Goal: Task Accomplishment & Management: Use online tool/utility

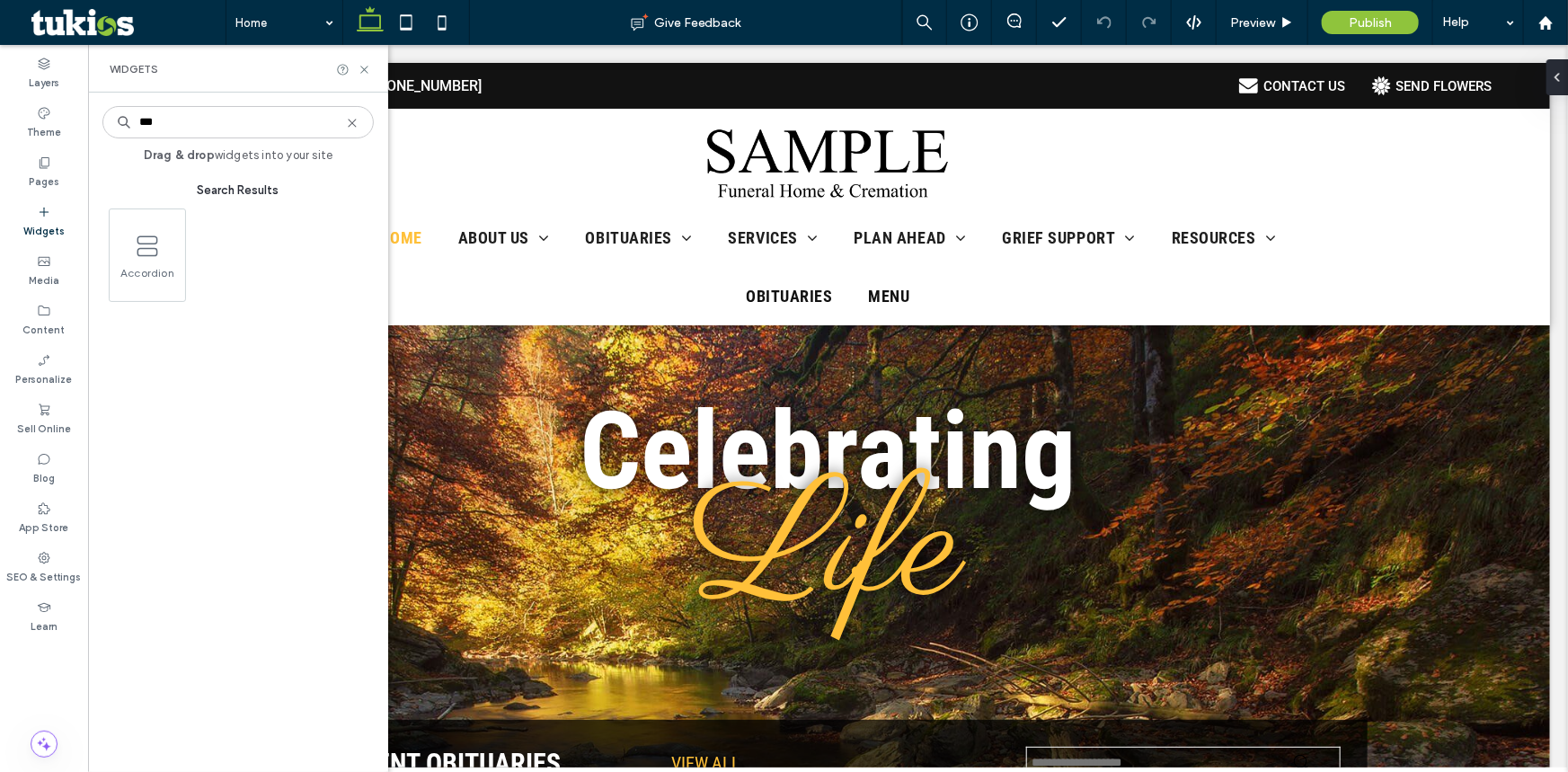
click at [235, 130] on input "***" at bounding box center [237, 122] width 272 height 32
type input "***"
click at [347, 121] on icon at bounding box center [352, 123] width 15 height 15
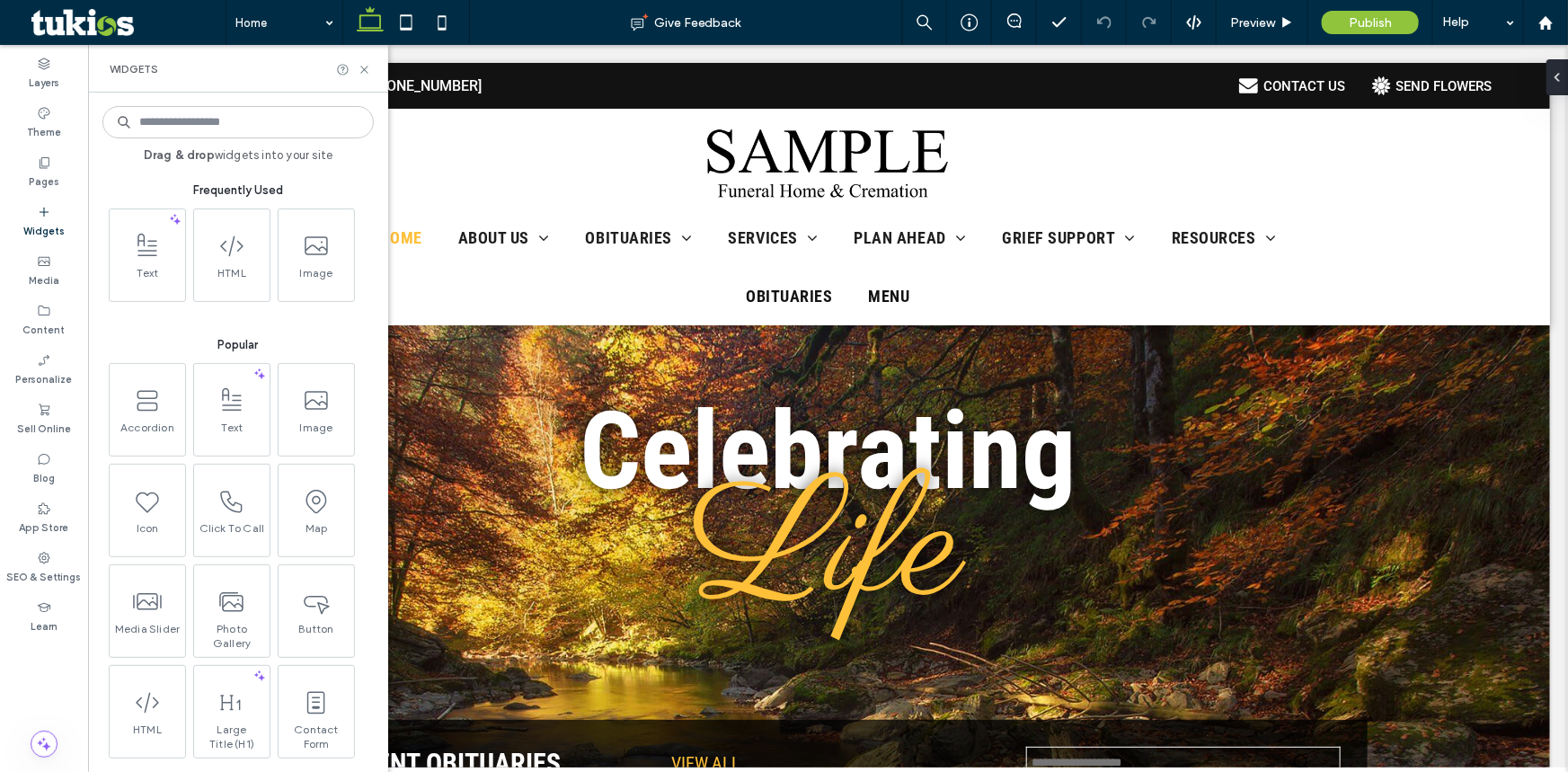
click at [350, 82] on div "Widgets" at bounding box center [238, 69] width 300 height 48
click at [360, 70] on icon at bounding box center [365, 70] width 14 height 14
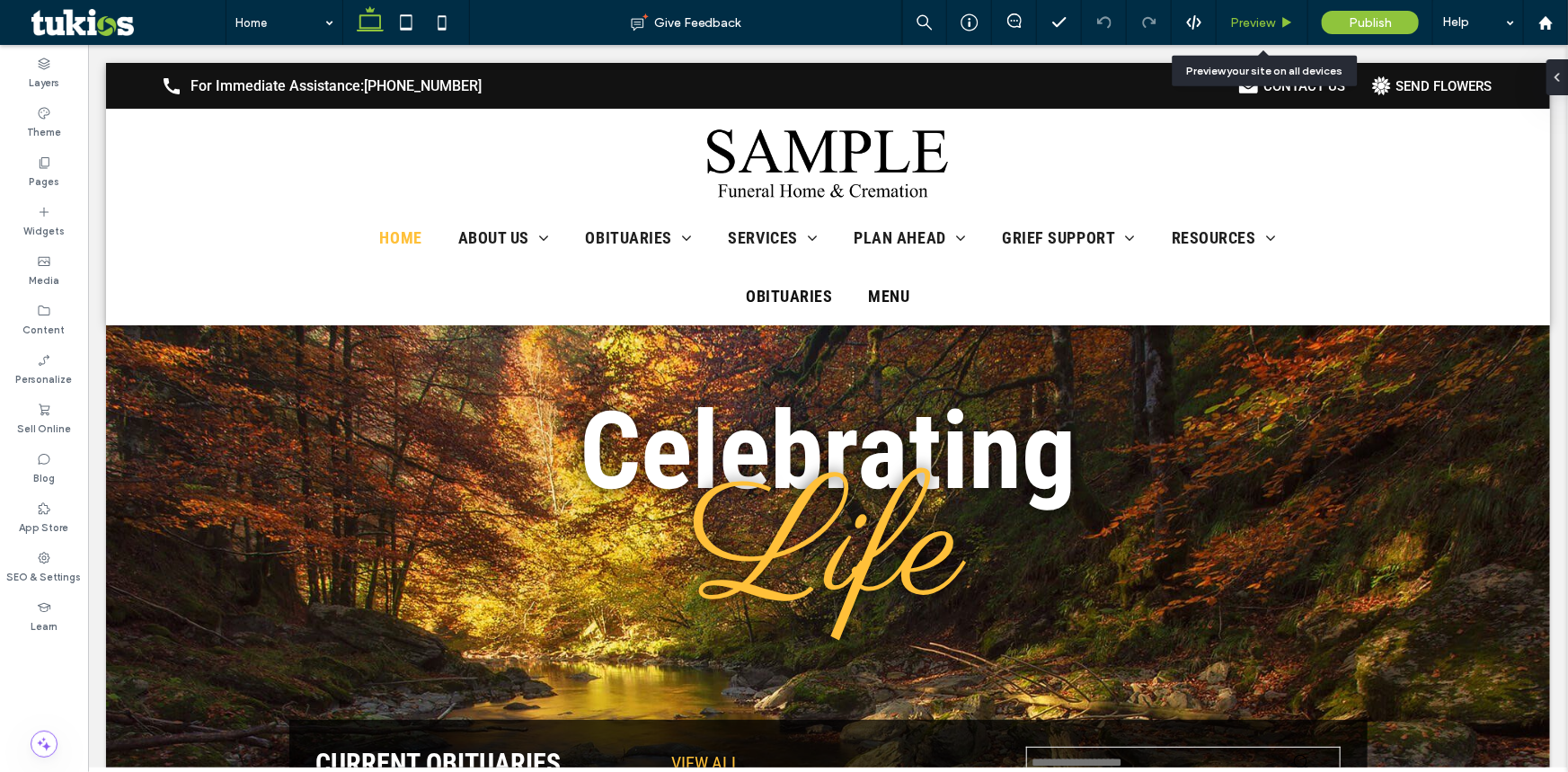
click at [1250, 18] on span "Preview" at bounding box center [1253, 24] width 45 height 16
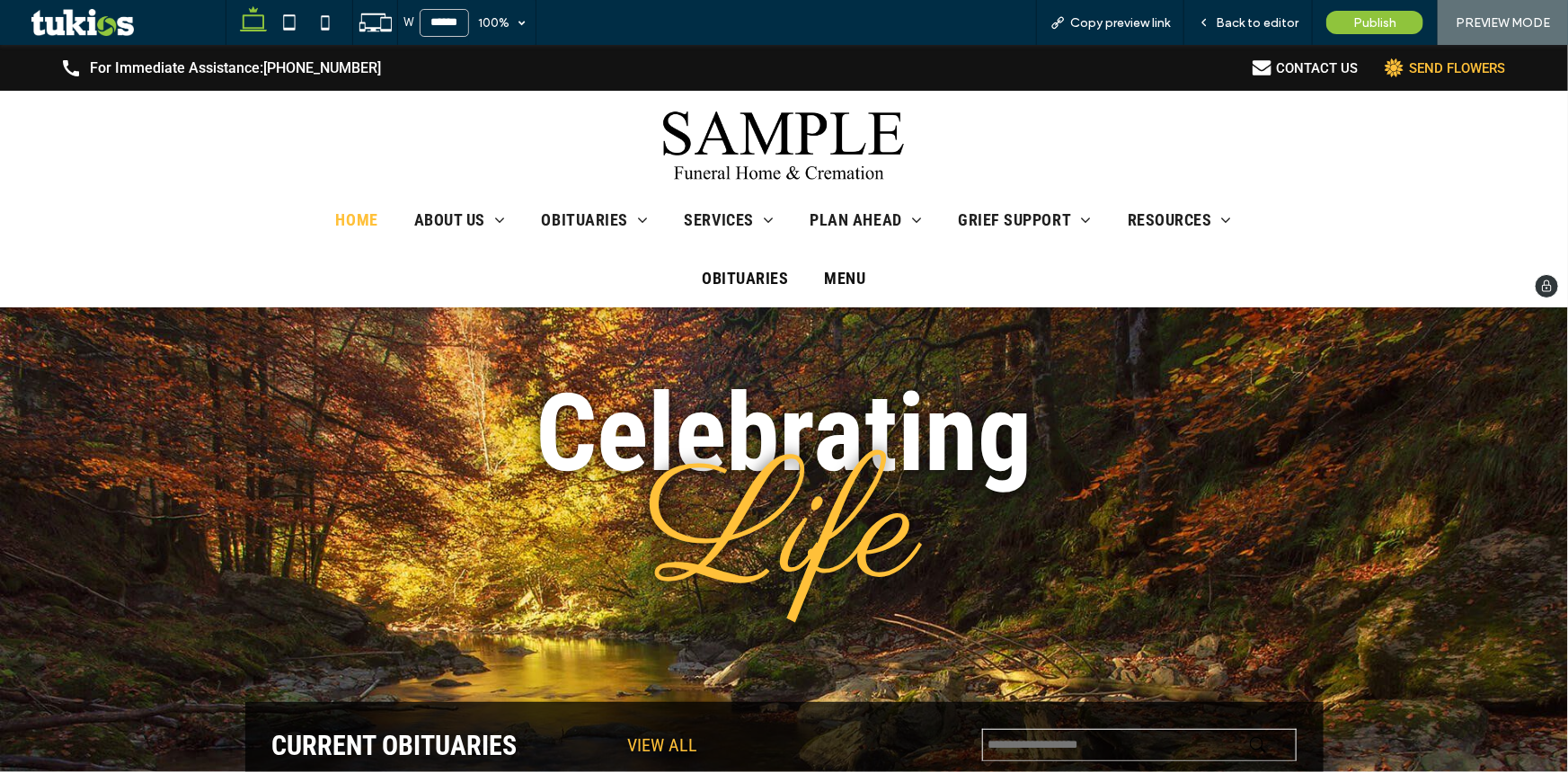
click at [1392, 63] on div "SEND FLOWERS" at bounding box center [1444, 67] width 121 height 19
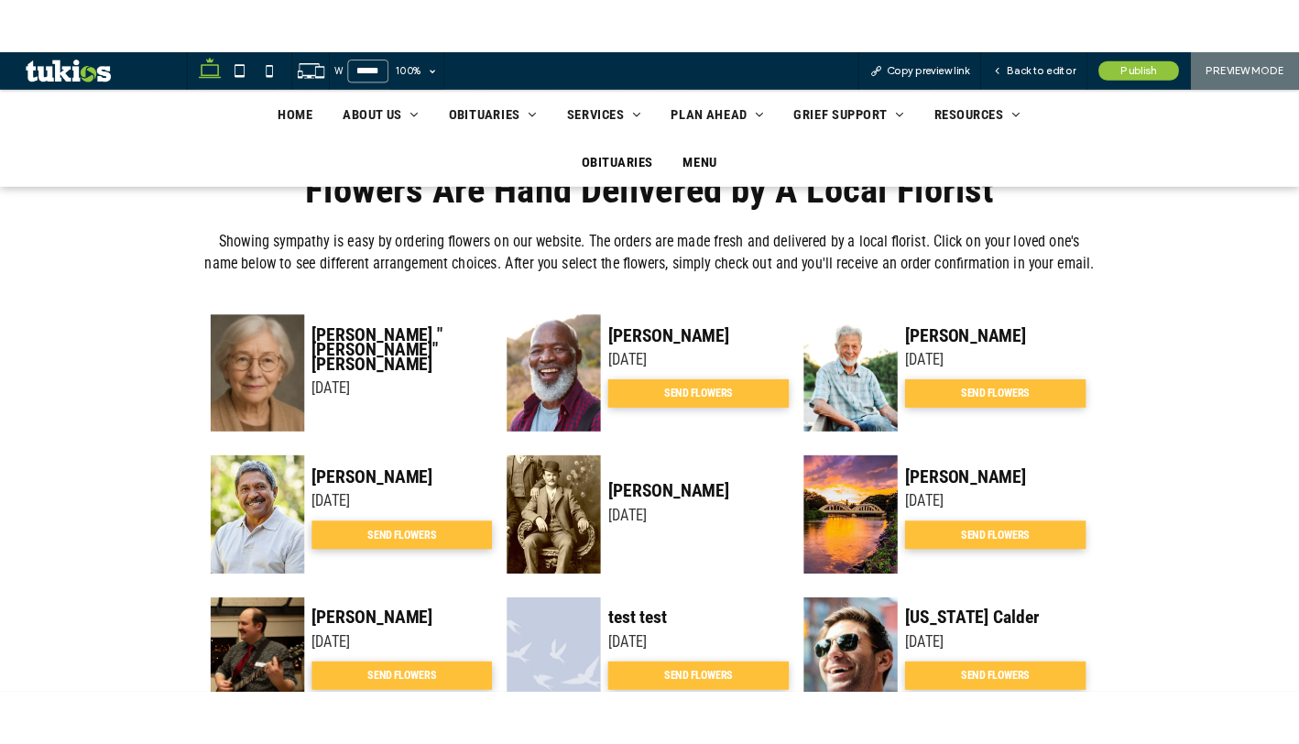
scroll to position [499, 0]
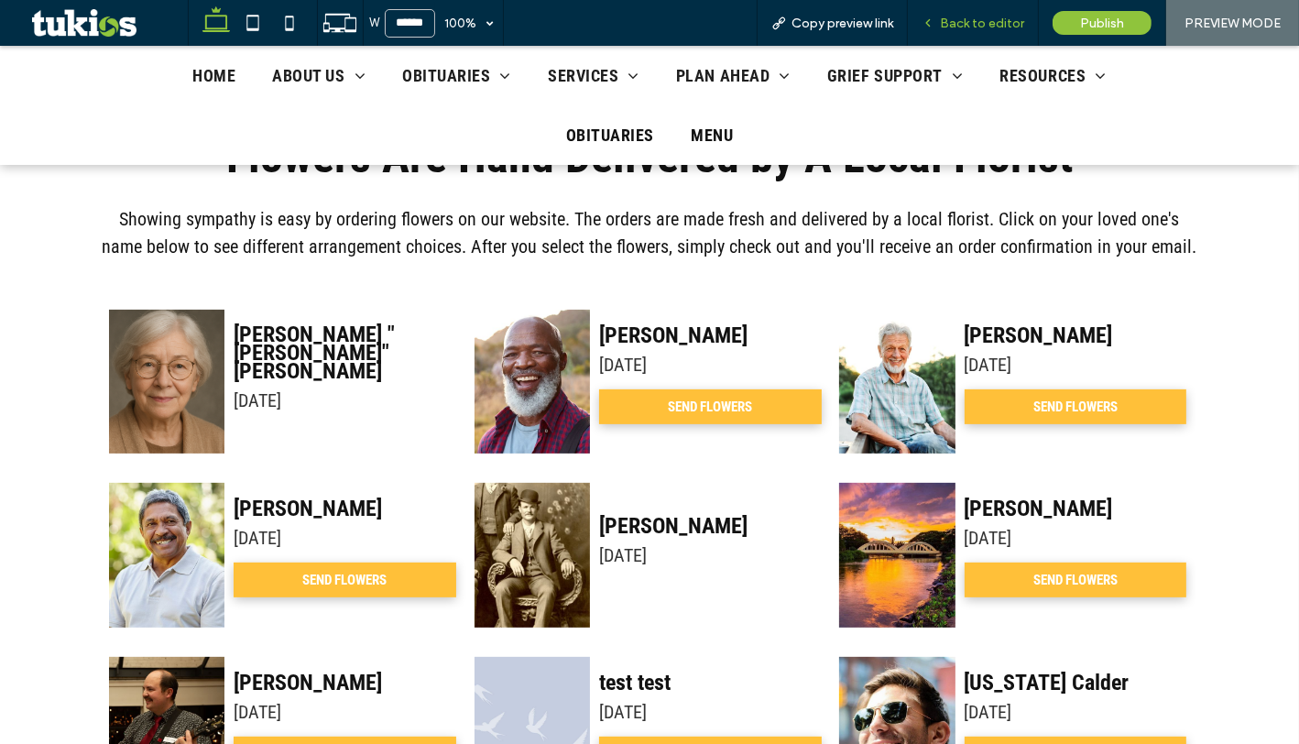
click at [962, 18] on span "Back to editor" at bounding box center [982, 24] width 84 height 16
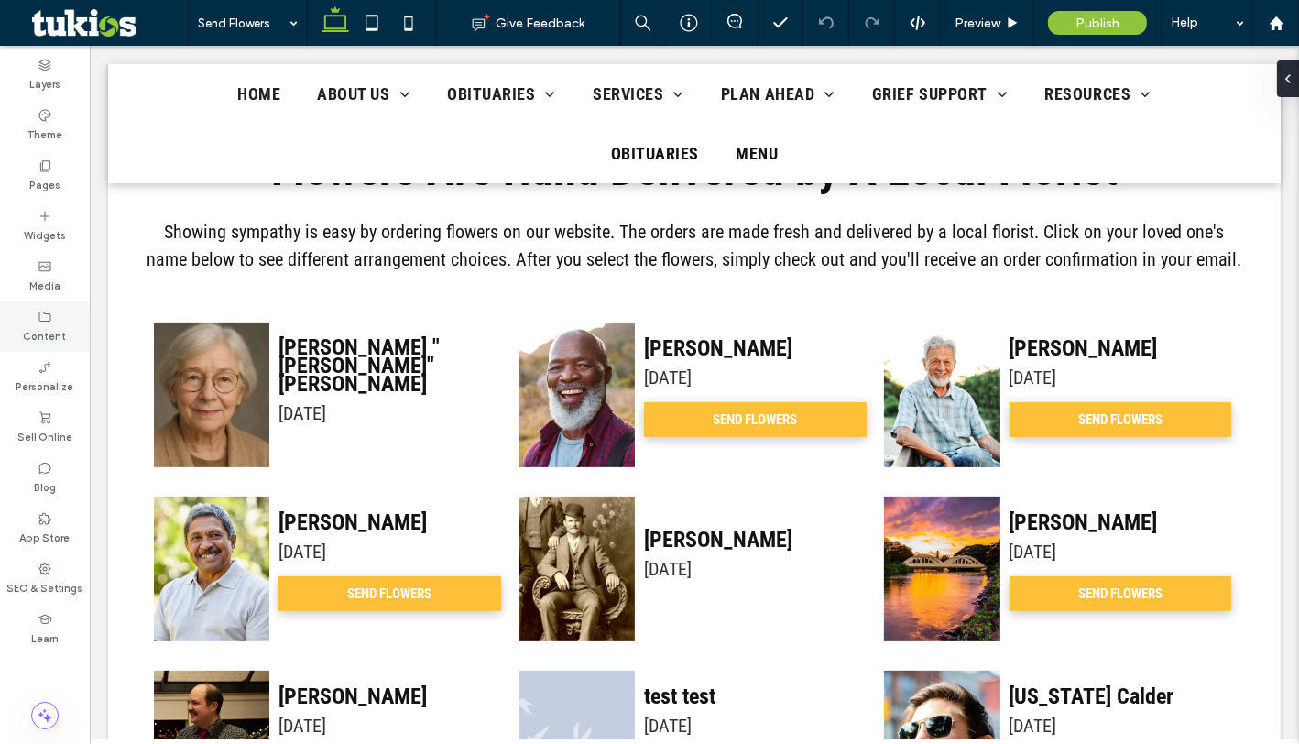
click at [37, 314] on div "Content" at bounding box center [45, 326] width 90 height 50
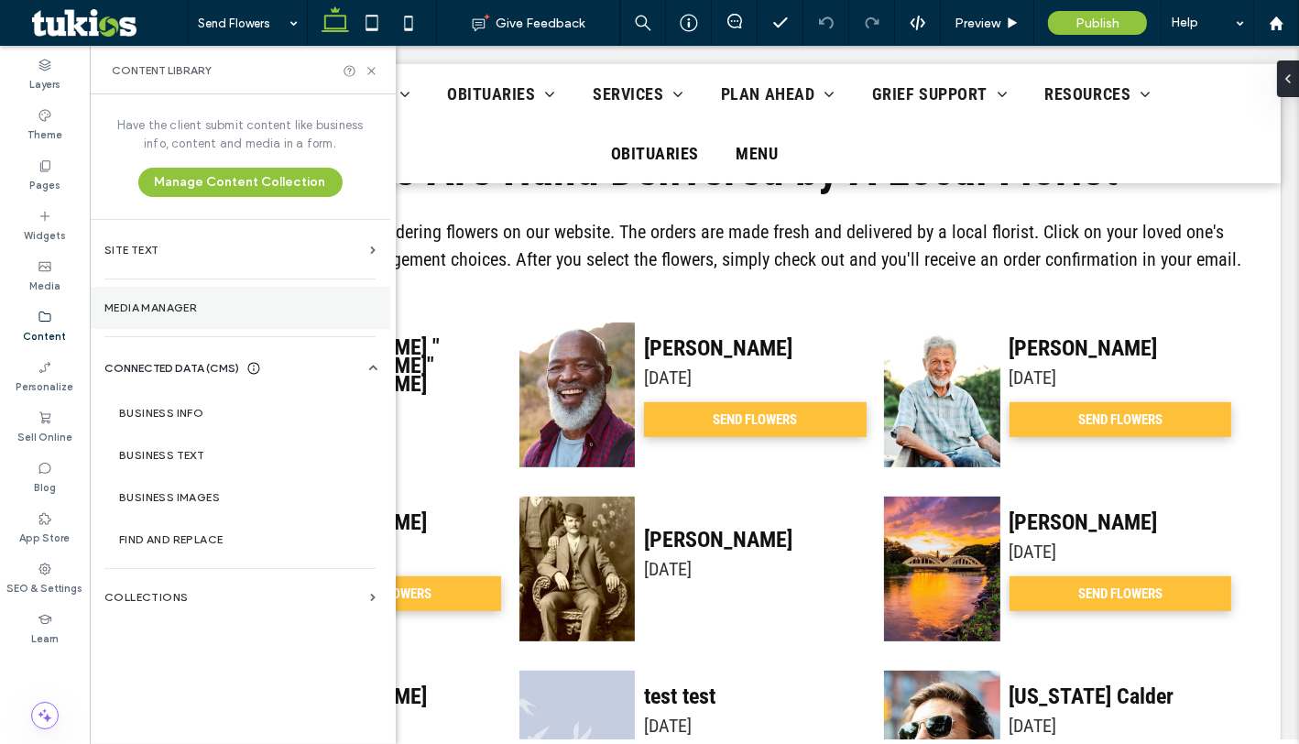
click at [144, 297] on section "Media Manager" at bounding box center [240, 308] width 300 height 42
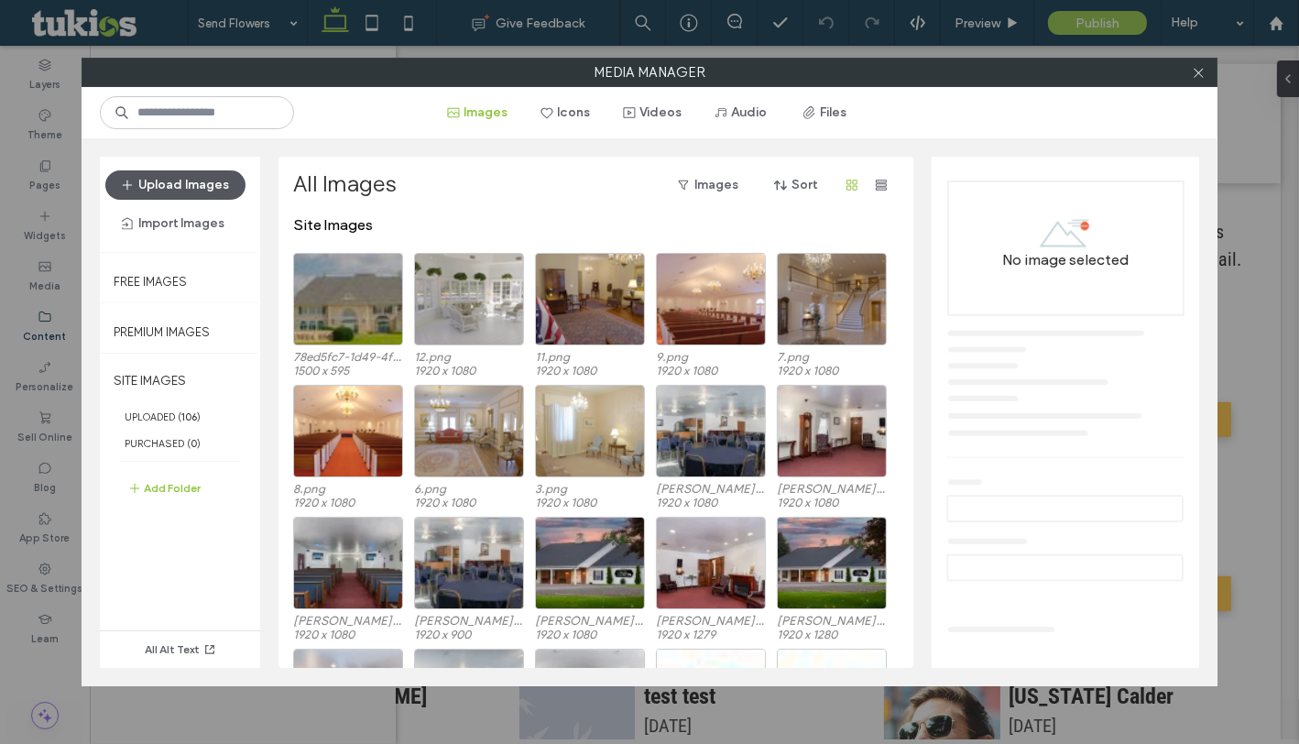
click at [151, 187] on button "Upload Images" at bounding box center [175, 184] width 140 height 29
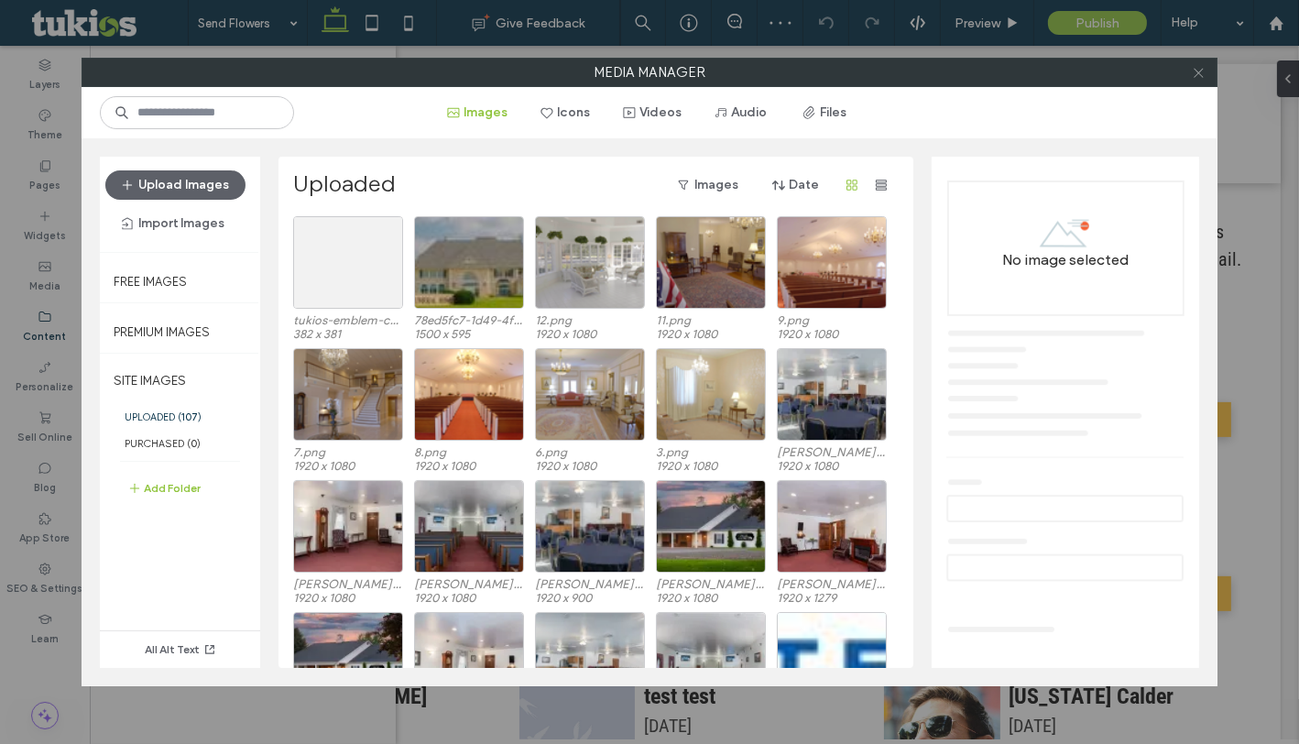
click at [1197, 76] on icon at bounding box center [1199, 73] width 14 height 14
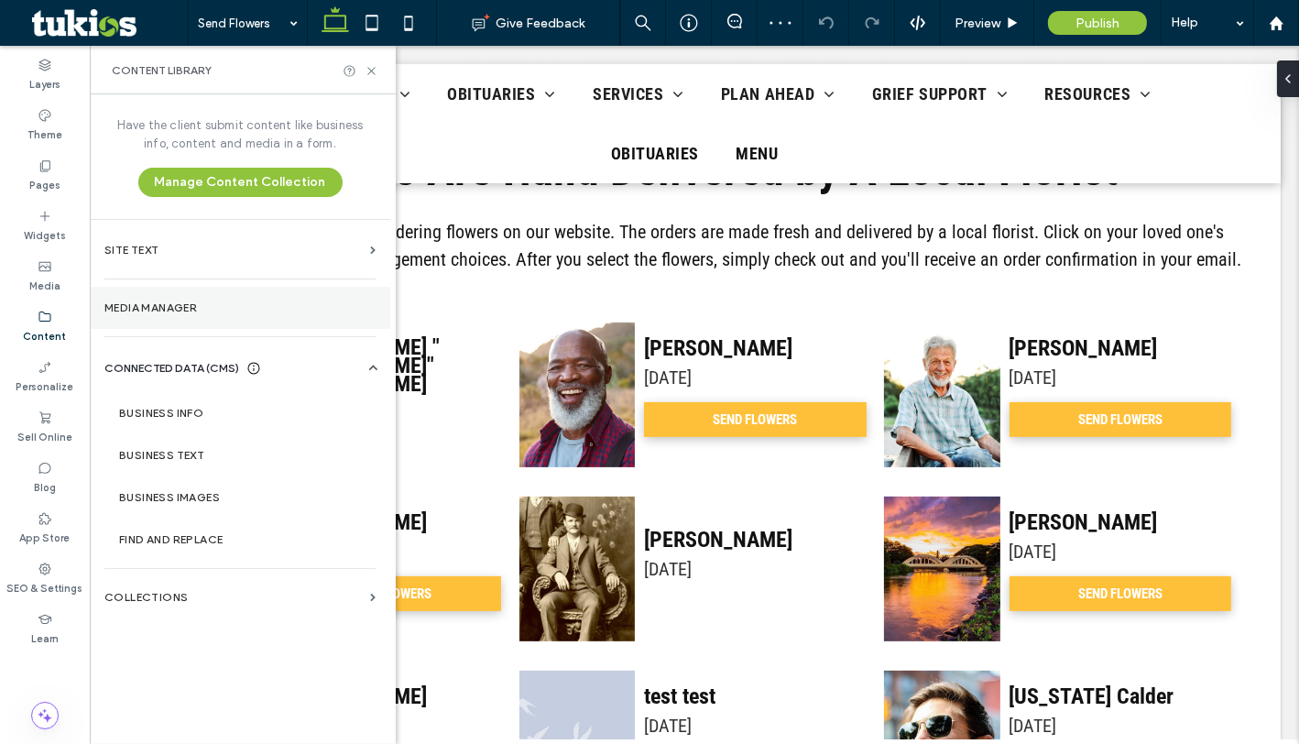
click at [190, 302] on label "Media Manager" at bounding box center [239, 307] width 271 height 13
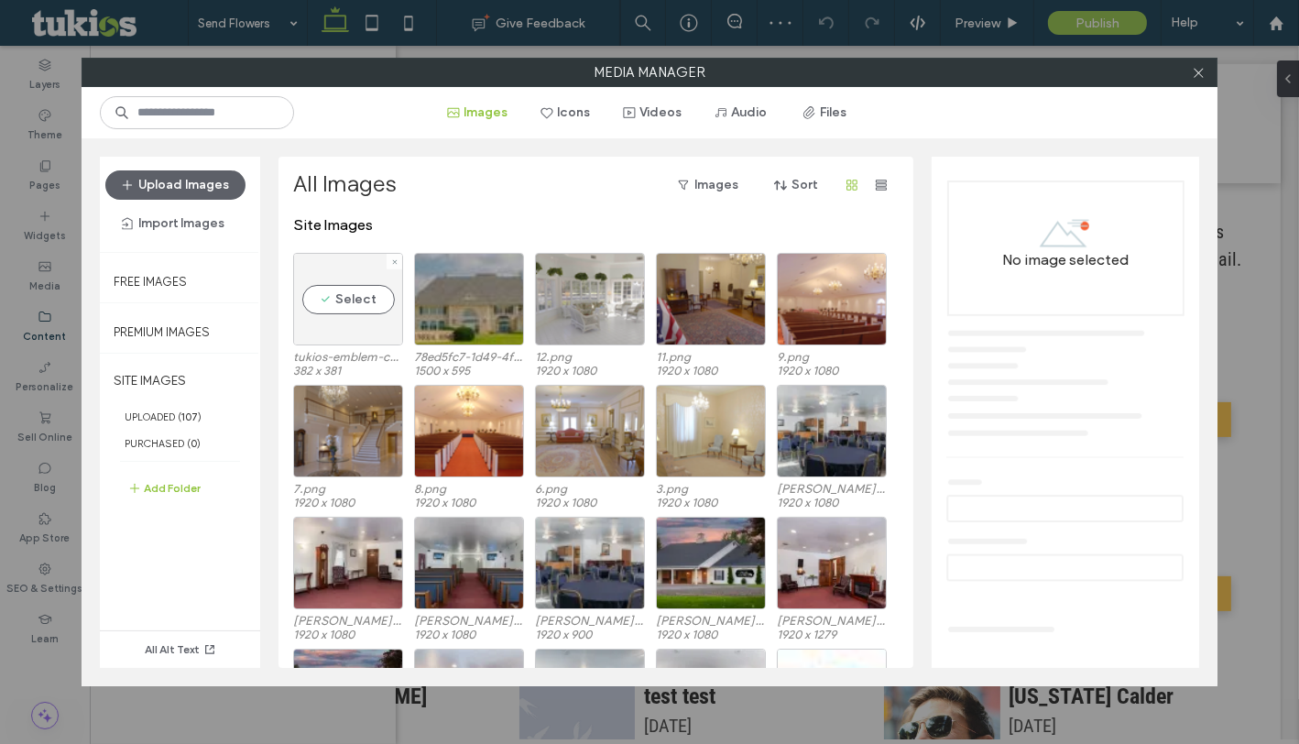
click at [368, 295] on div "Select" at bounding box center [348, 299] width 110 height 93
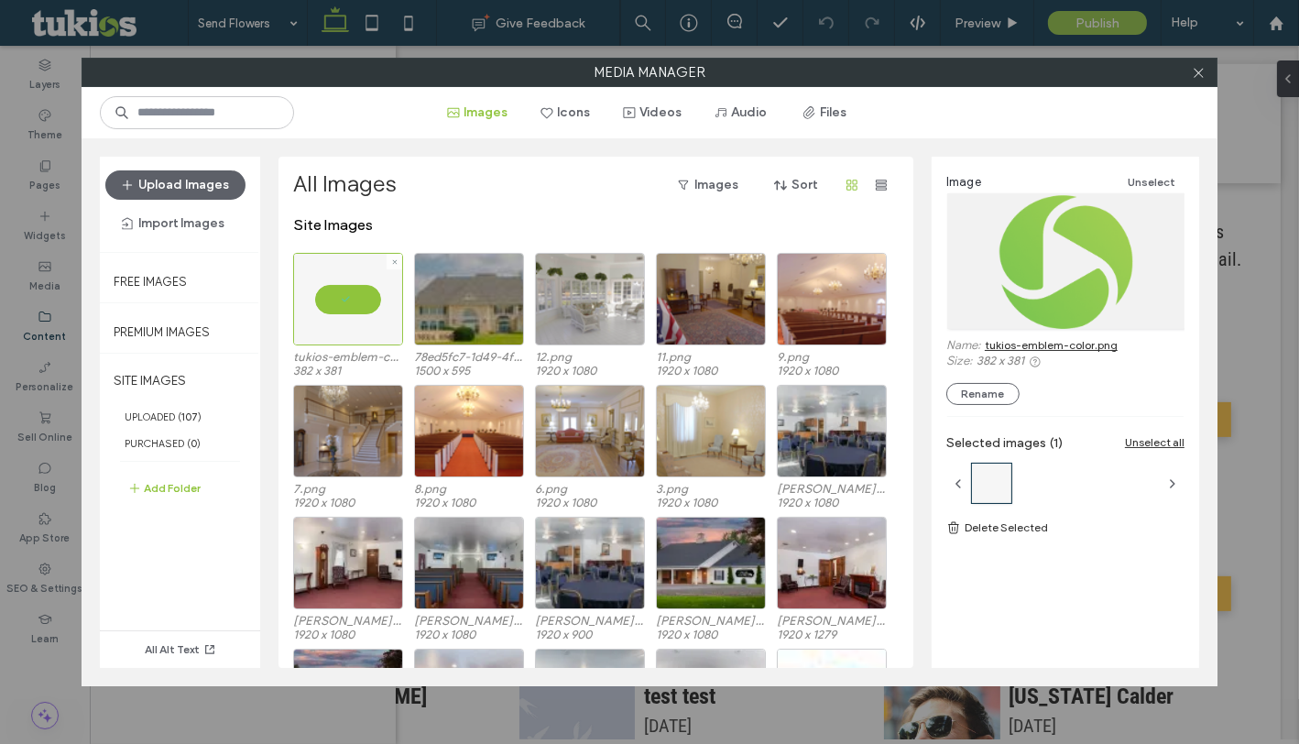
click at [356, 315] on div at bounding box center [348, 299] width 110 height 93
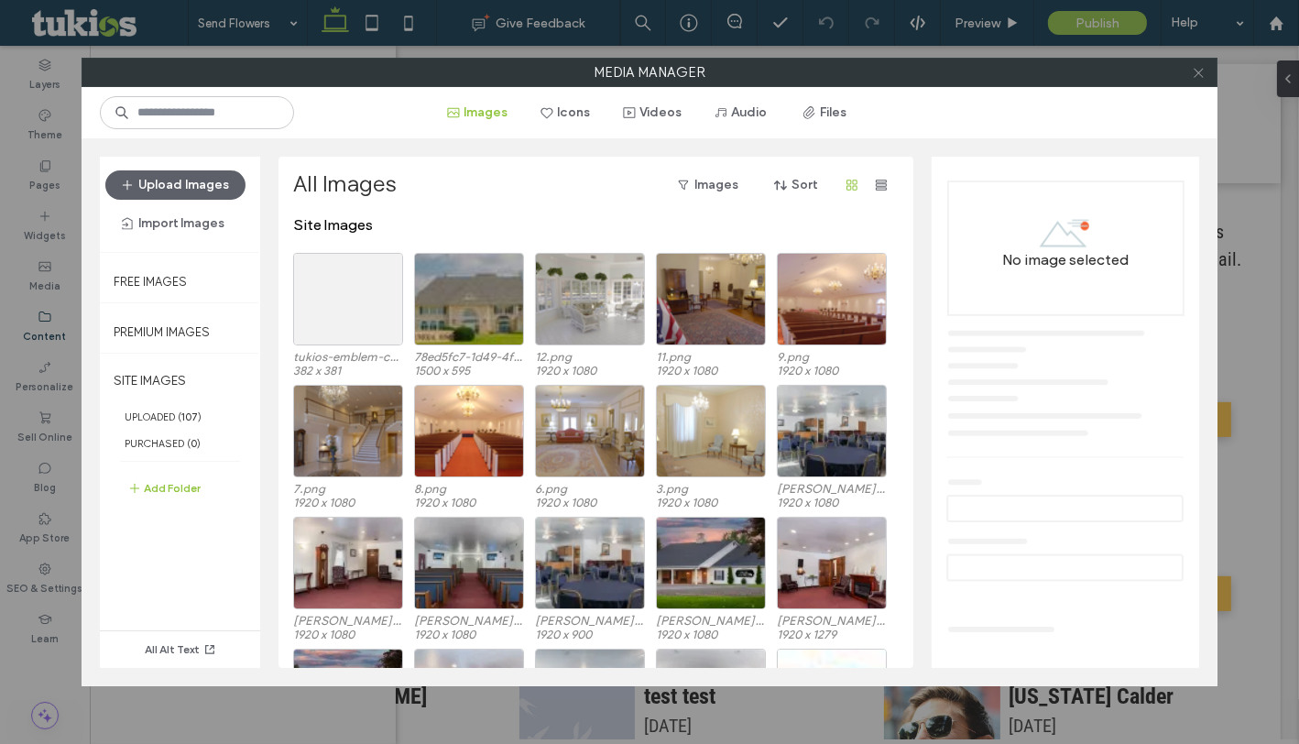
click at [1195, 69] on icon at bounding box center [1199, 73] width 14 height 14
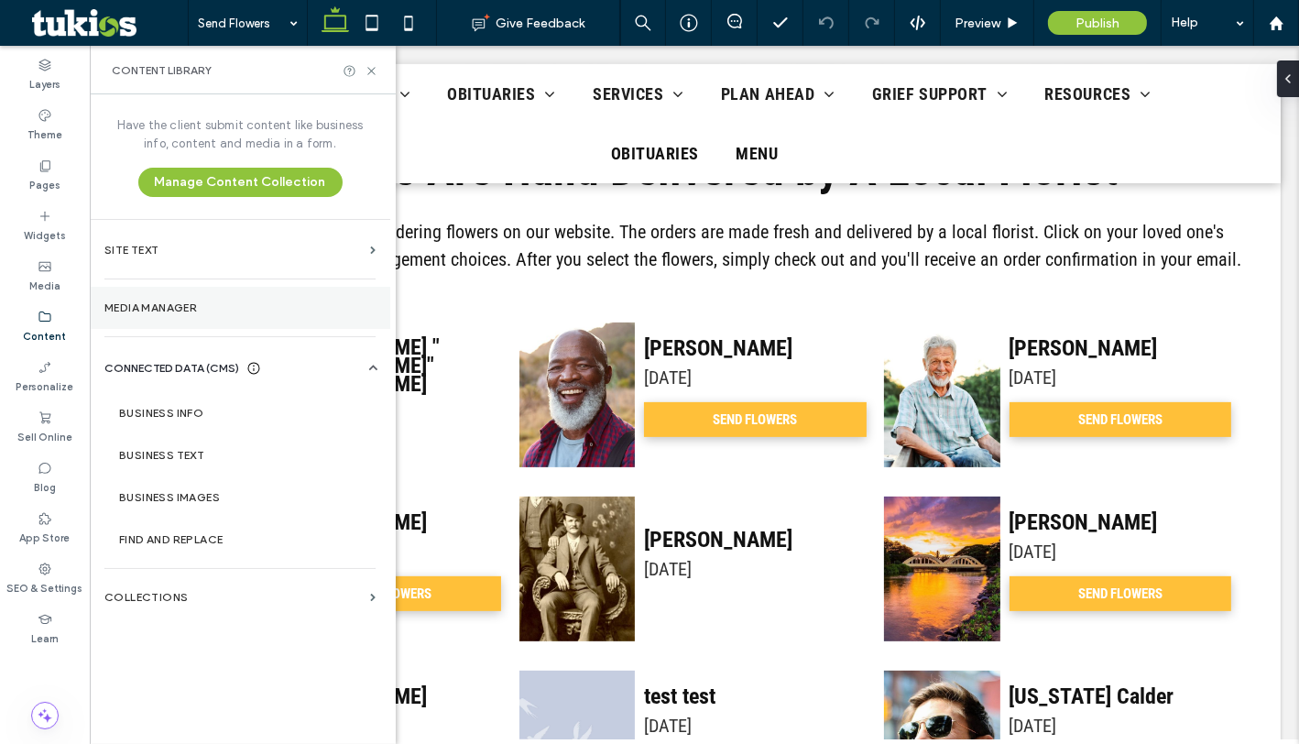
click at [188, 309] on label "Media Manager" at bounding box center [239, 307] width 271 height 13
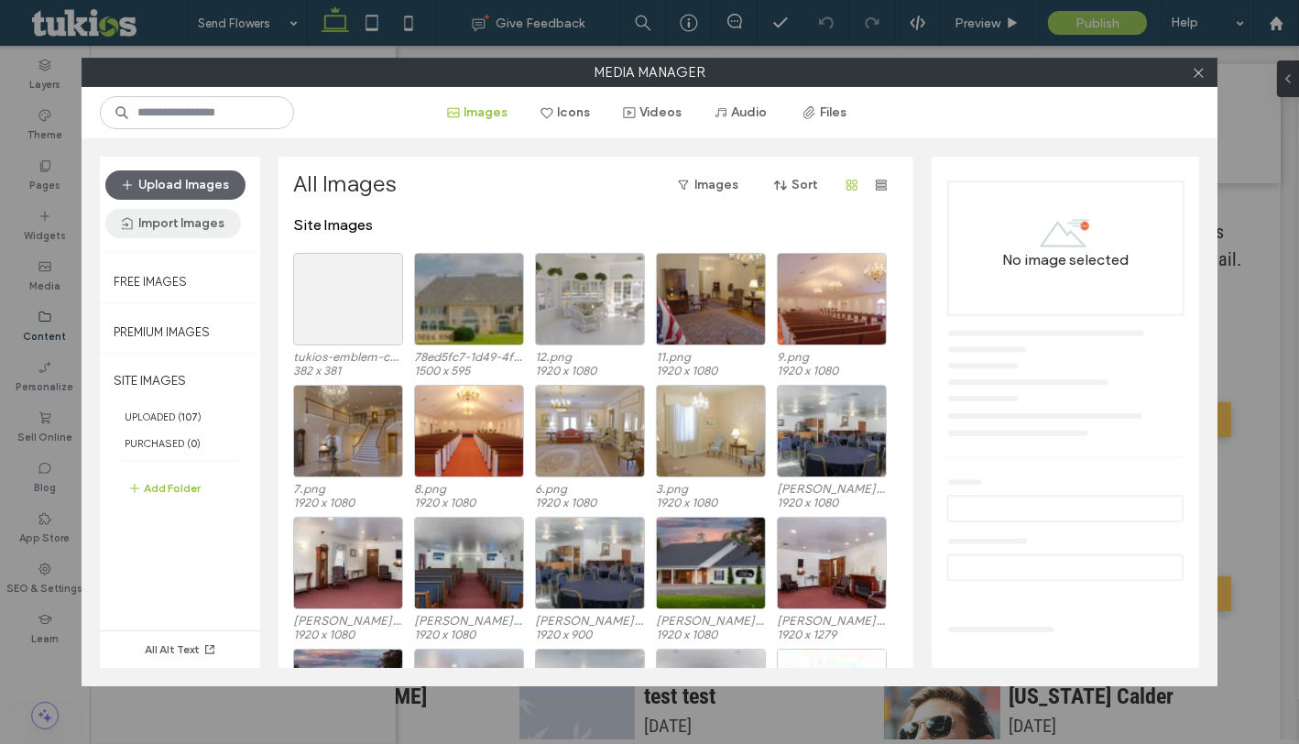
click at [201, 214] on button "Import Images" at bounding box center [173, 223] width 136 height 29
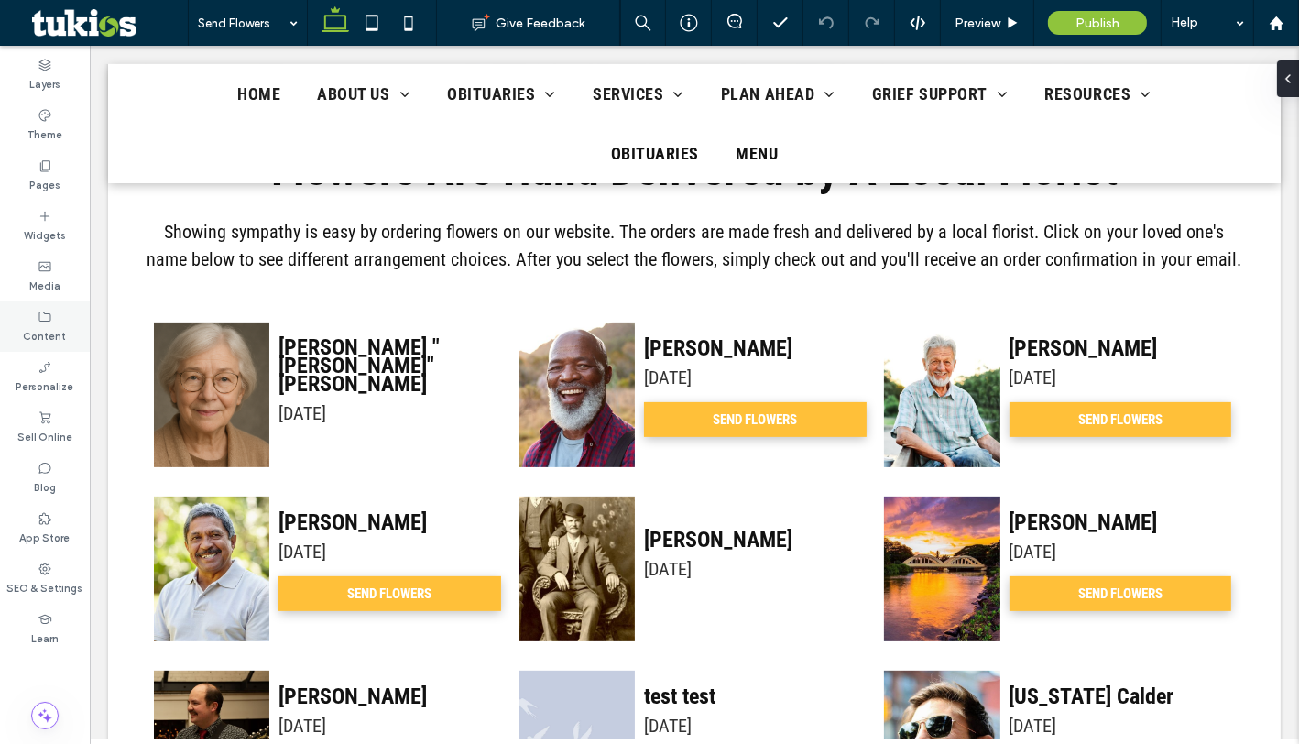
click at [47, 317] on icon at bounding box center [45, 317] width 15 height 15
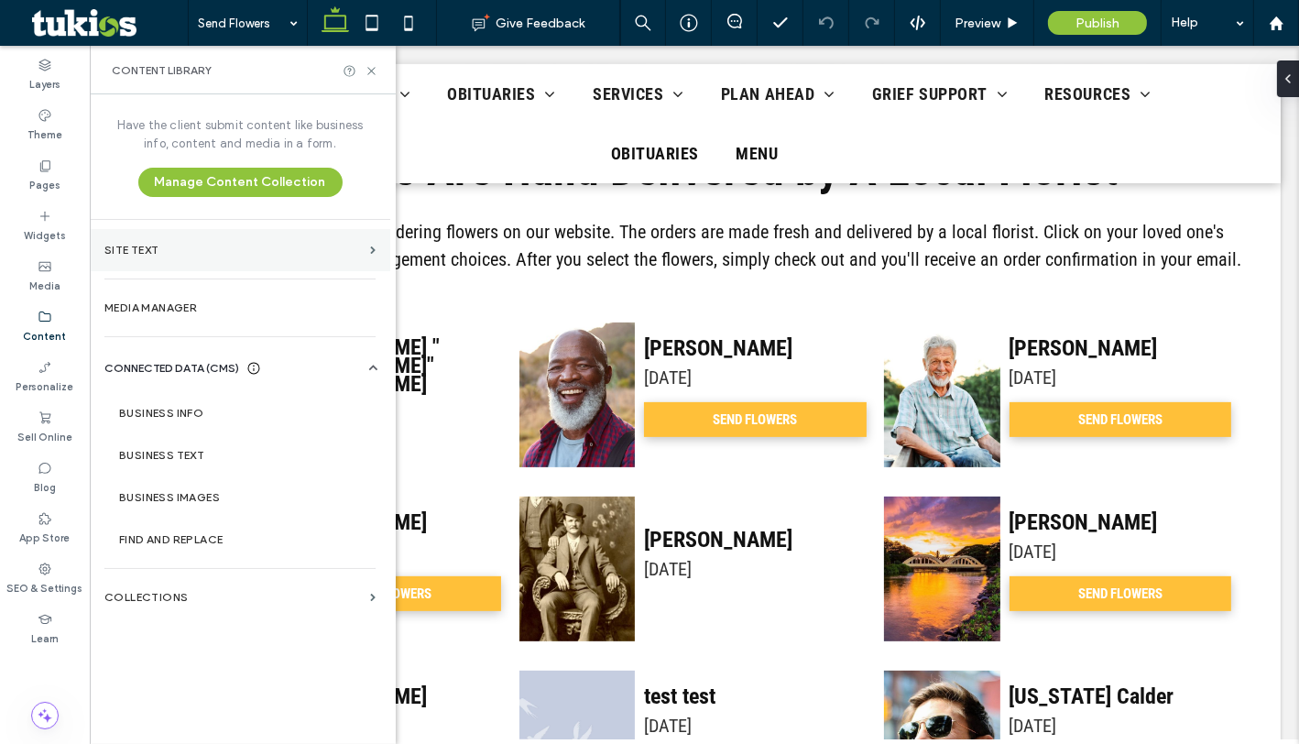
click at [174, 264] on section "Site Text" at bounding box center [240, 250] width 300 height 42
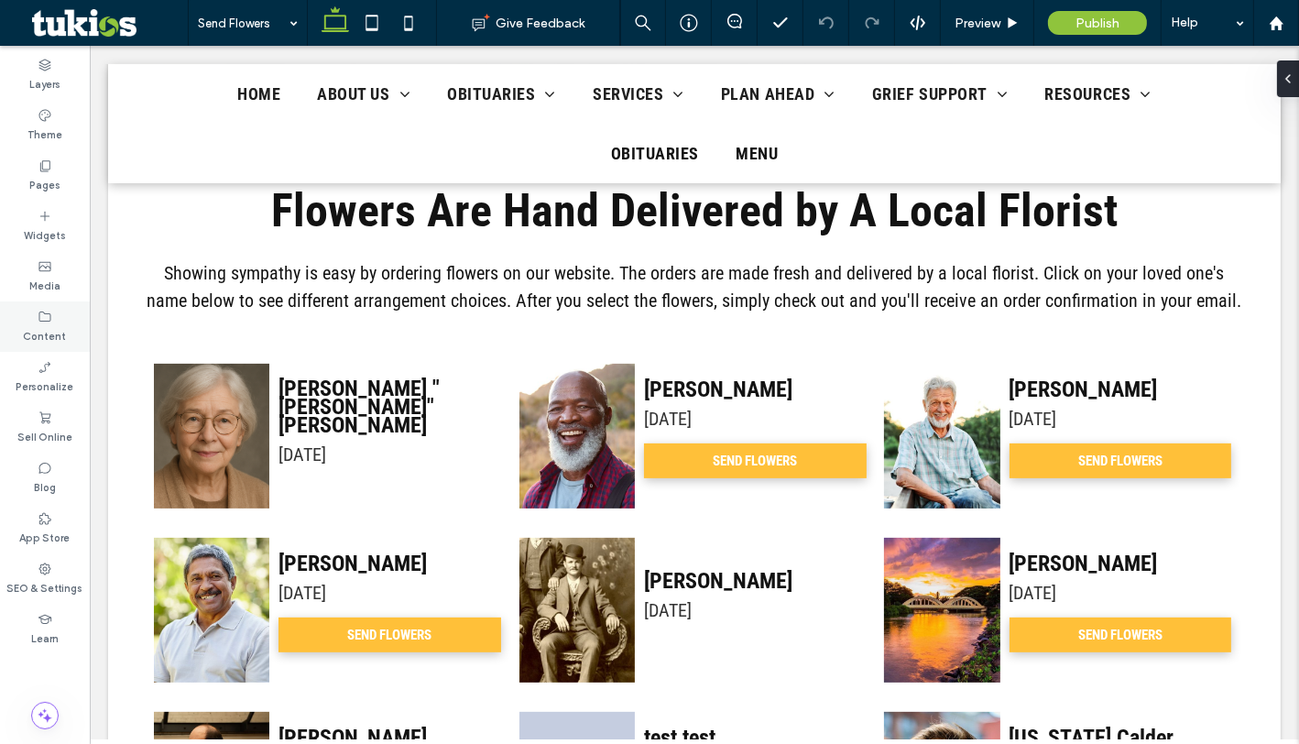
click at [62, 321] on div "Content" at bounding box center [45, 326] width 90 height 50
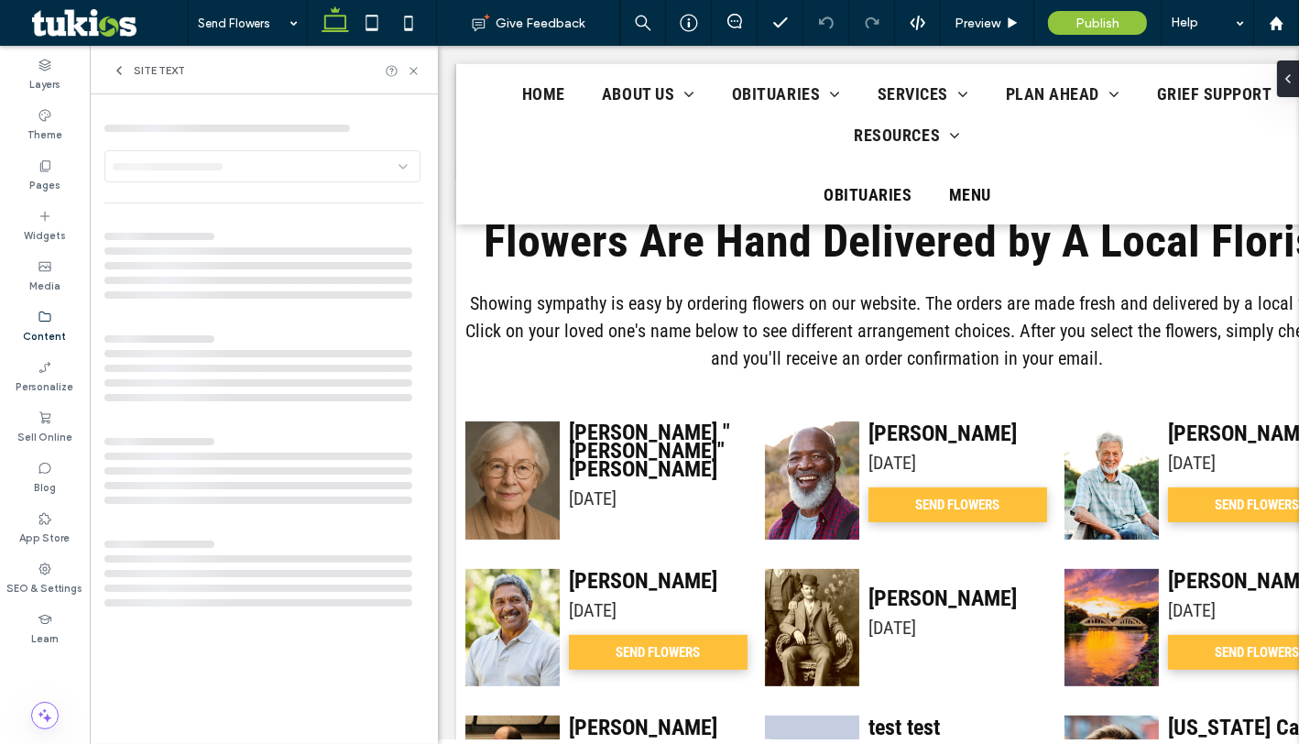
scroll to position [499, 0]
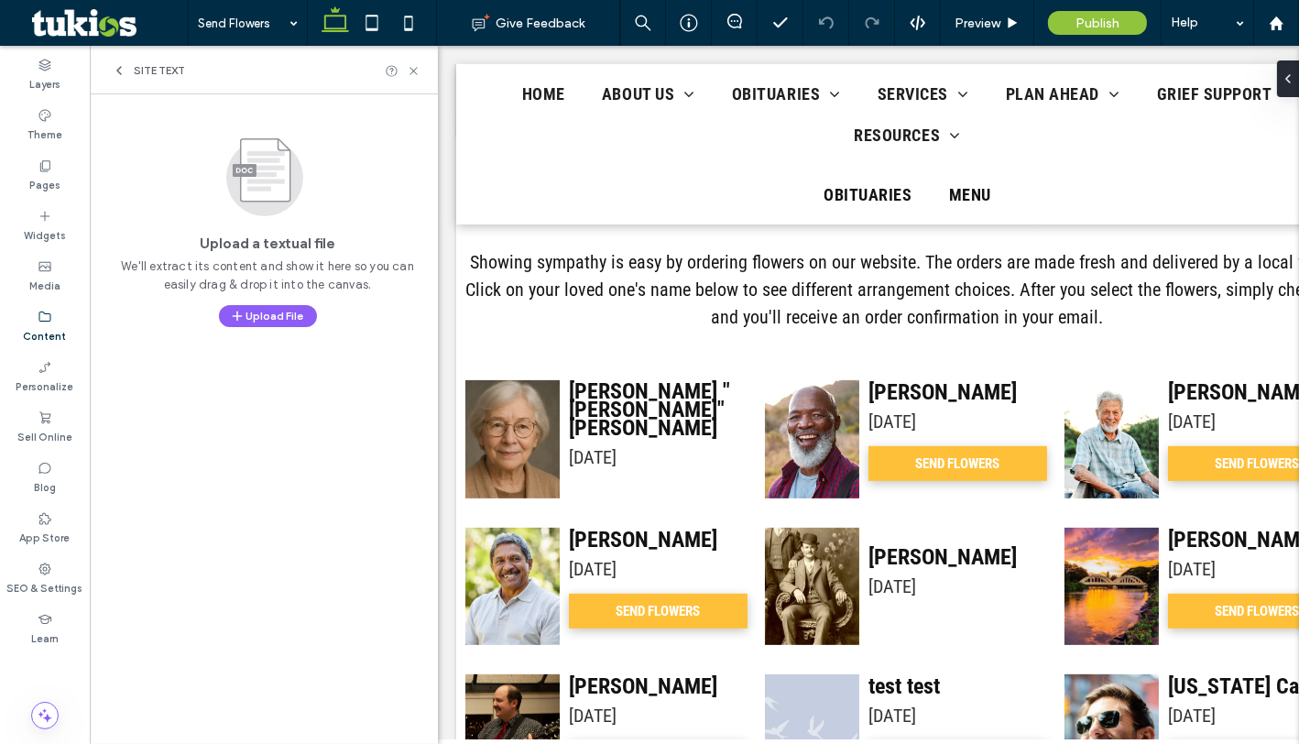
click at [140, 65] on span "Site Text" at bounding box center [159, 70] width 51 height 15
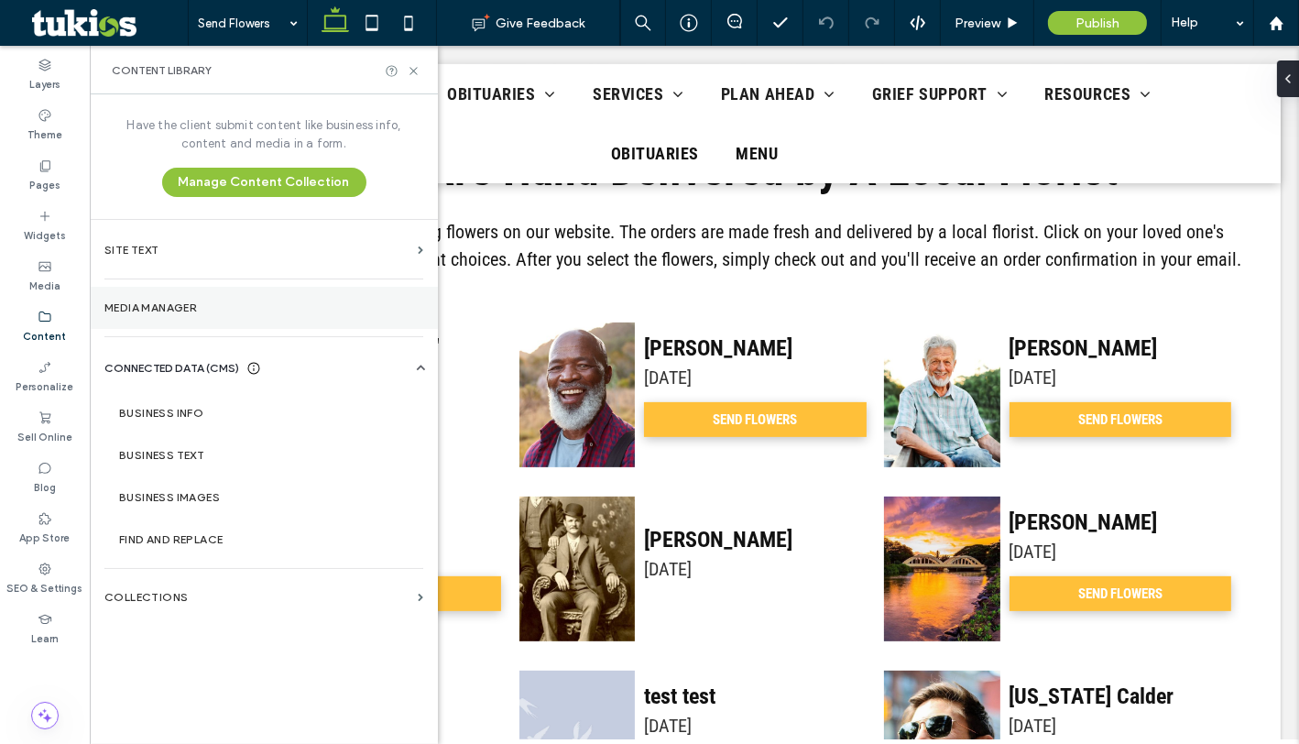
click at [183, 301] on label "Media Manager" at bounding box center [263, 307] width 319 height 13
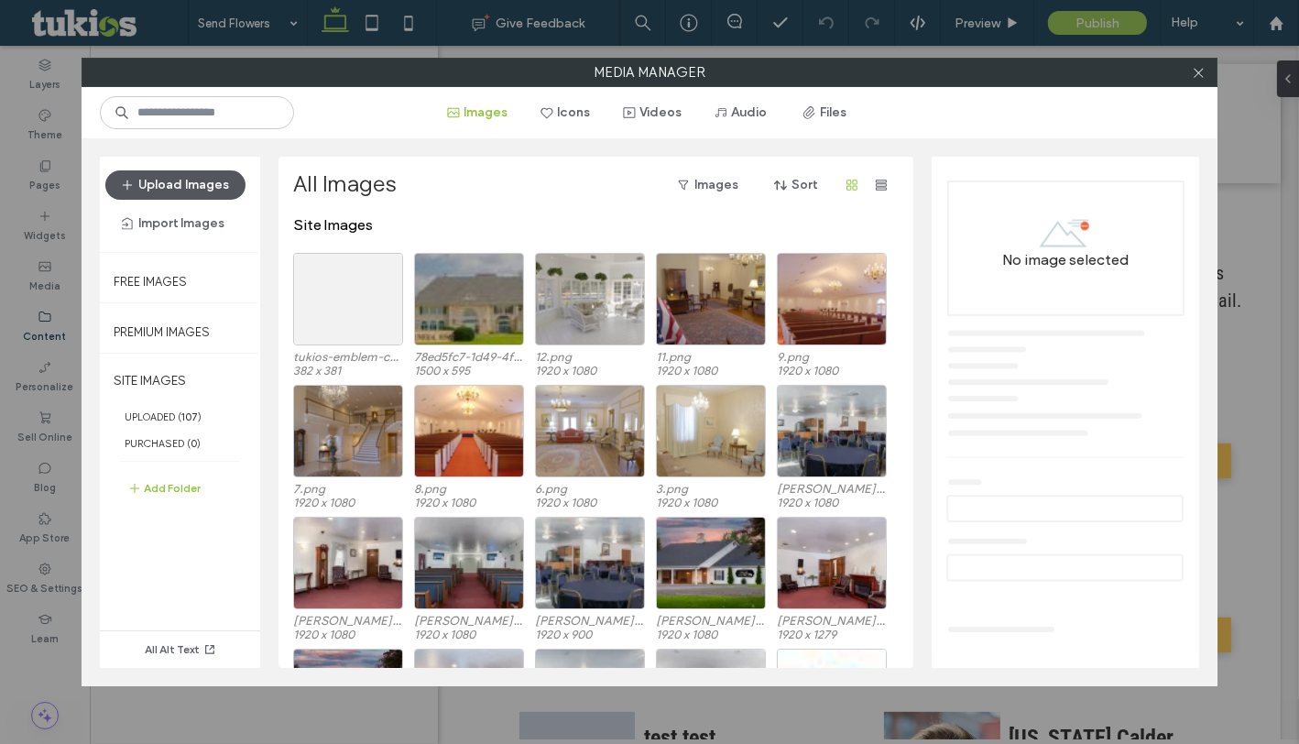
click at [180, 183] on button "Upload Images" at bounding box center [175, 184] width 140 height 29
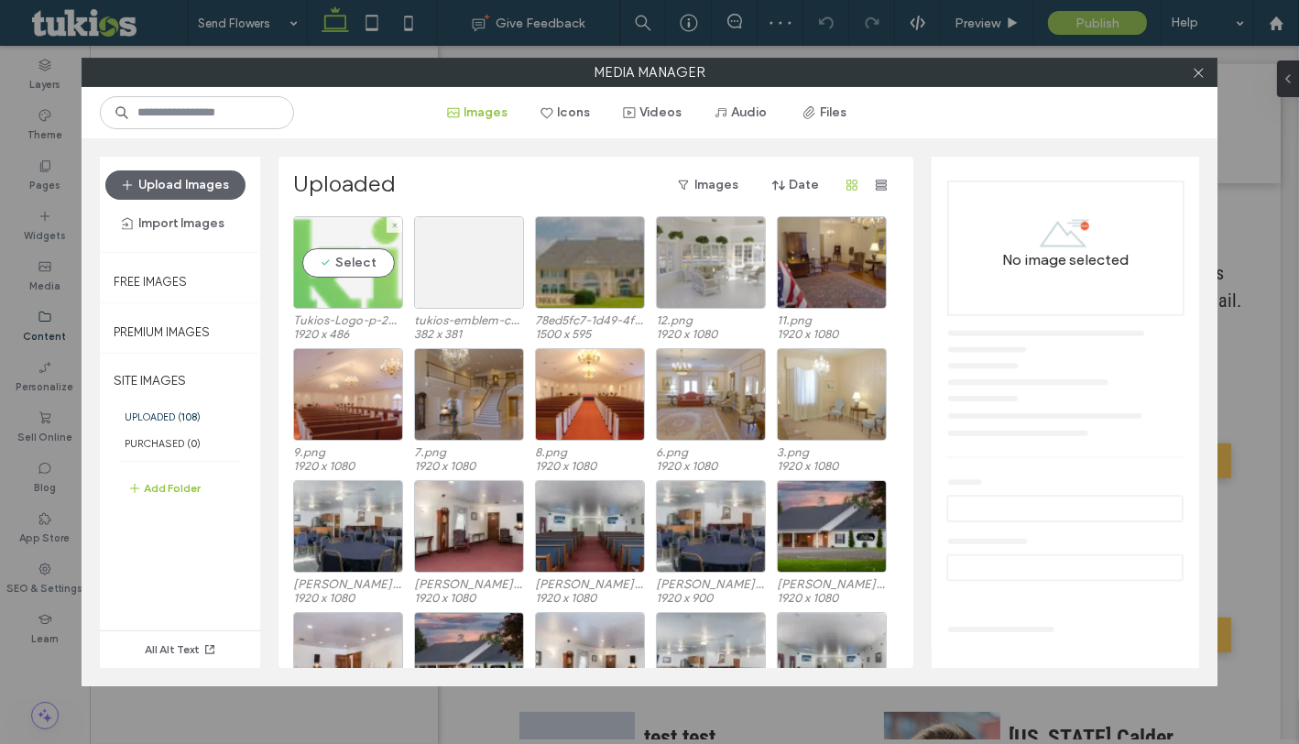
click at [331, 258] on div "Select" at bounding box center [348, 262] width 110 height 93
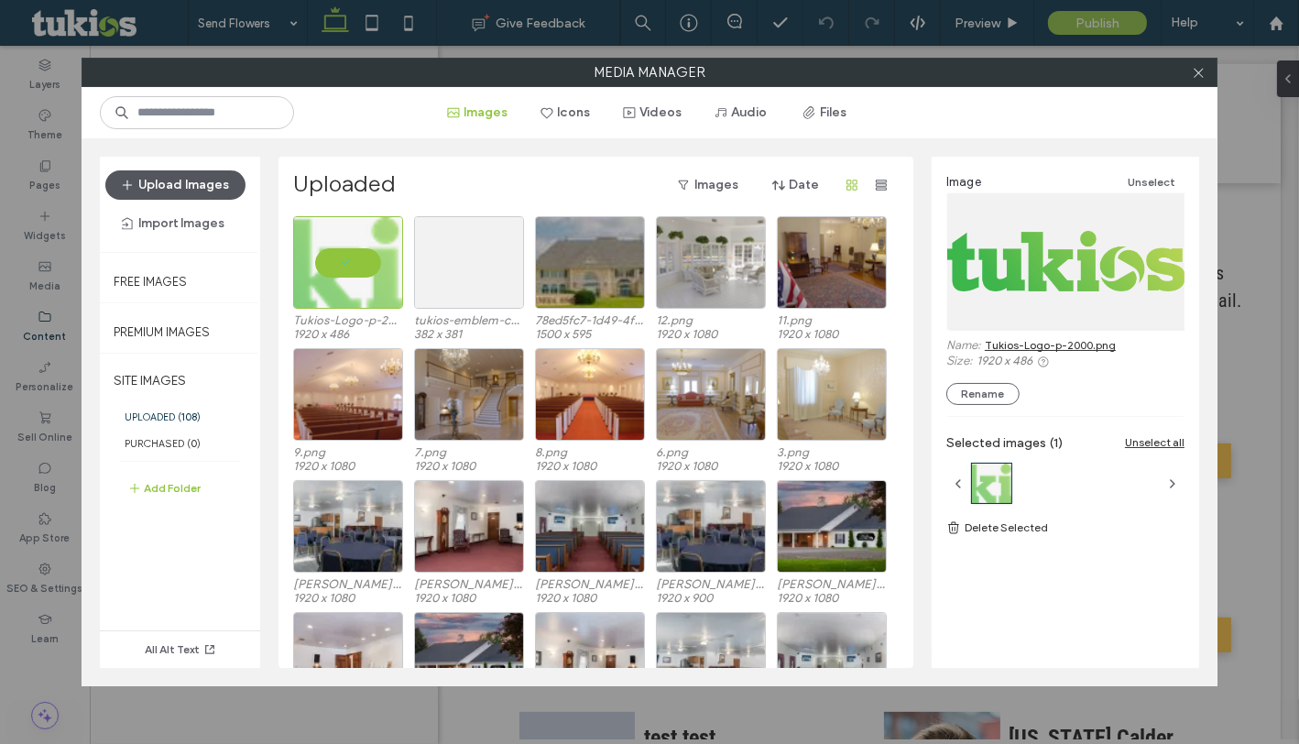
click at [128, 187] on icon "button" at bounding box center [127, 185] width 15 height 15
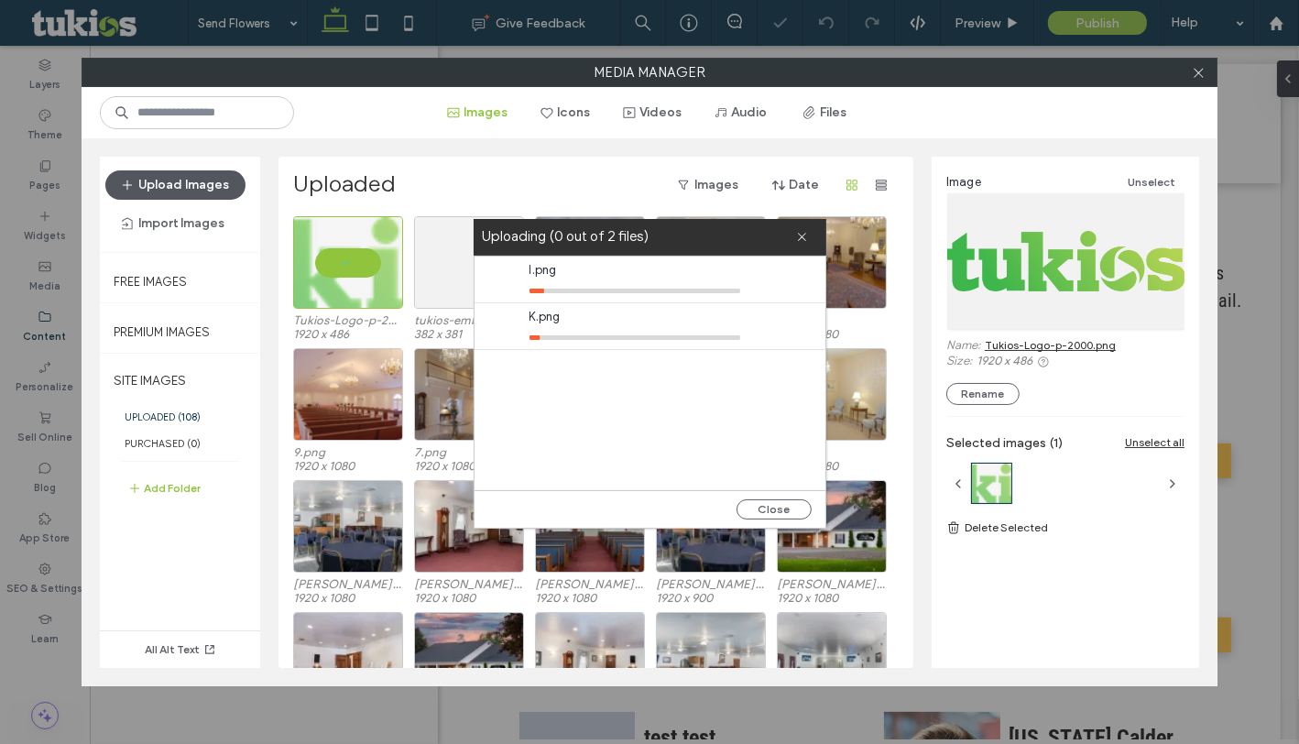
click at [207, 180] on button "Upload Images" at bounding box center [175, 184] width 140 height 29
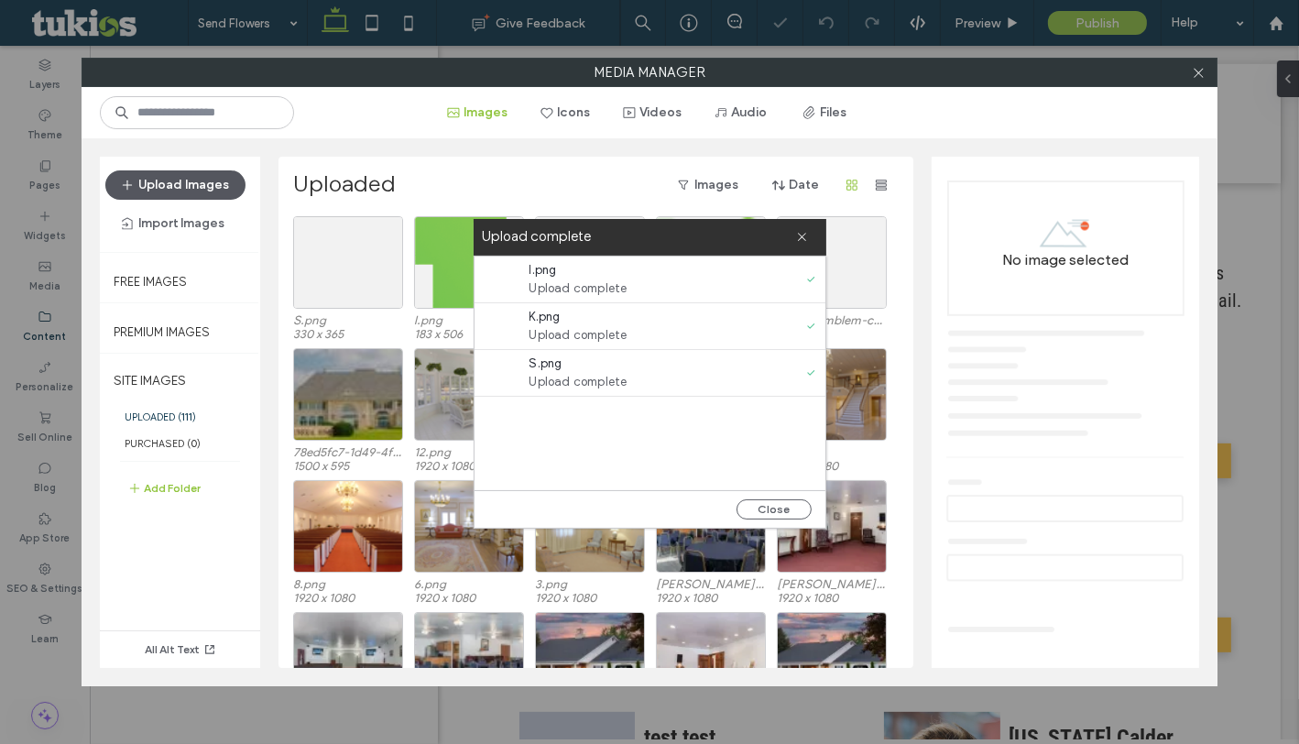
click at [157, 187] on button "Upload Images" at bounding box center [175, 184] width 140 height 29
click at [191, 187] on button "Upload Images" at bounding box center [175, 184] width 140 height 29
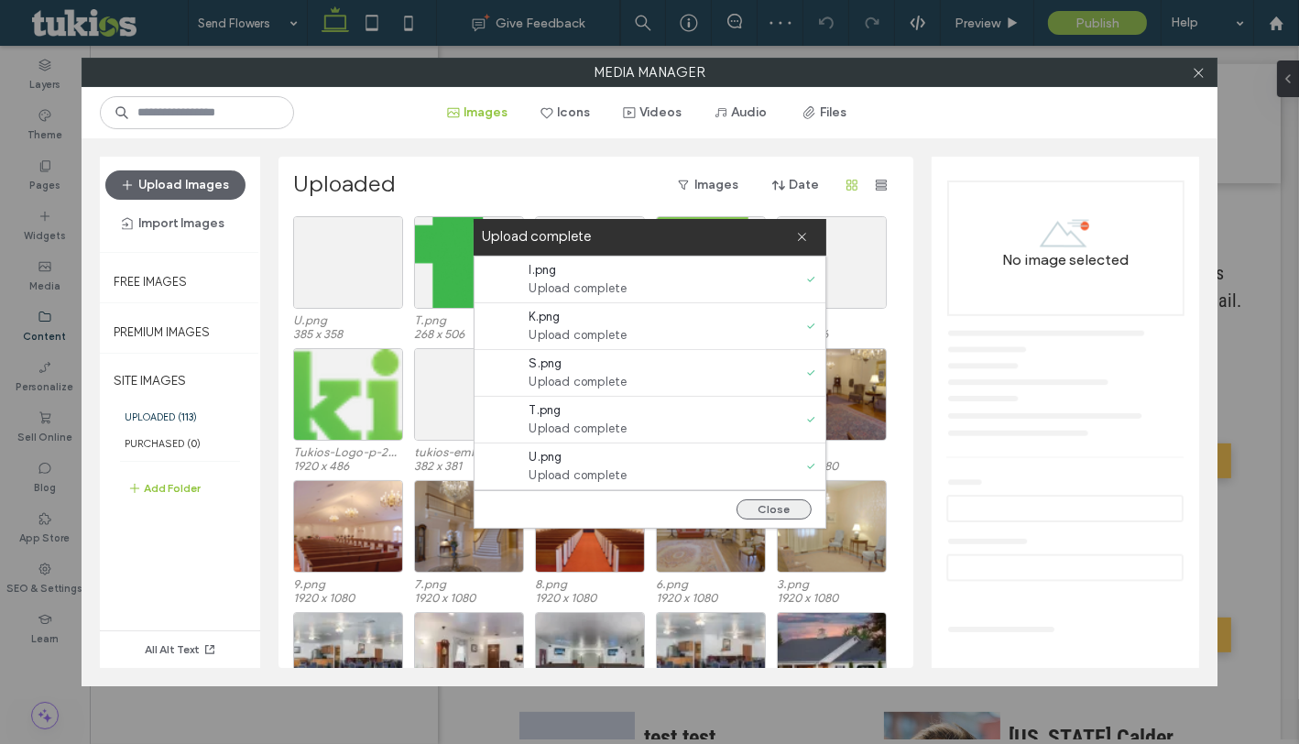
click at [760, 509] on button "Close" at bounding box center [773, 509] width 75 height 20
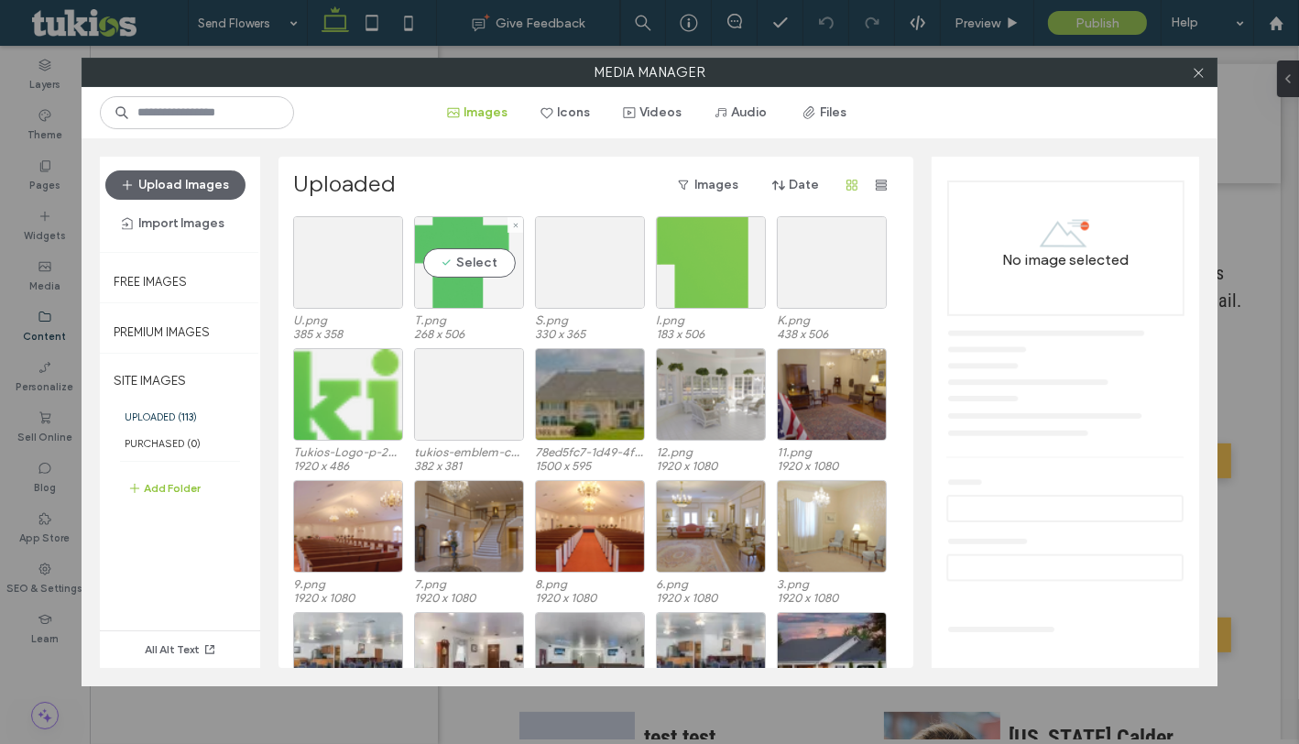
click at [455, 262] on div "Select" at bounding box center [469, 262] width 110 height 93
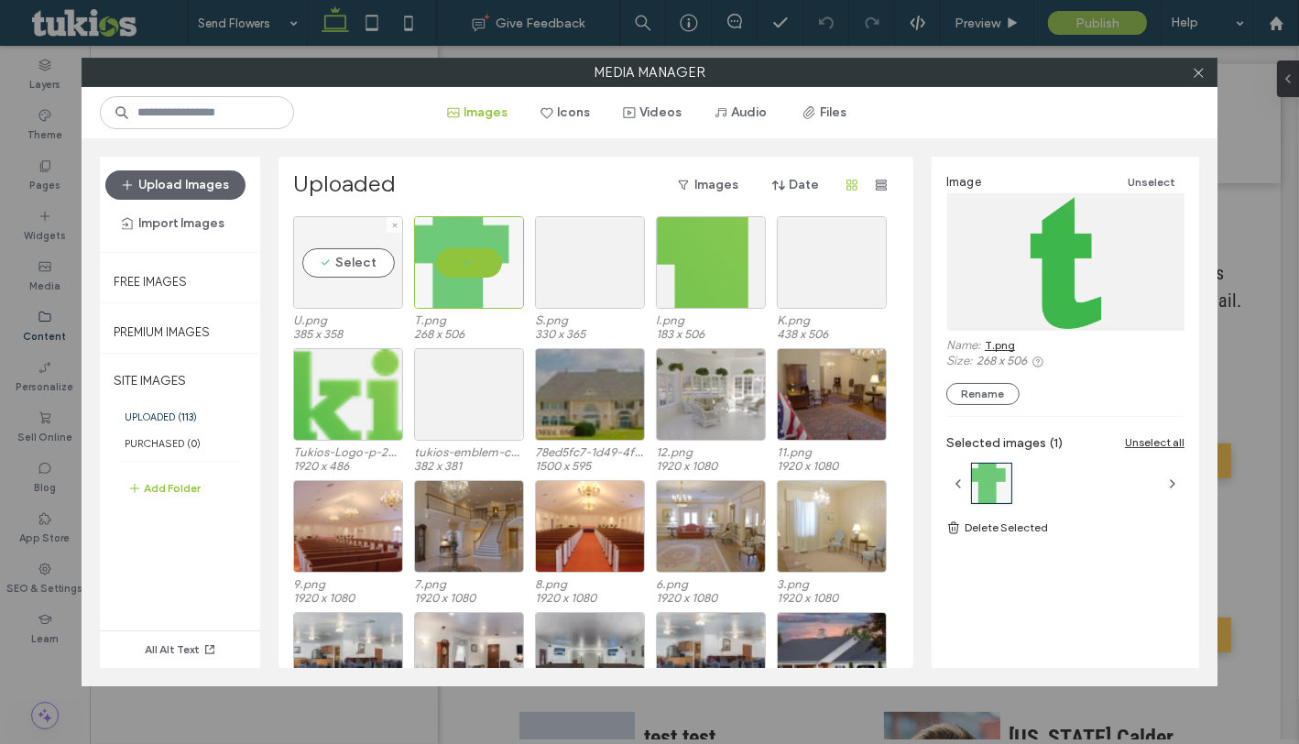
click at [333, 261] on div "Select" at bounding box center [348, 262] width 110 height 93
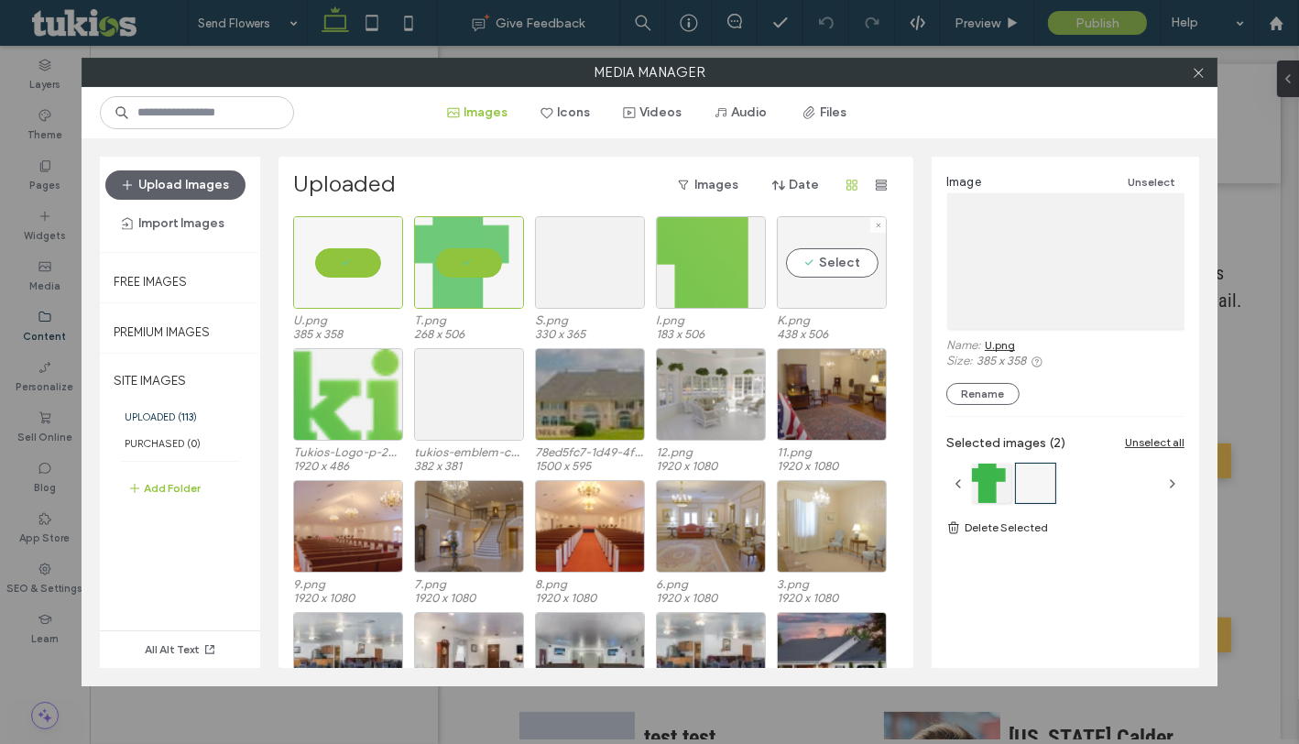
click at [834, 264] on div "Select" at bounding box center [832, 262] width 110 height 93
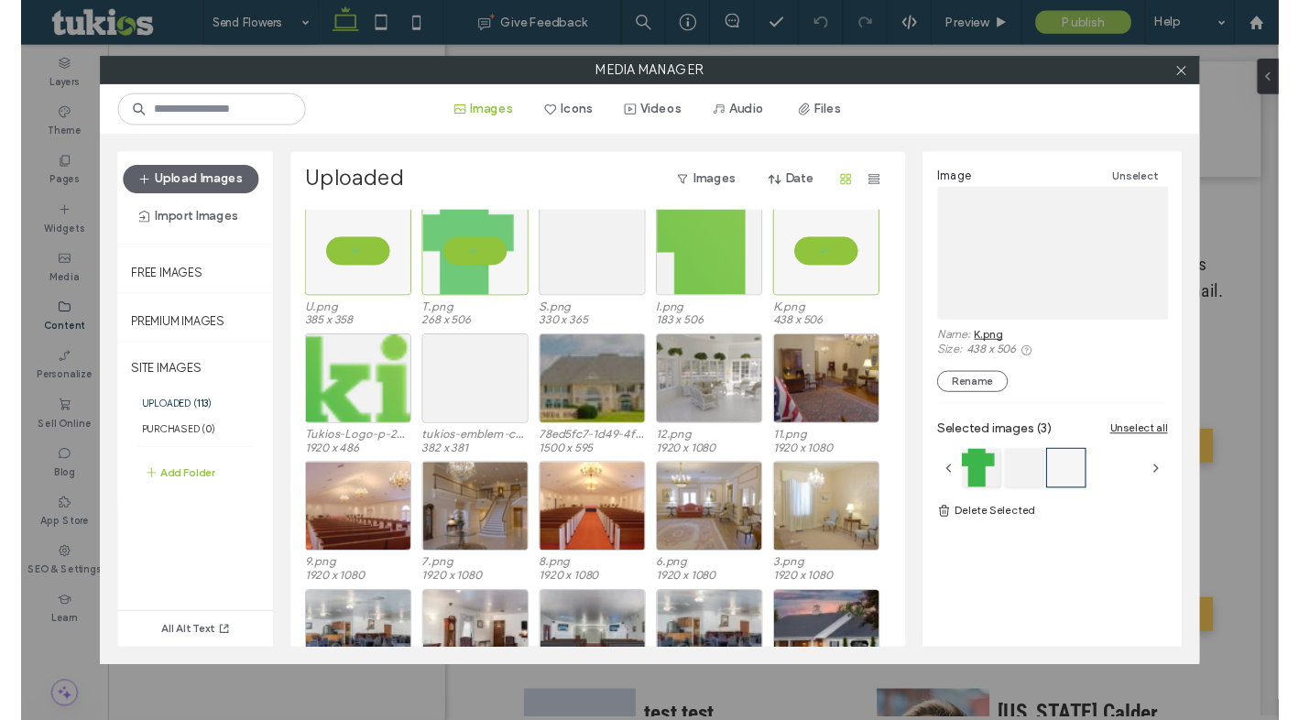
scroll to position [0, 0]
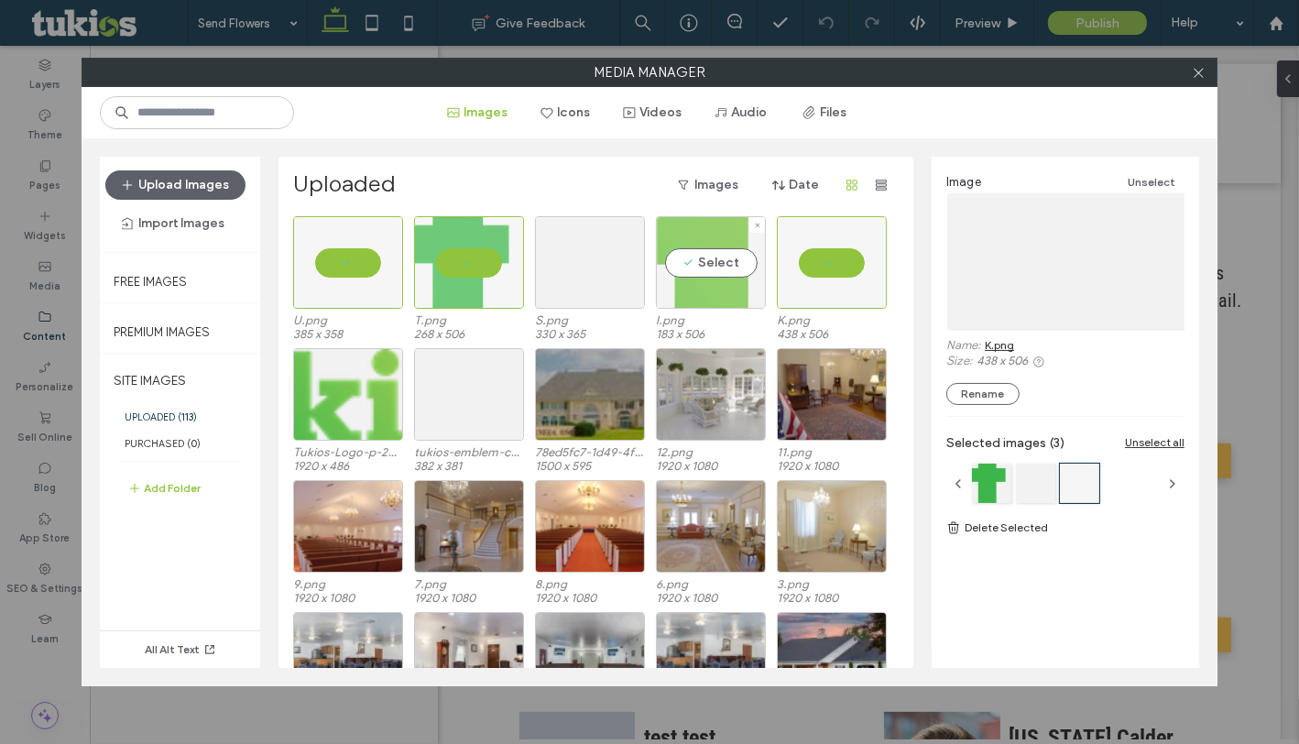
click at [692, 266] on div "Select" at bounding box center [711, 262] width 110 height 93
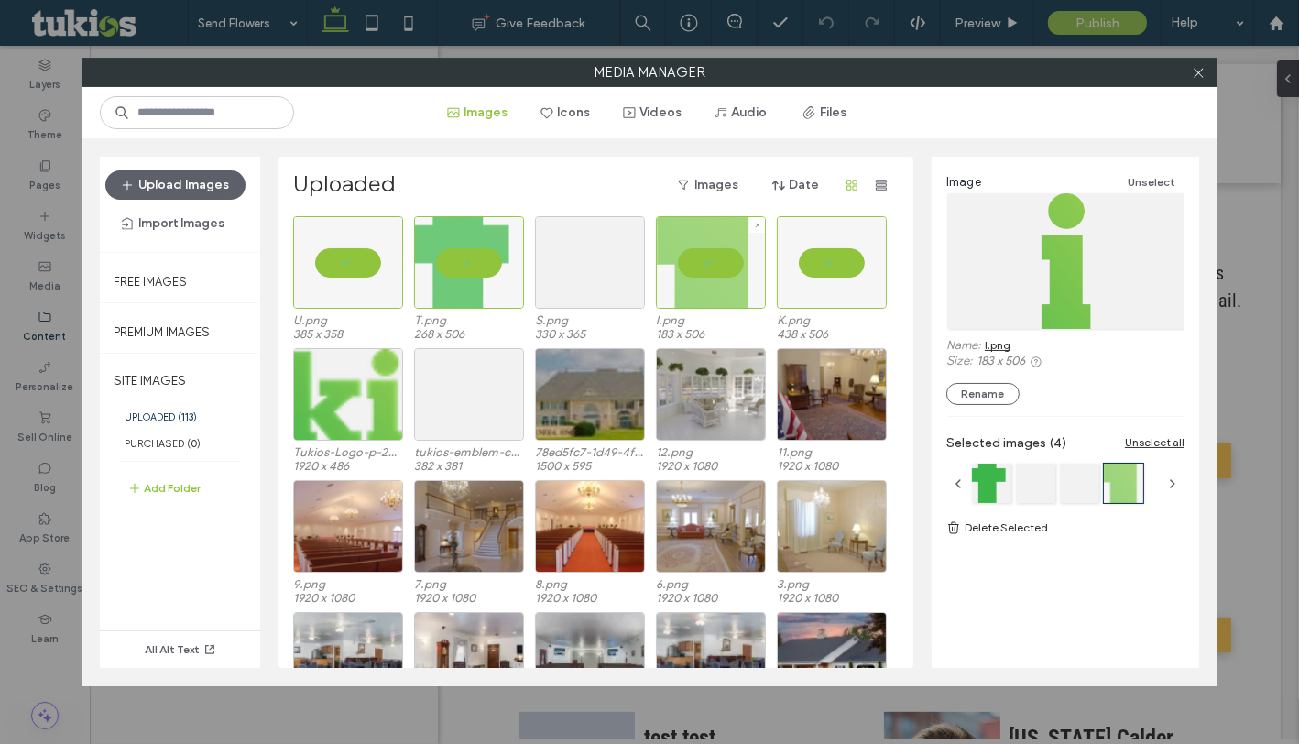
click at [713, 280] on div at bounding box center [711, 262] width 110 height 93
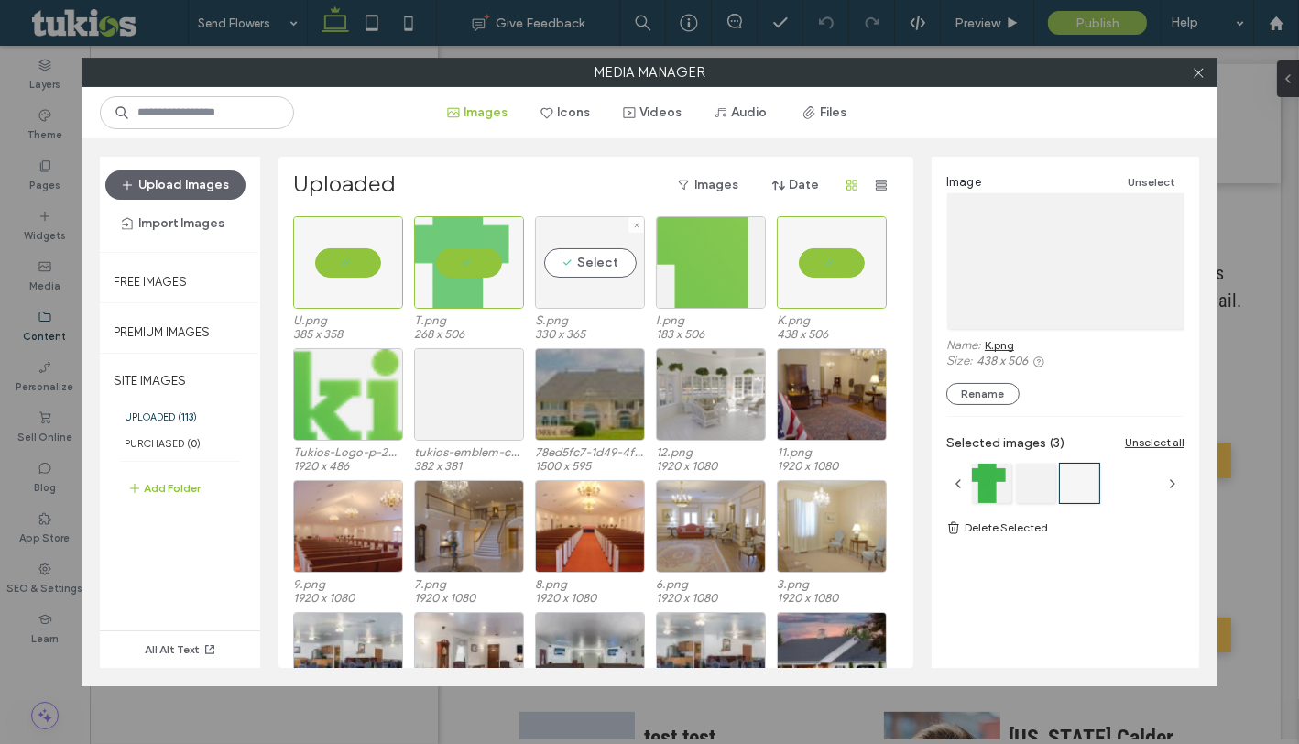
click at [589, 283] on div "Select" at bounding box center [590, 262] width 110 height 93
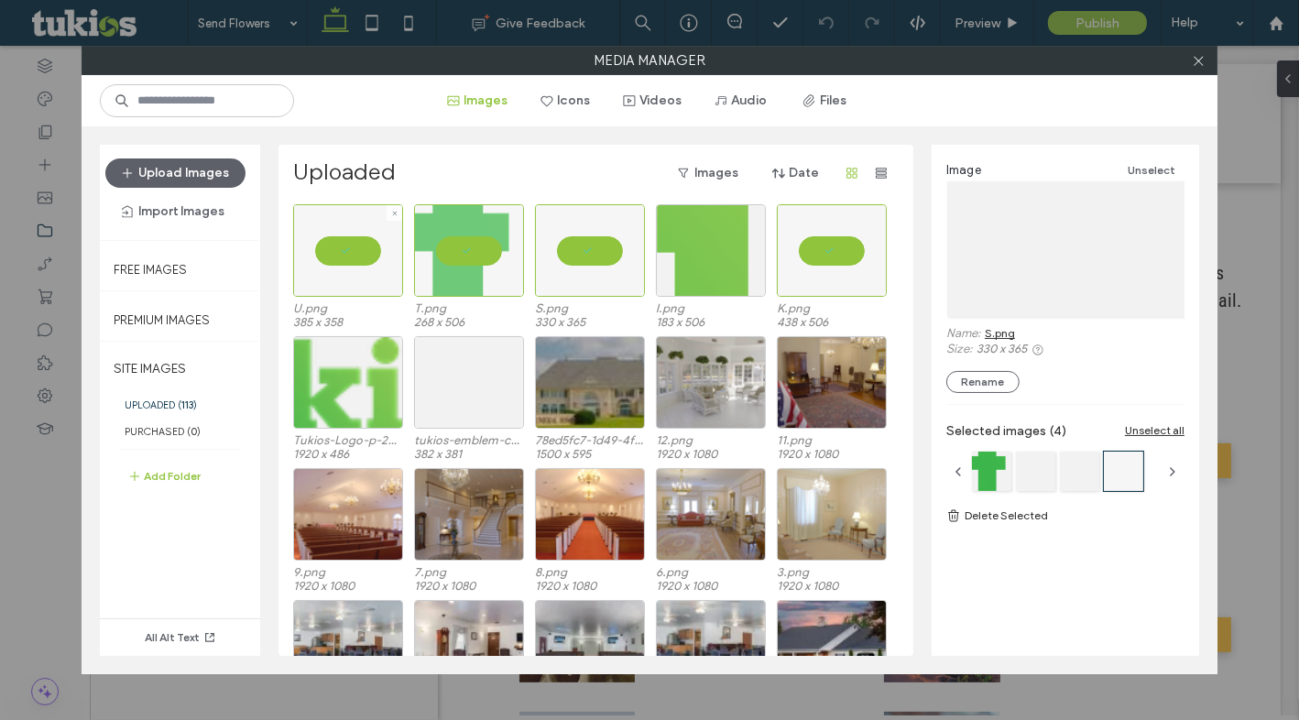
click at [332, 239] on div at bounding box center [348, 250] width 110 height 93
click at [468, 245] on div at bounding box center [469, 250] width 110 height 93
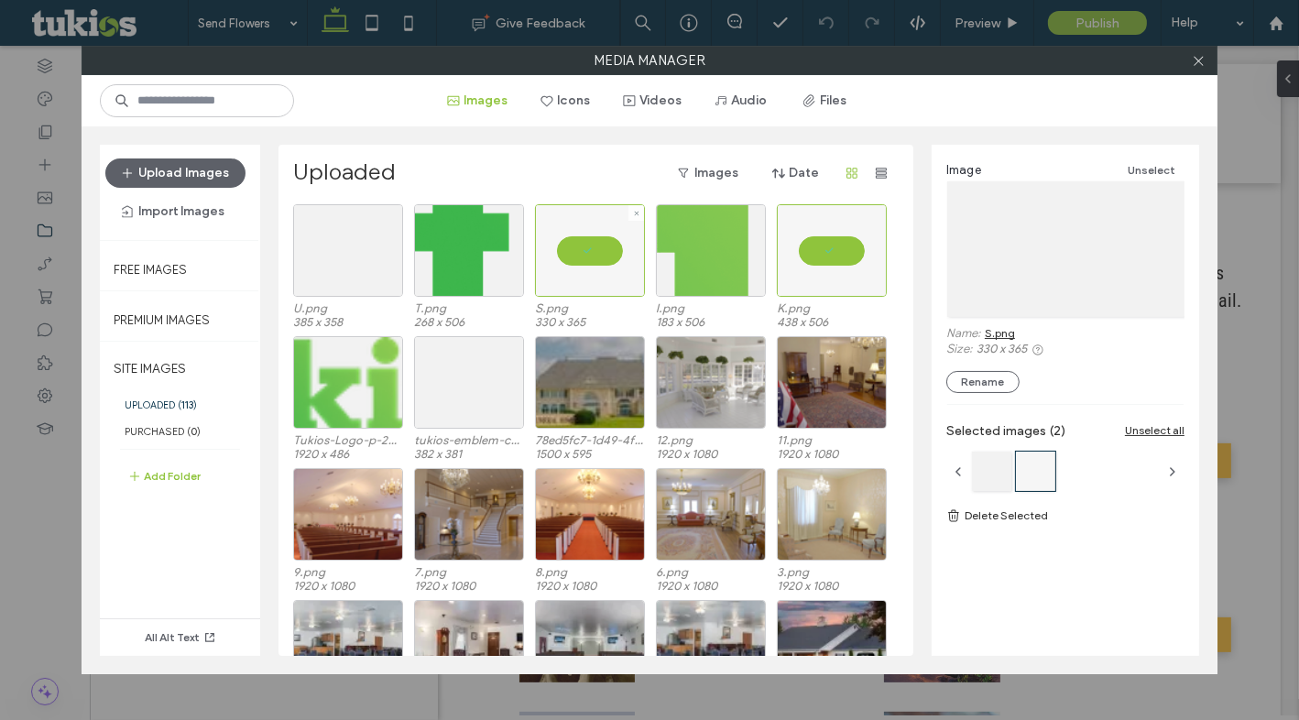
click at [583, 249] on div at bounding box center [590, 250] width 110 height 93
click at [811, 242] on div at bounding box center [832, 250] width 110 height 93
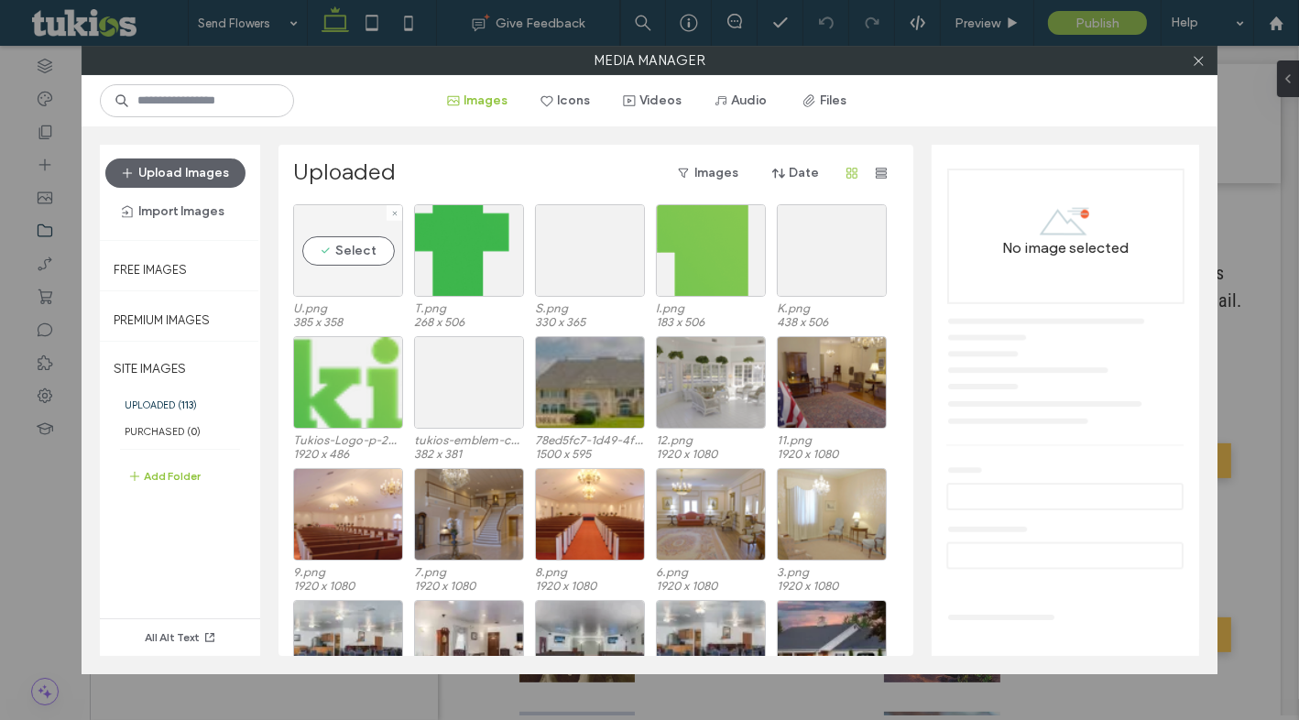
click at [322, 264] on div "Select" at bounding box center [348, 250] width 110 height 93
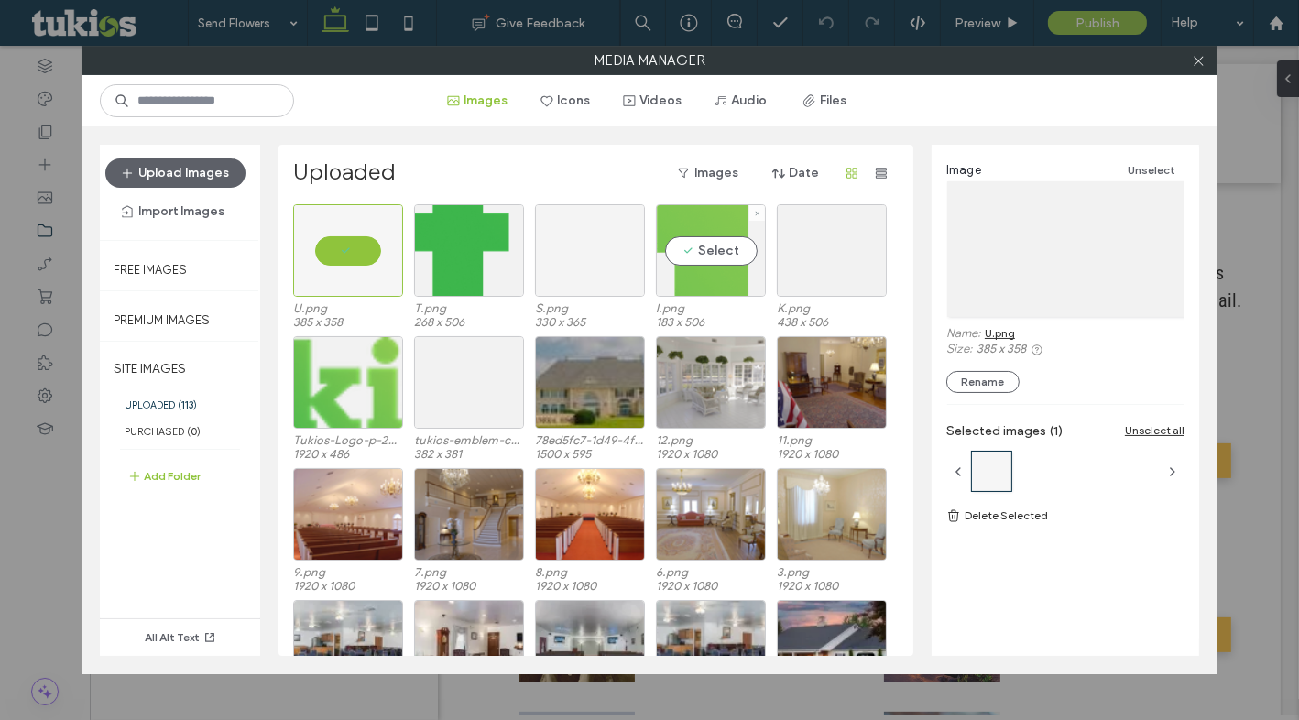
click at [619, 236] on div at bounding box center [590, 250] width 110 height 93
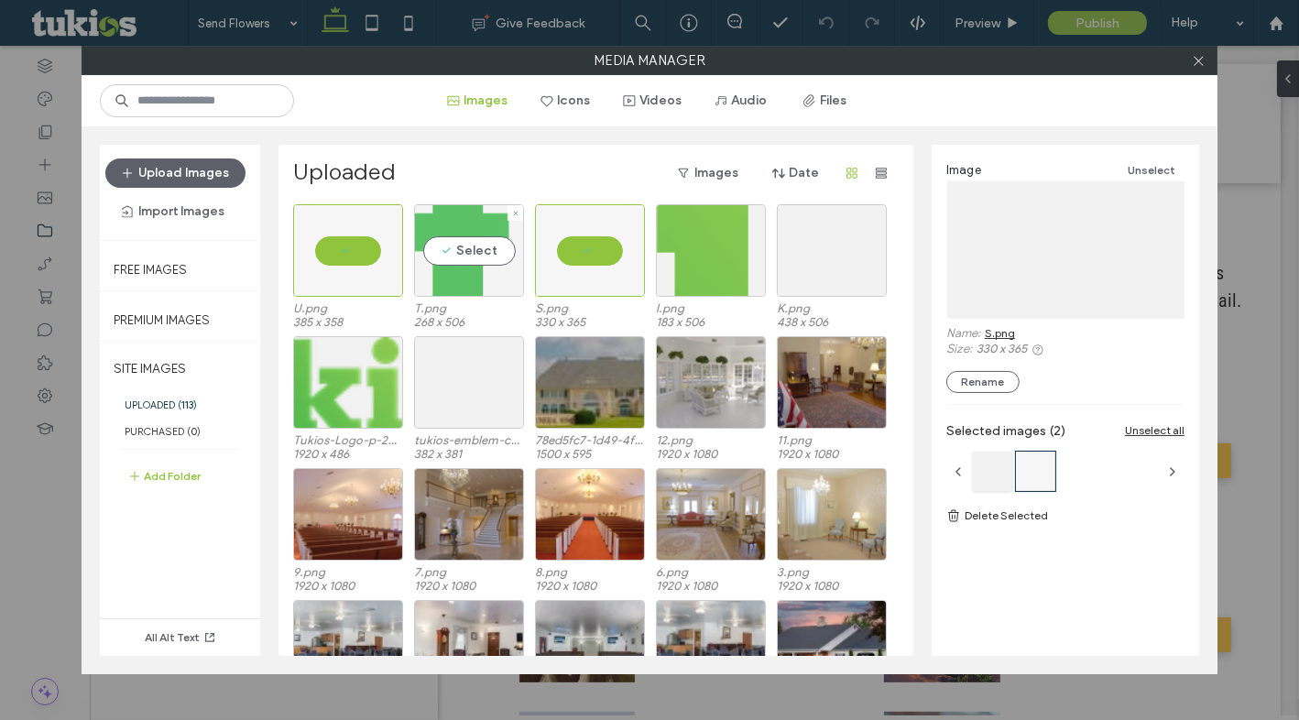
click at [463, 253] on div "Select" at bounding box center [469, 250] width 110 height 93
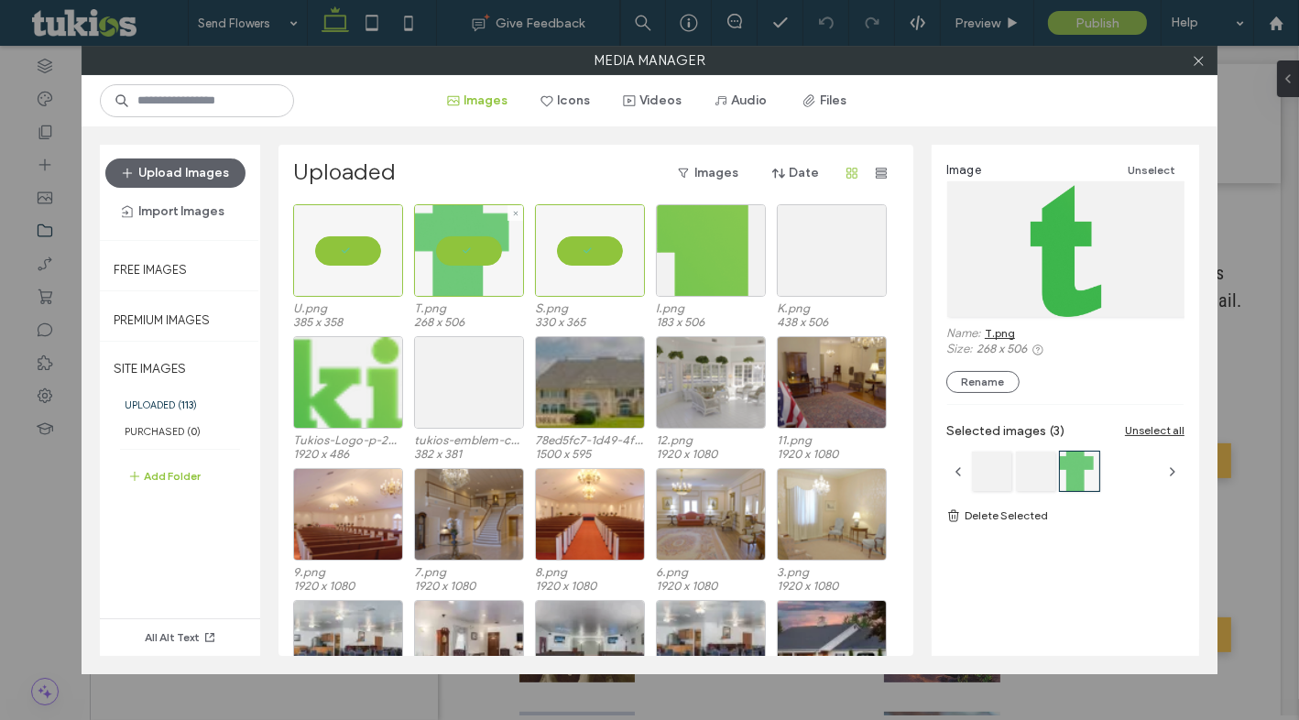
click at [463, 253] on div at bounding box center [469, 250] width 110 height 93
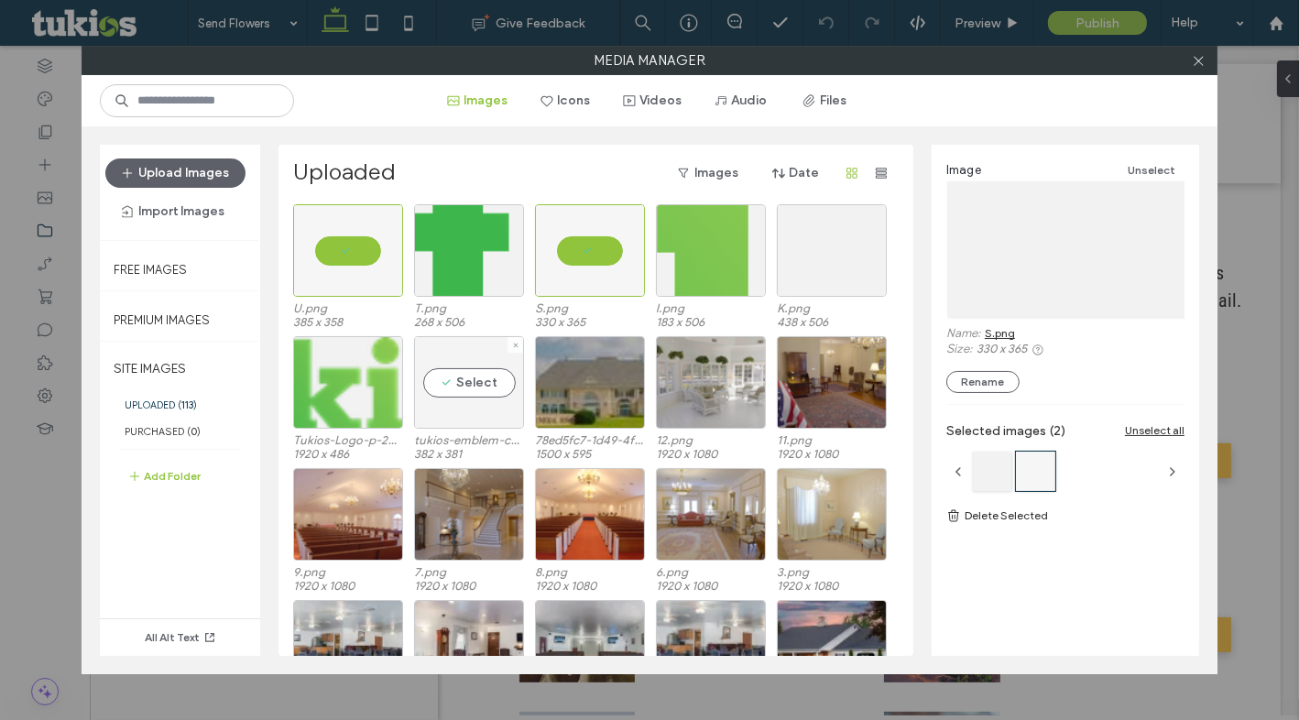
click at [454, 385] on div "Select" at bounding box center [469, 382] width 110 height 93
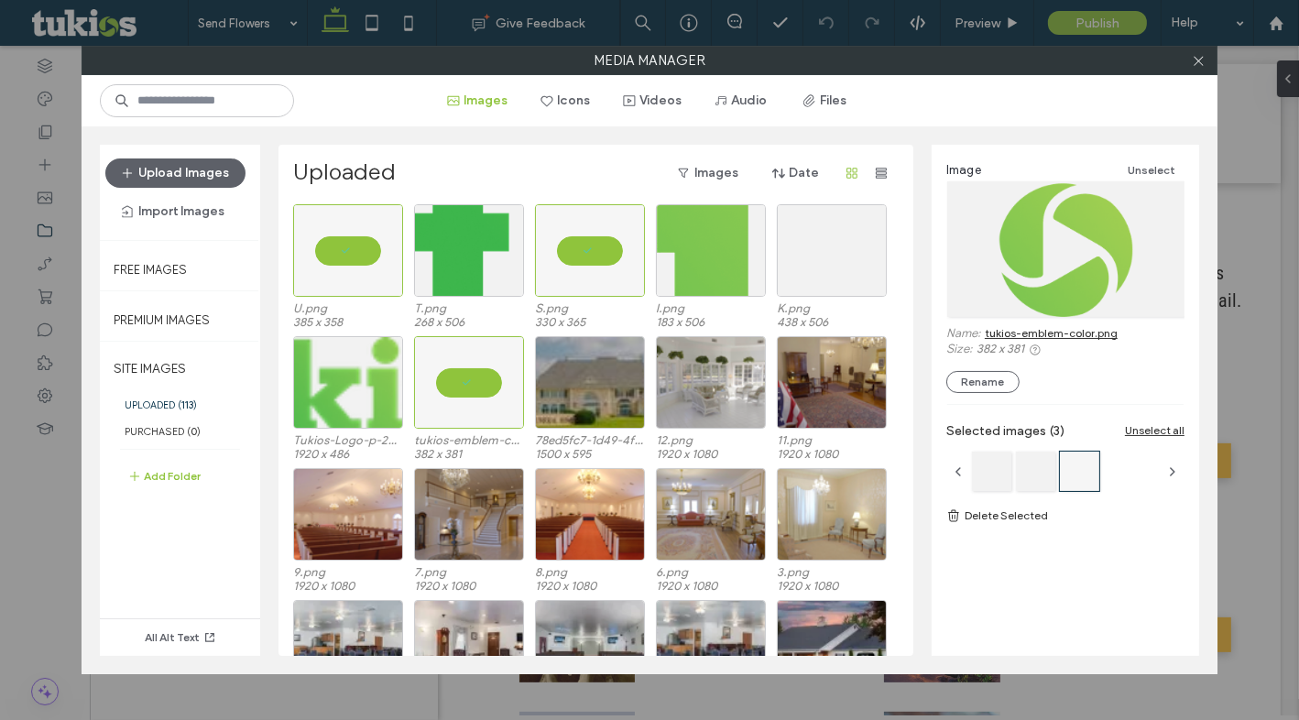
click at [1002, 521] on link "Delete Selected" at bounding box center [1065, 515] width 238 height 18
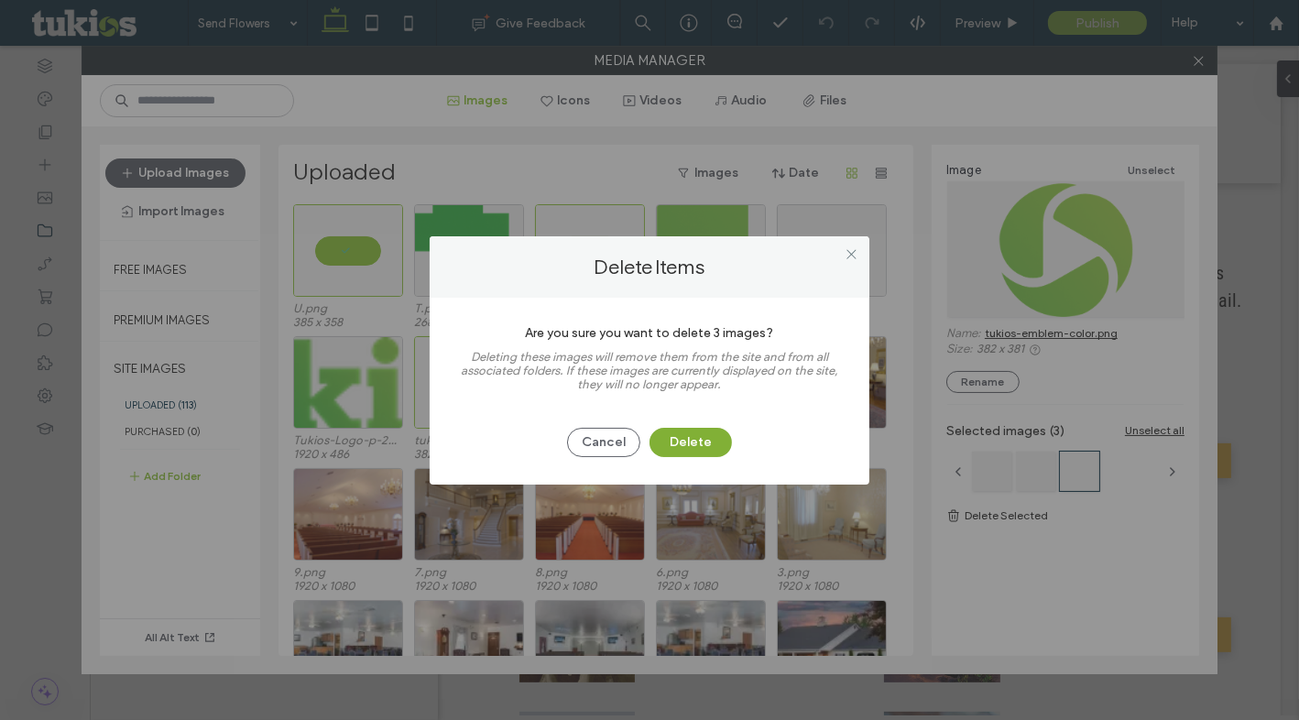
click at [714, 439] on button "Delete" at bounding box center [690, 442] width 82 height 29
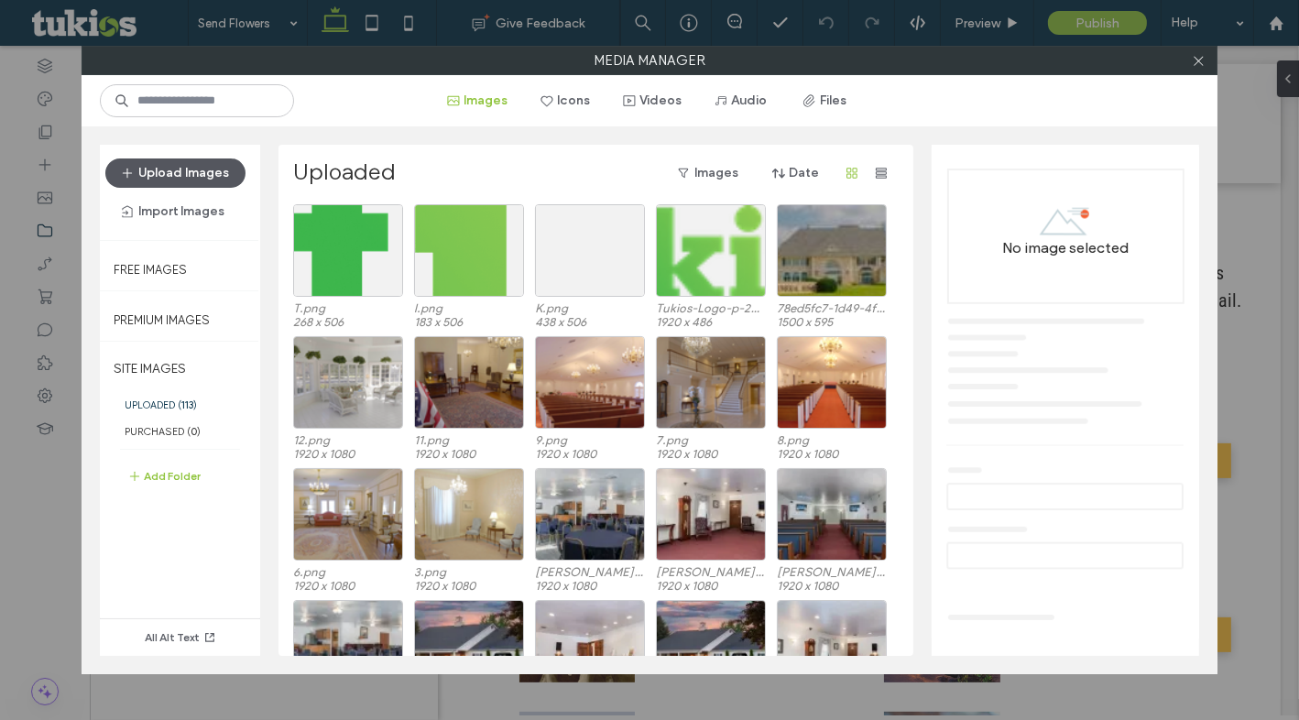
click at [192, 172] on button "Upload Images" at bounding box center [175, 172] width 140 height 29
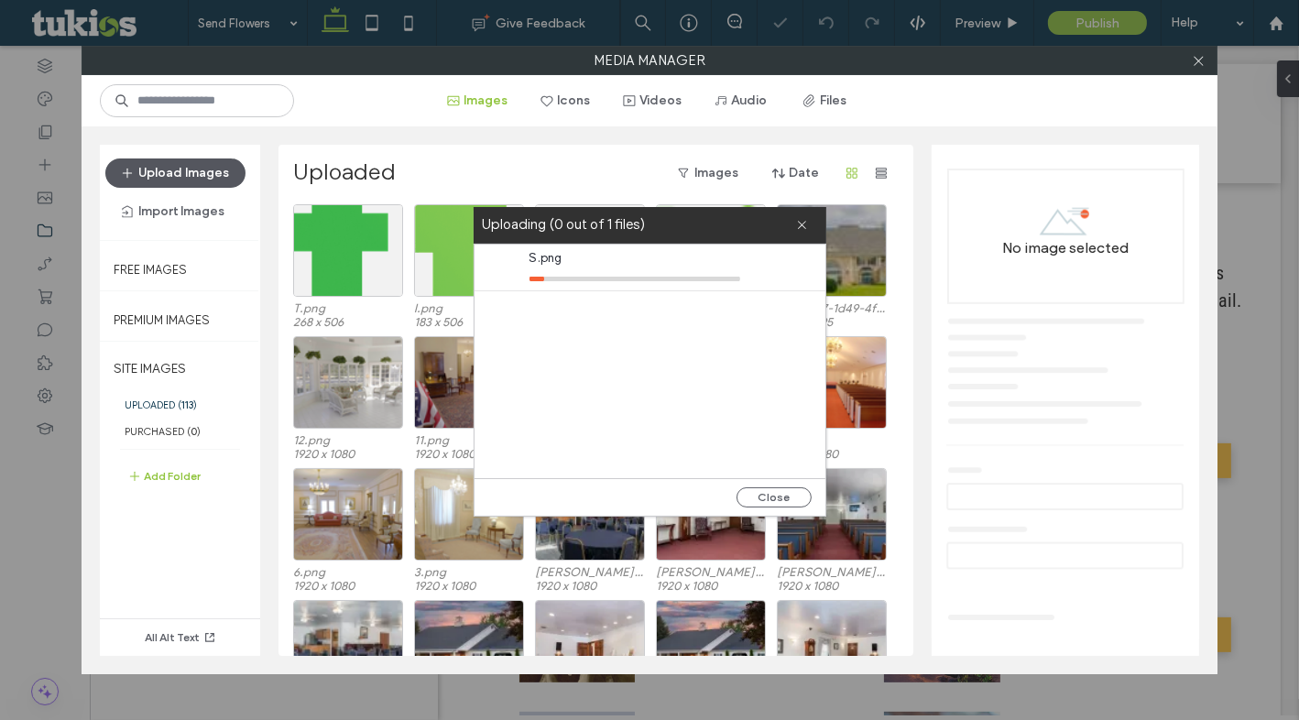
click at [181, 171] on button "Upload Images" at bounding box center [175, 172] width 140 height 29
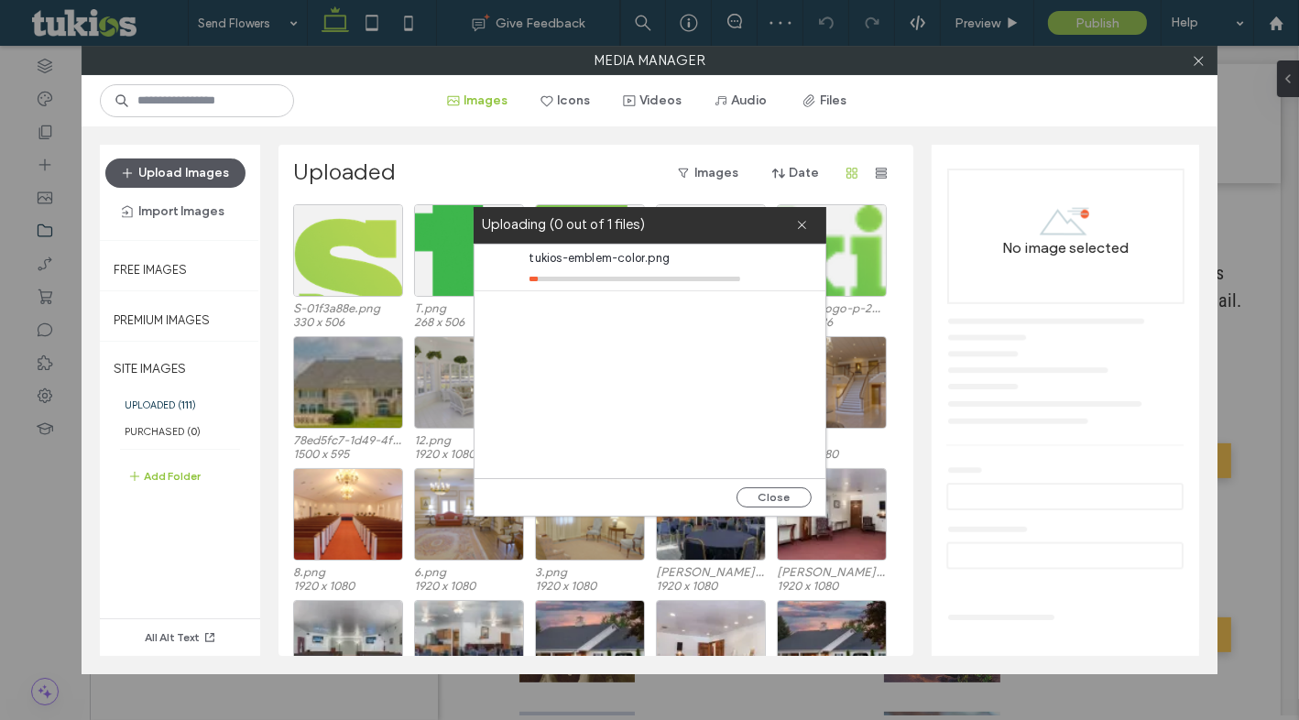
click at [208, 166] on button "Upload Images" at bounding box center [175, 172] width 140 height 29
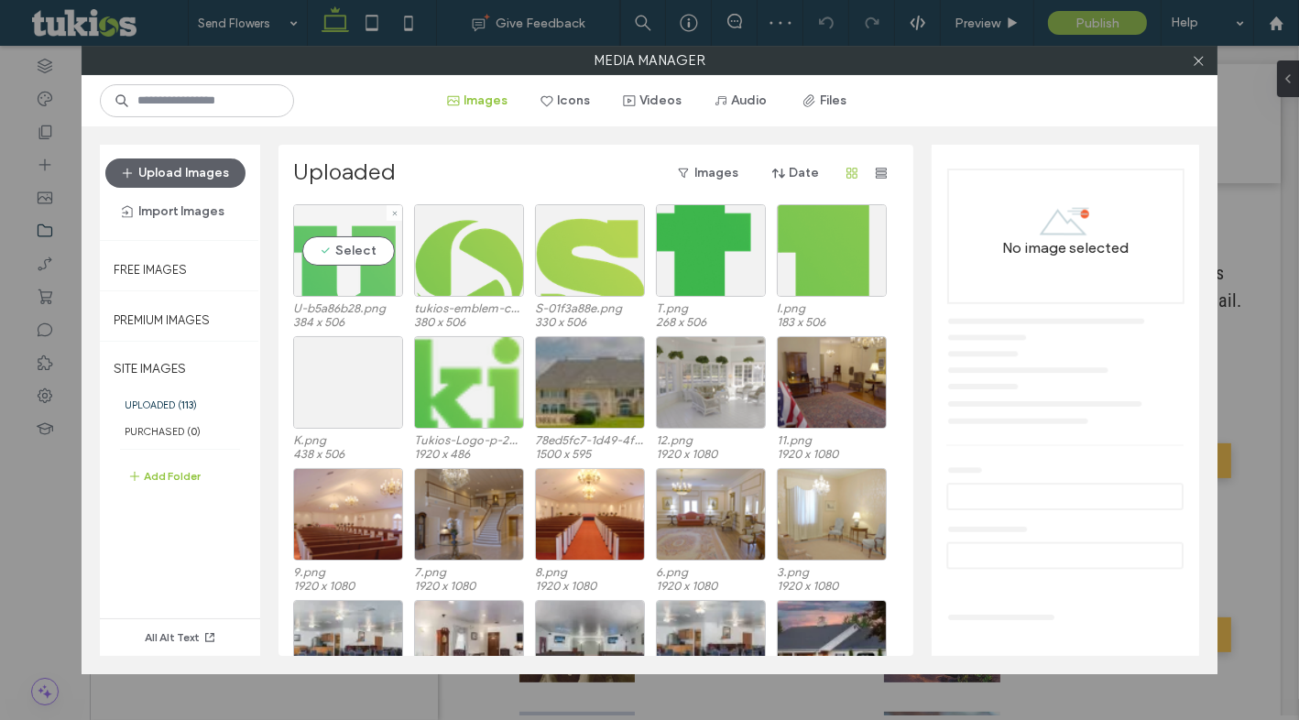
click at [339, 248] on div "Select" at bounding box center [348, 250] width 110 height 93
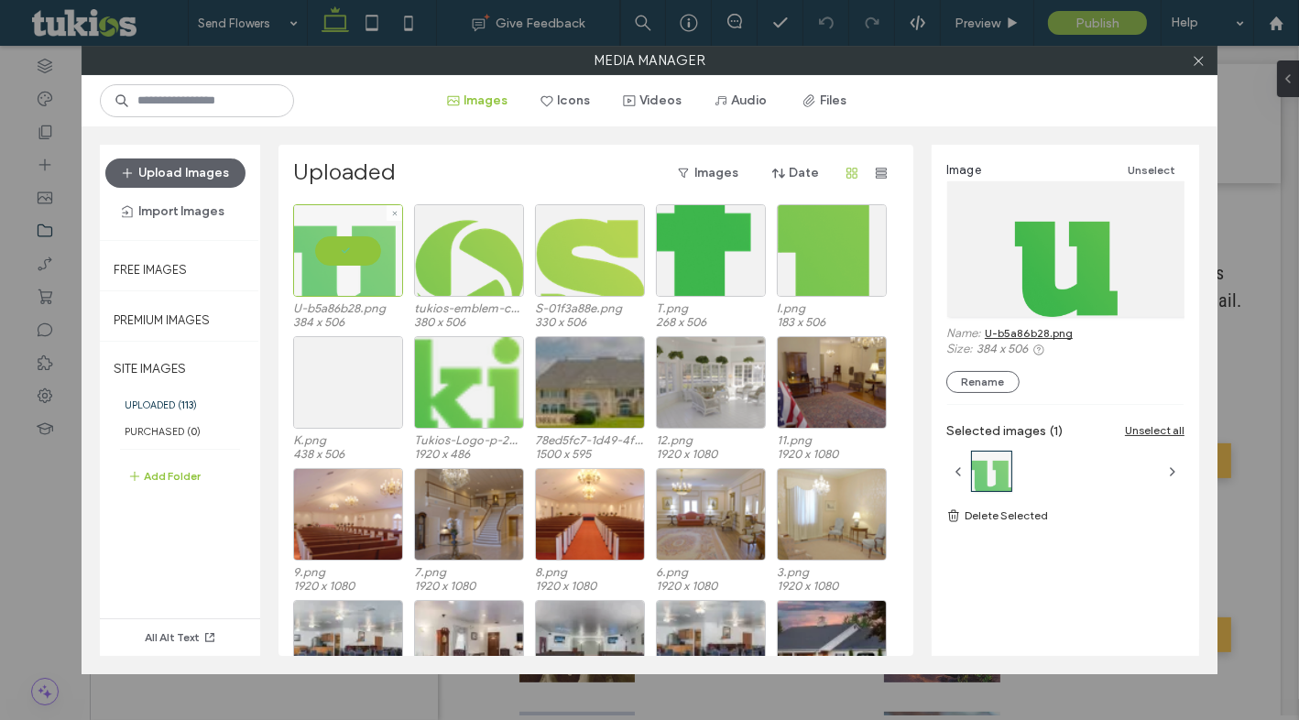
click at [353, 249] on div at bounding box center [348, 250] width 110 height 93
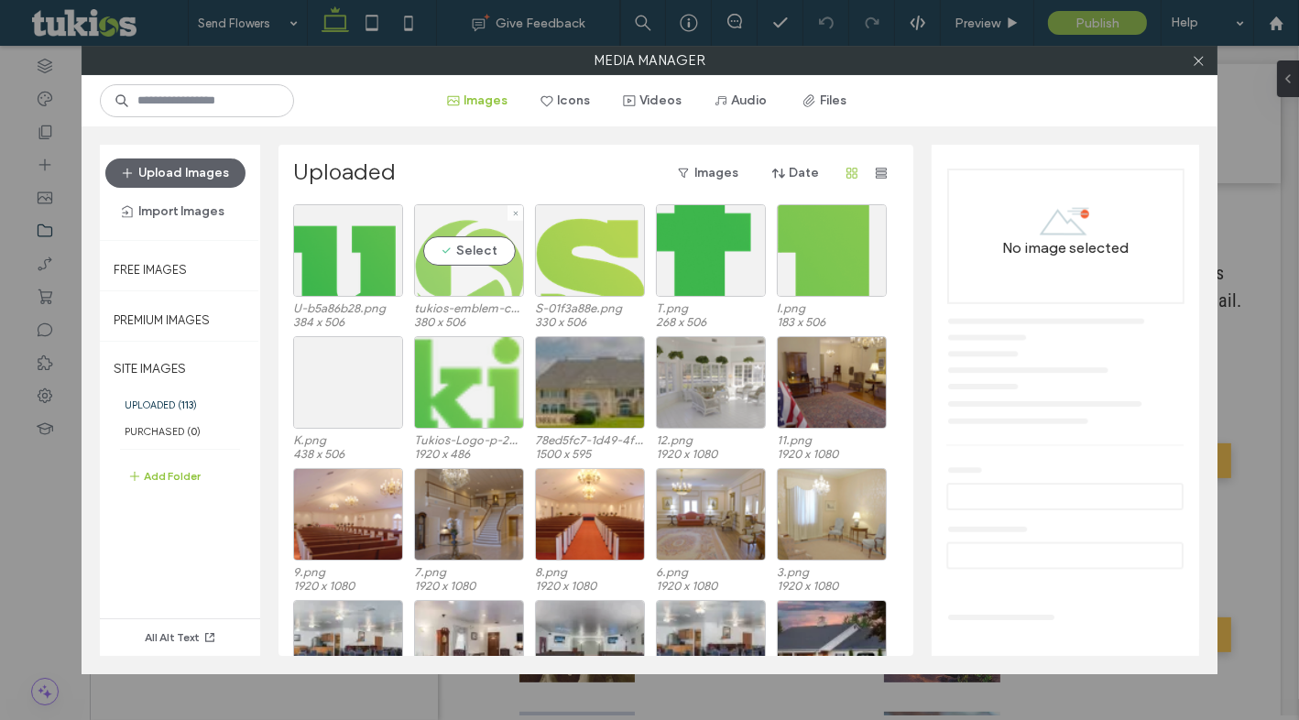
click at [454, 249] on div "Select" at bounding box center [469, 250] width 110 height 93
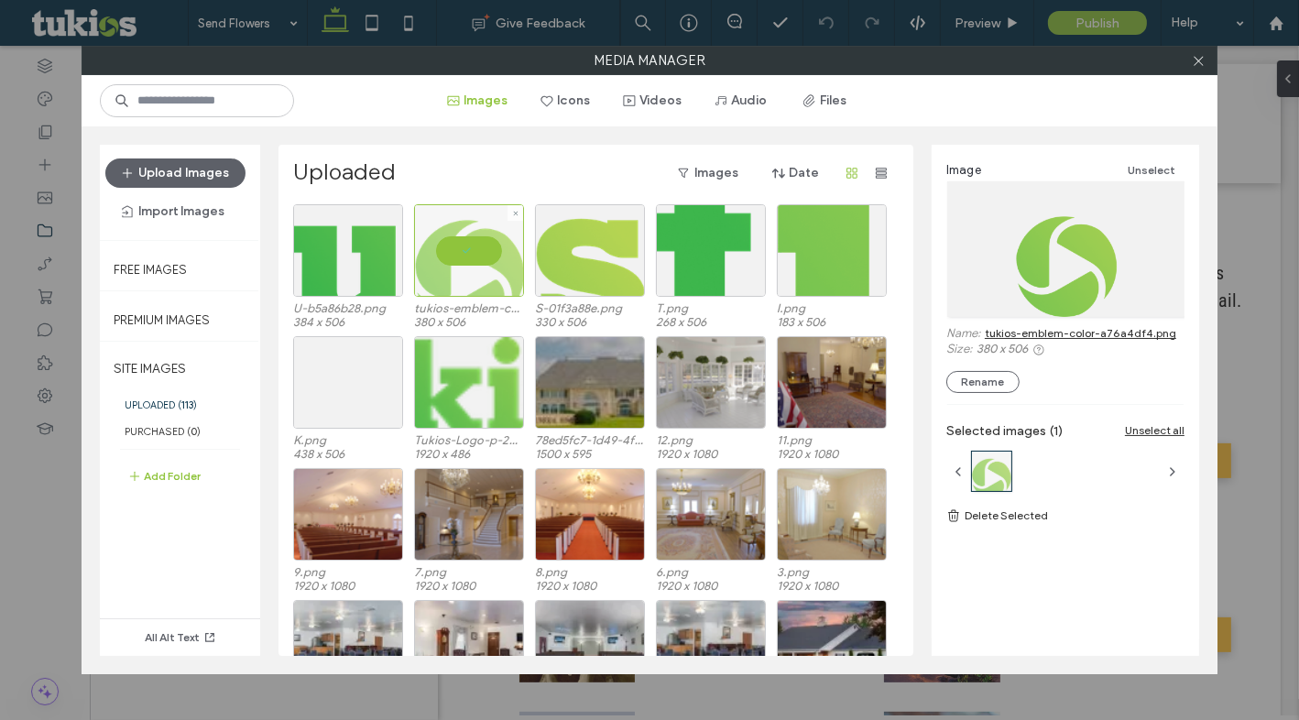
click at [500, 255] on div at bounding box center [469, 250] width 110 height 93
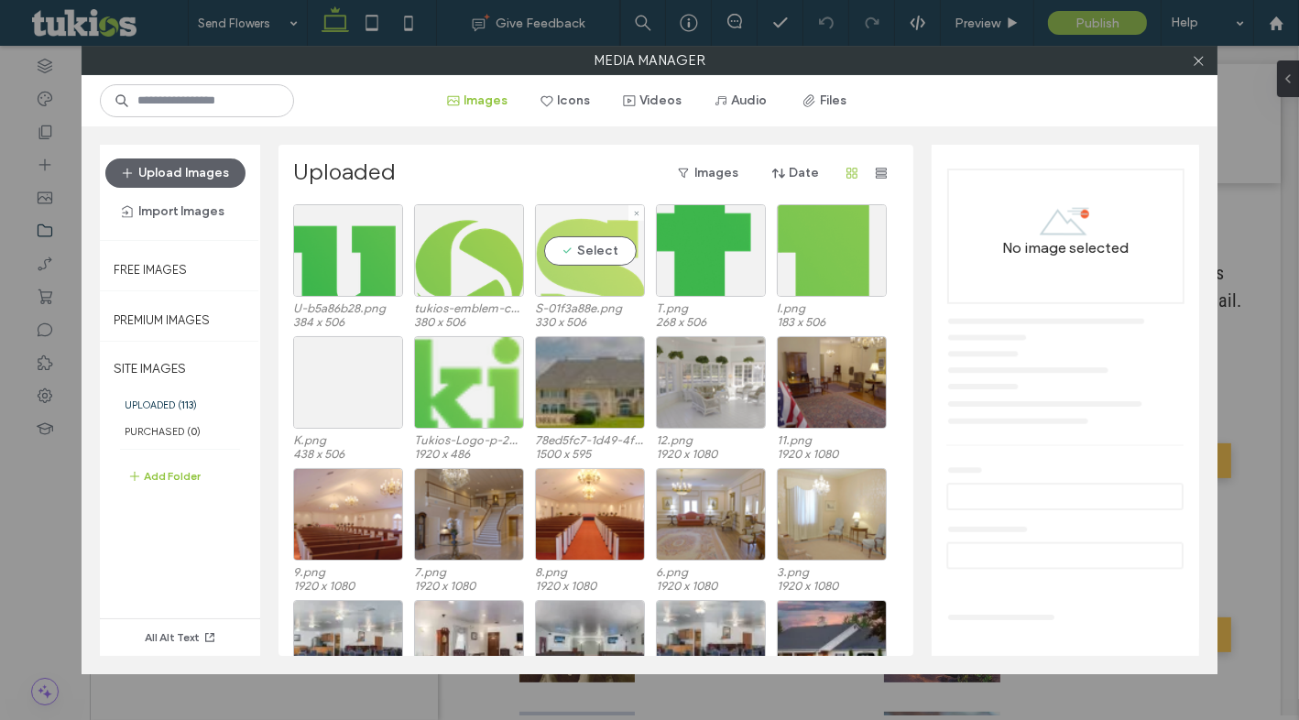
click at [608, 251] on div "Select" at bounding box center [590, 250] width 110 height 93
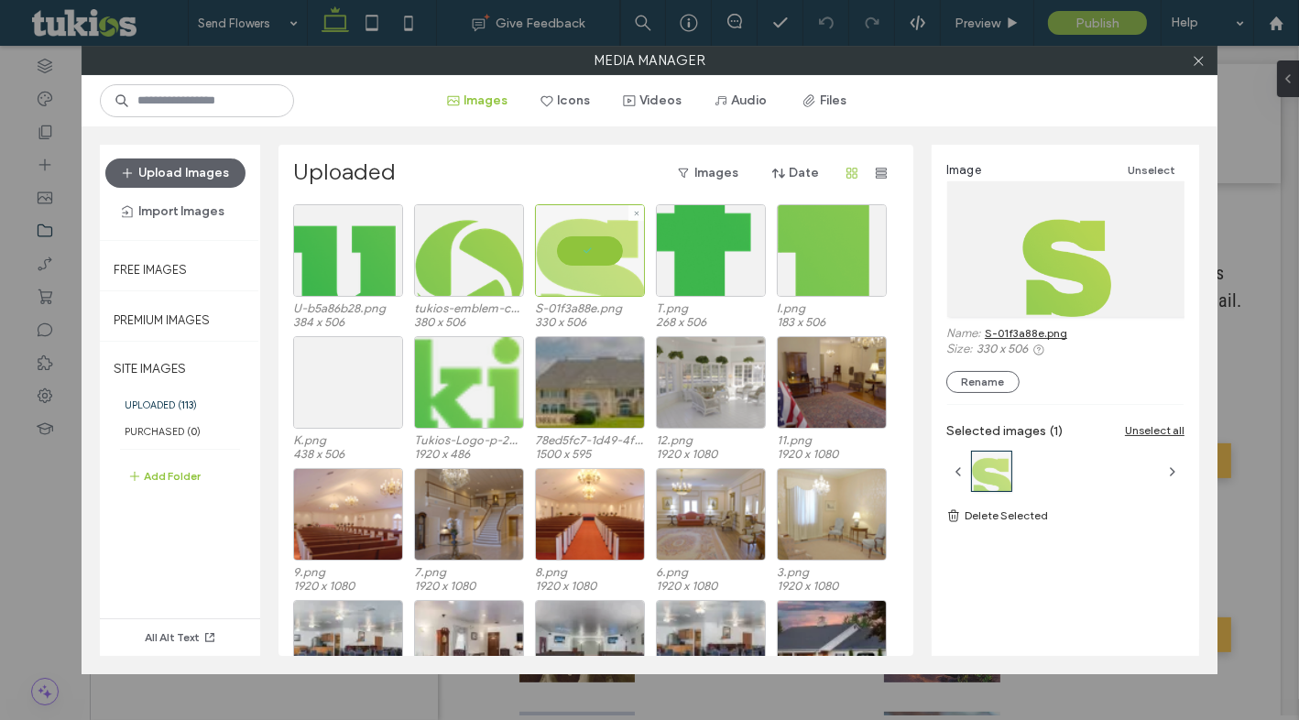
click at [586, 238] on div at bounding box center [590, 250] width 110 height 93
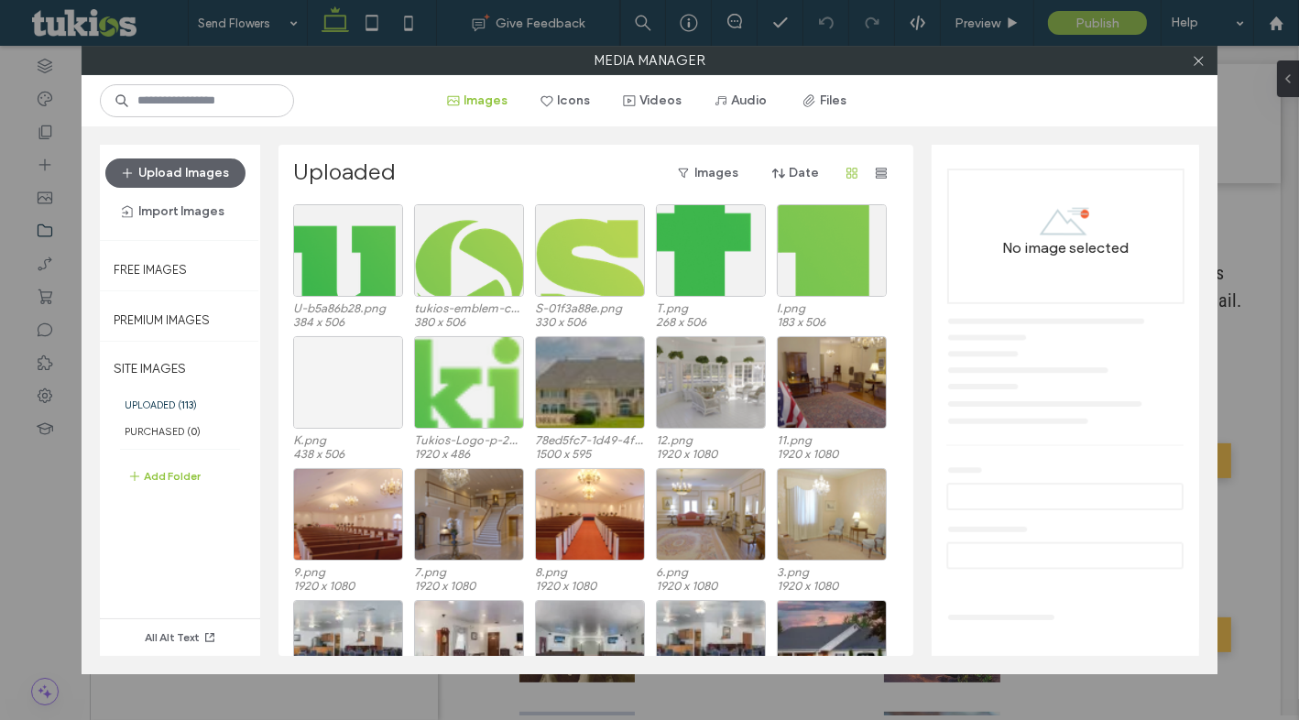
click at [388, 394] on div at bounding box center [348, 382] width 110 height 93
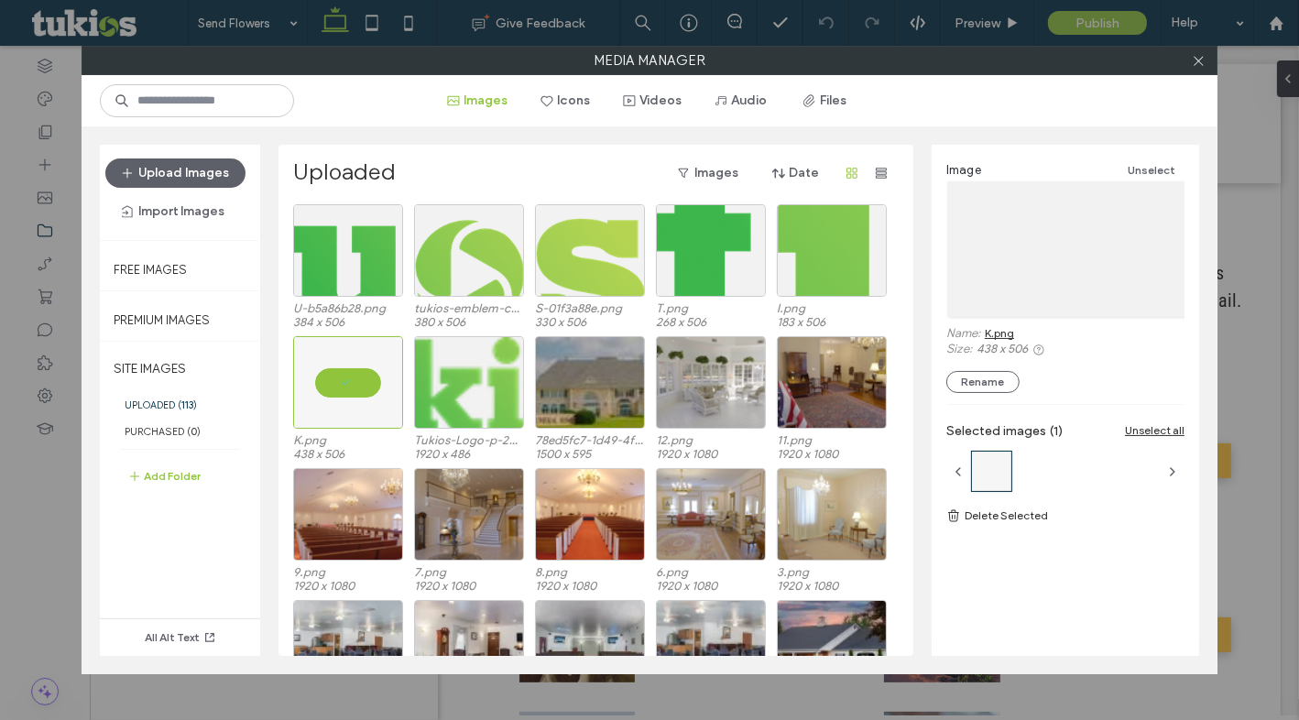
click at [1010, 531] on div "Image Unselect Name: K.png Size: 438 x 506 Rename Selected images (1) Unselect …" at bounding box center [1064, 393] width 267 height 496
click at [1010, 528] on div "Image Unselect Name: K.png Size: 438 x 506 Rename Selected images (1) Unselect …" at bounding box center [1064, 393] width 267 height 496
click at [1011, 524] on link "Delete Selected" at bounding box center [1065, 515] width 238 height 18
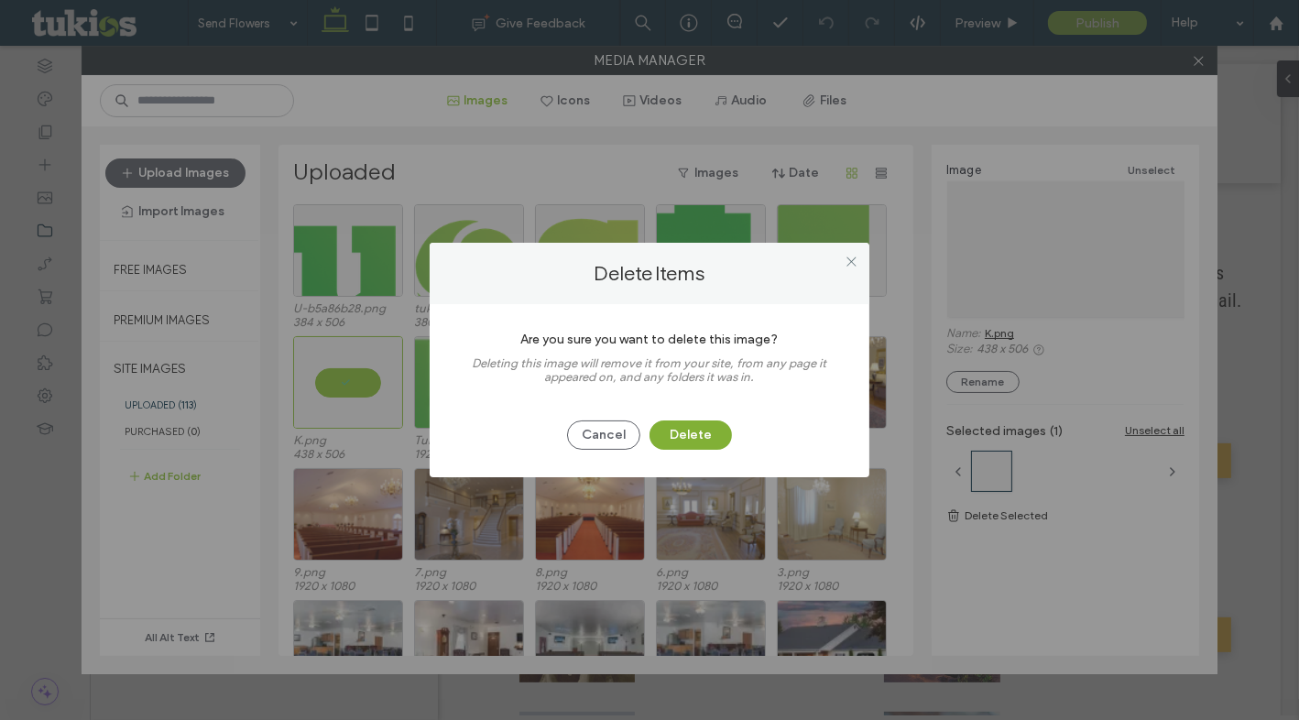
click at [710, 436] on button "Delete" at bounding box center [690, 434] width 82 height 29
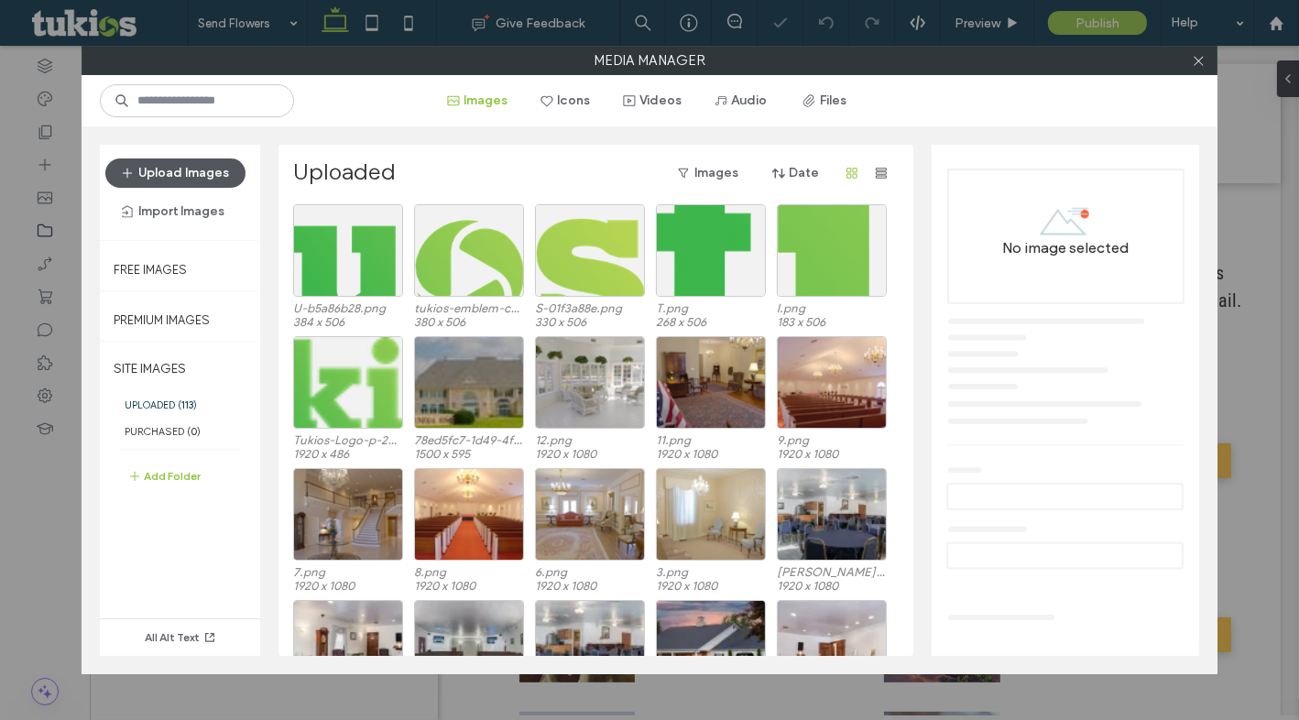
click at [165, 159] on button "Upload Images" at bounding box center [175, 172] width 140 height 29
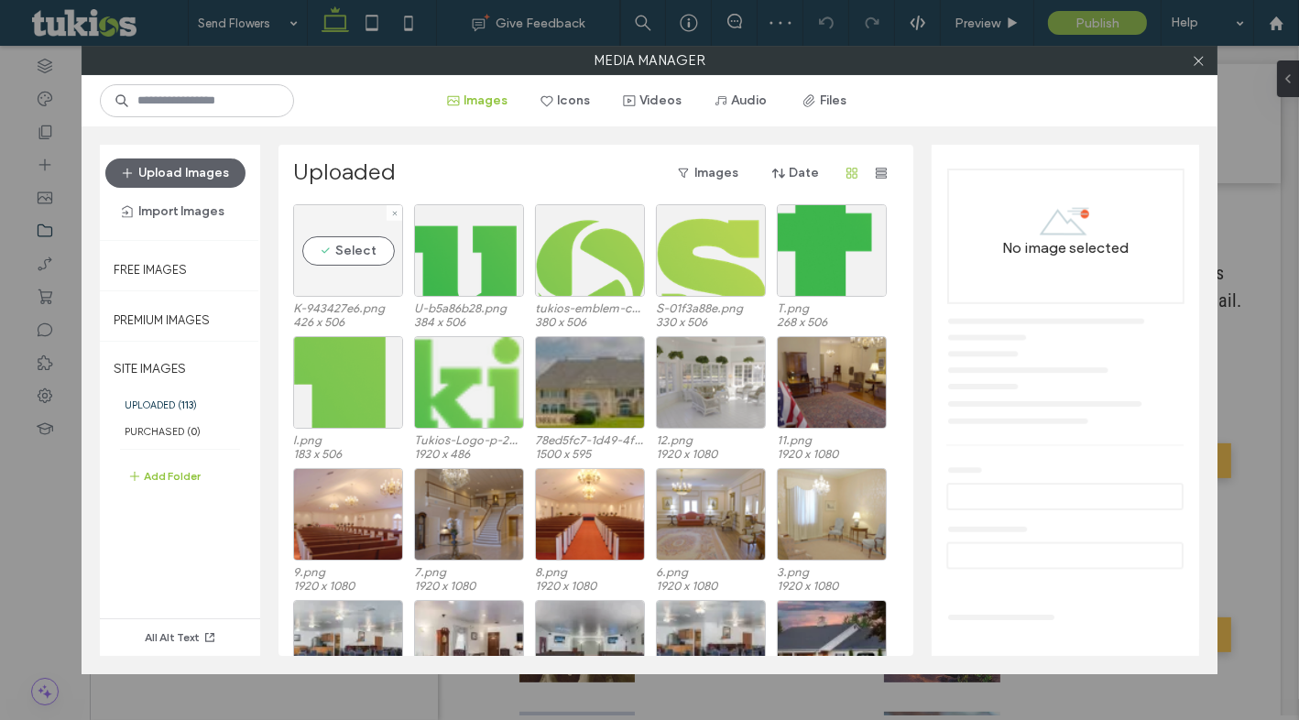
click at [341, 265] on div "Select" at bounding box center [348, 250] width 110 height 93
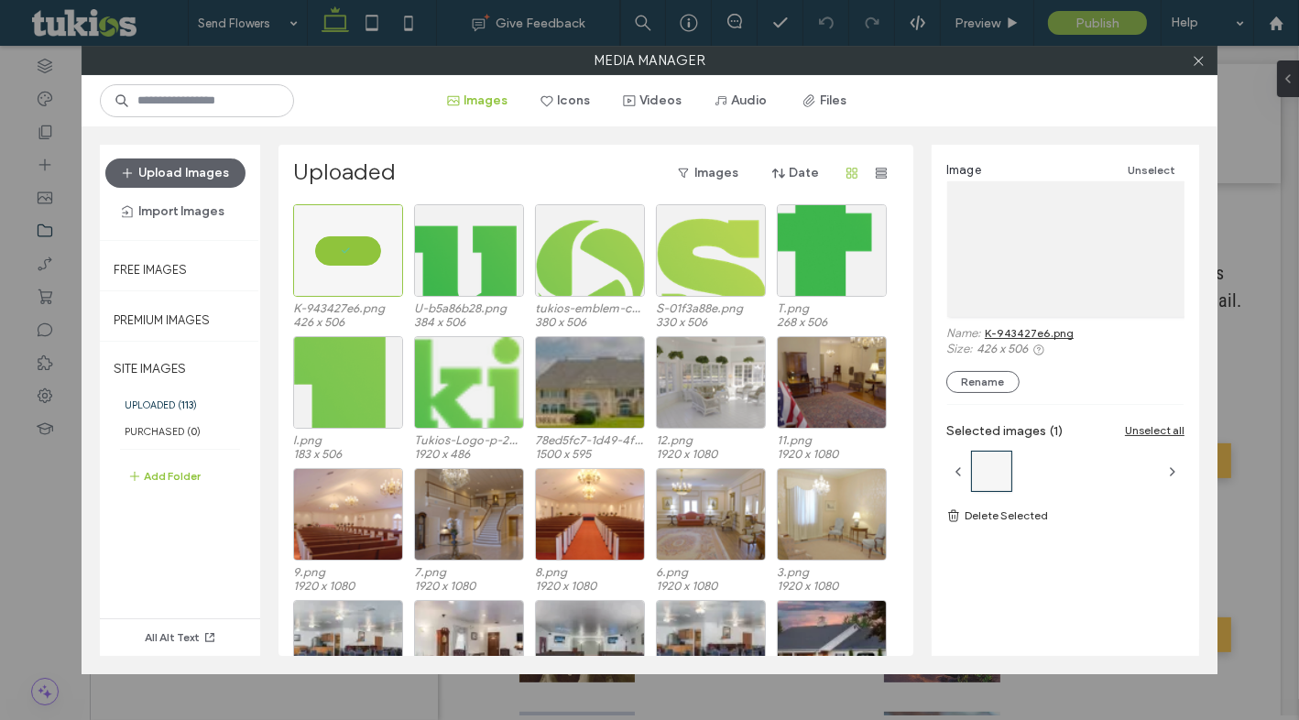
click at [960, 517] on icon at bounding box center [953, 515] width 15 height 15
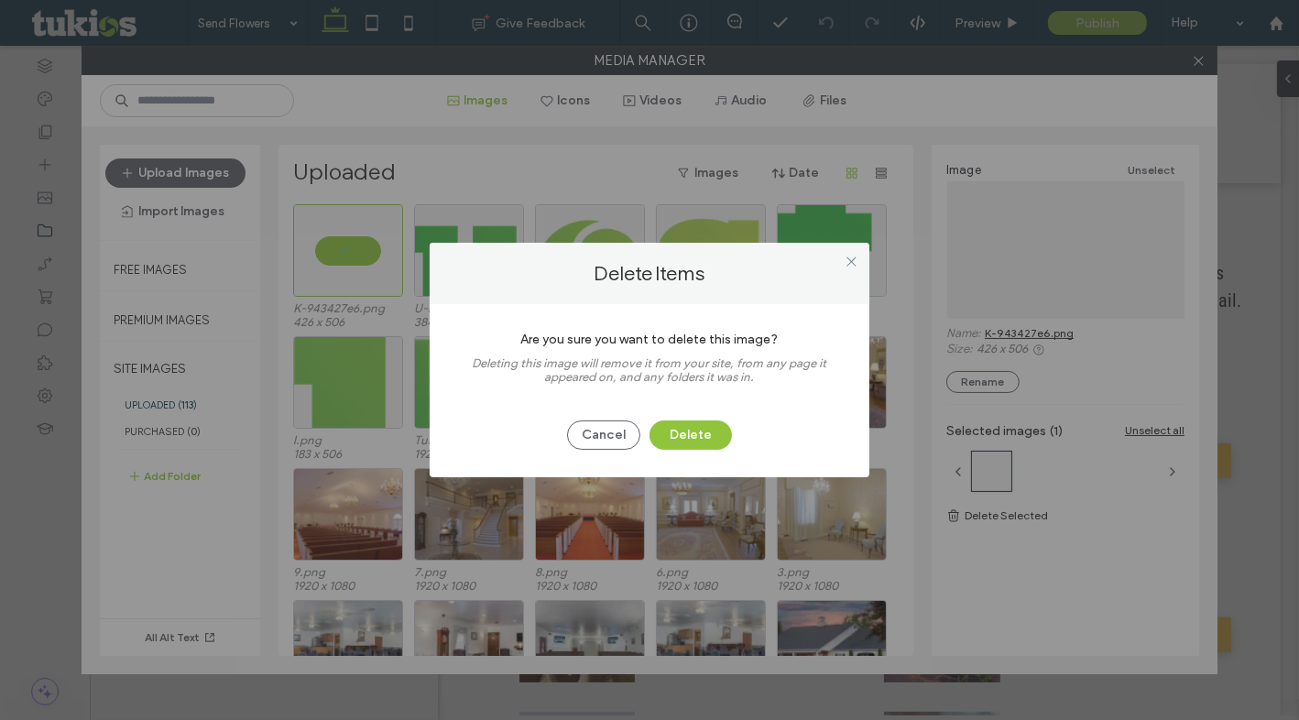
click at [742, 430] on div "Cancel Delete" at bounding box center [649, 426] width 385 height 48
click at [707, 440] on button "Delete" at bounding box center [690, 434] width 82 height 29
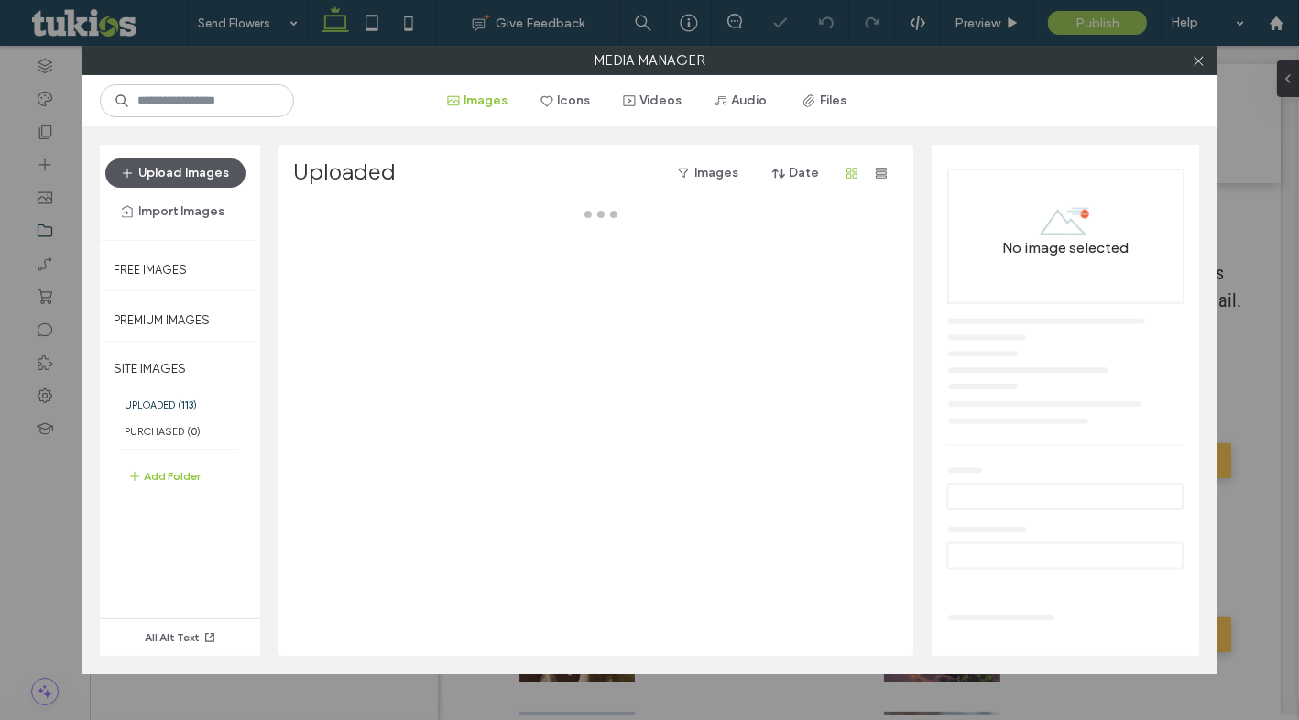
click at [208, 174] on button "Upload Images" at bounding box center [175, 172] width 140 height 29
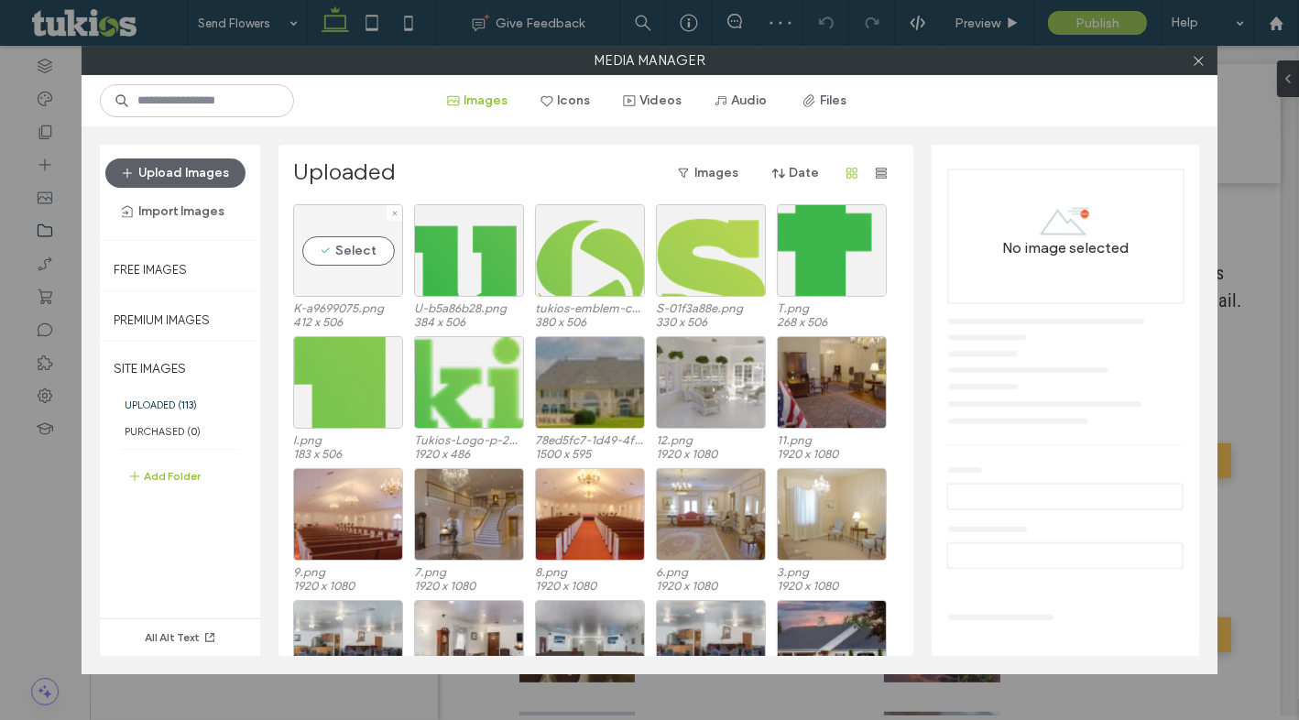
click at [332, 257] on div "Select" at bounding box center [348, 250] width 110 height 93
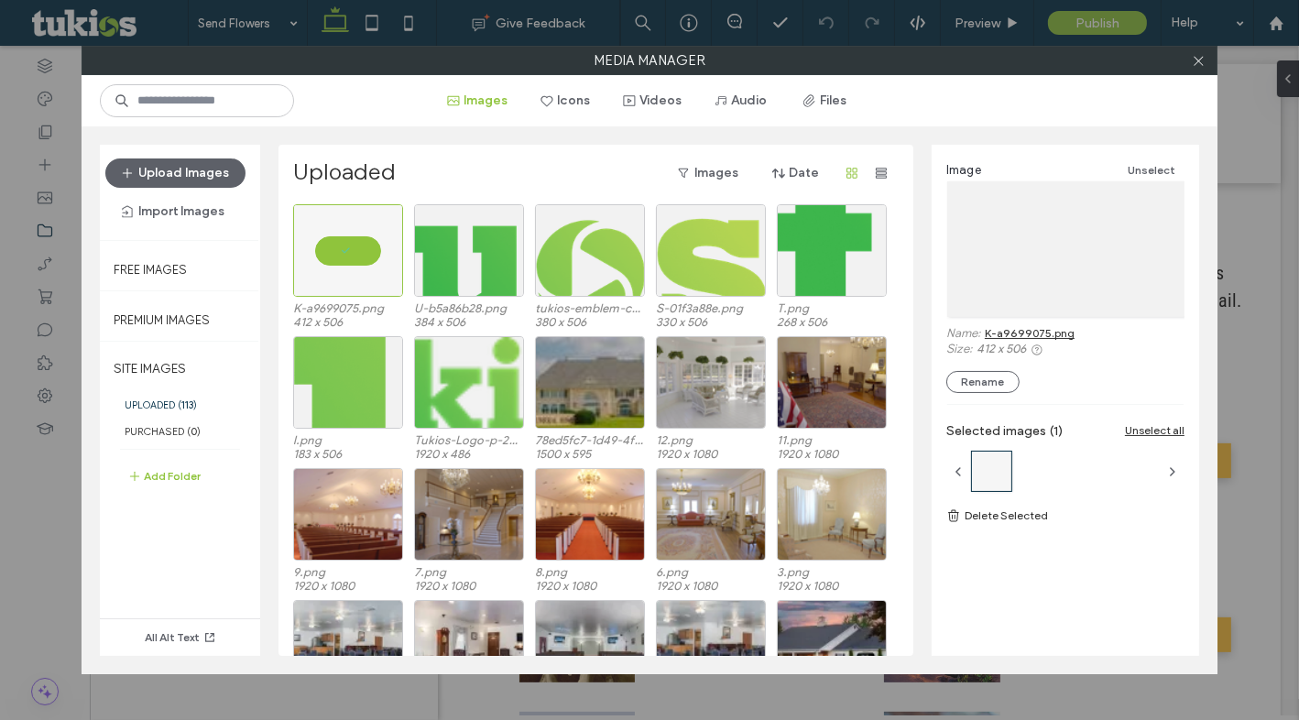
click at [1017, 515] on link "Delete Selected" at bounding box center [1065, 515] width 238 height 18
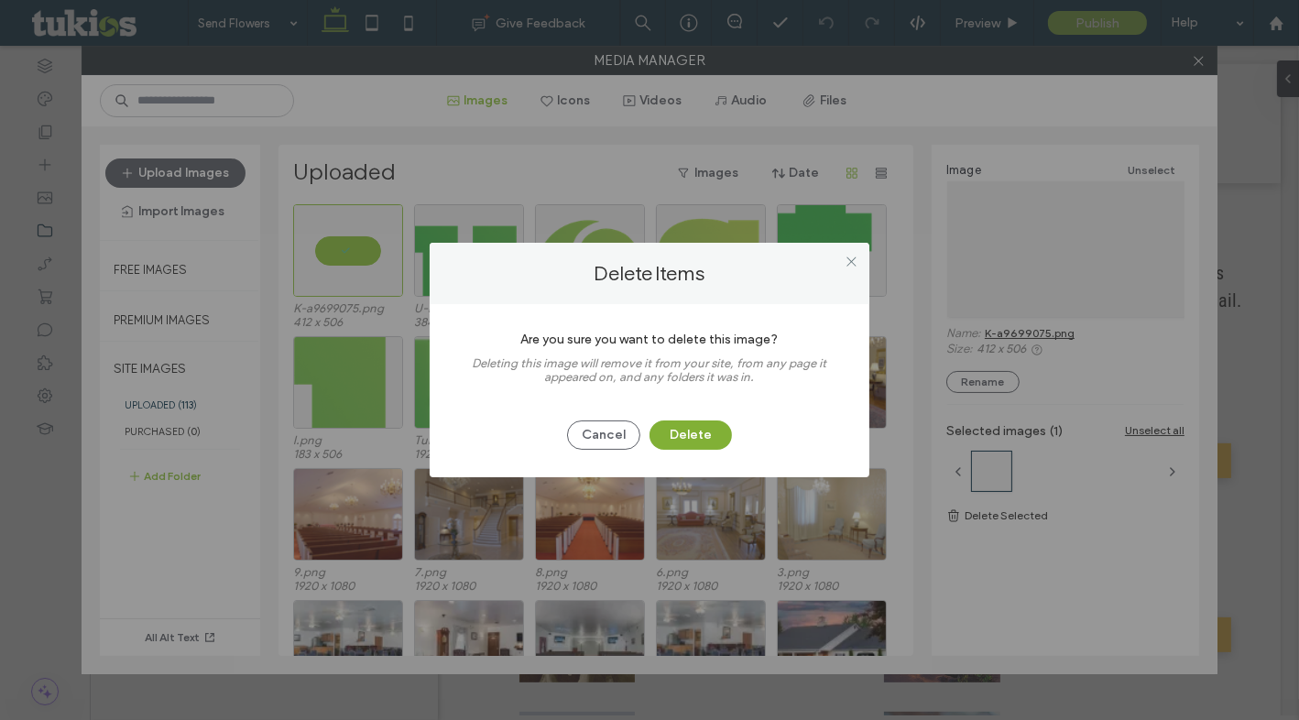
click at [703, 431] on button "Delete" at bounding box center [690, 434] width 82 height 29
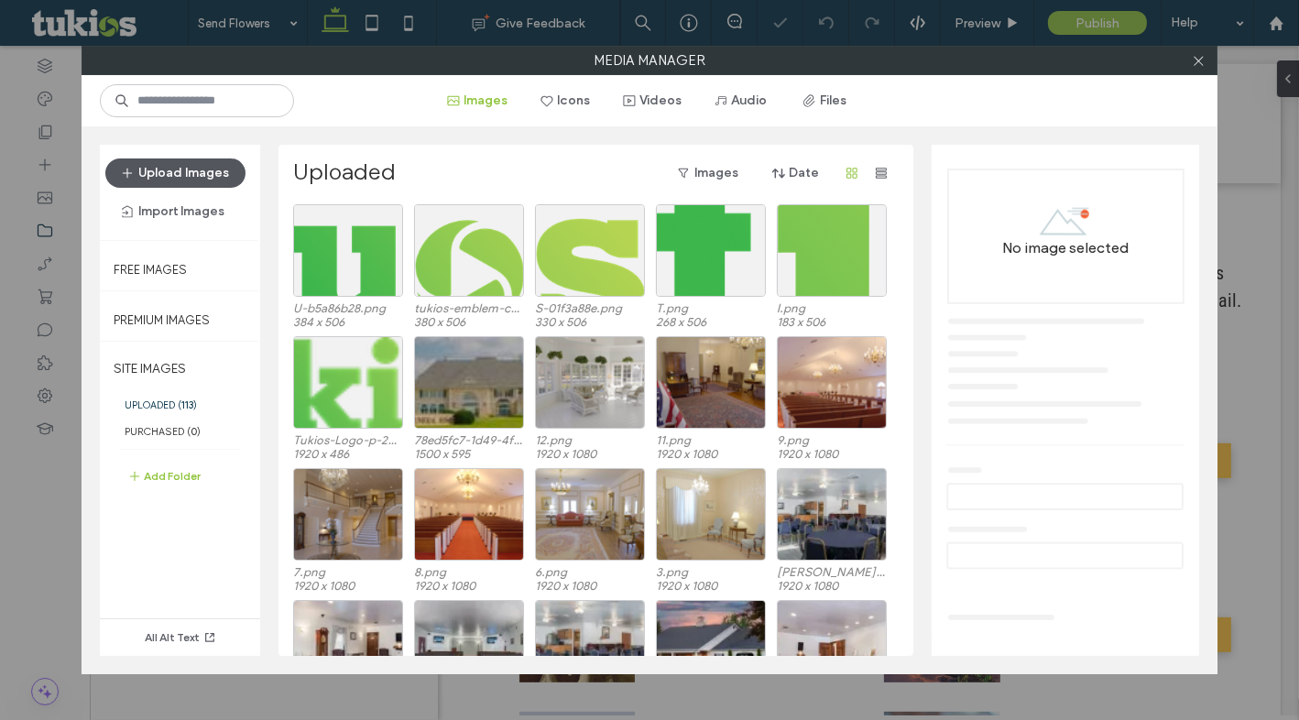
click at [165, 183] on button "Upload Images" at bounding box center [175, 172] width 140 height 29
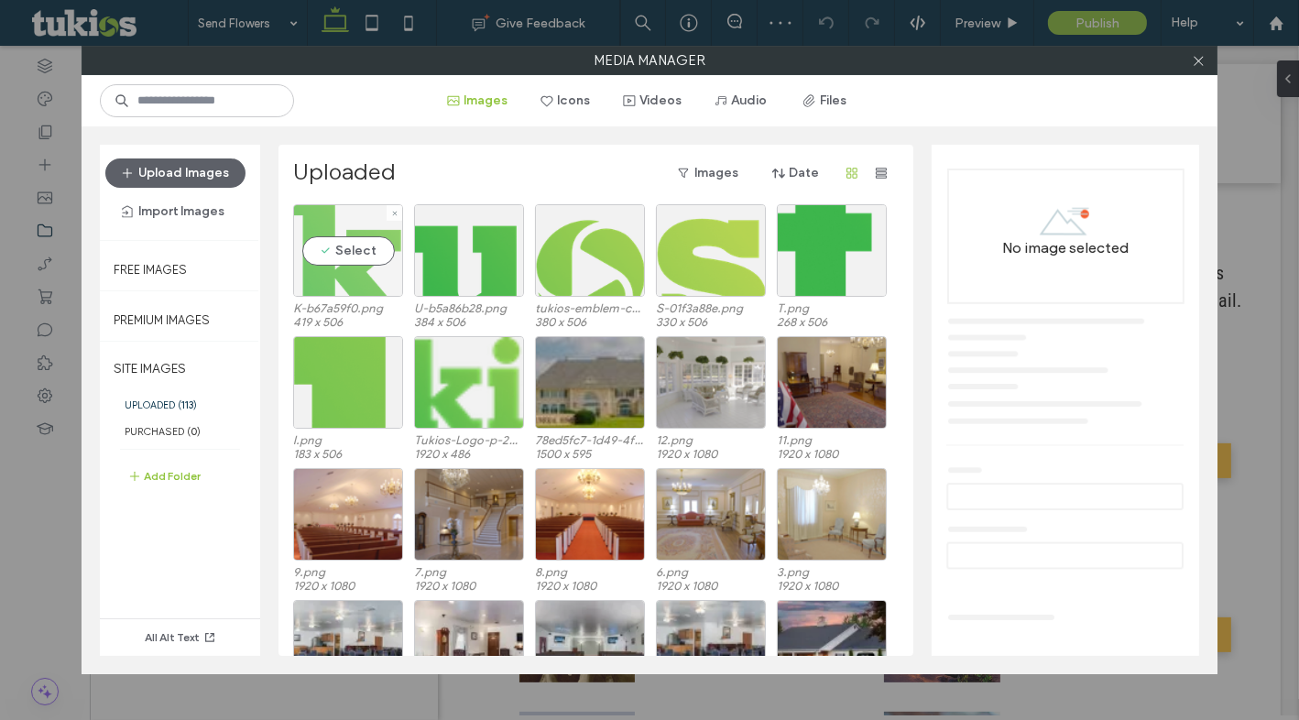
click at [390, 269] on div "Select" at bounding box center [348, 250] width 110 height 93
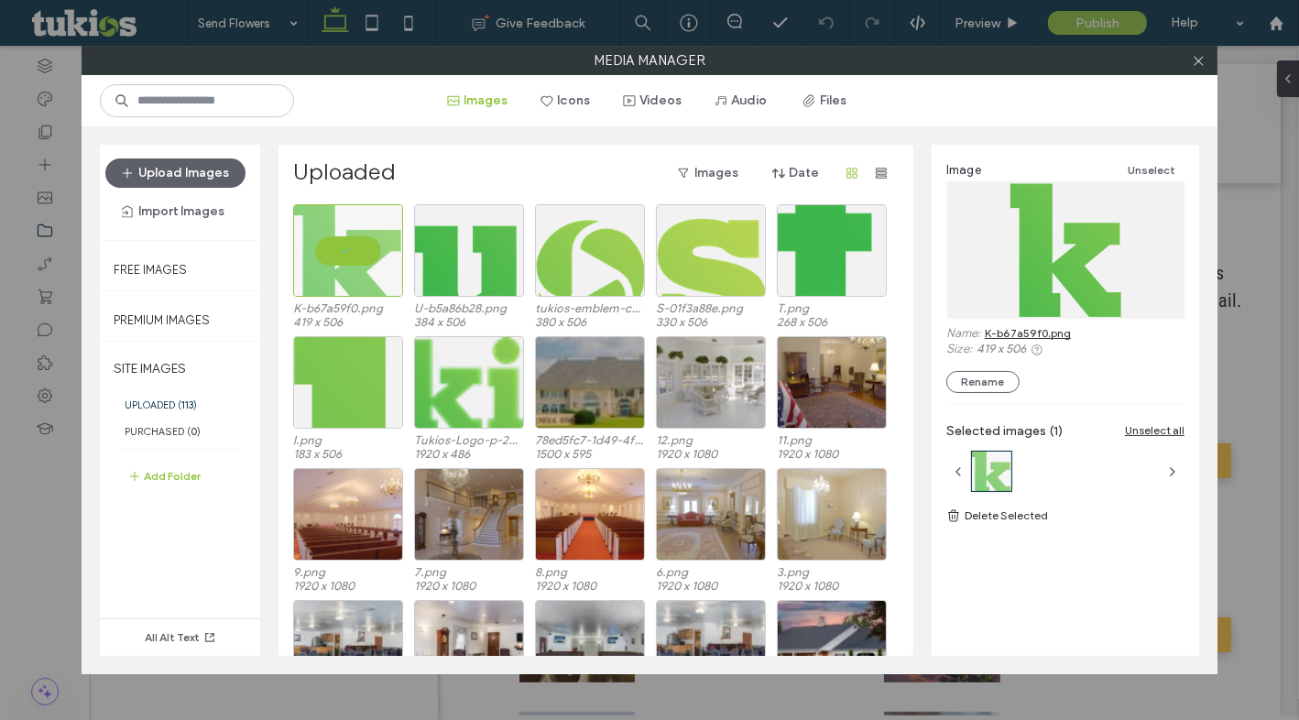
click at [1188, 58] on div at bounding box center [1197, 60] width 27 height 27
click at [1192, 58] on icon at bounding box center [1199, 61] width 14 height 14
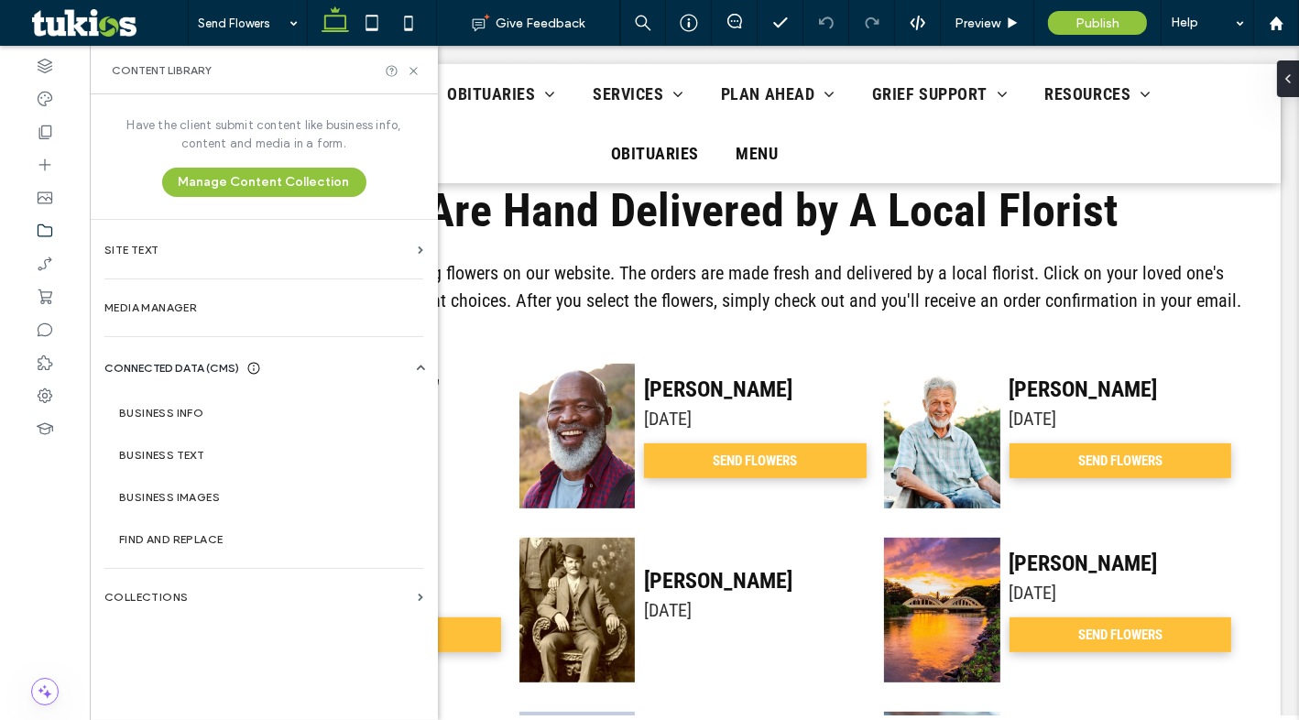
click at [406, 60] on div "Content Library" at bounding box center [264, 70] width 348 height 49
drag, startPoint x: 411, startPoint y: 64, endPoint x: 321, endPoint y: 18, distance: 100.8
click at [411, 64] on icon at bounding box center [414, 71] width 14 height 14
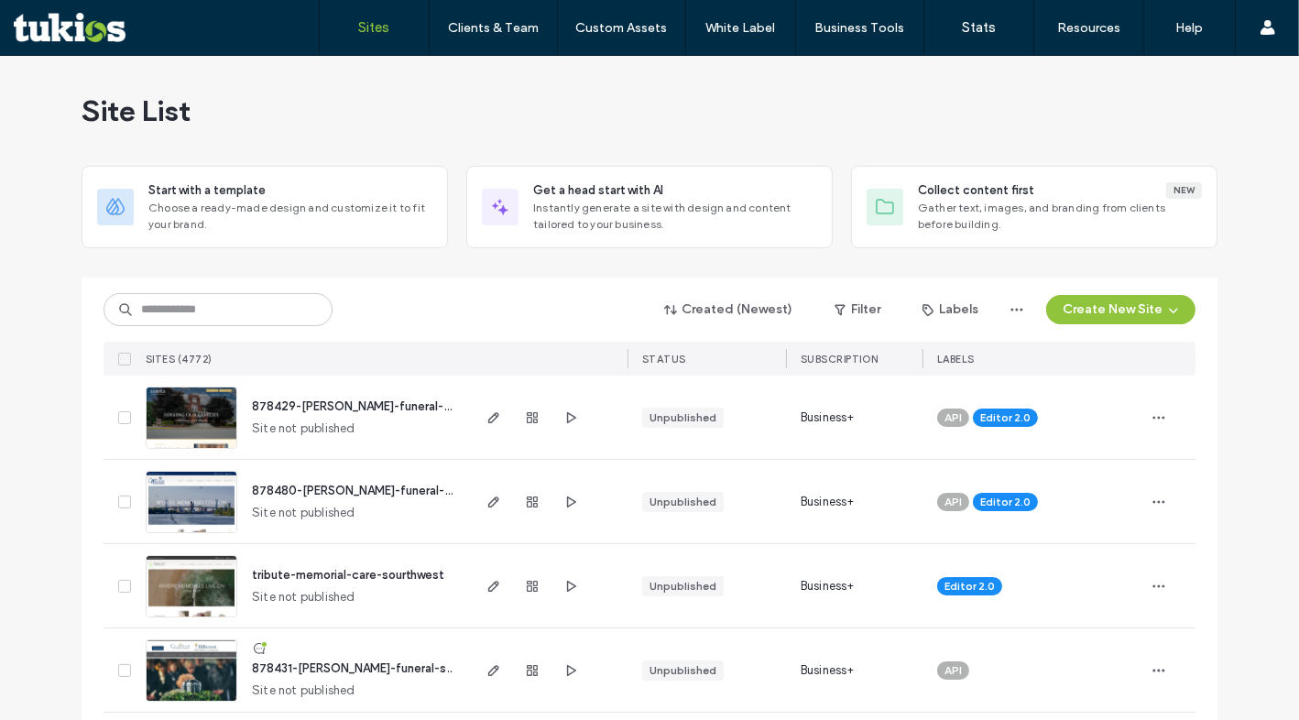
drag, startPoint x: 626, startPoint y: 118, endPoint x: 562, endPoint y: 134, distance: 65.1
click at [626, 118] on div "Site List" at bounding box center [650, 111] width 1136 height 110
click at [254, 293] on input at bounding box center [217, 309] width 229 height 33
paste input "********"
type input "********"
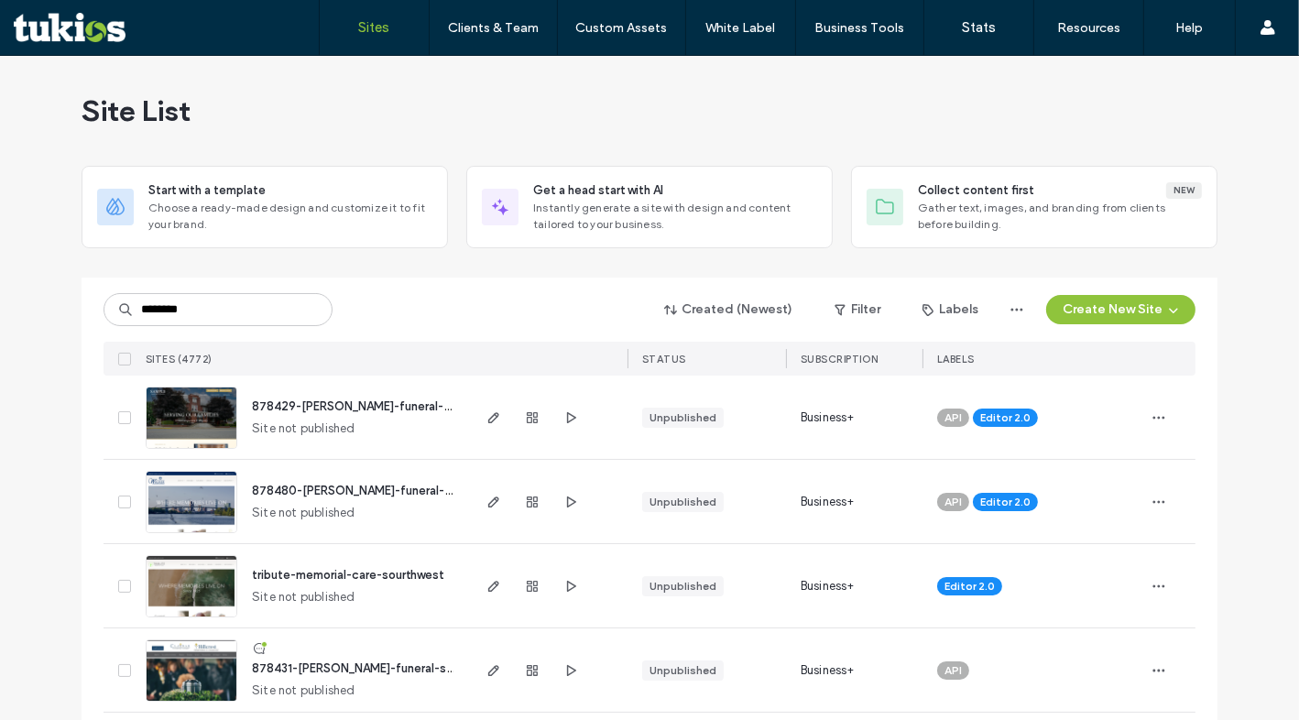
click at [263, 278] on div "******** Created (Newest) Filter Labels Create New Site SITES (4772) STATUS SUB…" at bounding box center [649, 327] width 1092 height 98
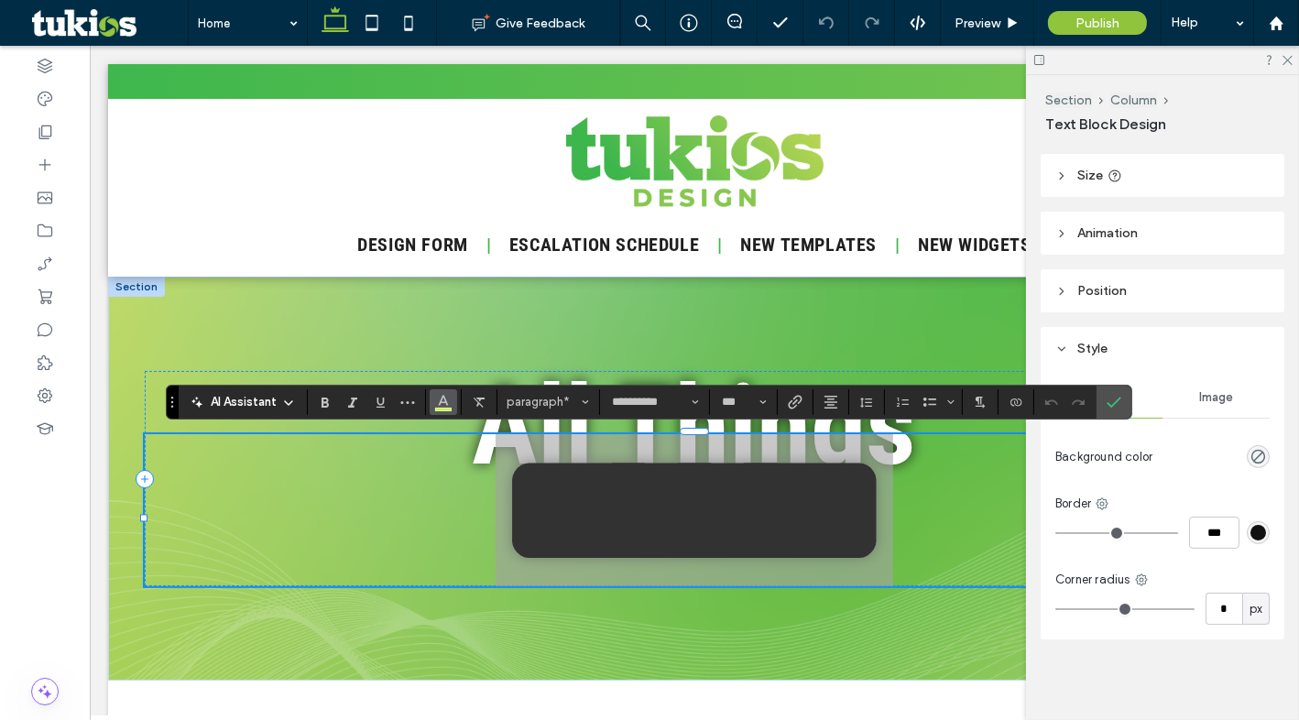
click at [445, 410] on span "Color" at bounding box center [443, 400] width 15 height 24
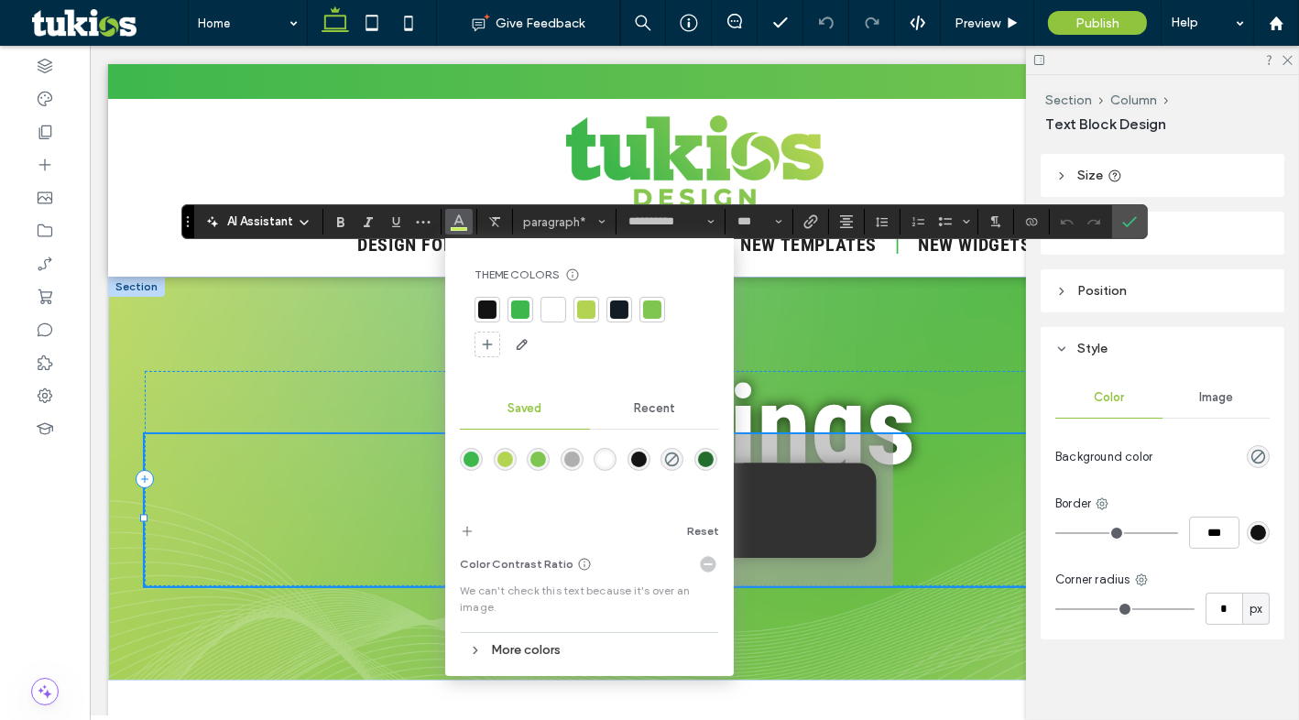
drag, startPoint x: 174, startPoint y: 407, endPoint x: 195, endPoint y: 152, distance: 255.5
click at [194, 205] on section "Drag" at bounding box center [188, 221] width 12 height 33
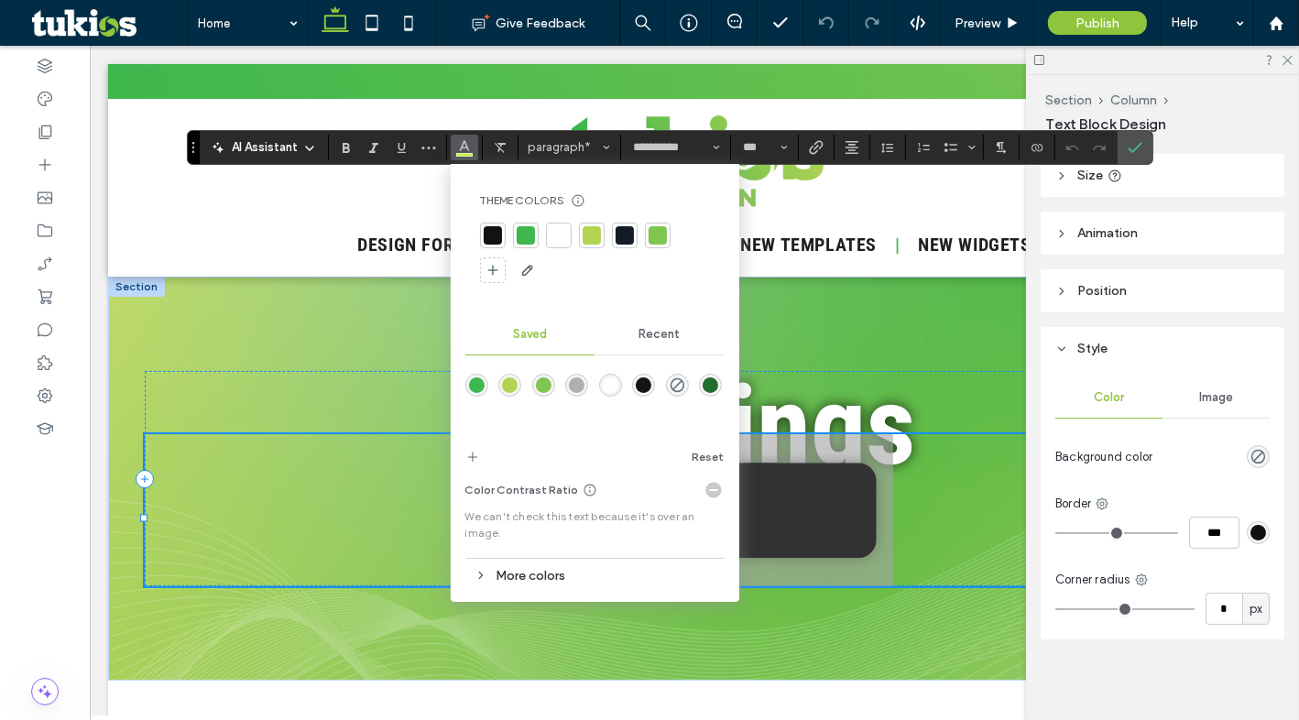
click at [545, 575] on div "More colors" at bounding box center [594, 575] width 259 height 25
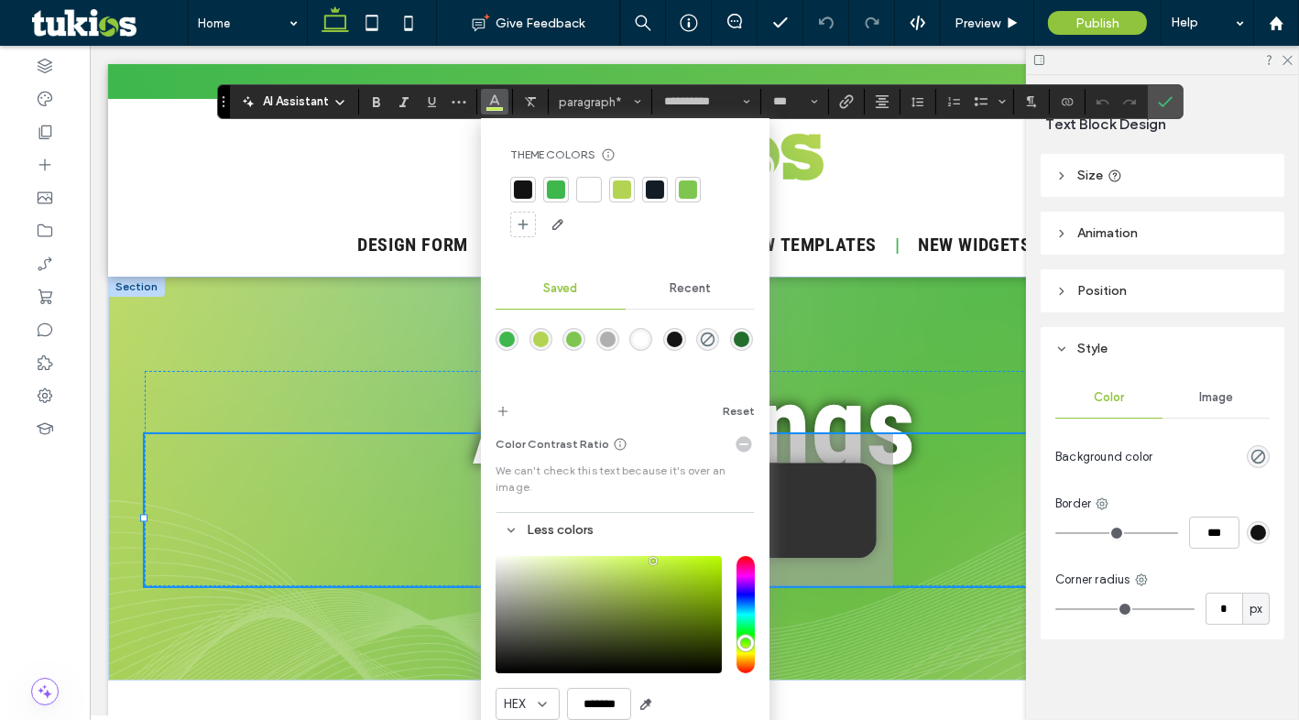
drag, startPoint x: 190, startPoint y: 147, endPoint x: 238, endPoint y: 77, distance: 84.9
click at [230, 85] on section "Drag" at bounding box center [224, 101] width 12 height 33
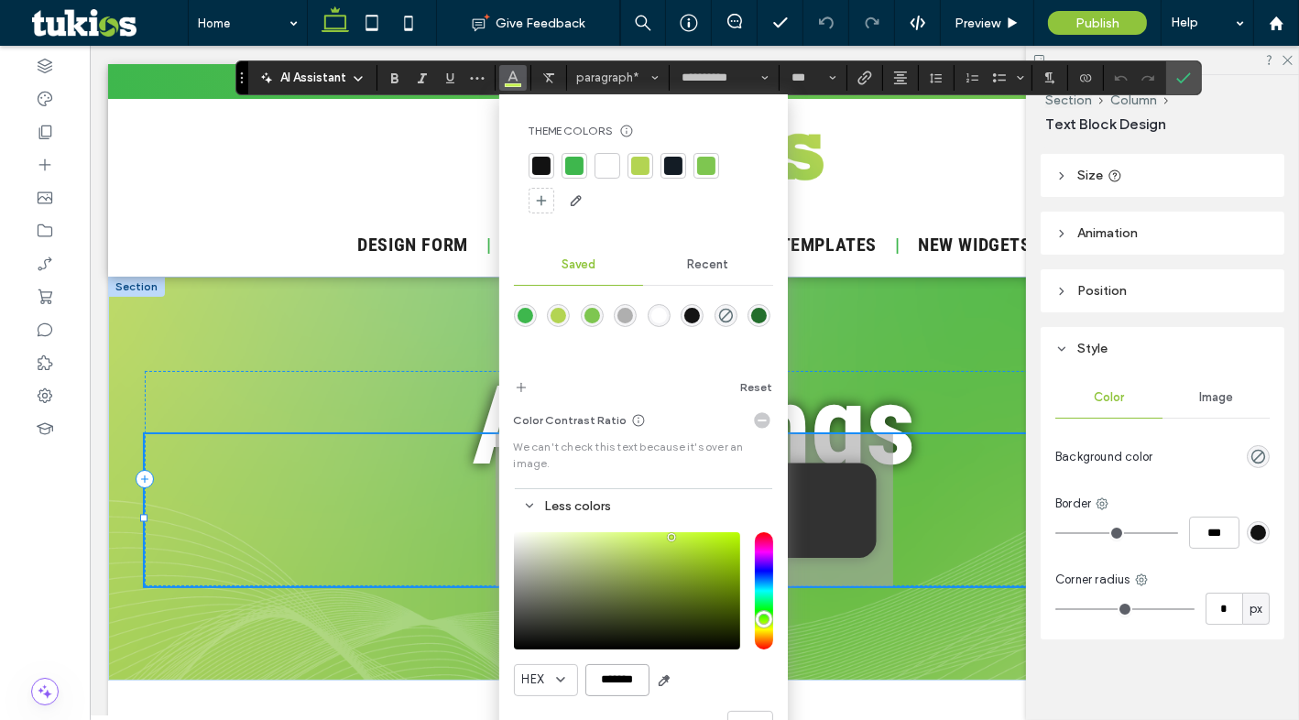
click at [630, 683] on input "*******" at bounding box center [617, 680] width 64 height 32
click at [1179, 77] on icon "Confirm" at bounding box center [1183, 78] width 15 height 15
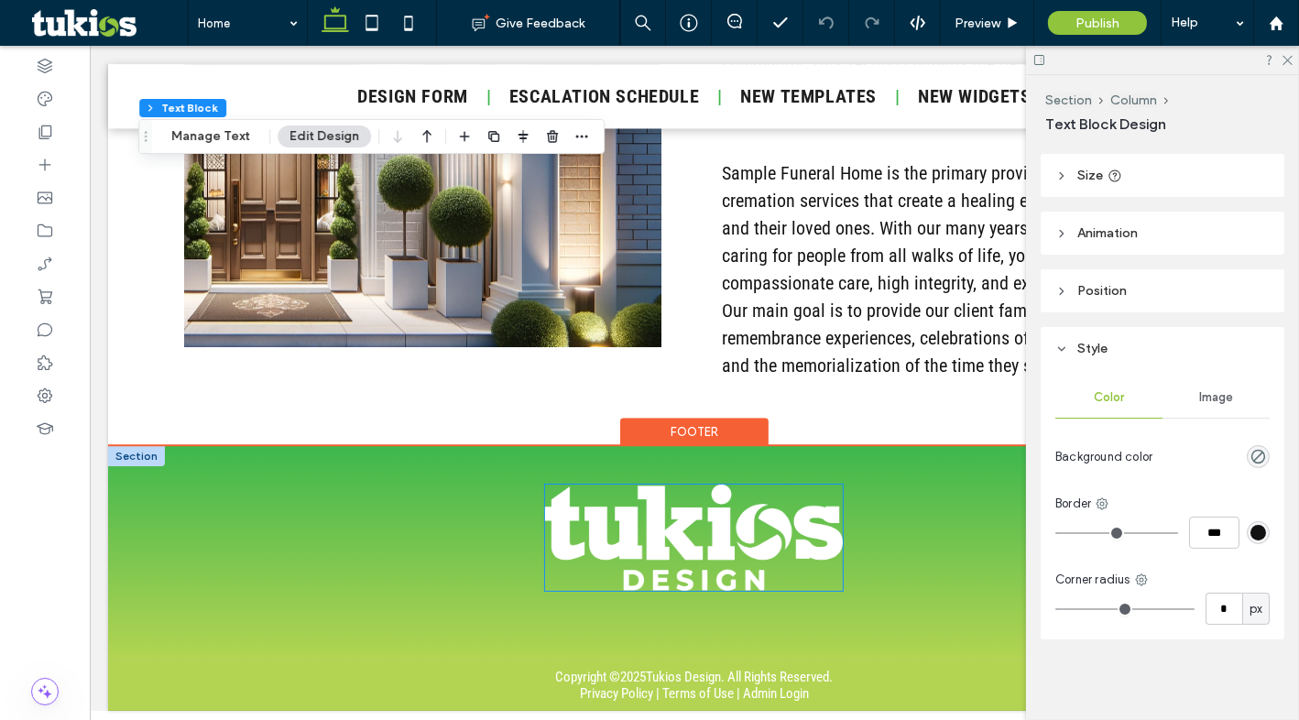
scroll to position [5249, 0]
click at [669, 420] on div "Footer" at bounding box center [693, 432] width 148 height 28
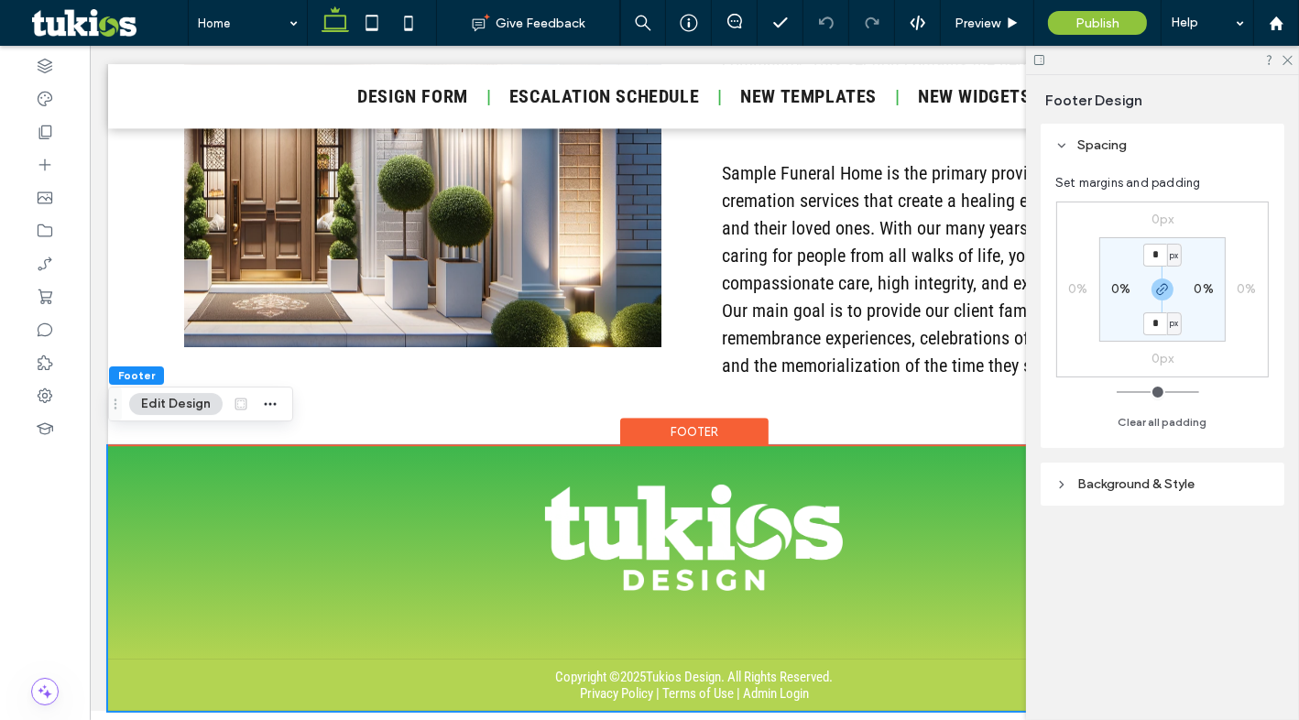
click at [1111, 485] on span "Background & Style" at bounding box center [1135, 484] width 117 height 16
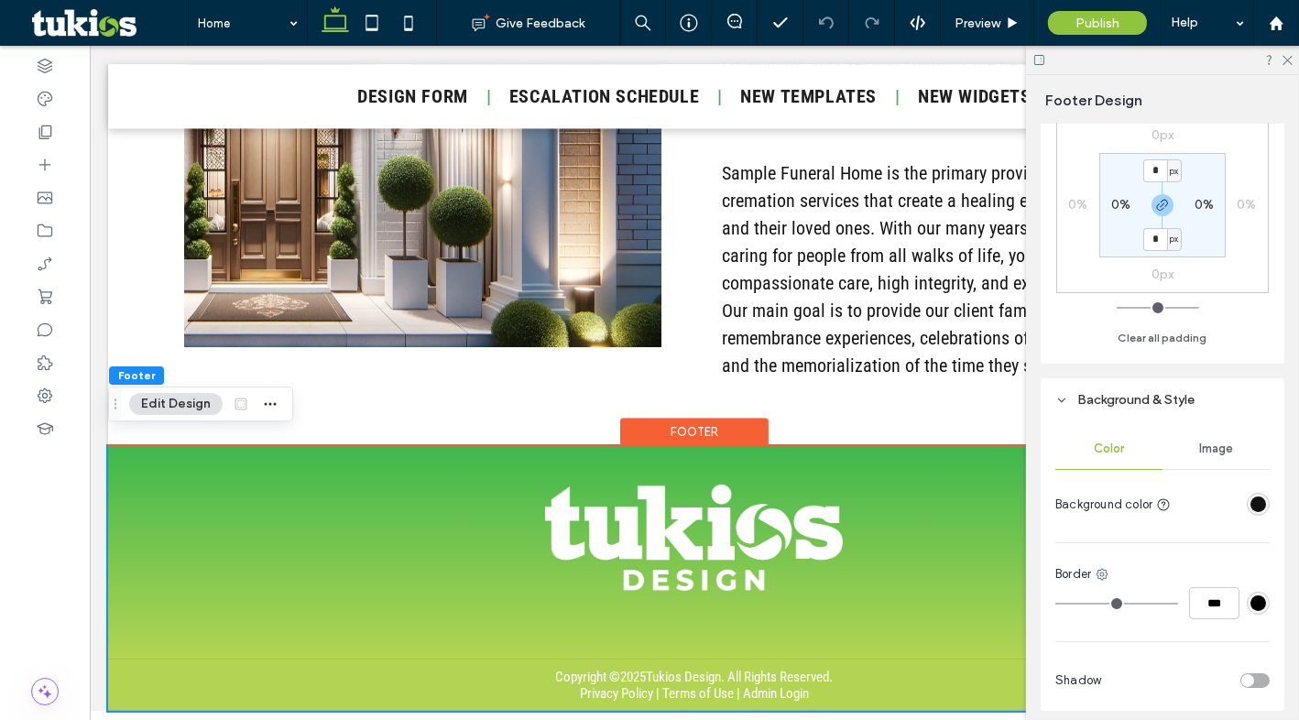
scroll to position [96, 0]
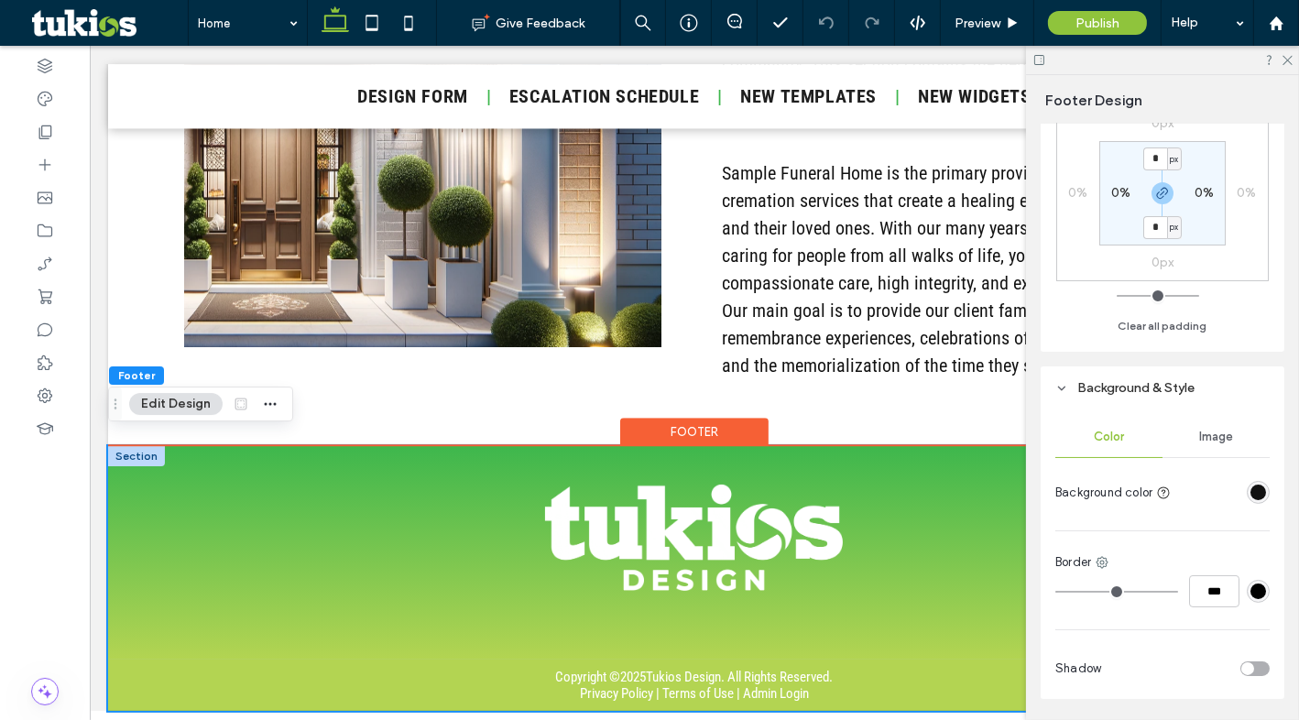
click at [131, 446] on div at bounding box center [135, 456] width 57 height 20
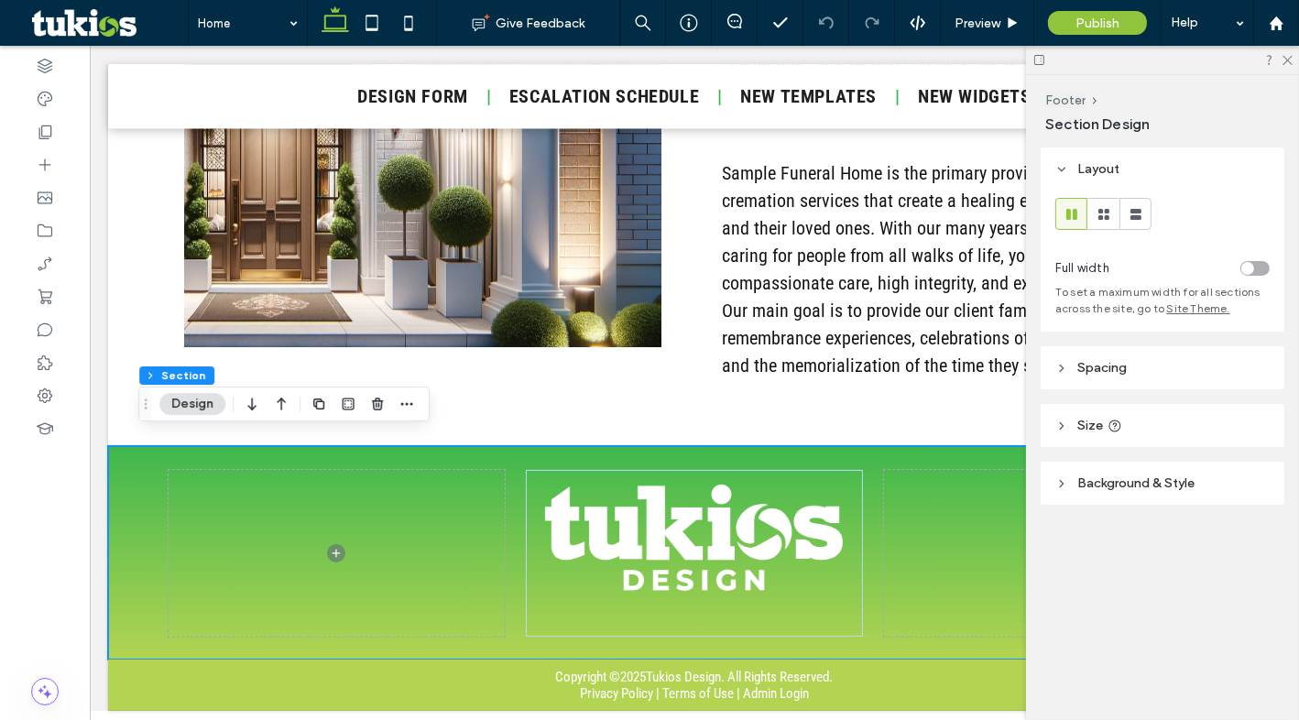
click at [1121, 480] on span "Background & Style" at bounding box center [1135, 483] width 117 height 16
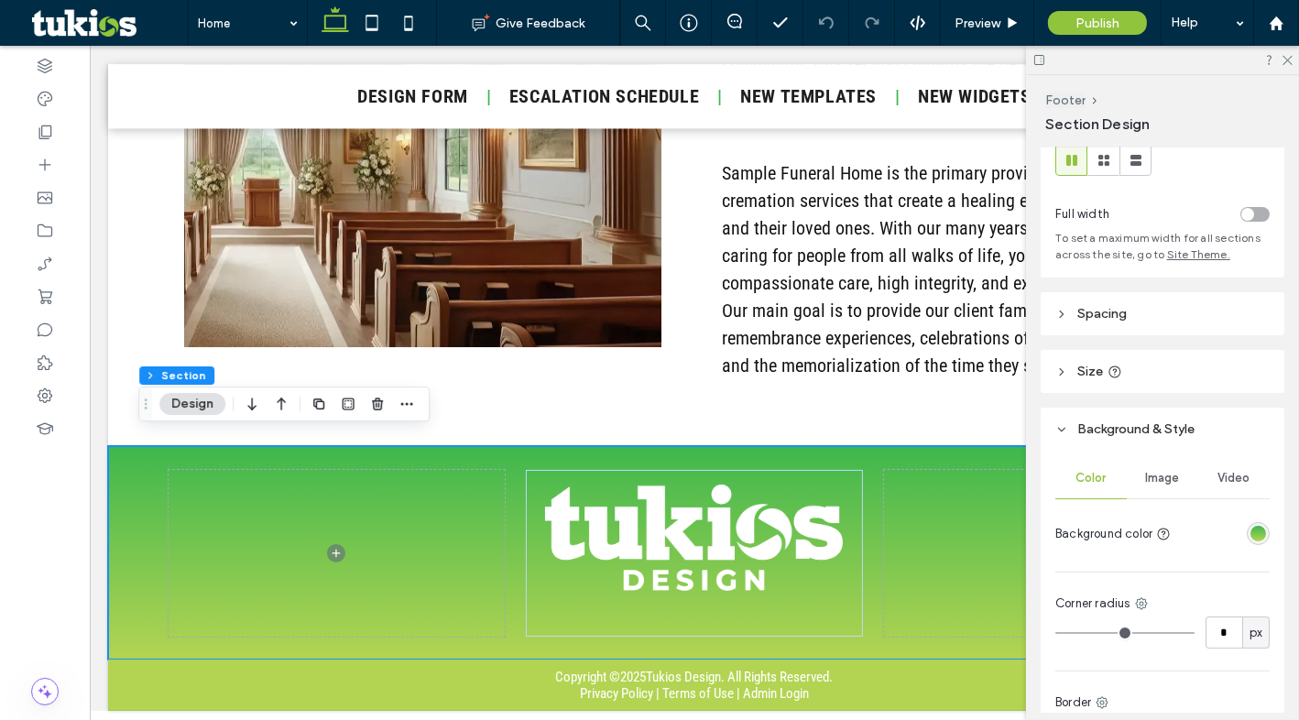
scroll to position [130, 0]
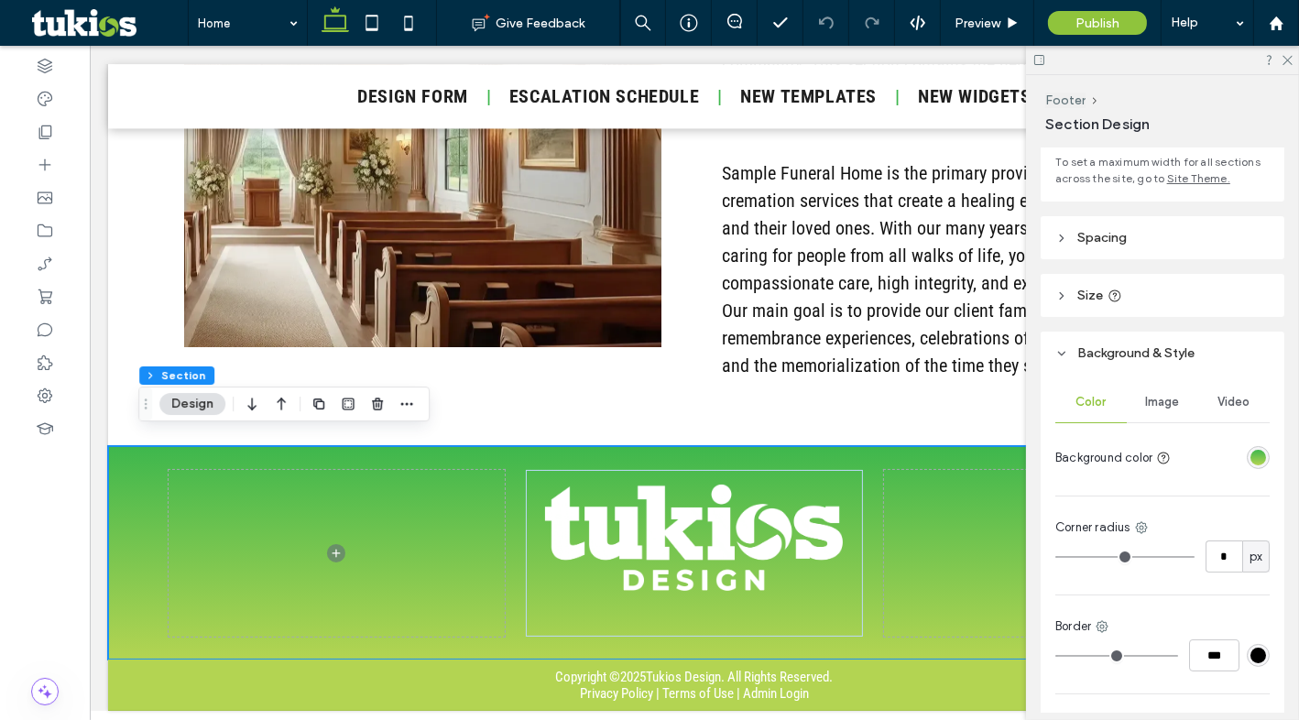
click at [1247, 462] on div at bounding box center [1258, 457] width 23 height 23
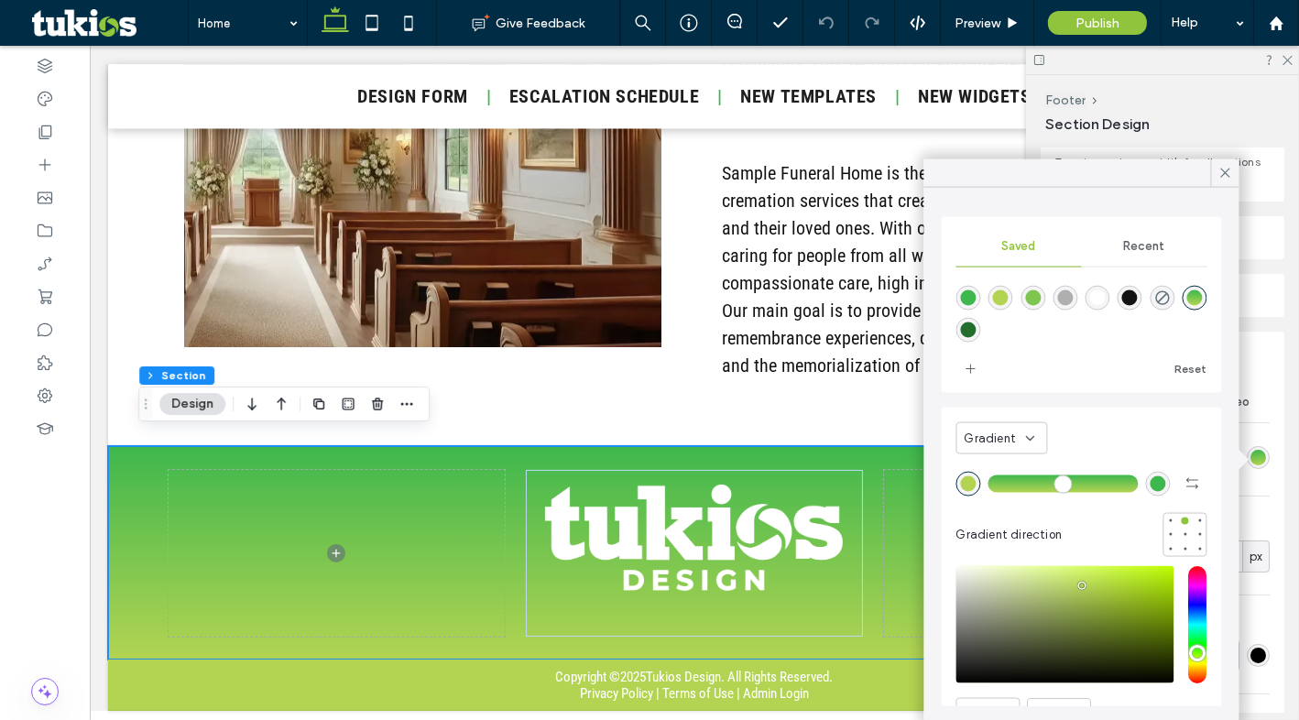
click at [1246, 458] on div at bounding box center [1237, 460] width 16 height 16
click at [1150, 483] on div "rgba(62, 183, 77, 1)" at bounding box center [1158, 483] width 16 height 16
type input "*******"
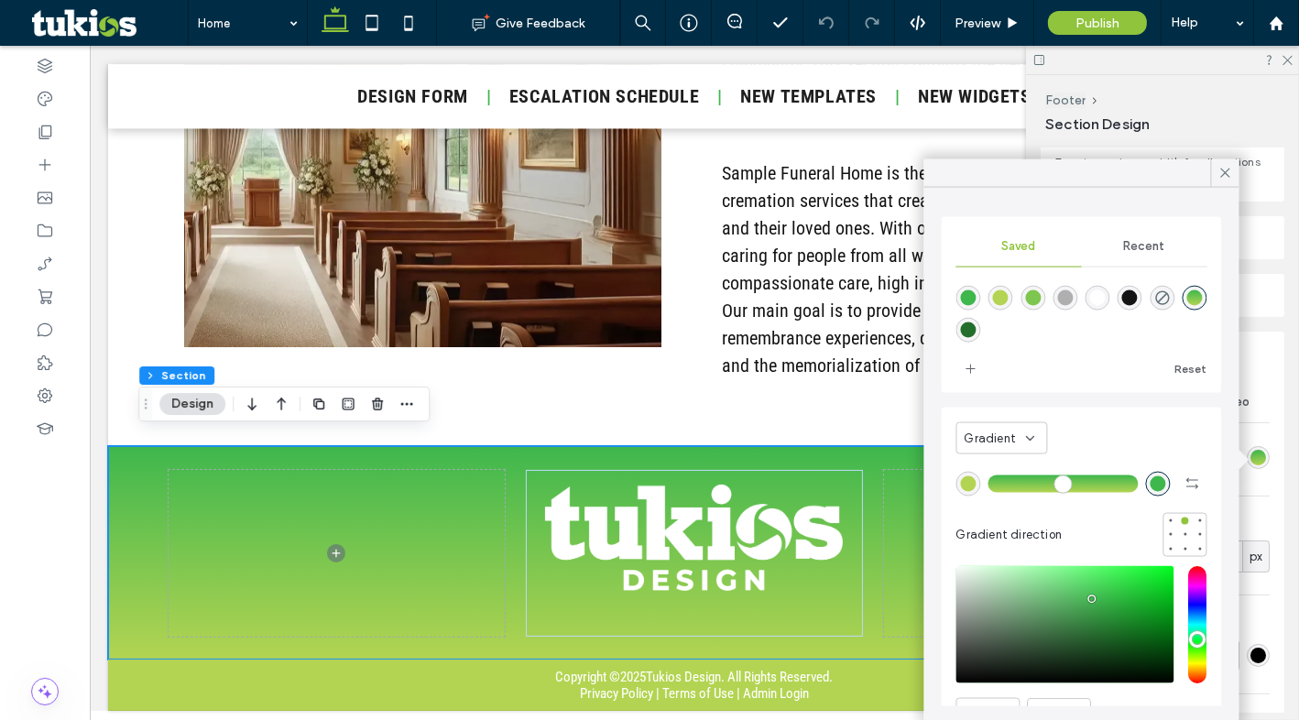
click at [1221, 183] on span at bounding box center [1225, 172] width 16 height 27
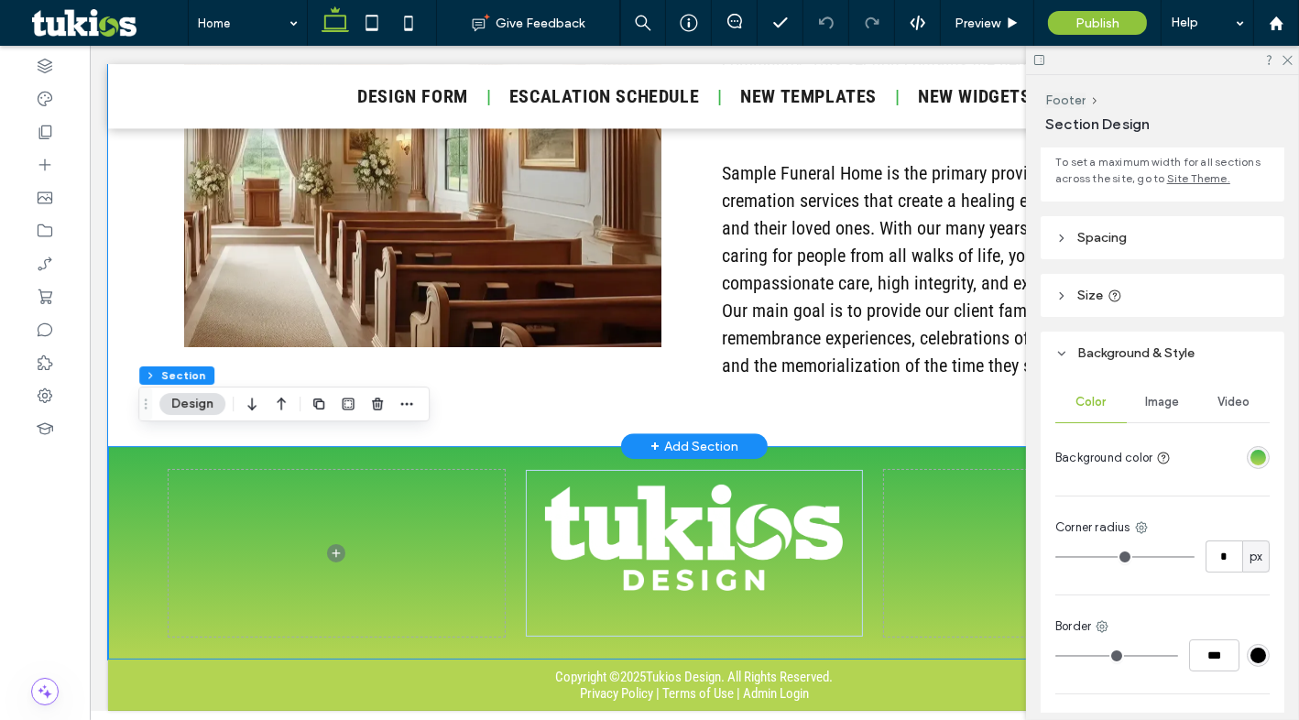
click at [668, 436] on div "+ Add Section" at bounding box center [693, 446] width 88 height 20
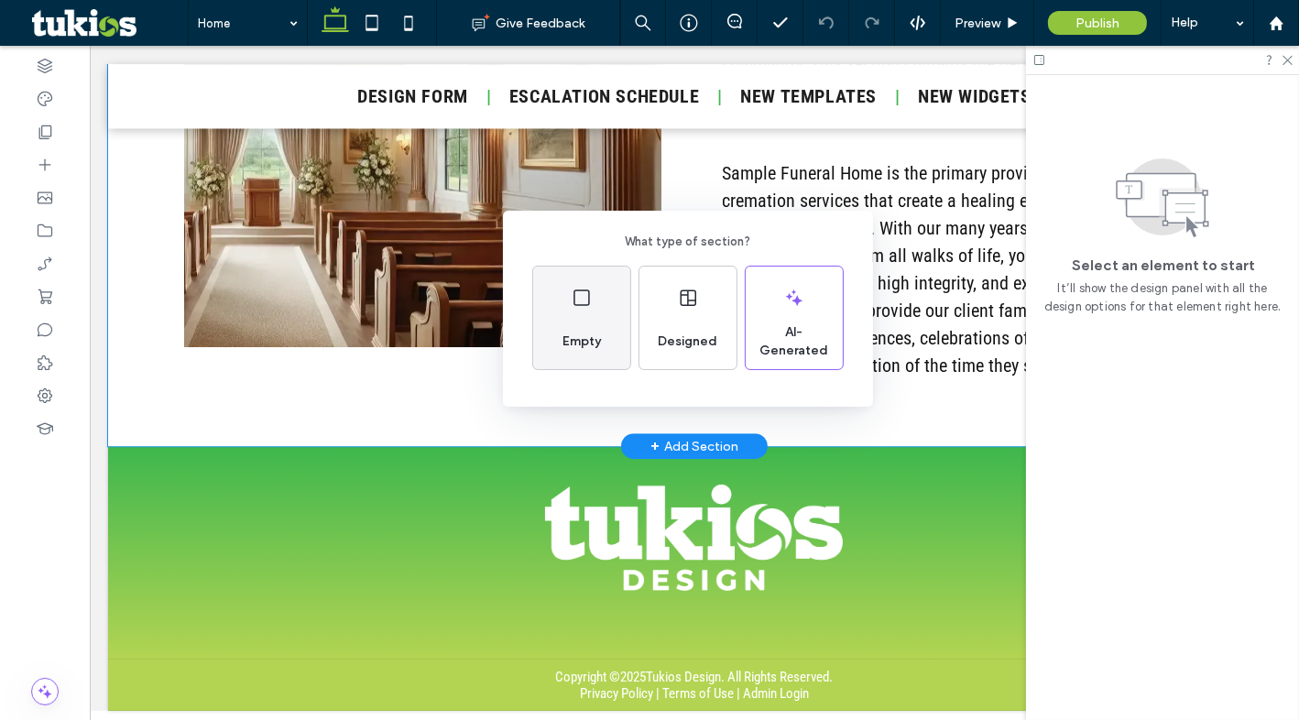
click at [584, 335] on span "Empty" at bounding box center [581, 341] width 53 height 18
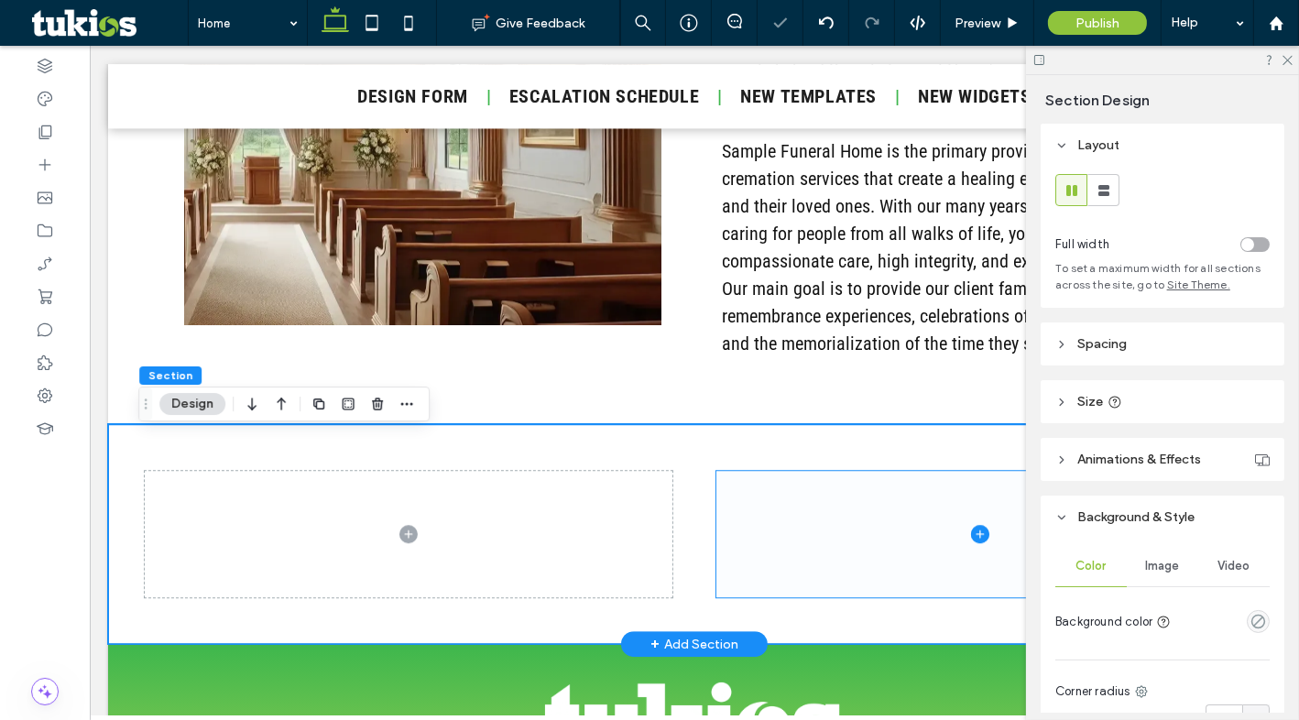
click at [804, 473] on div at bounding box center [693, 534] width 1099 height 220
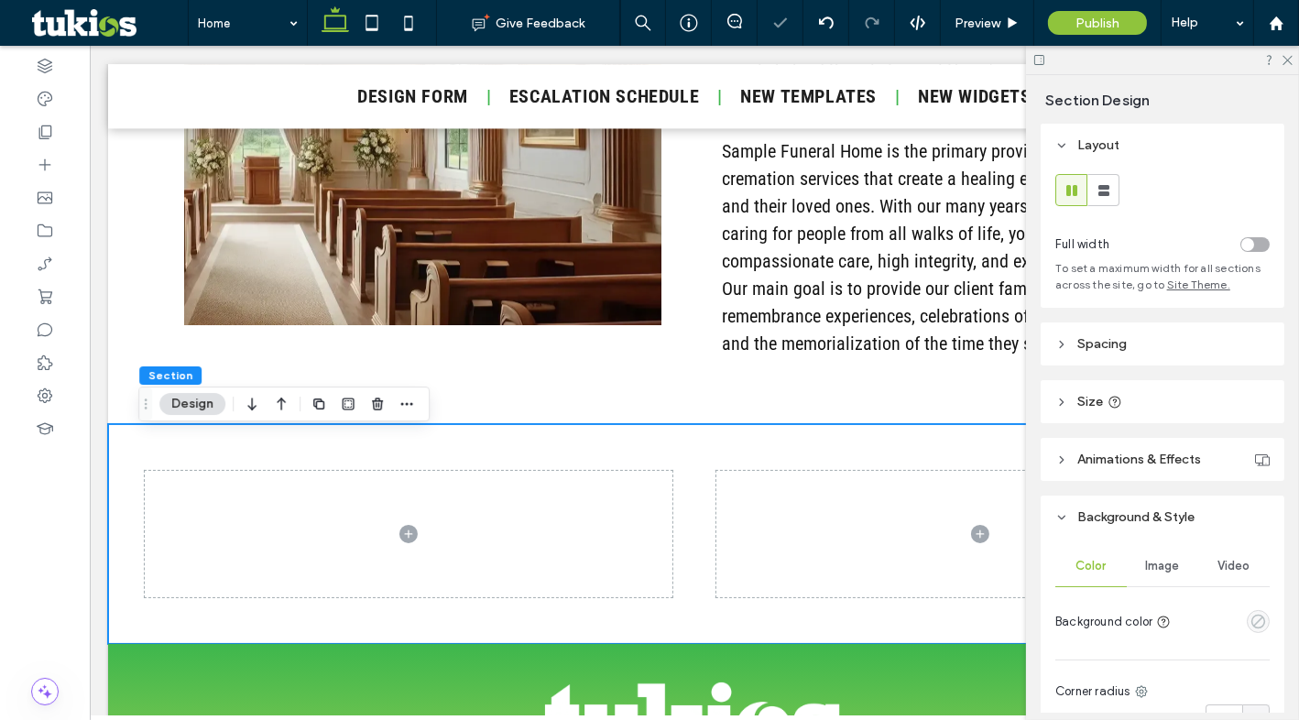
click at [1250, 623] on icon "empty color" at bounding box center [1258, 622] width 16 height 16
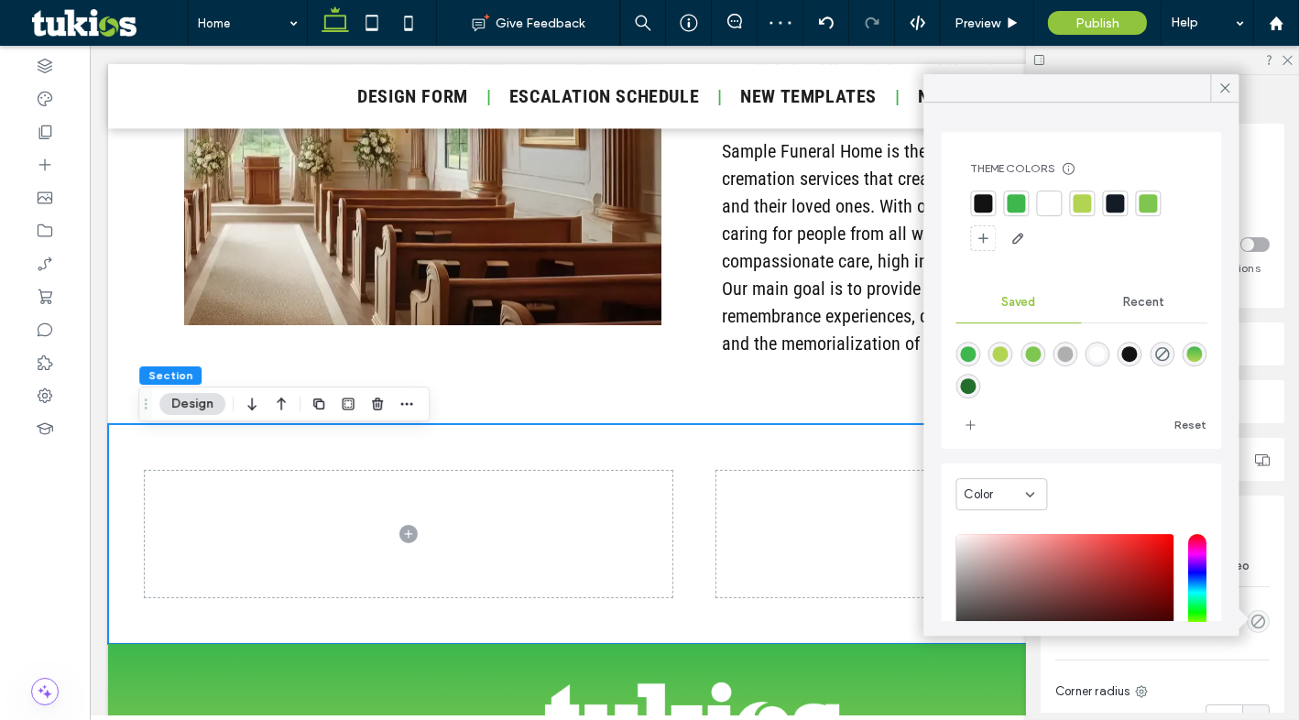
click at [981, 389] on div "rgba(35,110,44,1)" at bounding box center [968, 386] width 25 height 25
type input "*******"
type input "***"
type input "****"
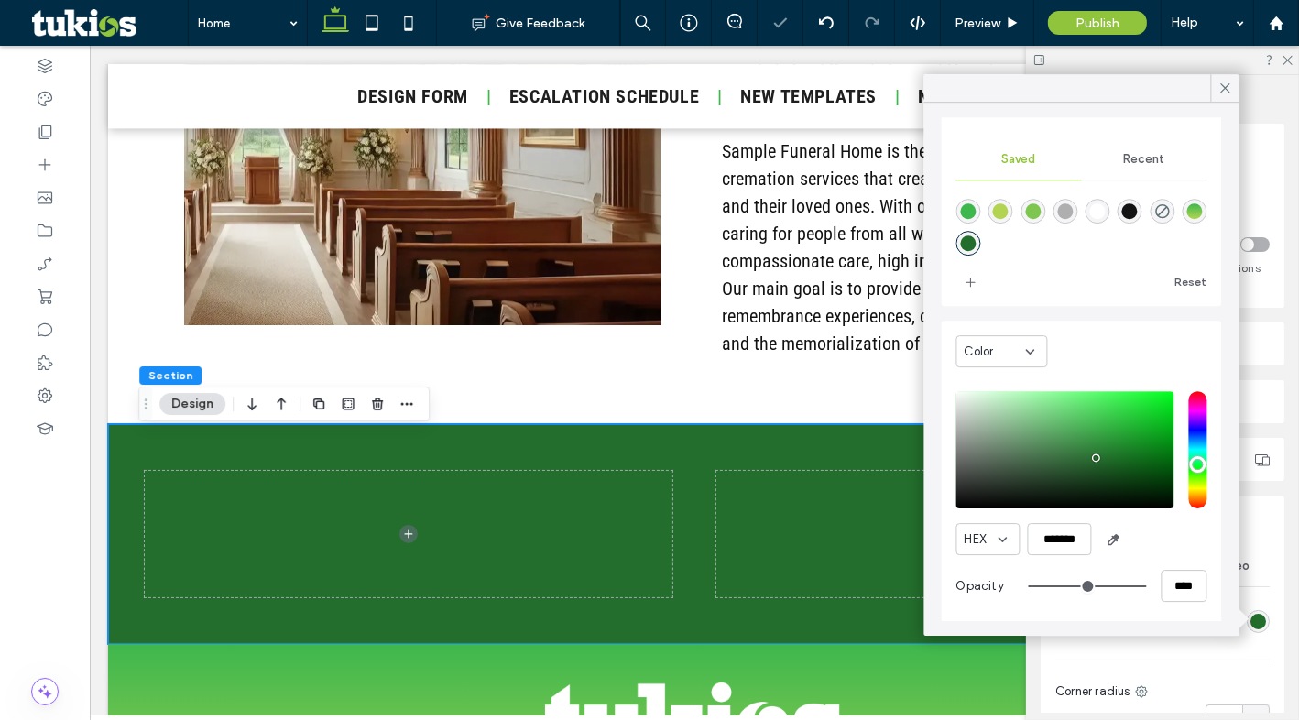
scroll to position [147, 0]
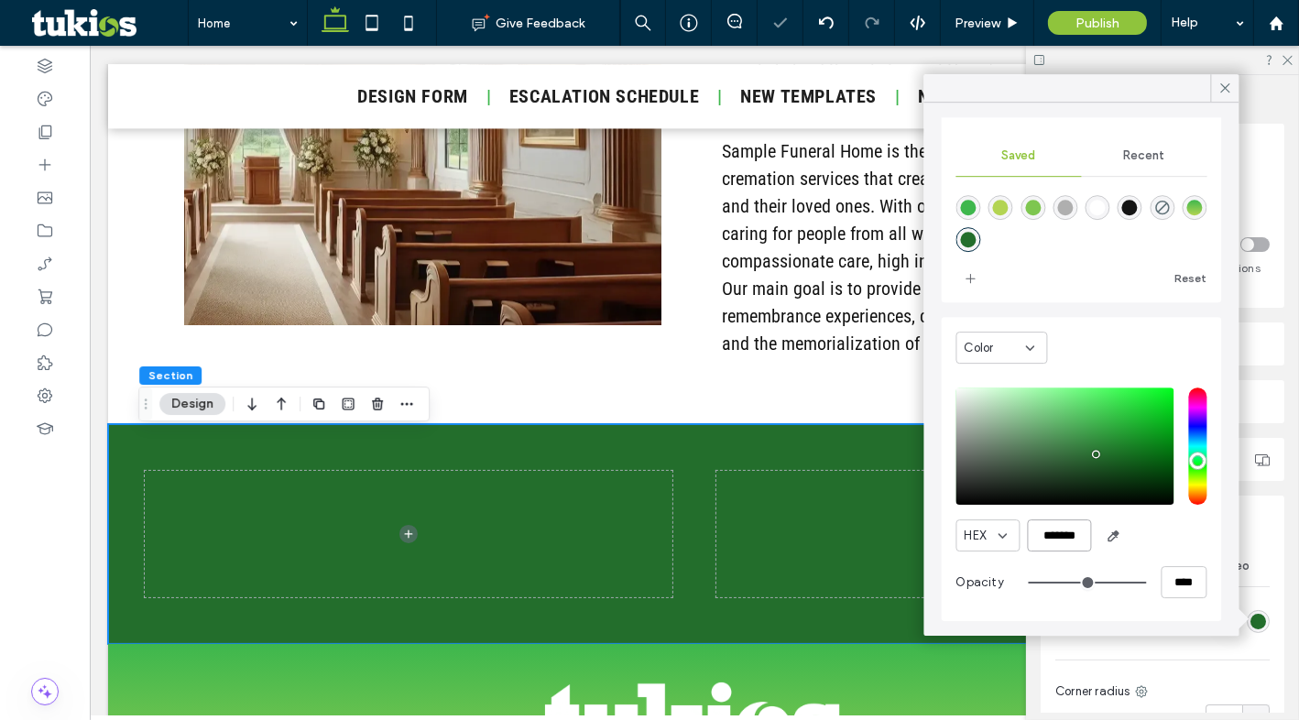
click at [1059, 533] on input "*******" at bounding box center [1060, 535] width 64 height 32
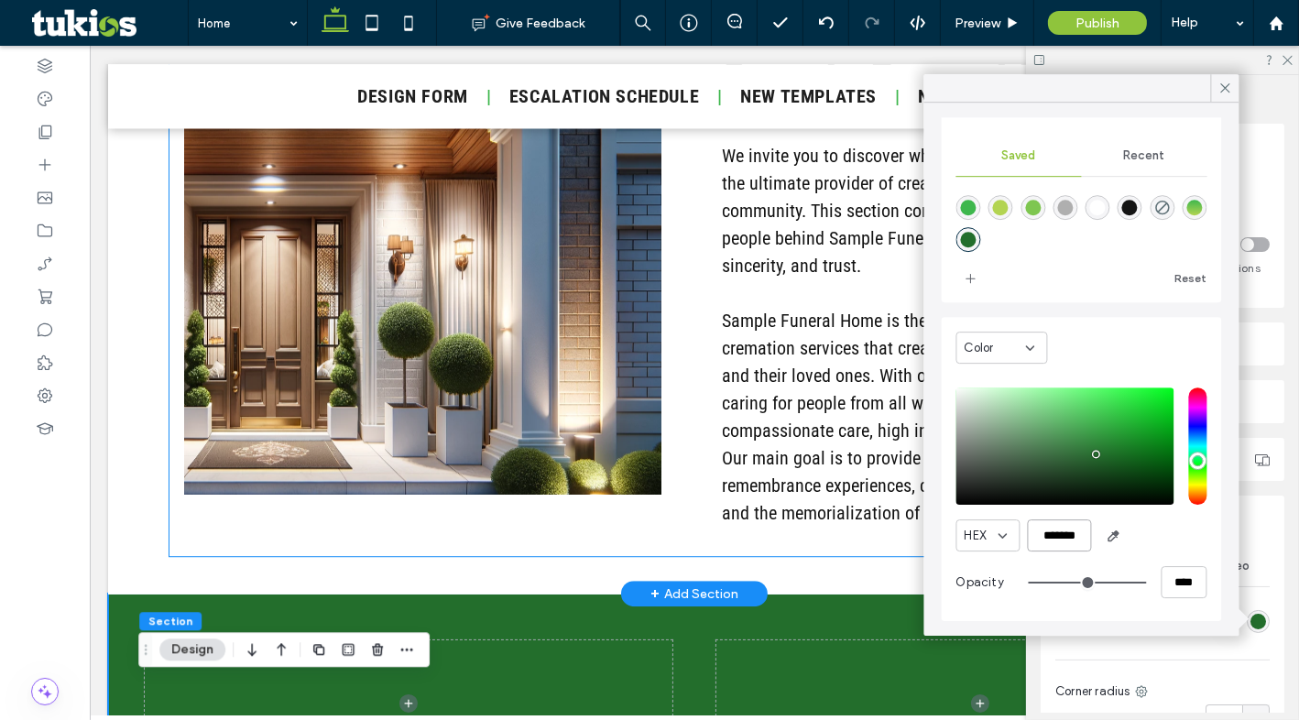
scroll to position [5083, 0]
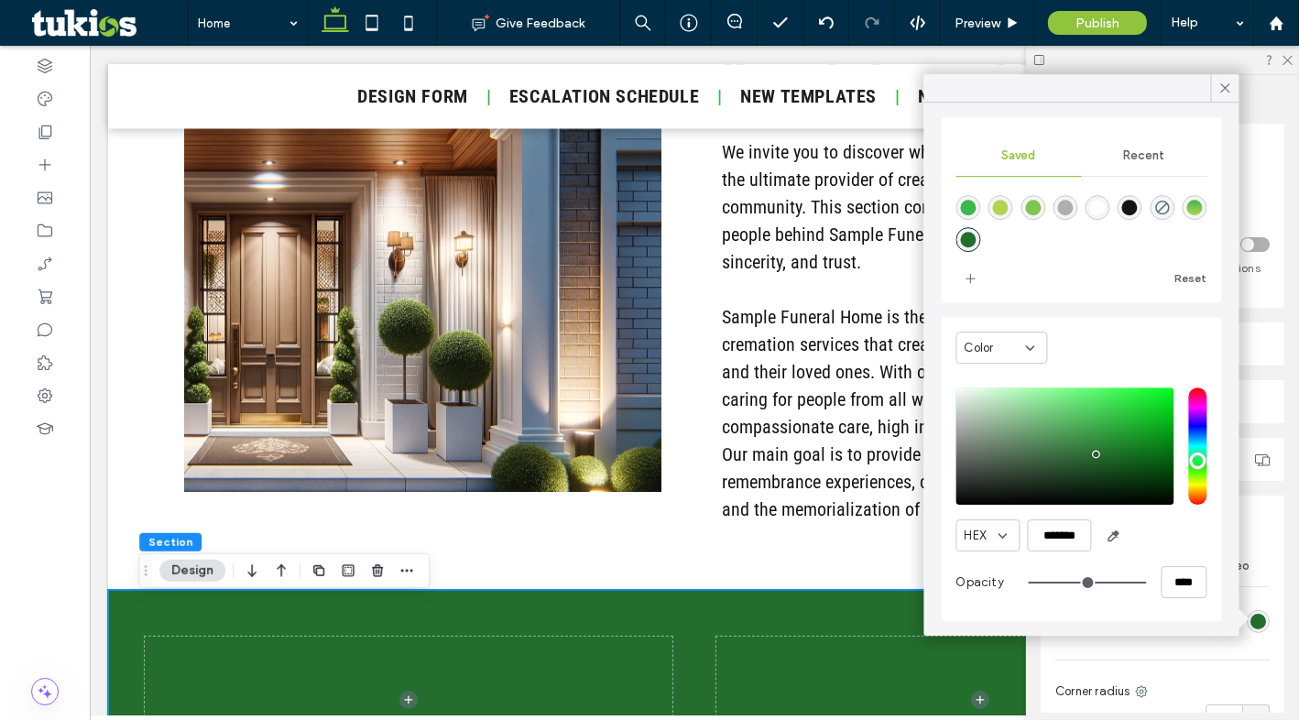
click at [1227, 89] on icon at bounding box center [1225, 88] width 16 height 16
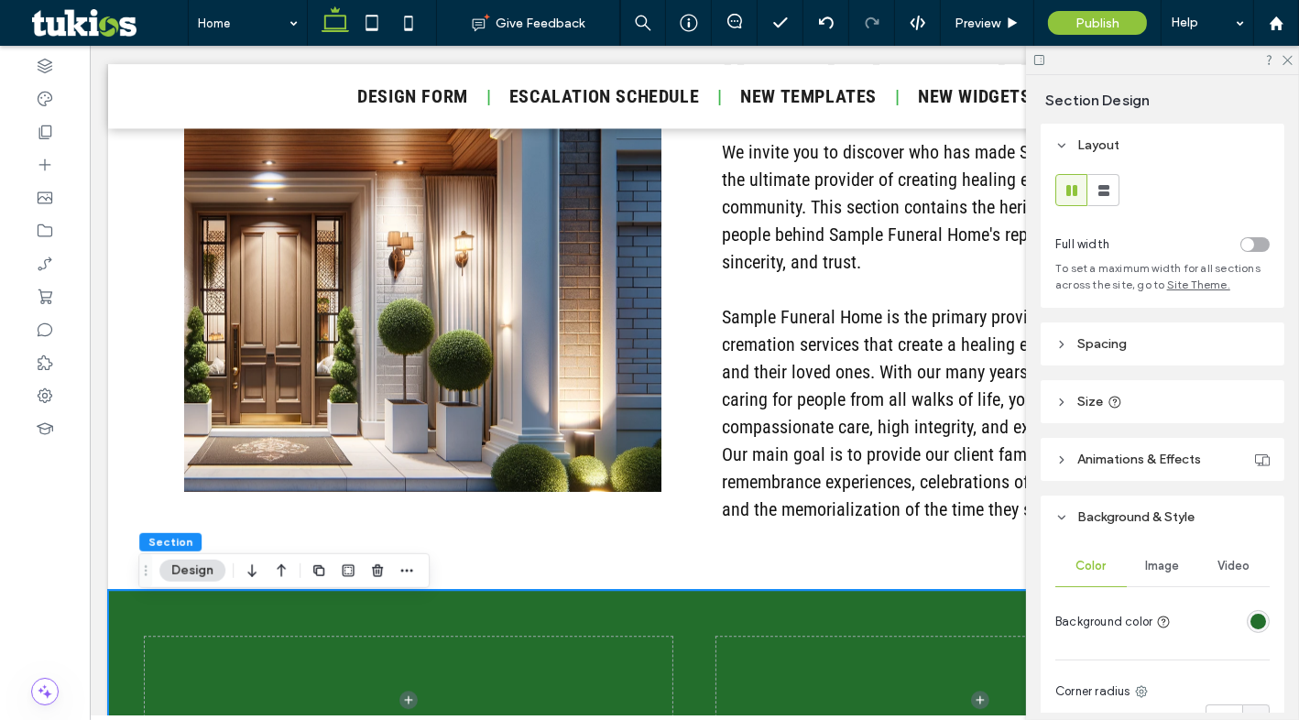
click at [148, 616] on div at bounding box center [693, 700] width 1099 height 220
click at [381, 561] on span "button" at bounding box center [377, 571] width 22 height 22
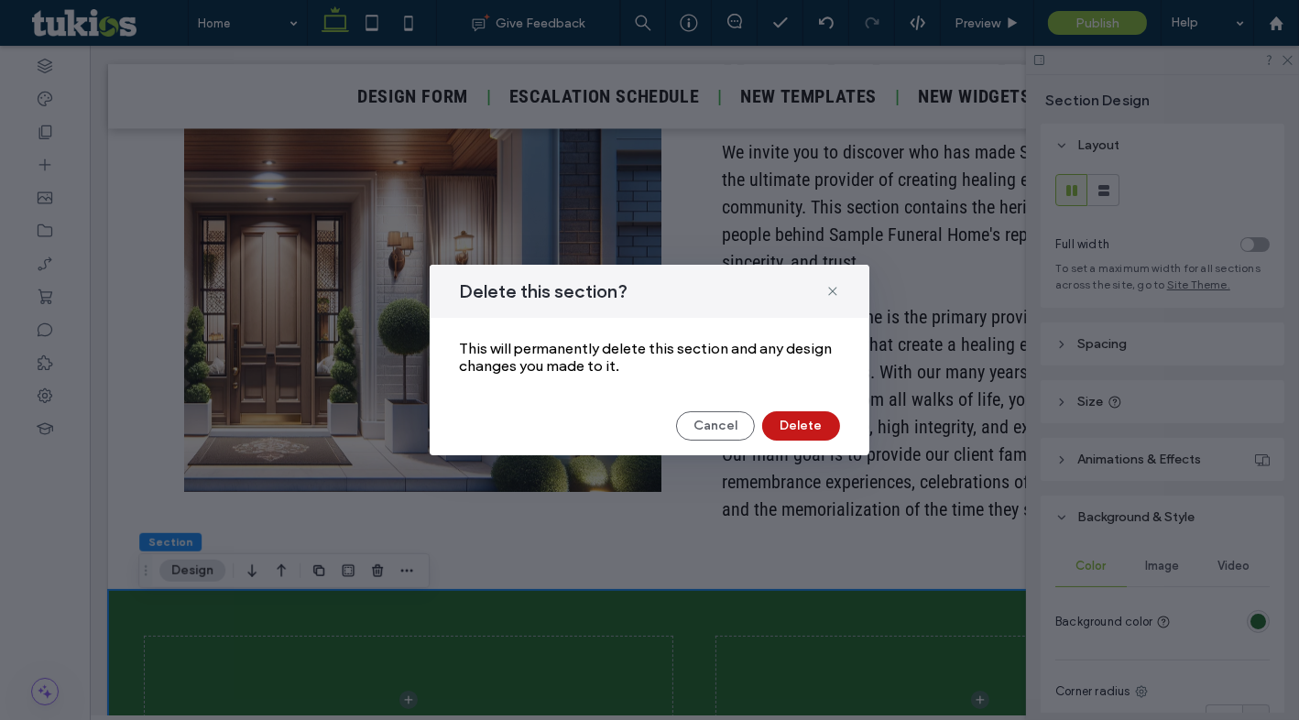
drag, startPoint x: 775, startPoint y: 424, endPoint x: 658, endPoint y: 413, distance: 117.7
click at [775, 424] on button "Delete" at bounding box center [801, 425] width 78 height 29
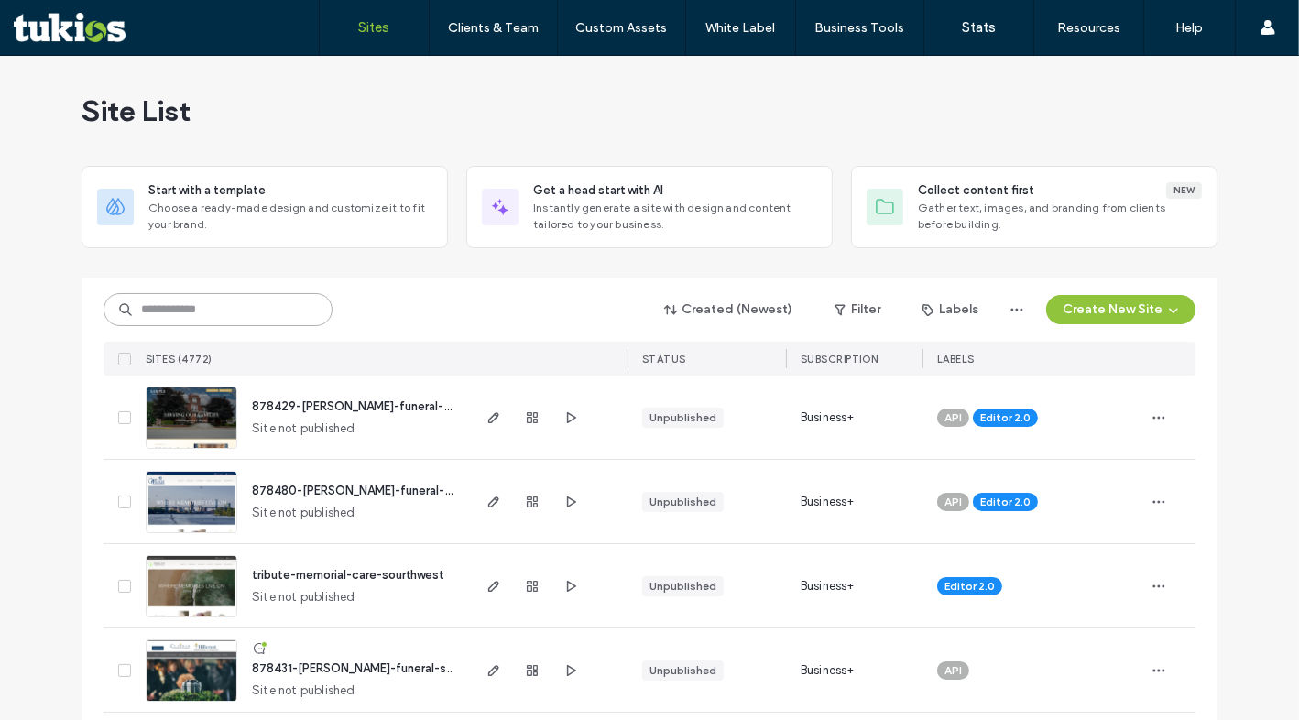
click at [276, 320] on input at bounding box center [217, 309] width 229 height 33
paste input "********"
type input "********"
click at [278, 283] on div "******** Created (Newest) Filter Labels Create New Site SITES (4772) STATUS SUB…" at bounding box center [649, 327] width 1092 height 98
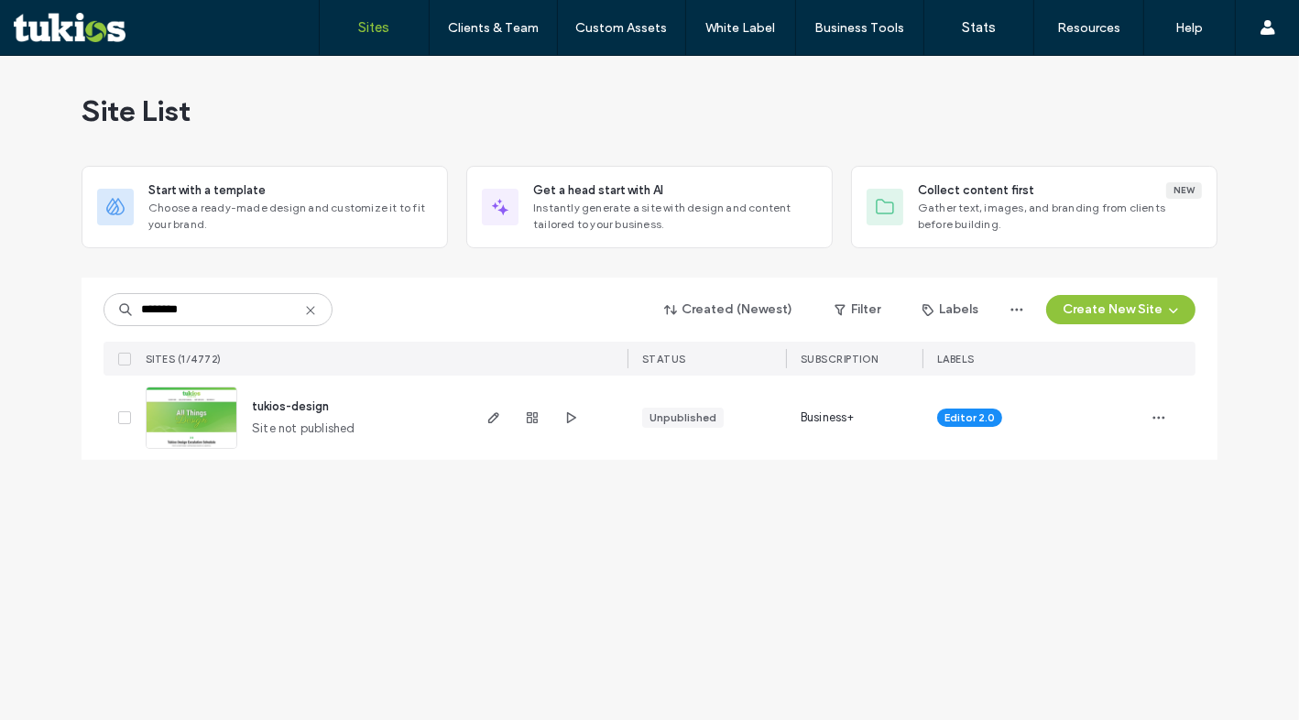
drag, startPoint x: 488, startPoint y: 414, endPoint x: 453, endPoint y: 411, distance: 34.9
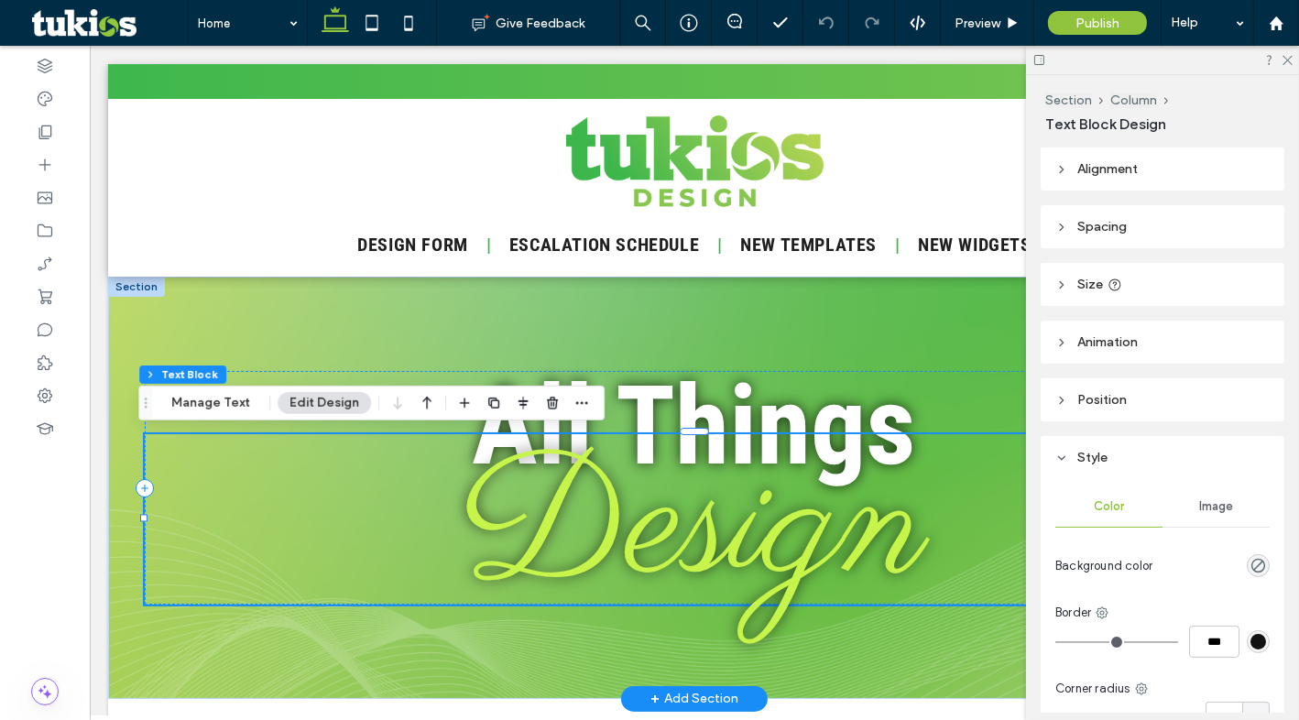
click at [724, 522] on span "Design" at bounding box center [693, 528] width 465 height 231
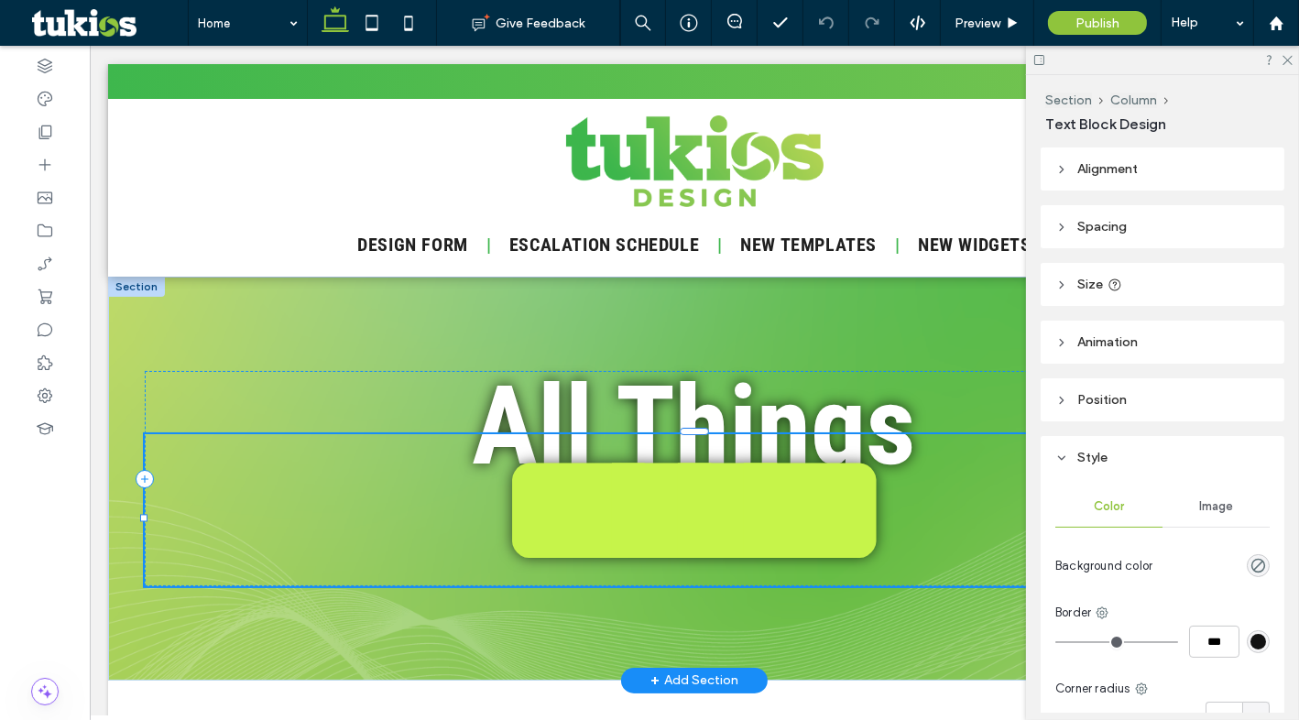
type input "**********"
type input "***"
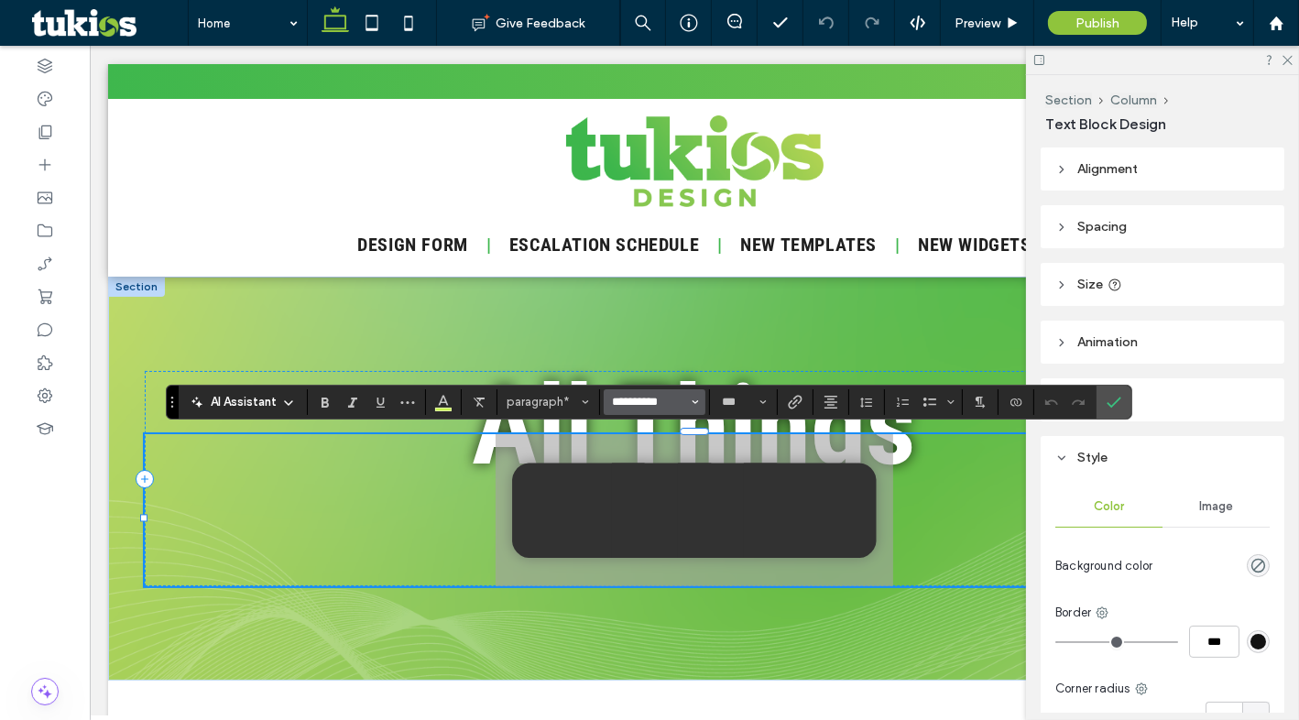
click at [621, 397] on input "**********" at bounding box center [649, 402] width 78 height 15
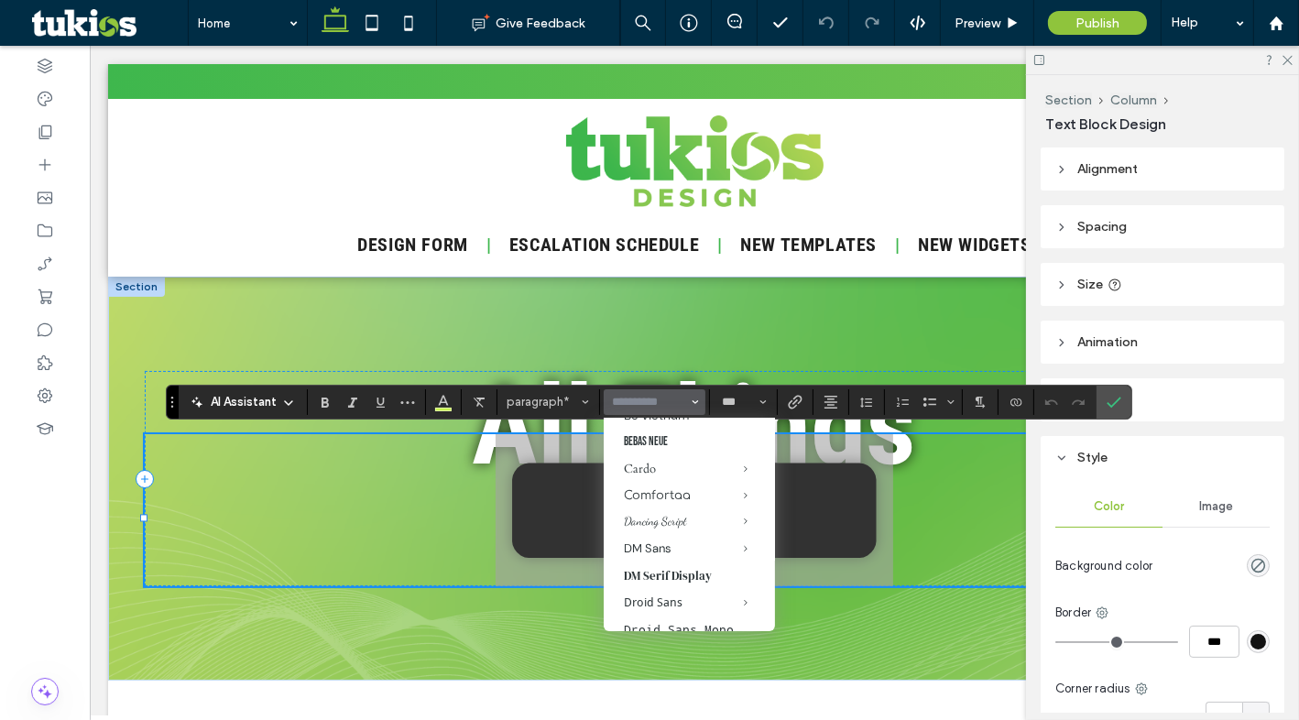
scroll to position [332, 0]
click at [1116, 413] on span "Confirm" at bounding box center [1113, 402] width 15 height 31
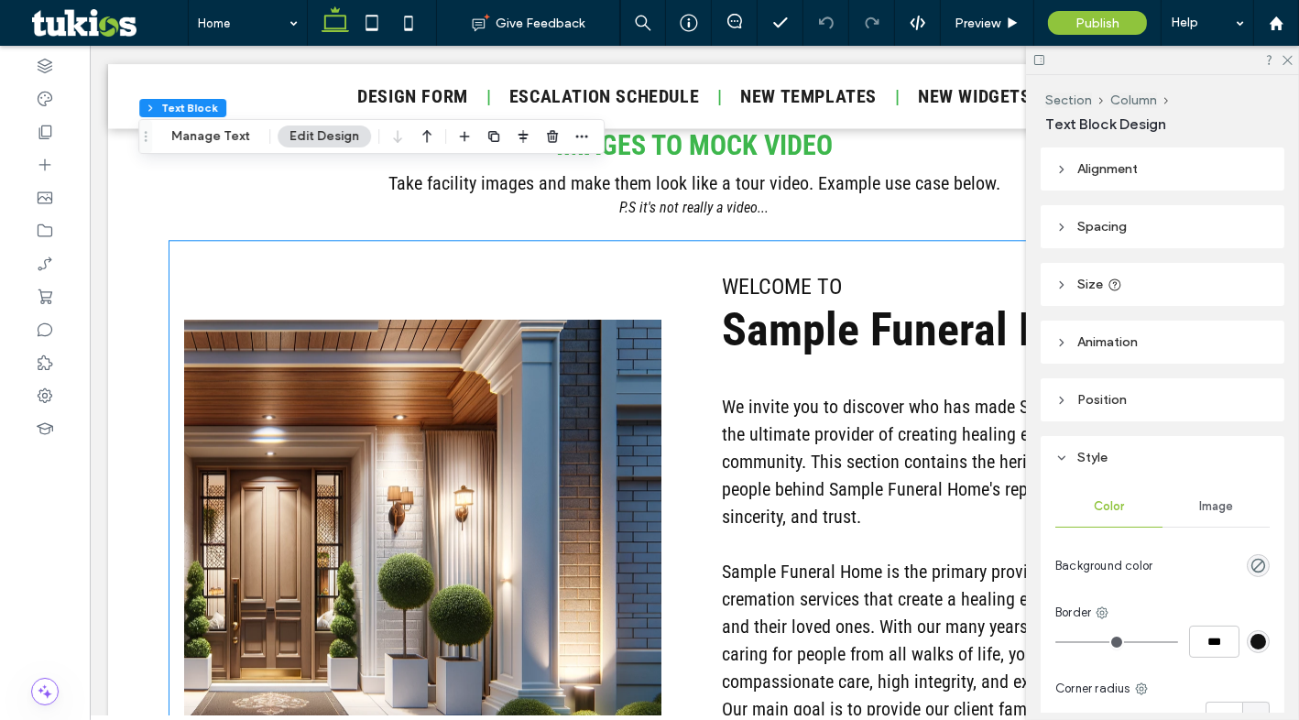
scroll to position [5162, 0]
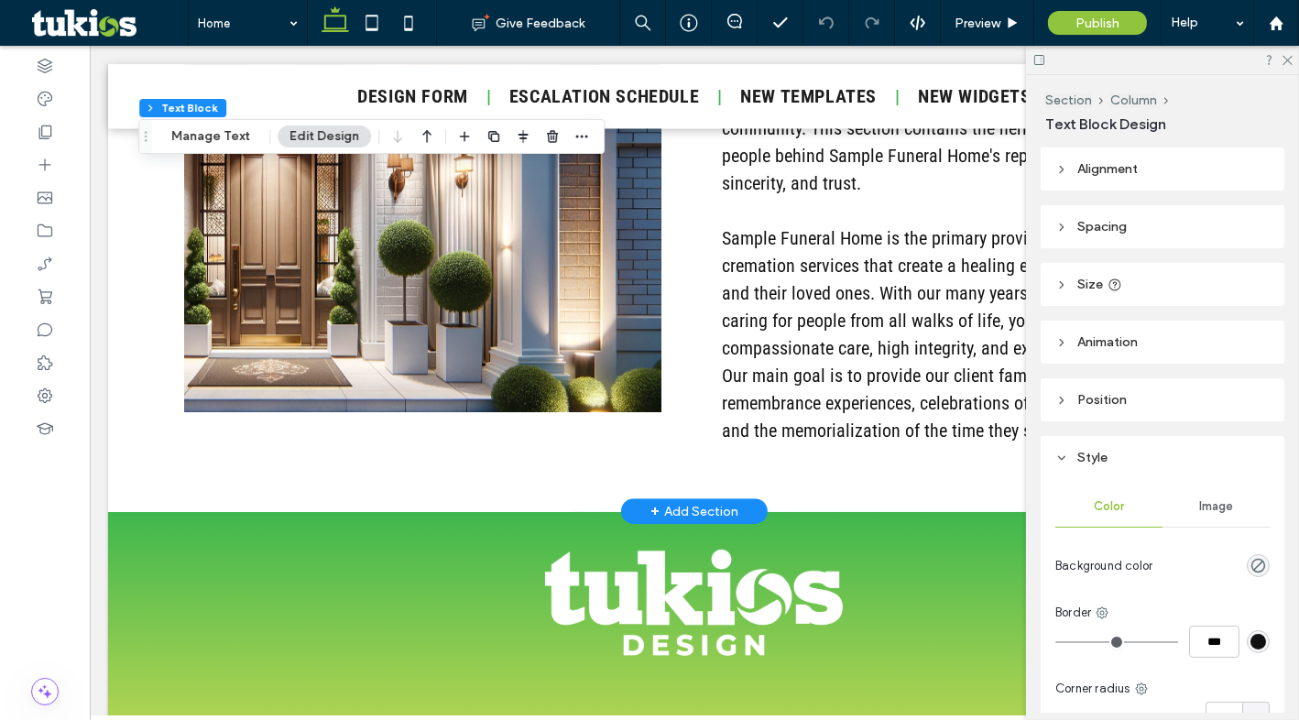
click at [641, 517] on div "+ Add Section" at bounding box center [693, 511] width 147 height 26
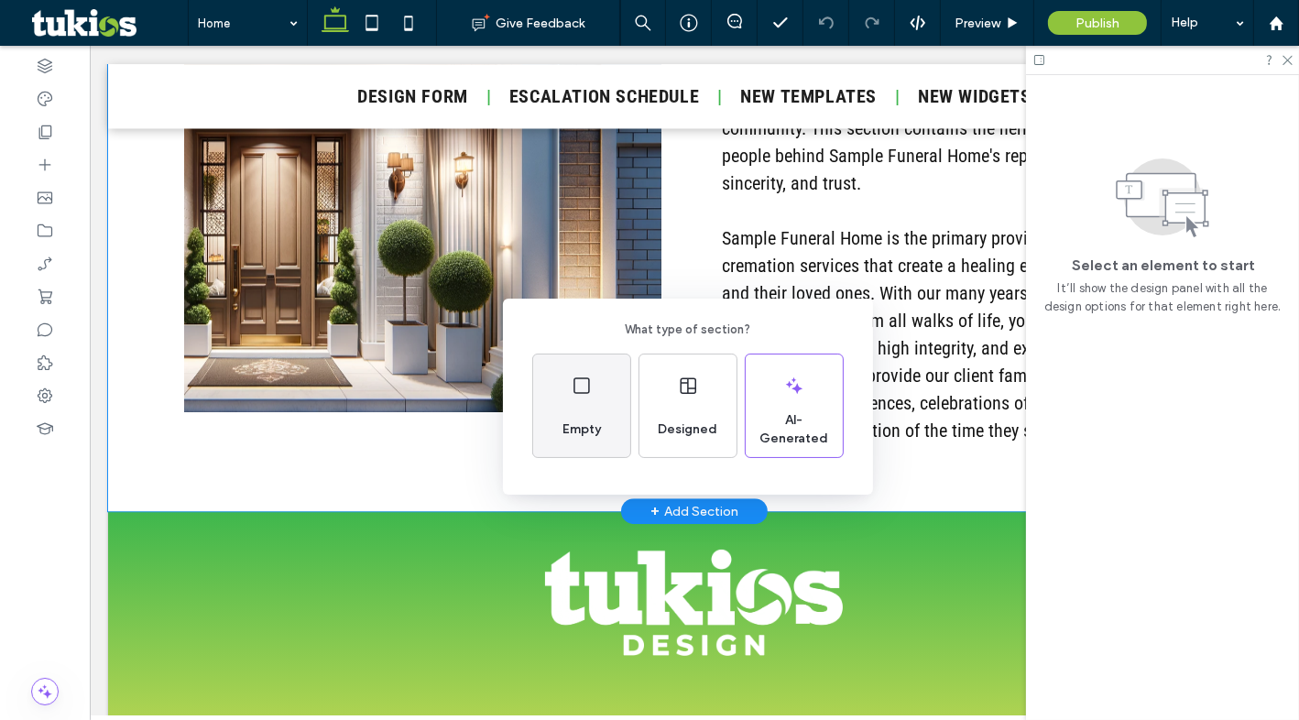
click at [584, 414] on div "Empty" at bounding box center [581, 429] width 53 height 40
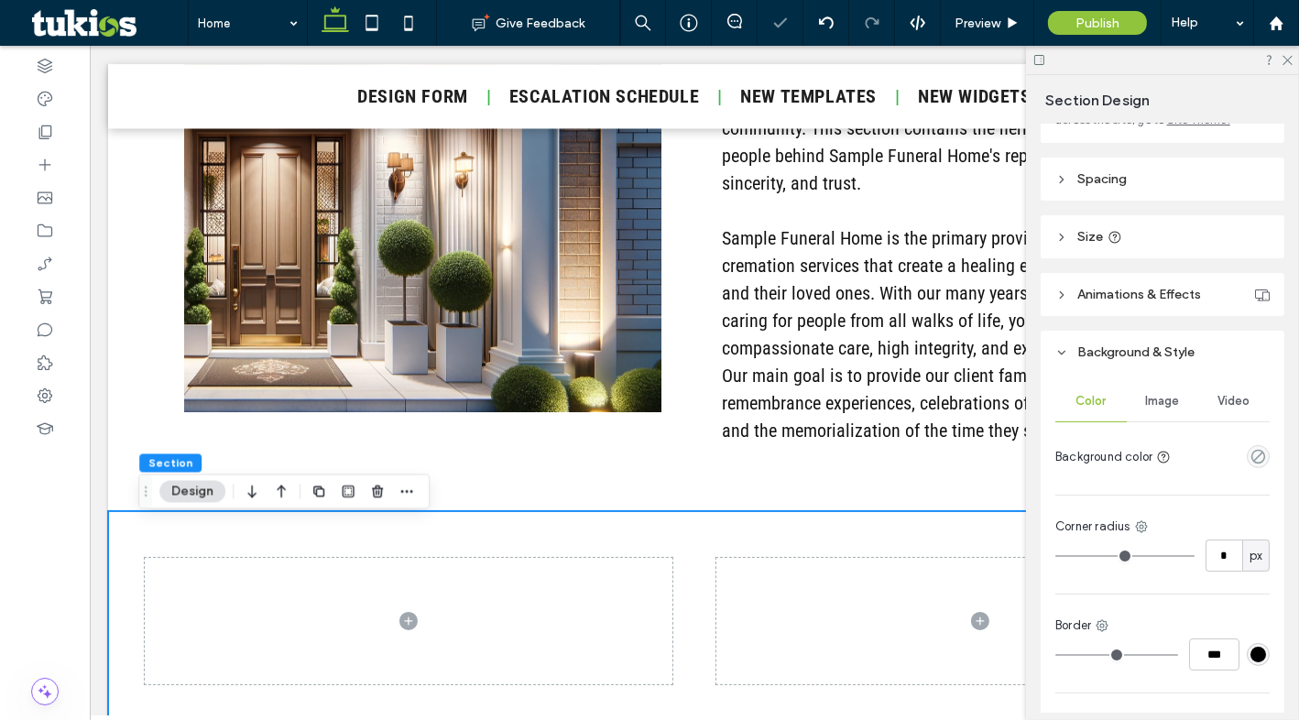
scroll to position [166, 0]
click at [1247, 466] on div at bounding box center [1258, 455] width 23 height 23
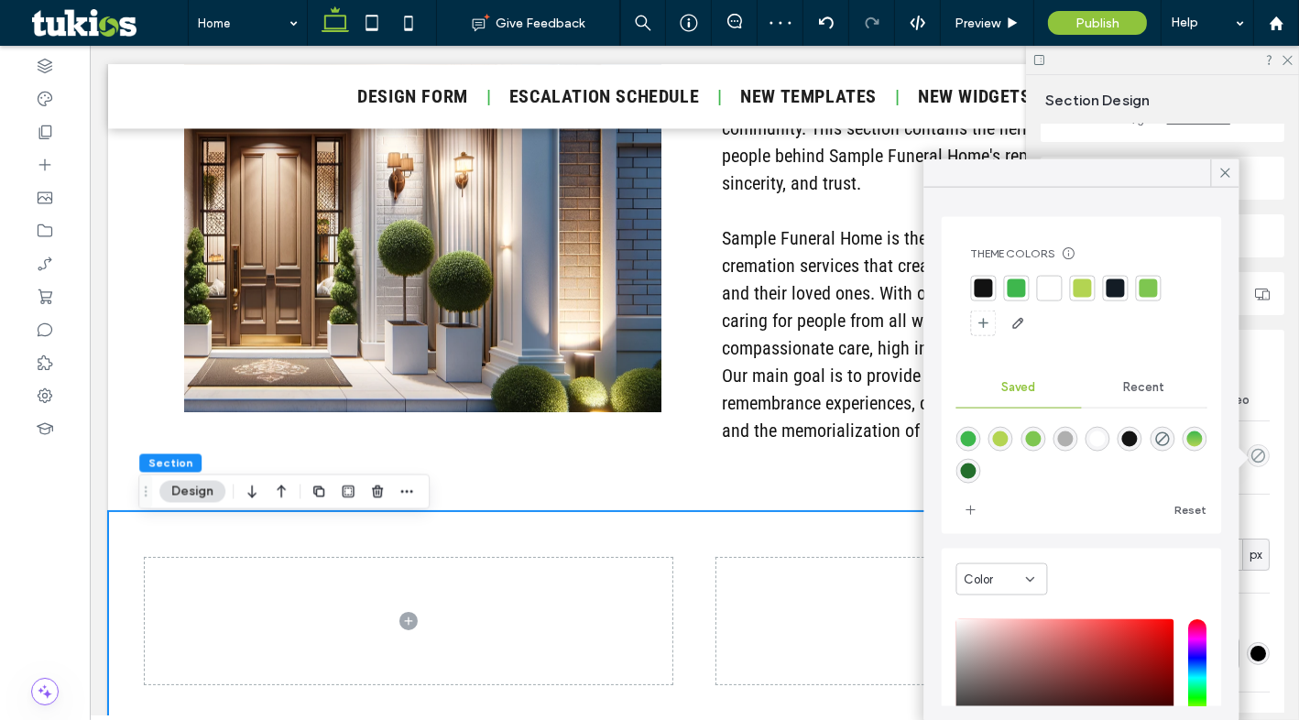
click at [981, 472] on div "rgba(35,110,44,1)" at bounding box center [968, 471] width 25 height 25
type input "*******"
type input "***"
type input "****"
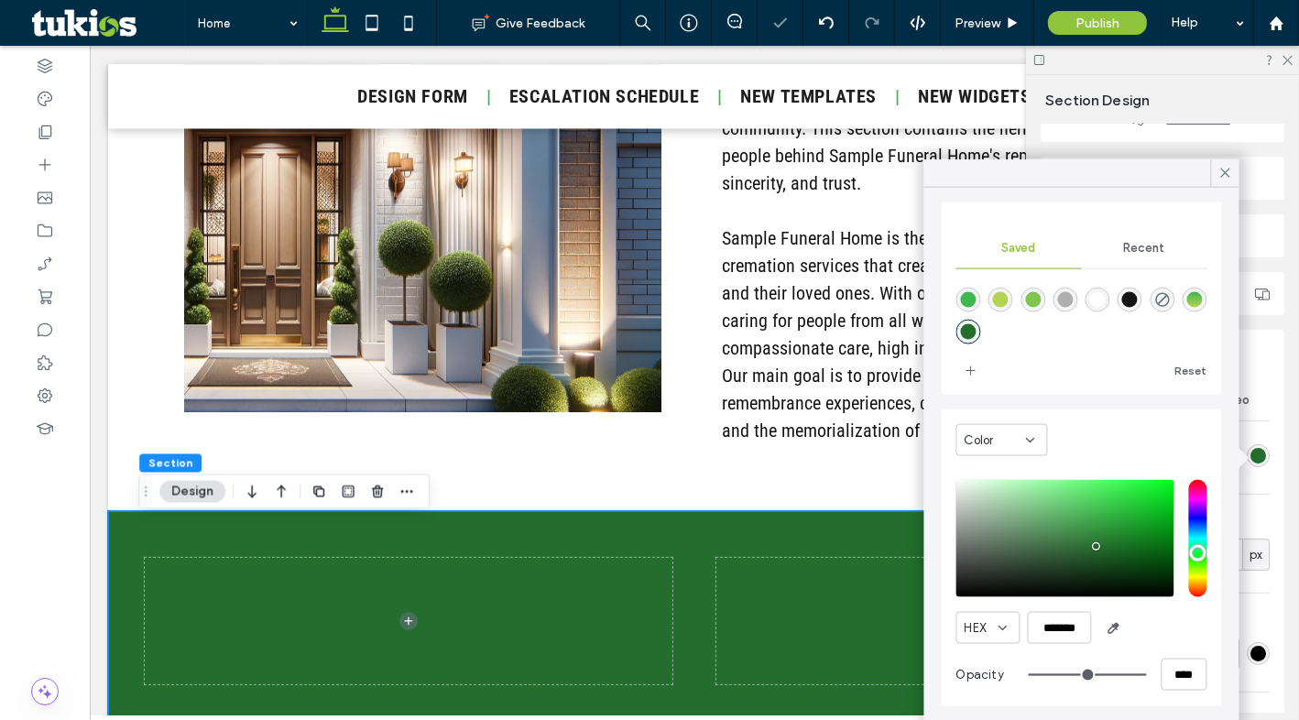
scroll to position [146, 0]
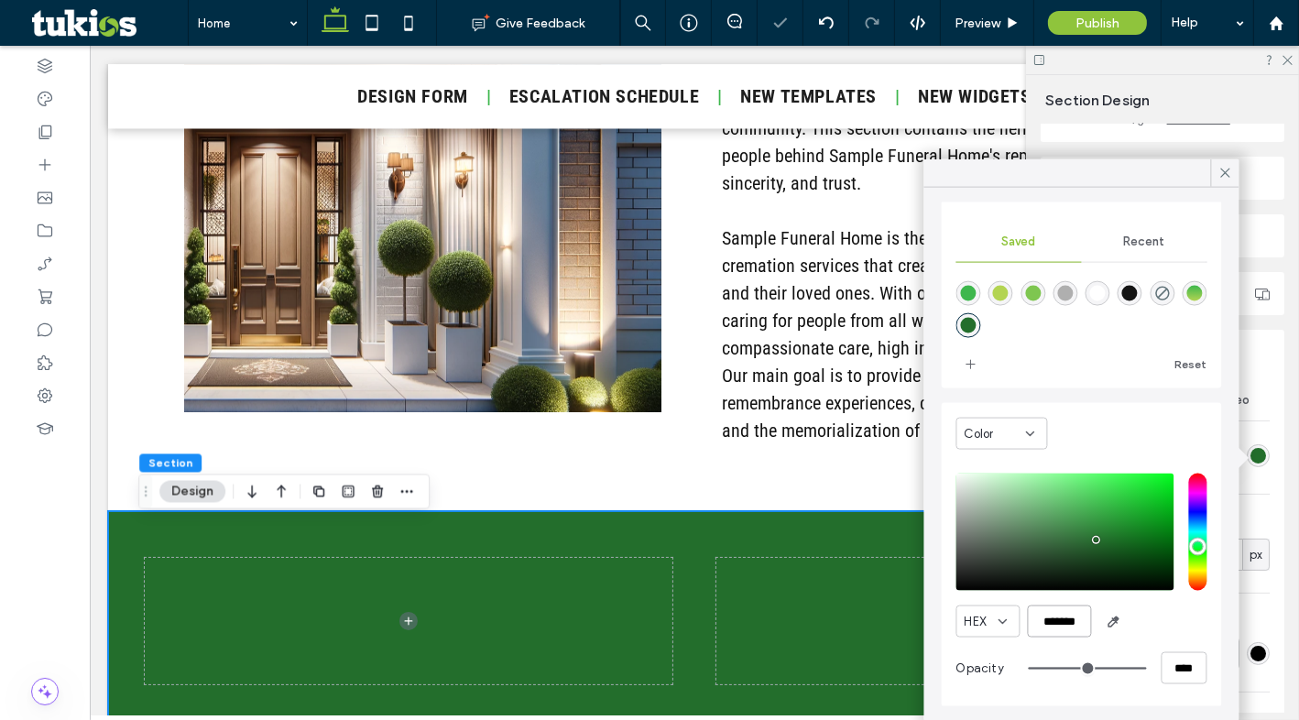
click at [1046, 626] on input "*******" at bounding box center [1060, 621] width 64 height 32
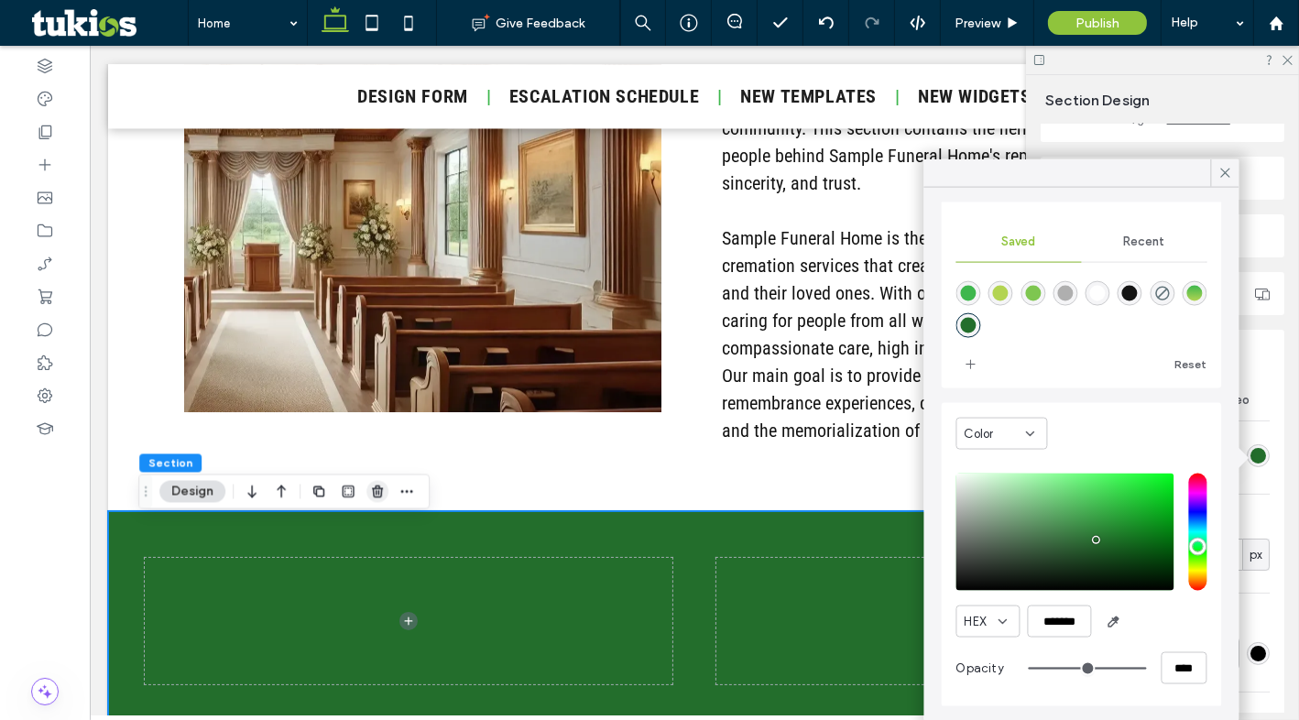
click at [366, 484] on span "button" at bounding box center [377, 492] width 22 height 22
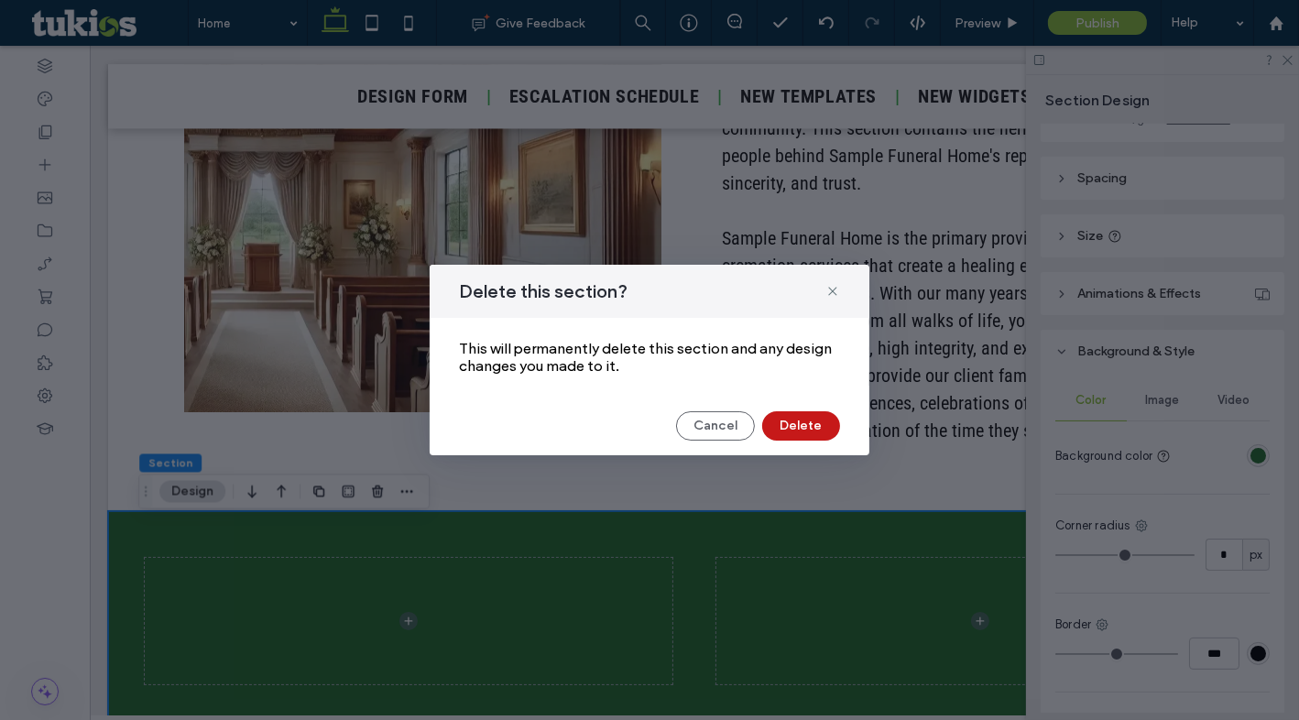
click at [785, 420] on button "Delete" at bounding box center [801, 425] width 78 height 29
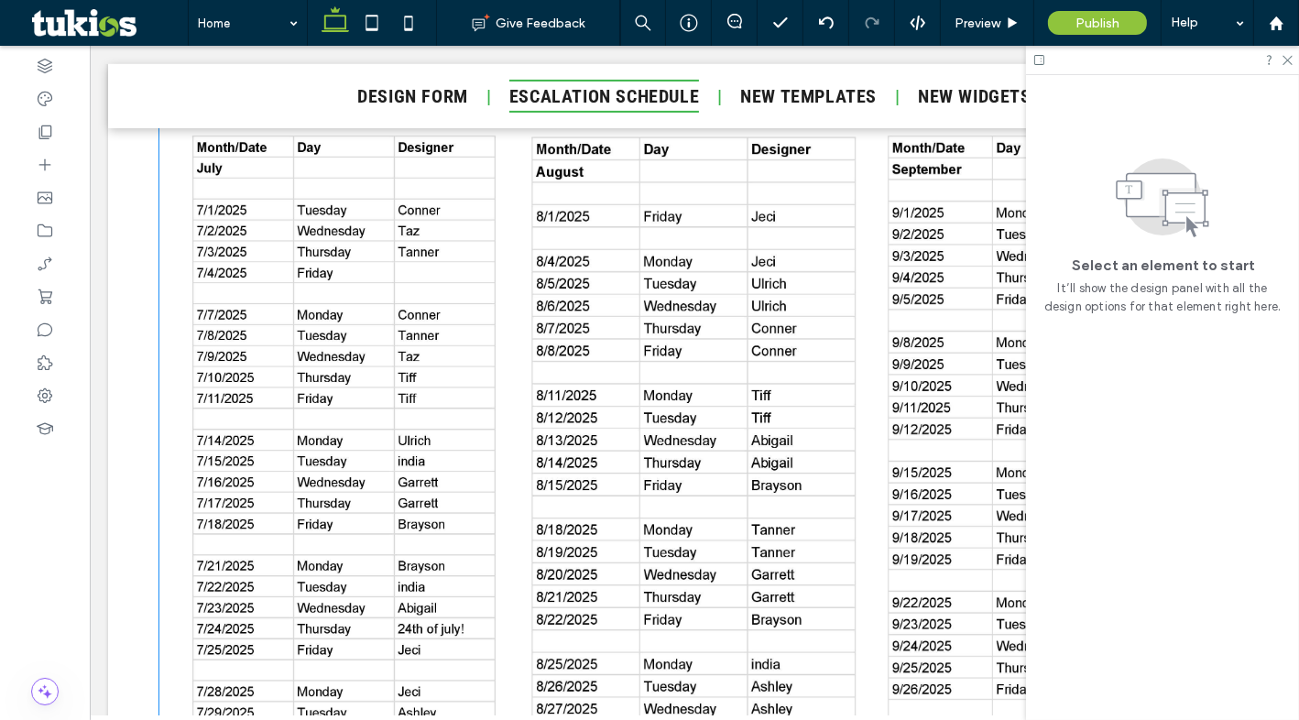
scroll to position [666, 0]
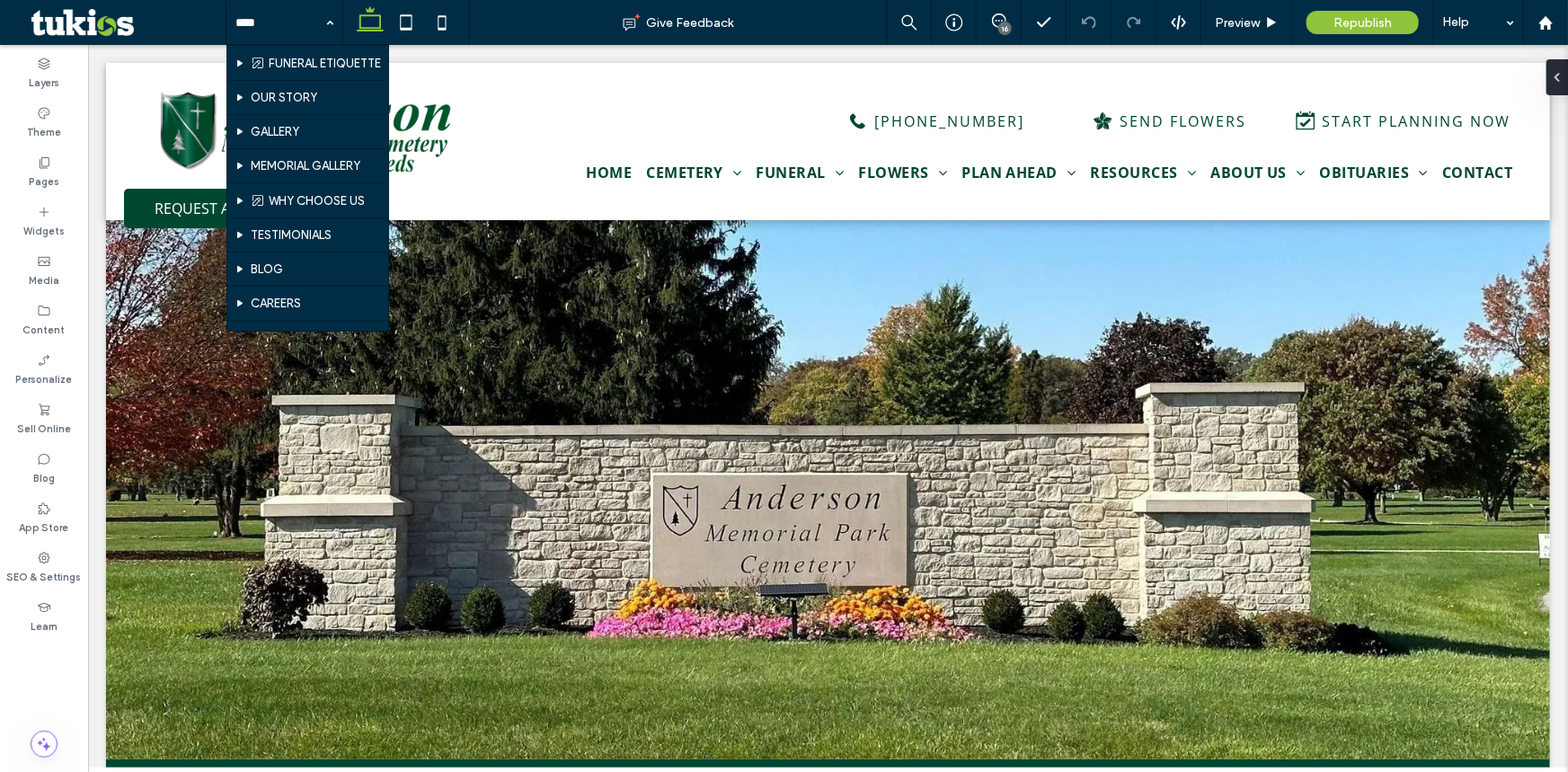
scroll to position [1143, 0]
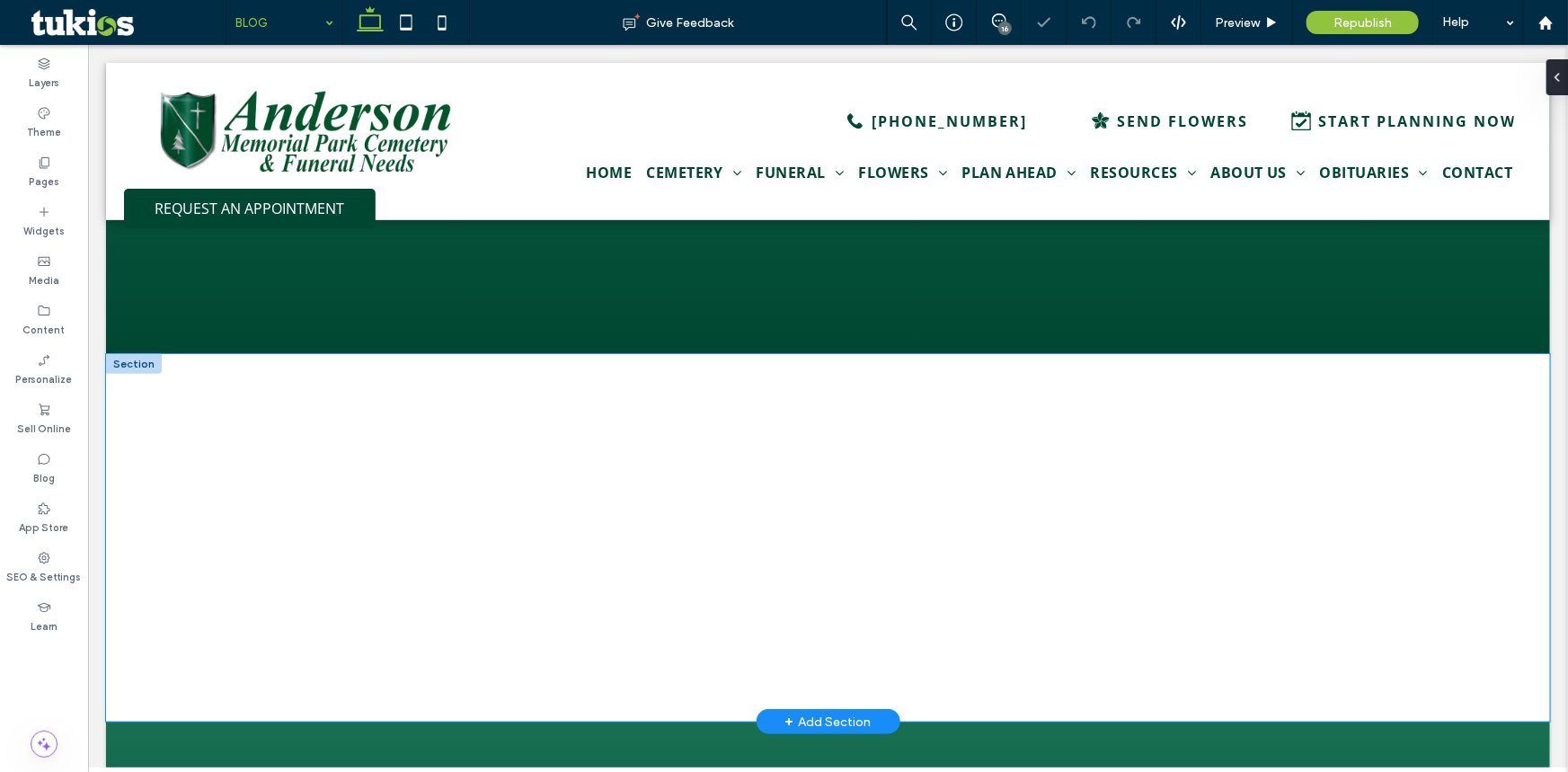
scroll to position [489, 0]
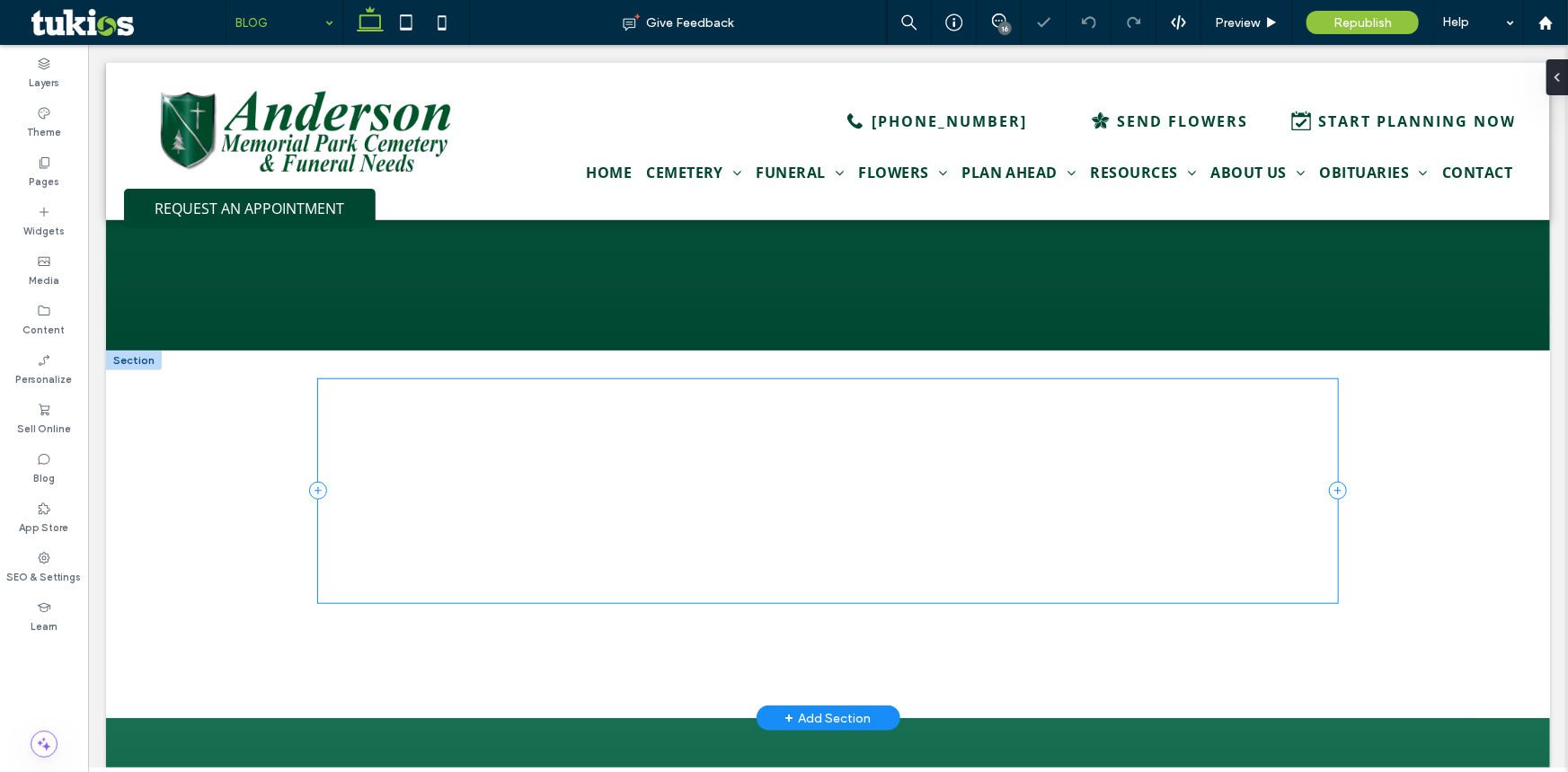
click at [547, 528] on div "CALL NOW: [PHONE_NUMBER]" at bounding box center [827, 489] width 1020 height 223
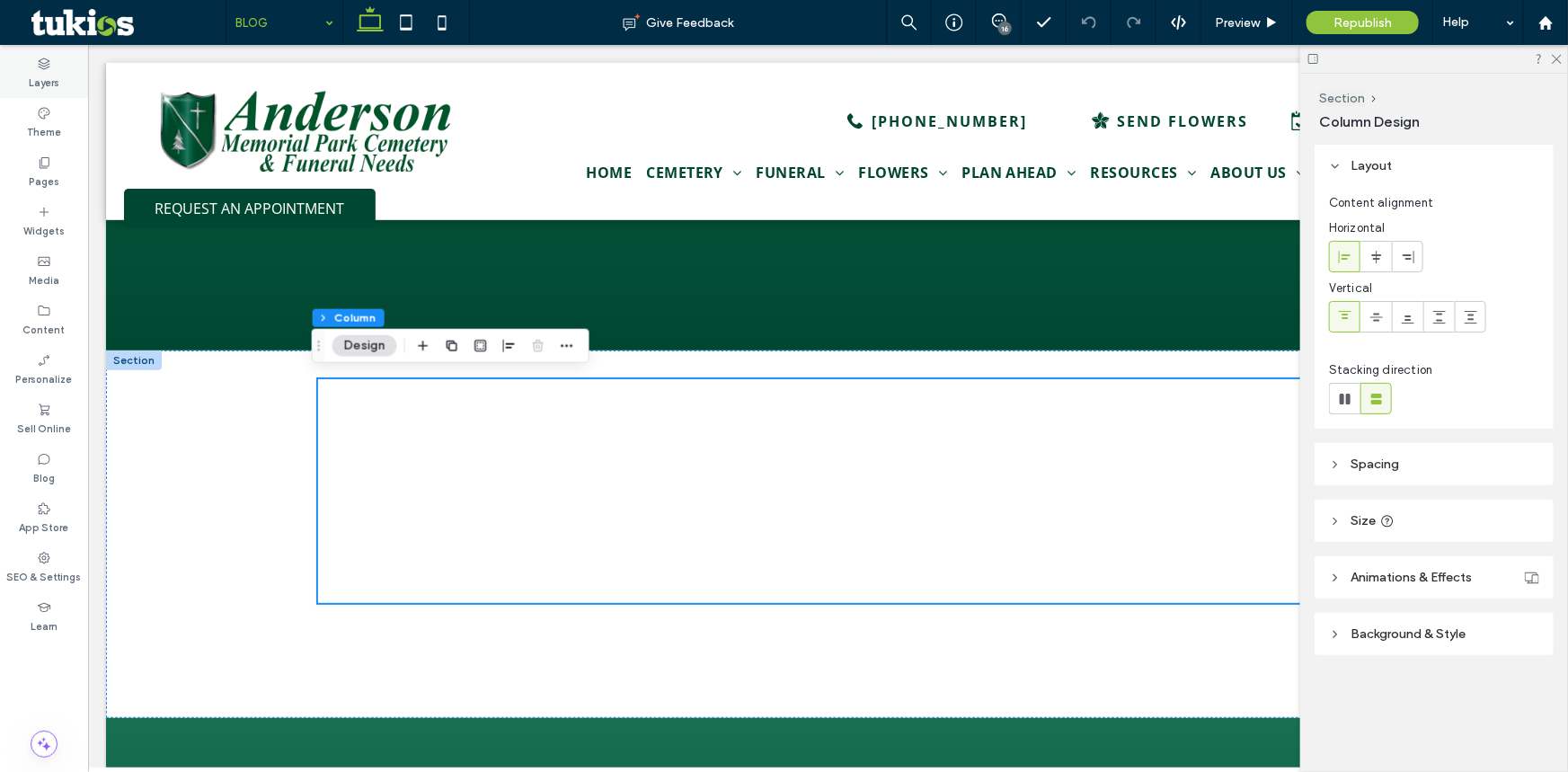
click at [40, 77] on label "Layers" at bounding box center [43, 80] width 30 height 20
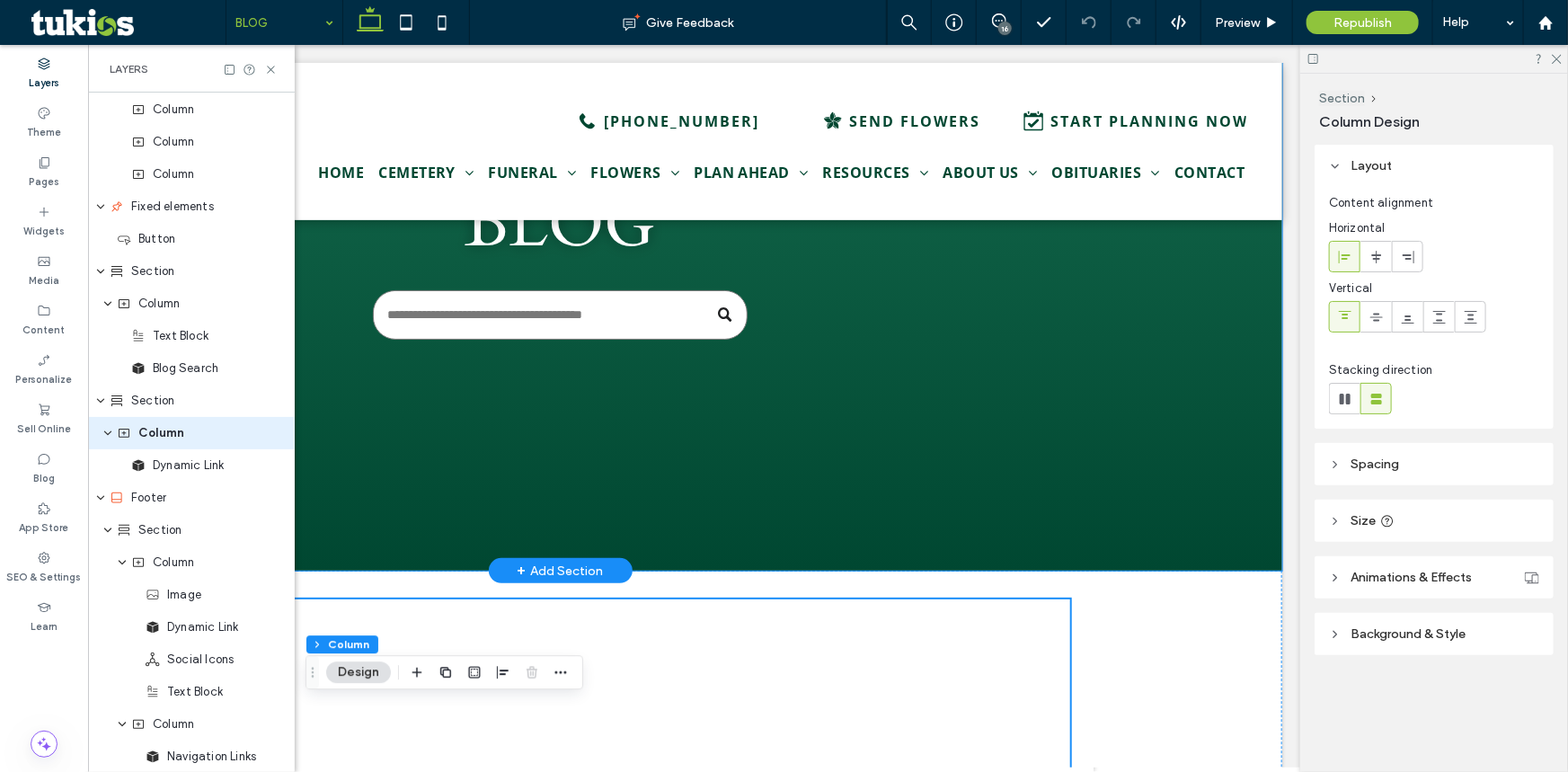
scroll to position [326, 0]
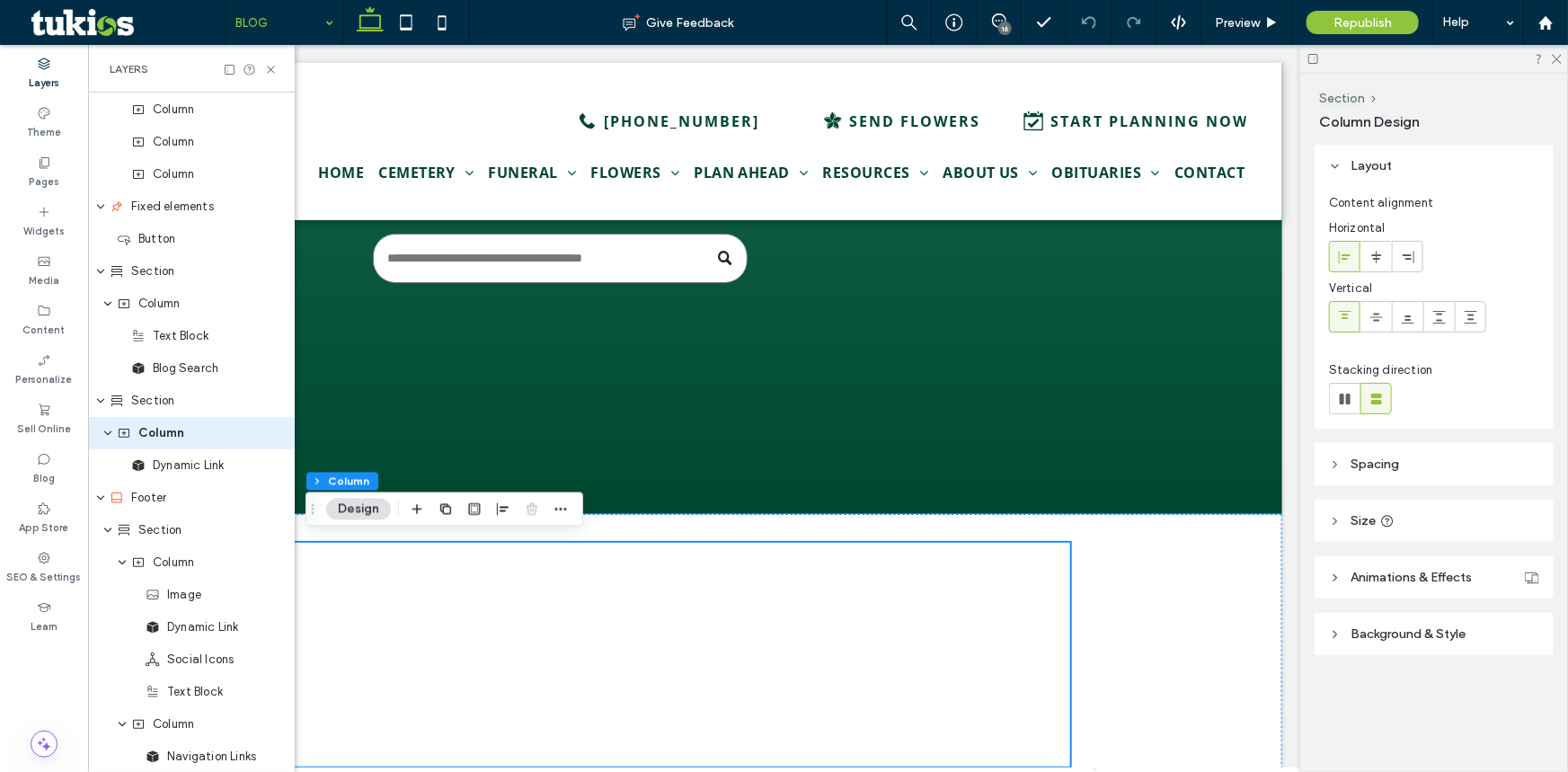
click at [1312, 61] on icon at bounding box center [1314, 59] width 14 height 14
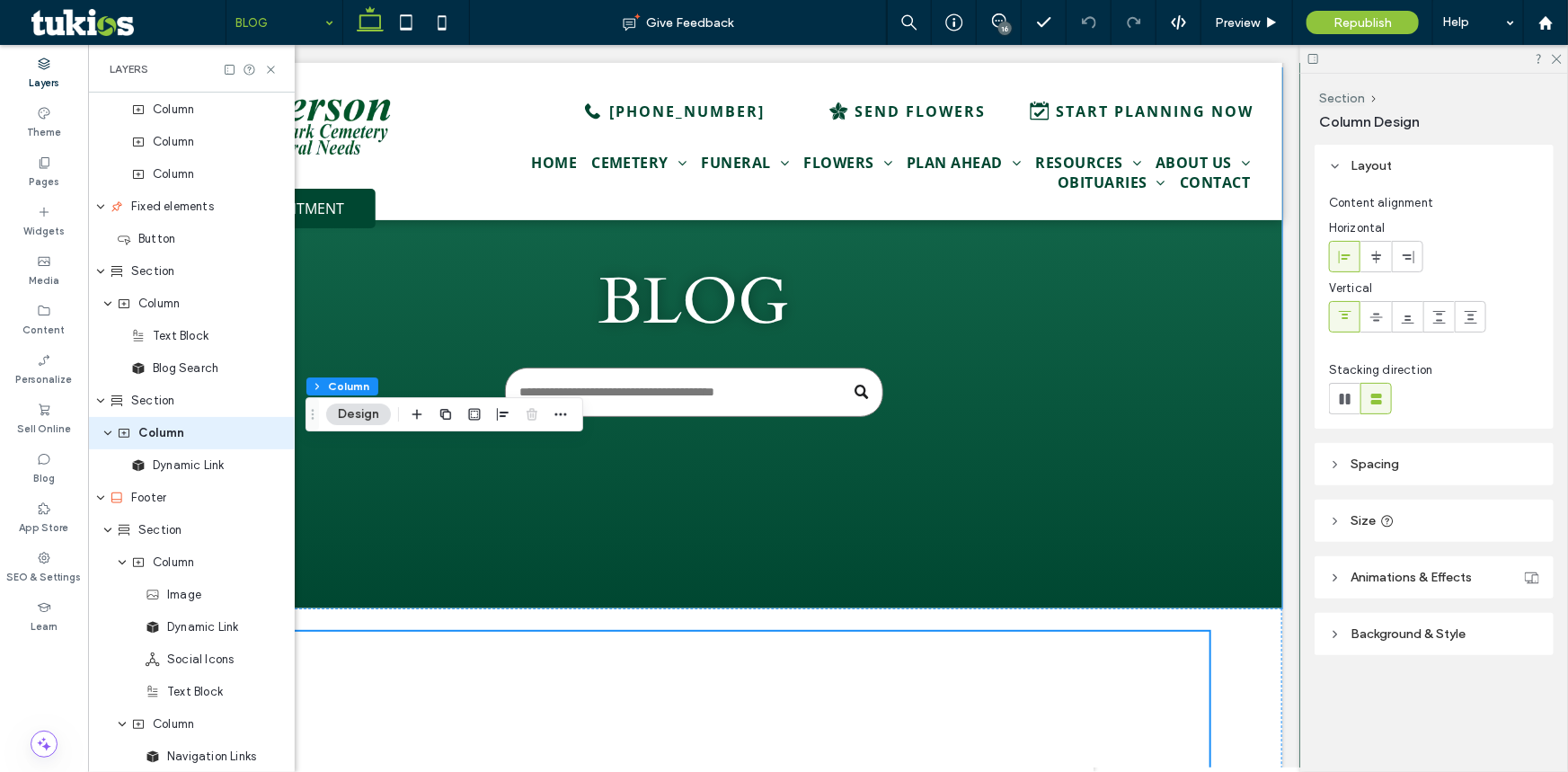
scroll to position [123, 0]
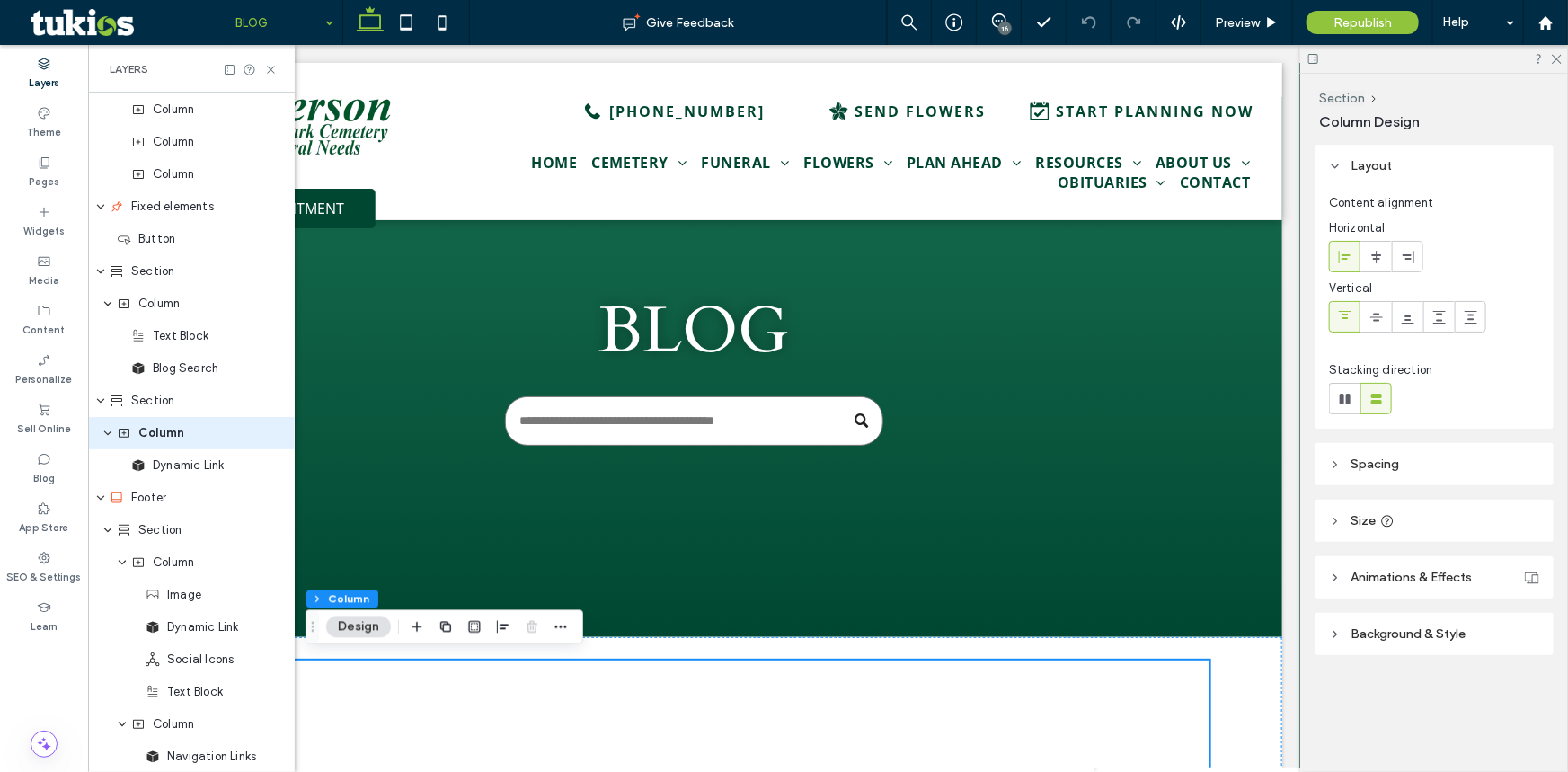
click at [1312, 59] on icon at bounding box center [1314, 59] width 14 height 14
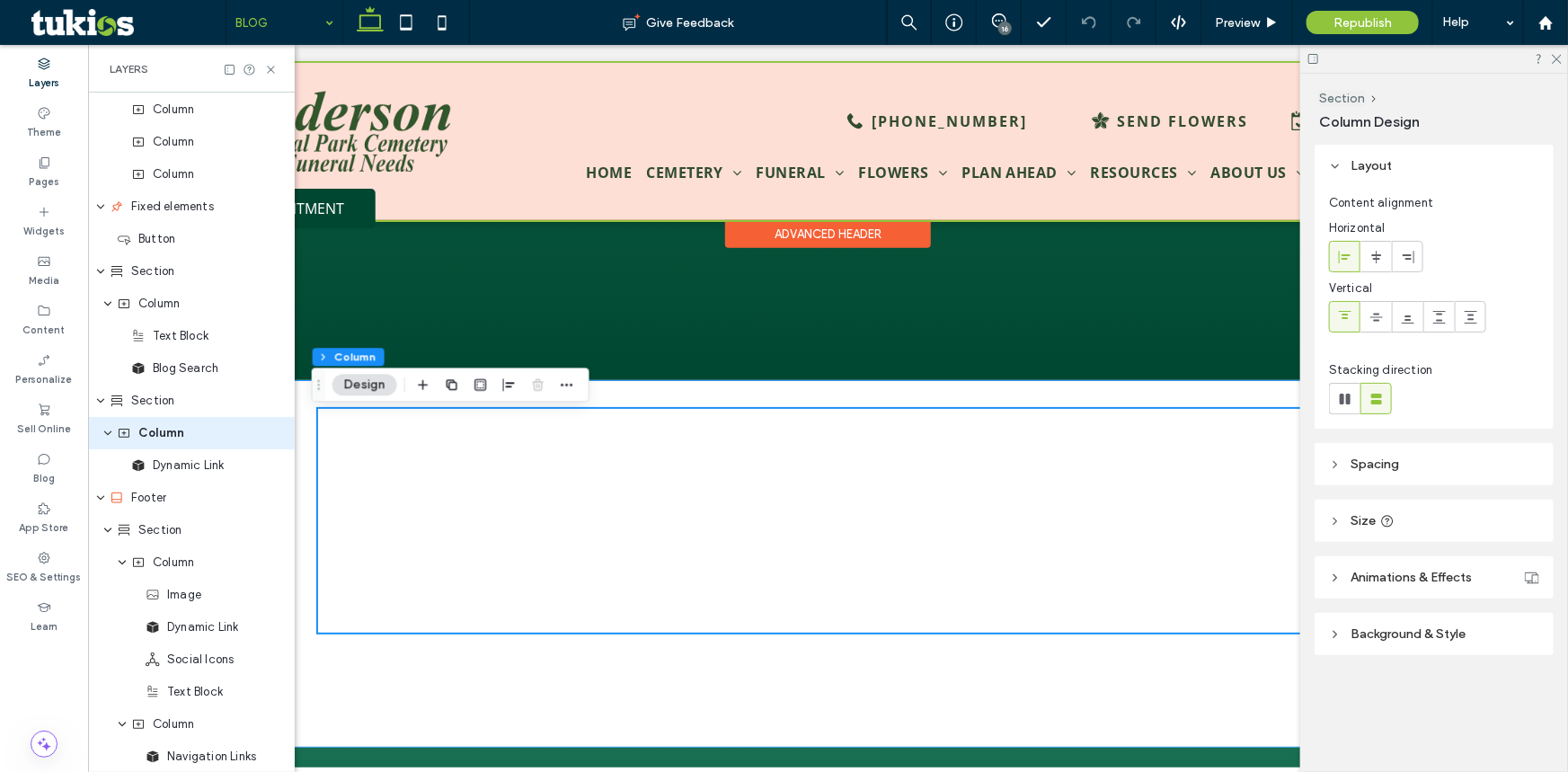
scroll to position [449, 0]
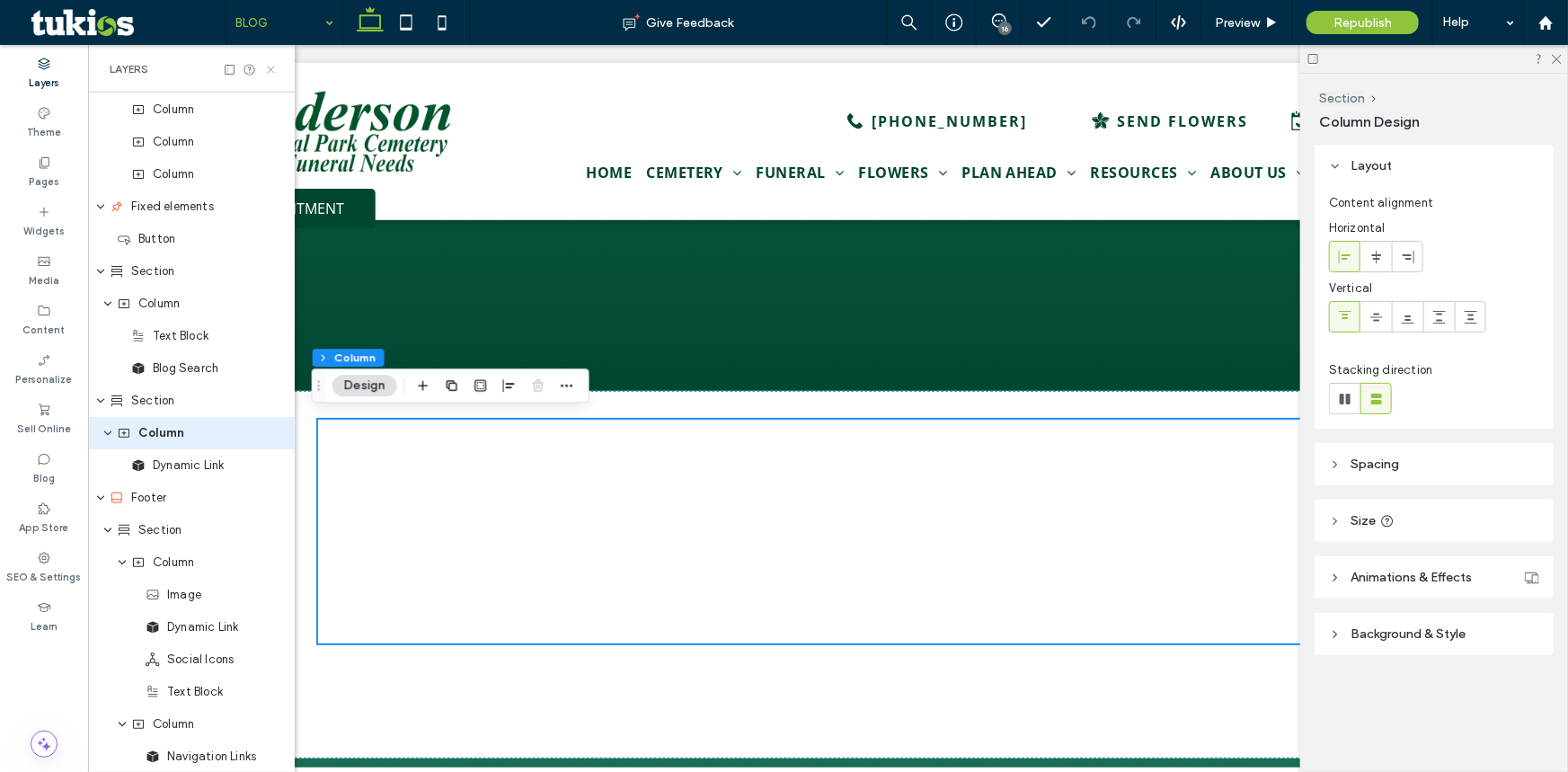
click at [270, 71] on icon at bounding box center [271, 70] width 14 height 14
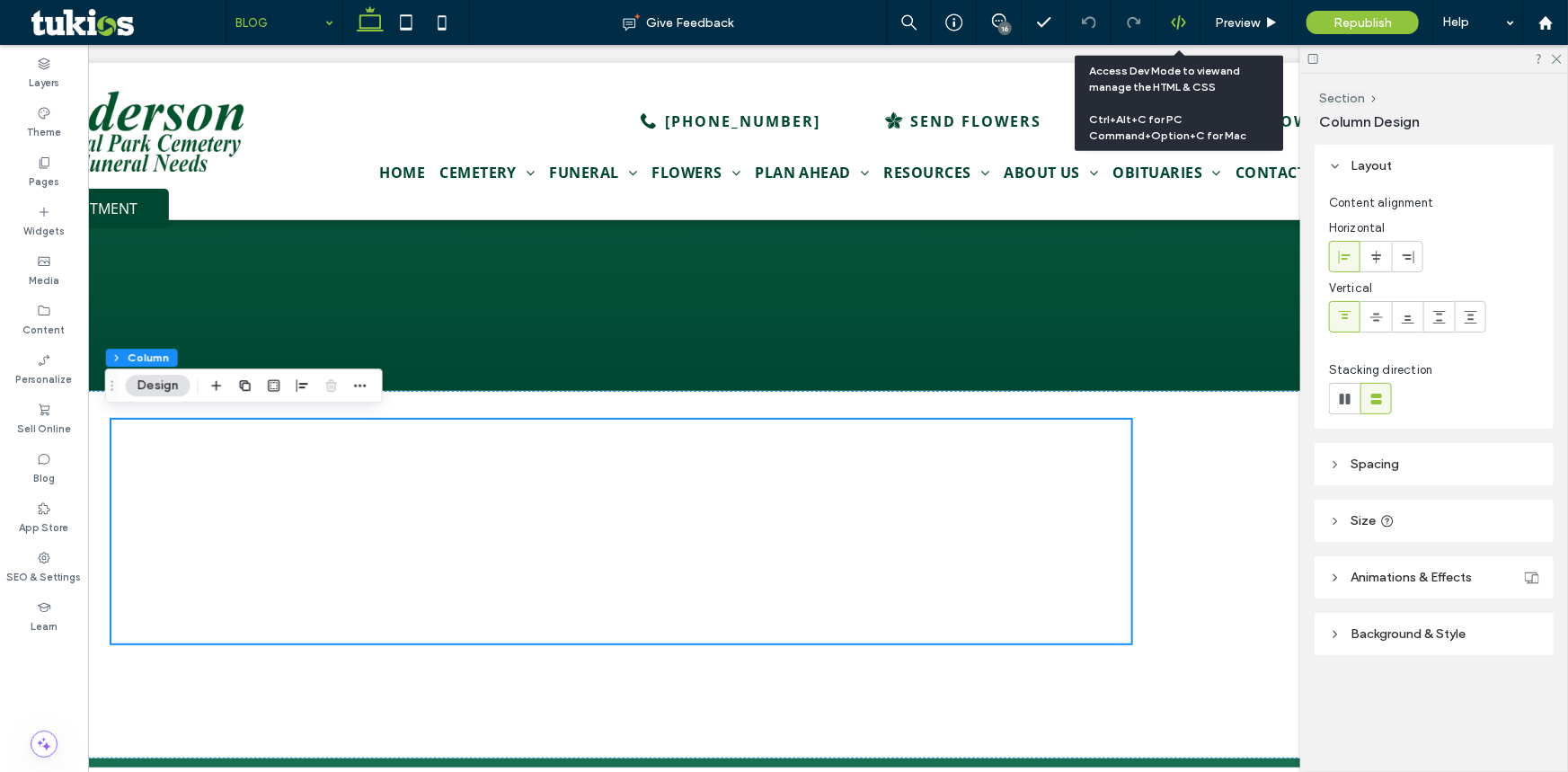
click at [1181, 24] on icon at bounding box center [1178, 23] width 16 height 16
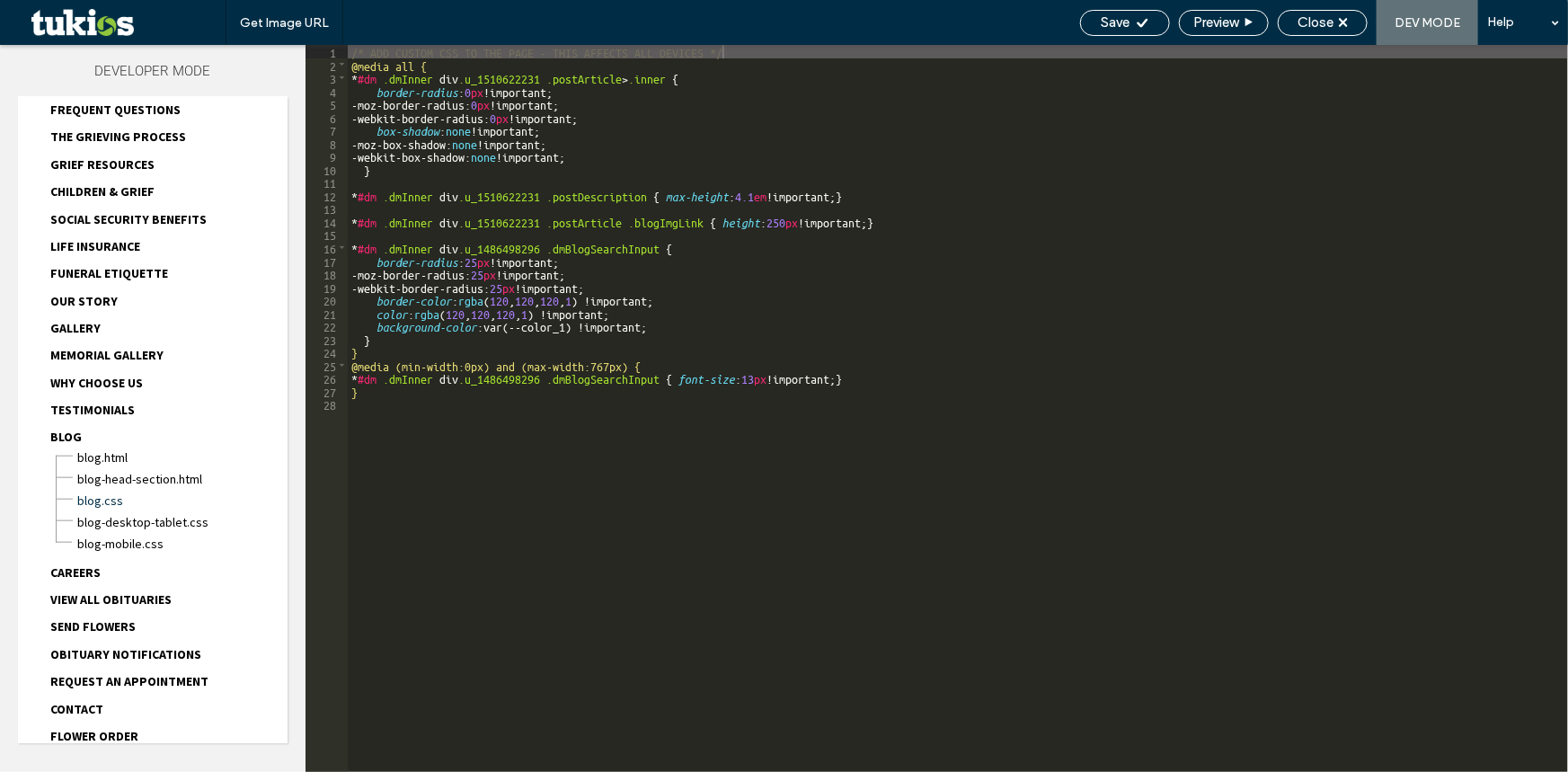
scroll to position [773, 0]
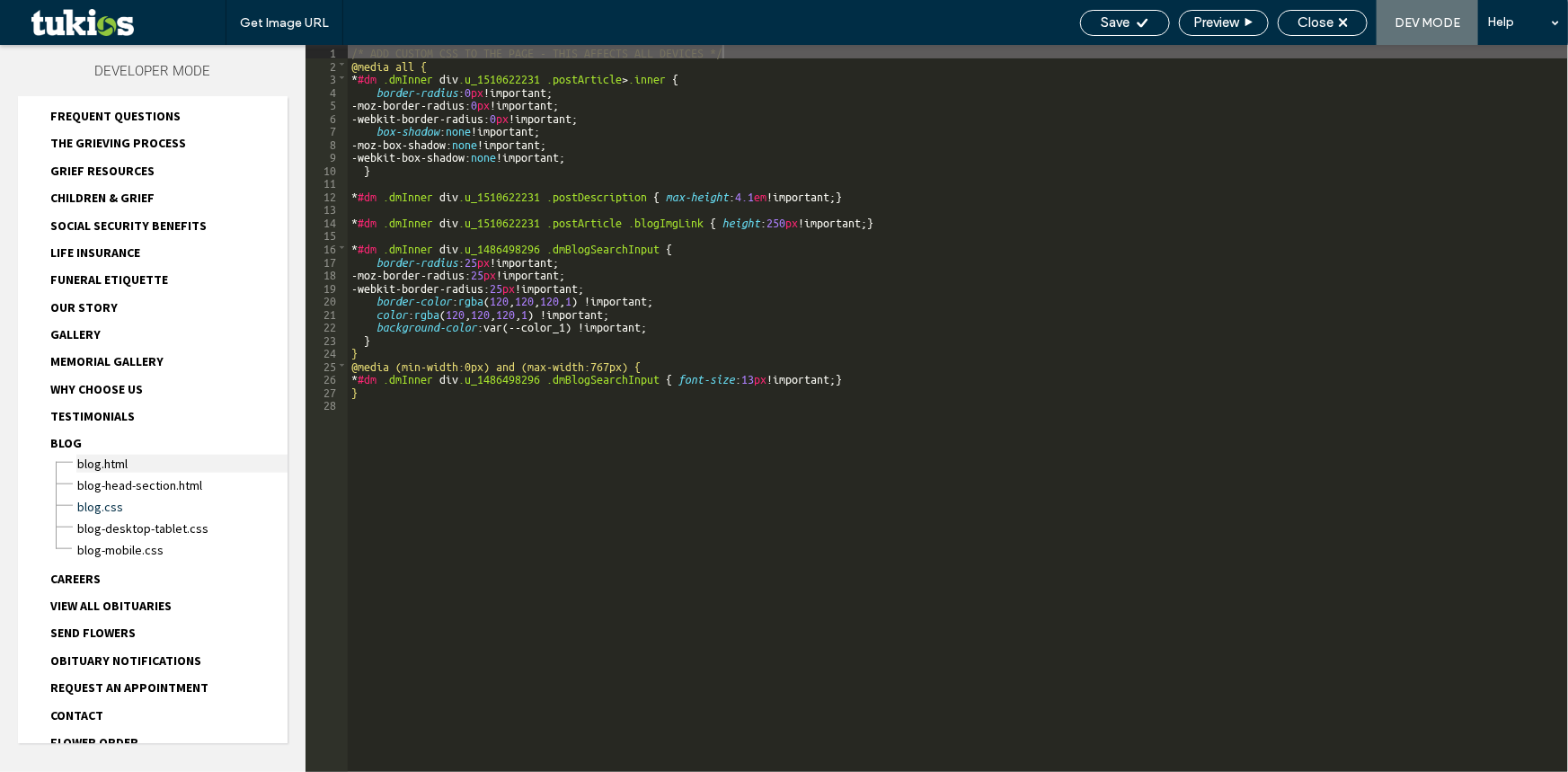
click at [116, 454] on span "BLOG.html" at bounding box center [182, 463] width 211 height 18
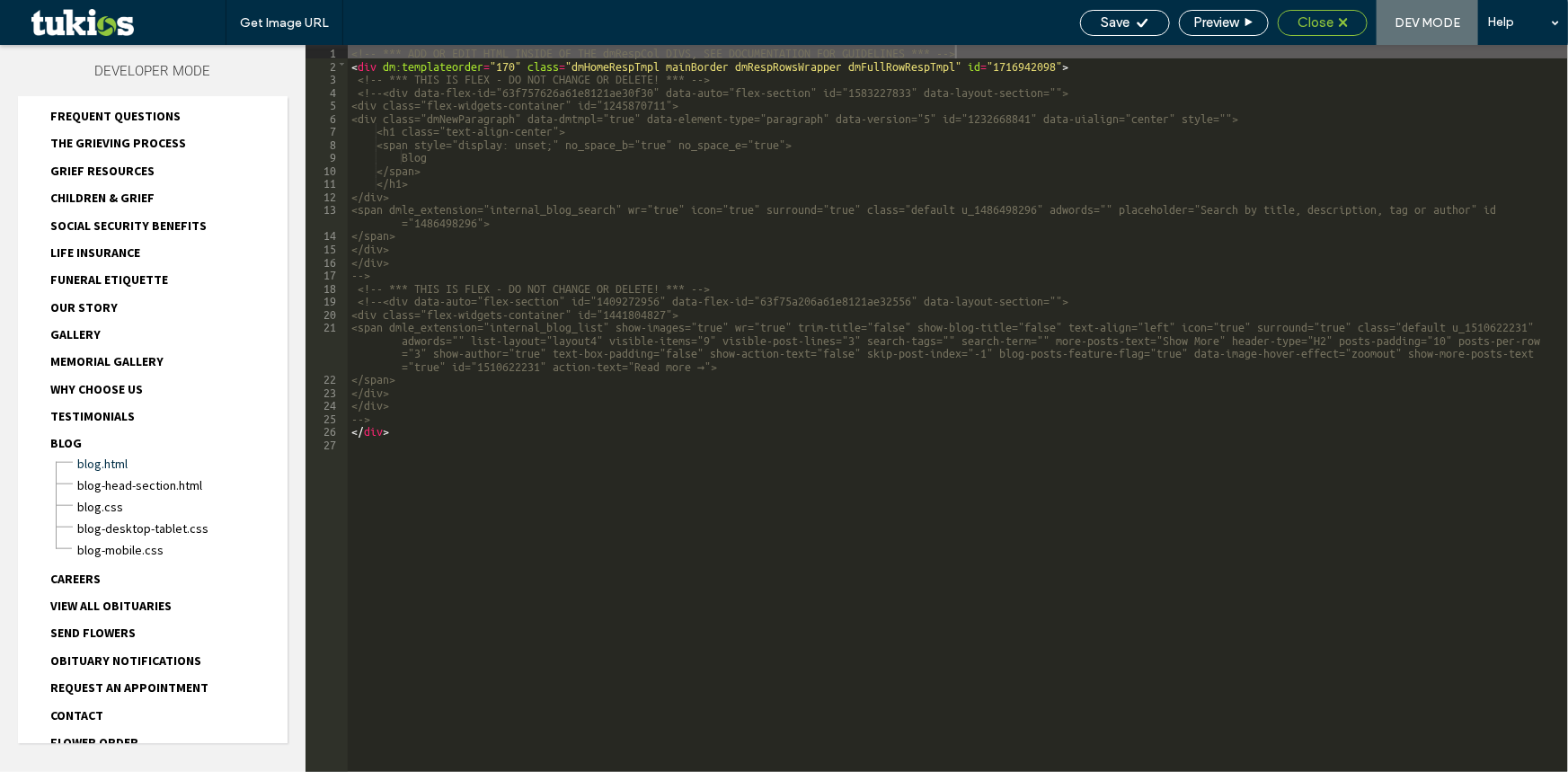
click at [1304, 22] on span "Close" at bounding box center [1316, 23] width 36 height 16
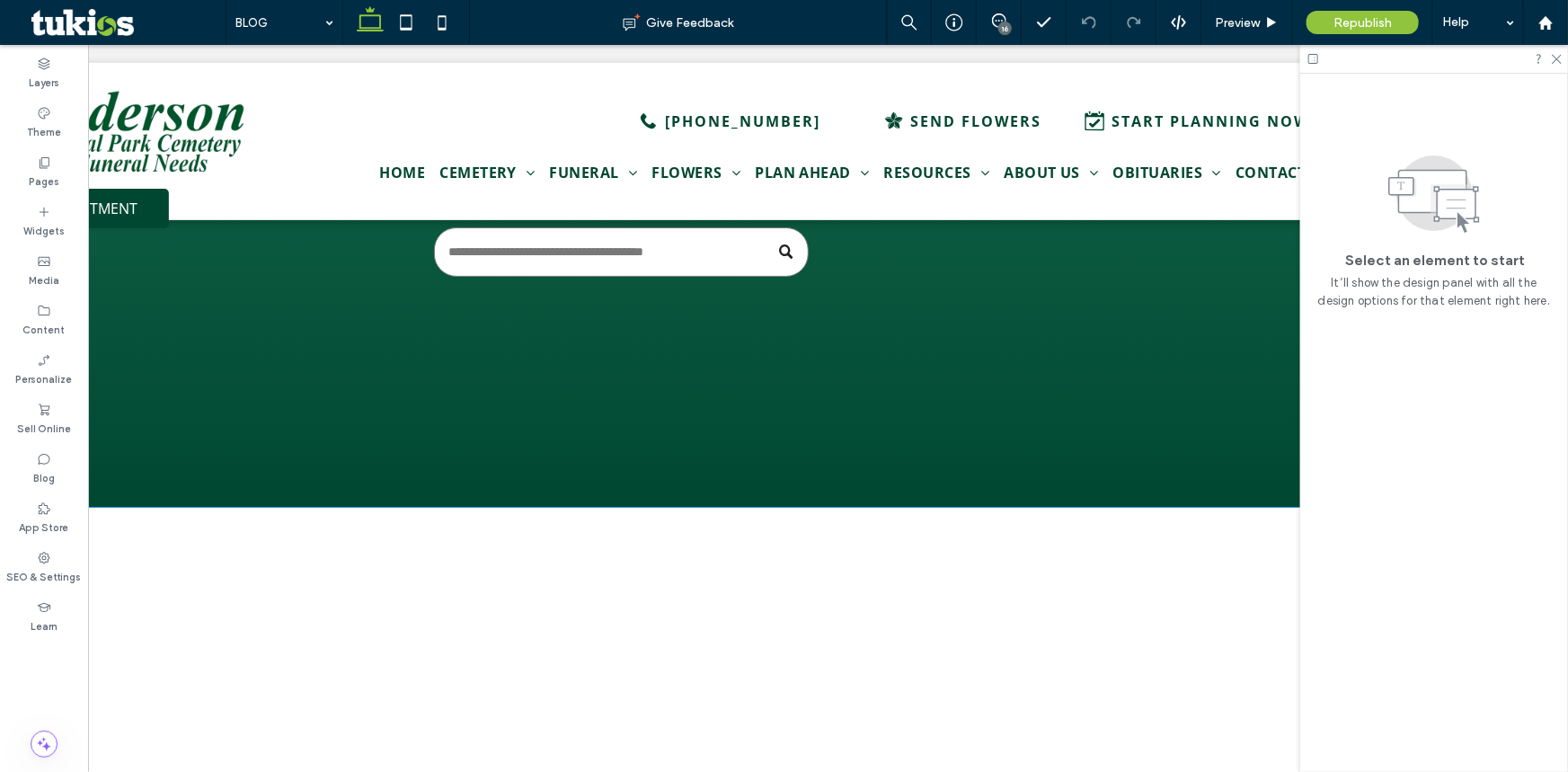
scroll to position [326, 0]
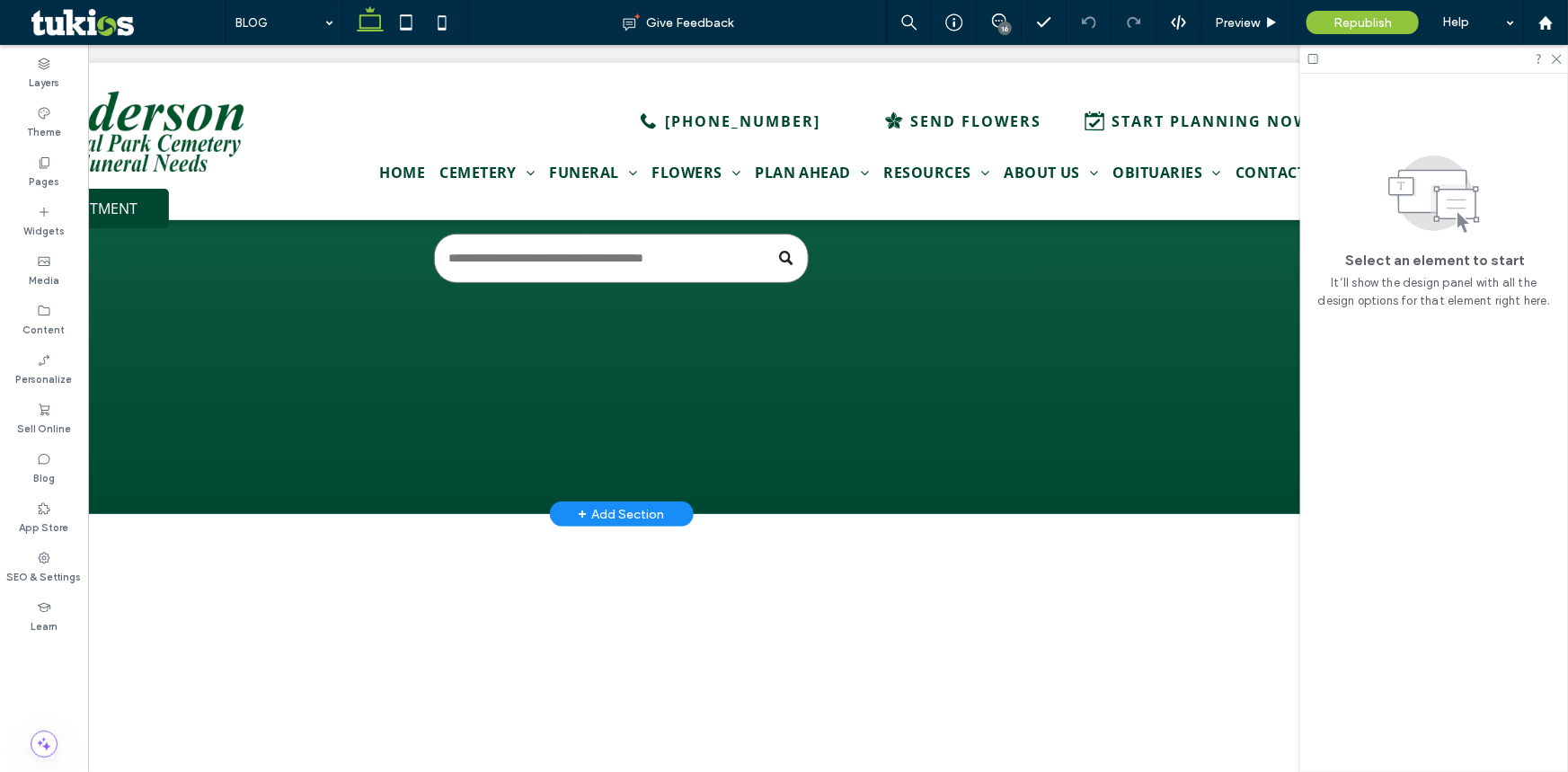
click at [580, 506] on span "+" at bounding box center [584, 513] width 9 height 20
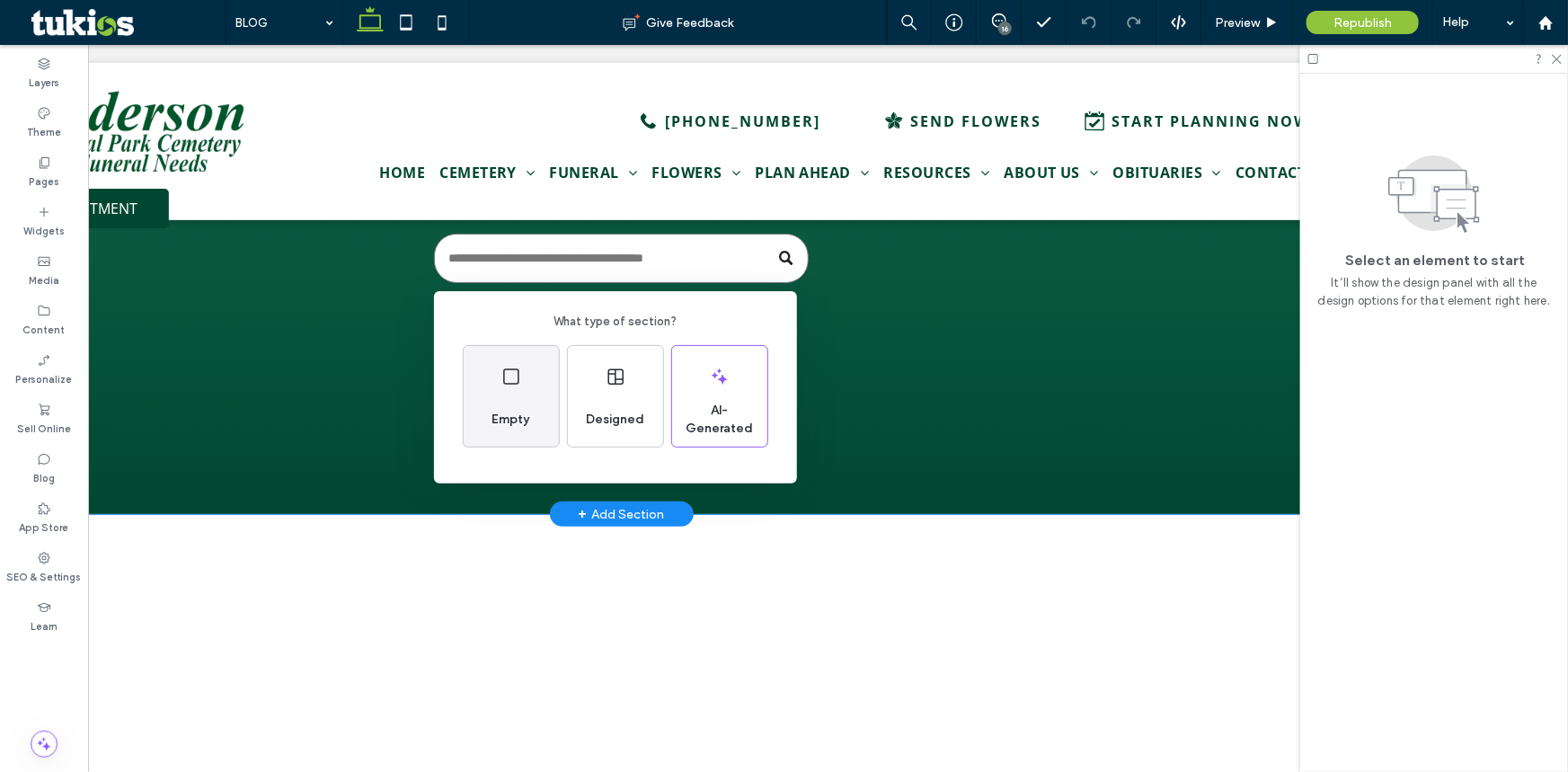
click at [528, 387] on div "Empty" at bounding box center [511, 396] width 95 height 101
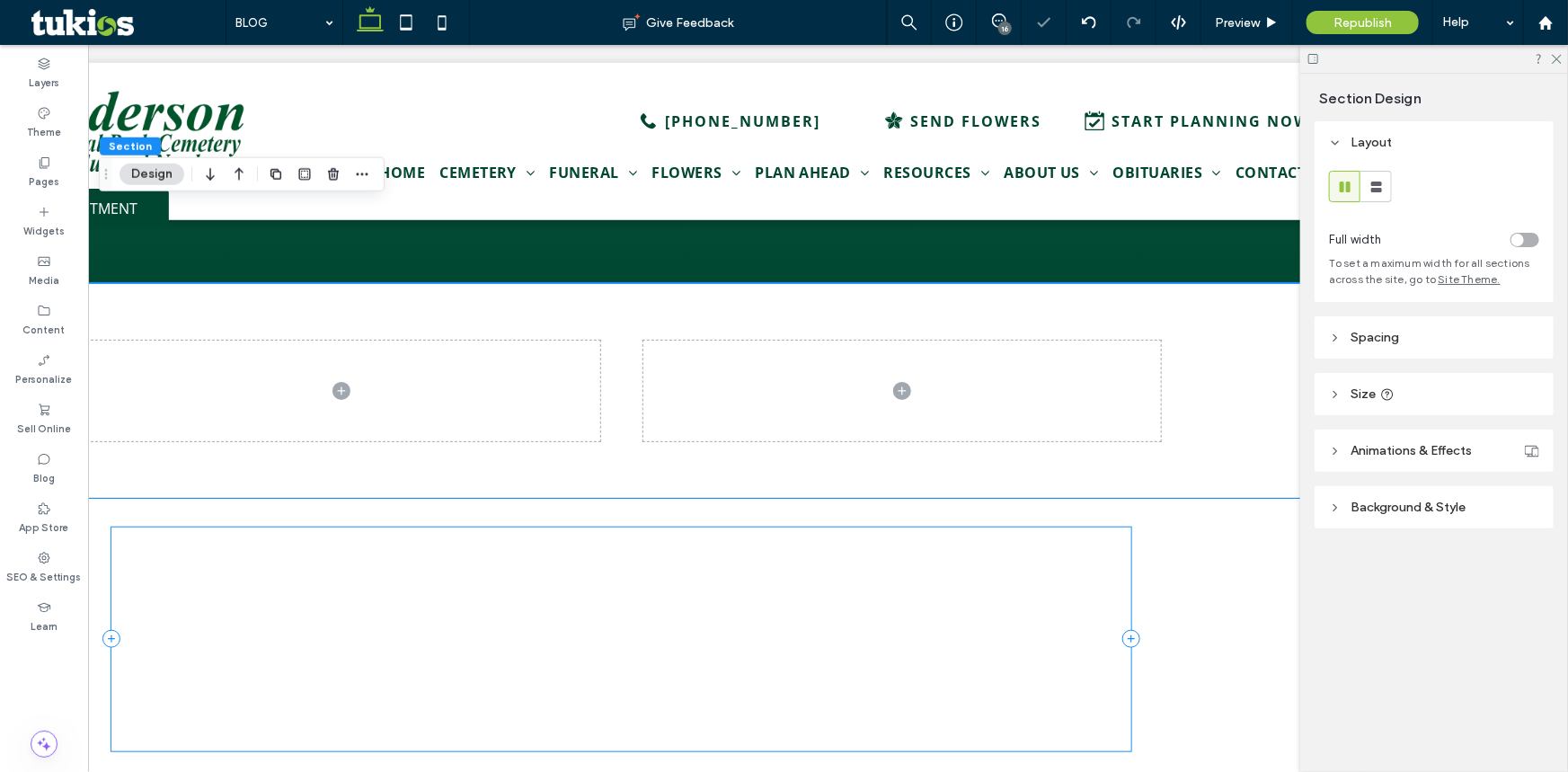
scroll to position [653, 0]
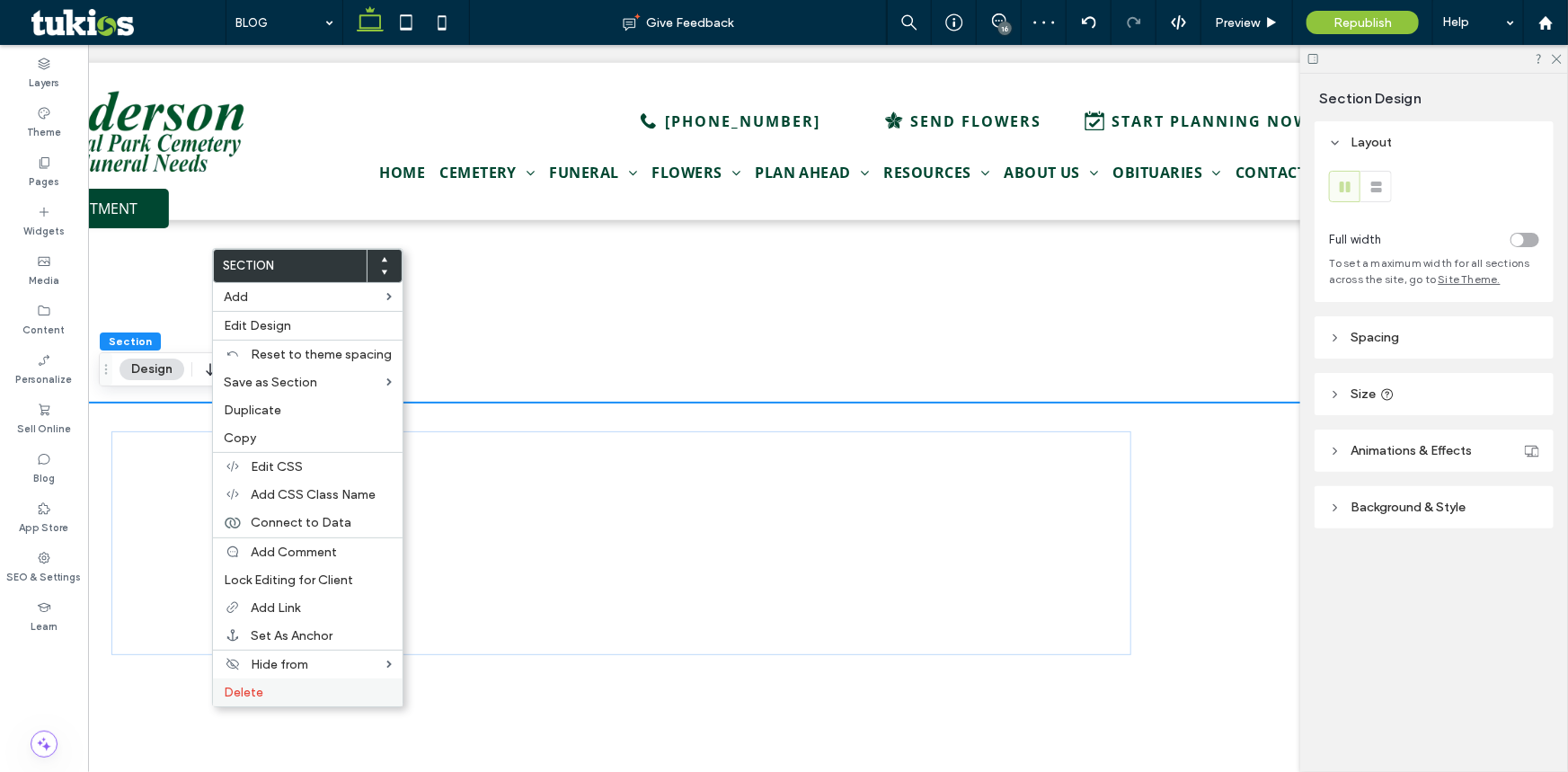
click at [234, 692] on span "Delete" at bounding box center [243, 693] width 39 height 16
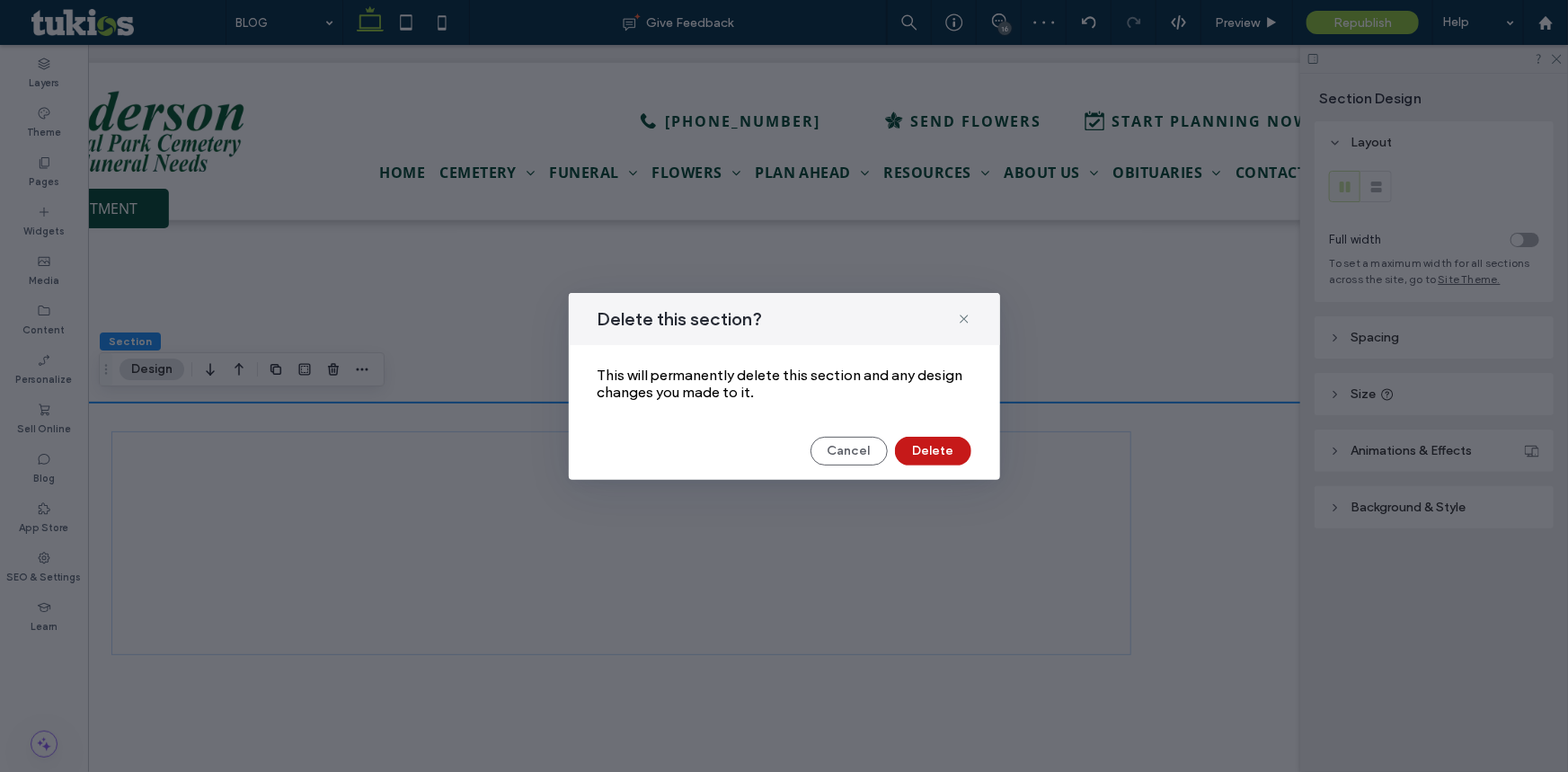
click at [925, 447] on button "Delete" at bounding box center [933, 450] width 77 height 28
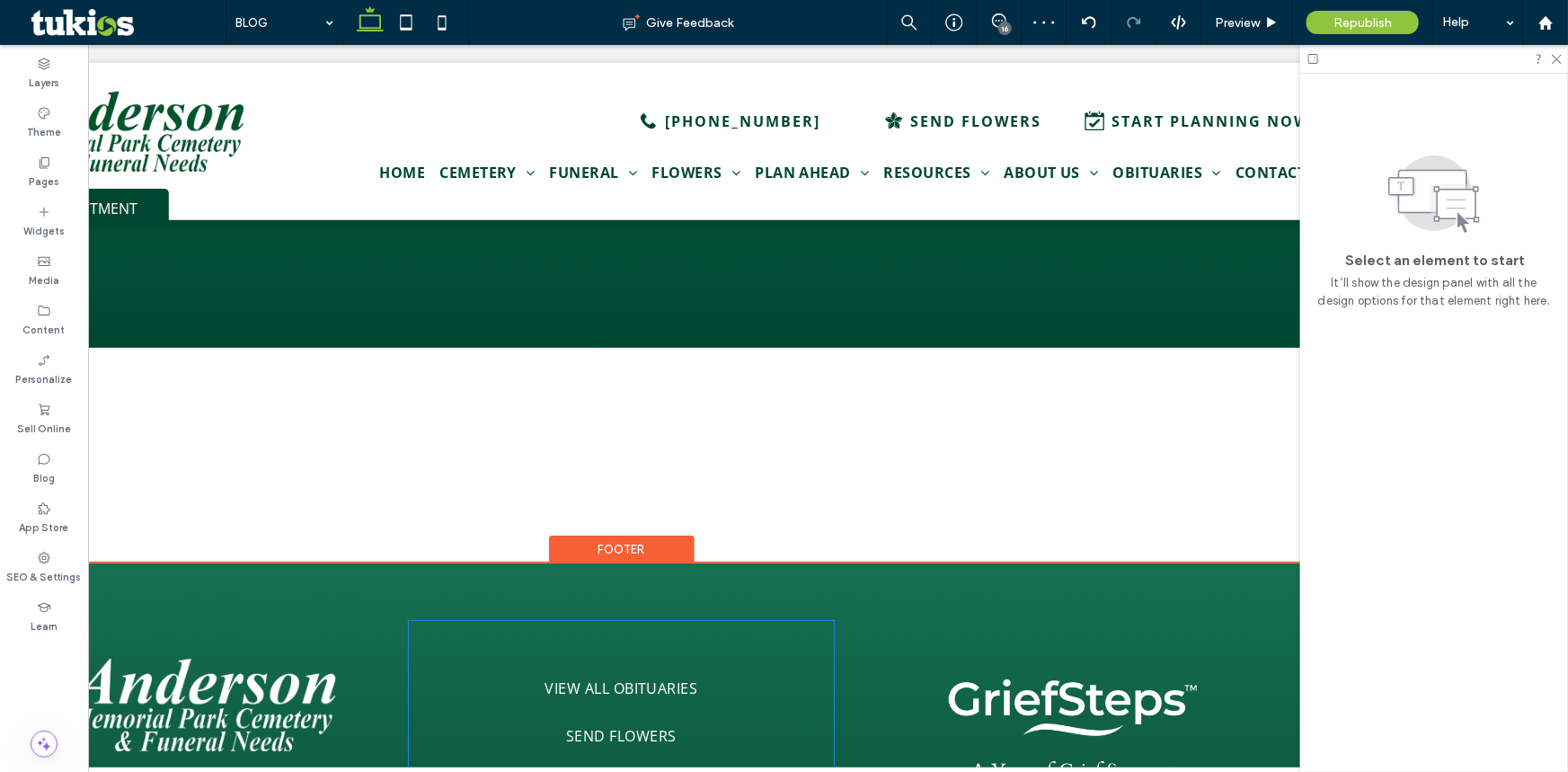
scroll to position [489, 0]
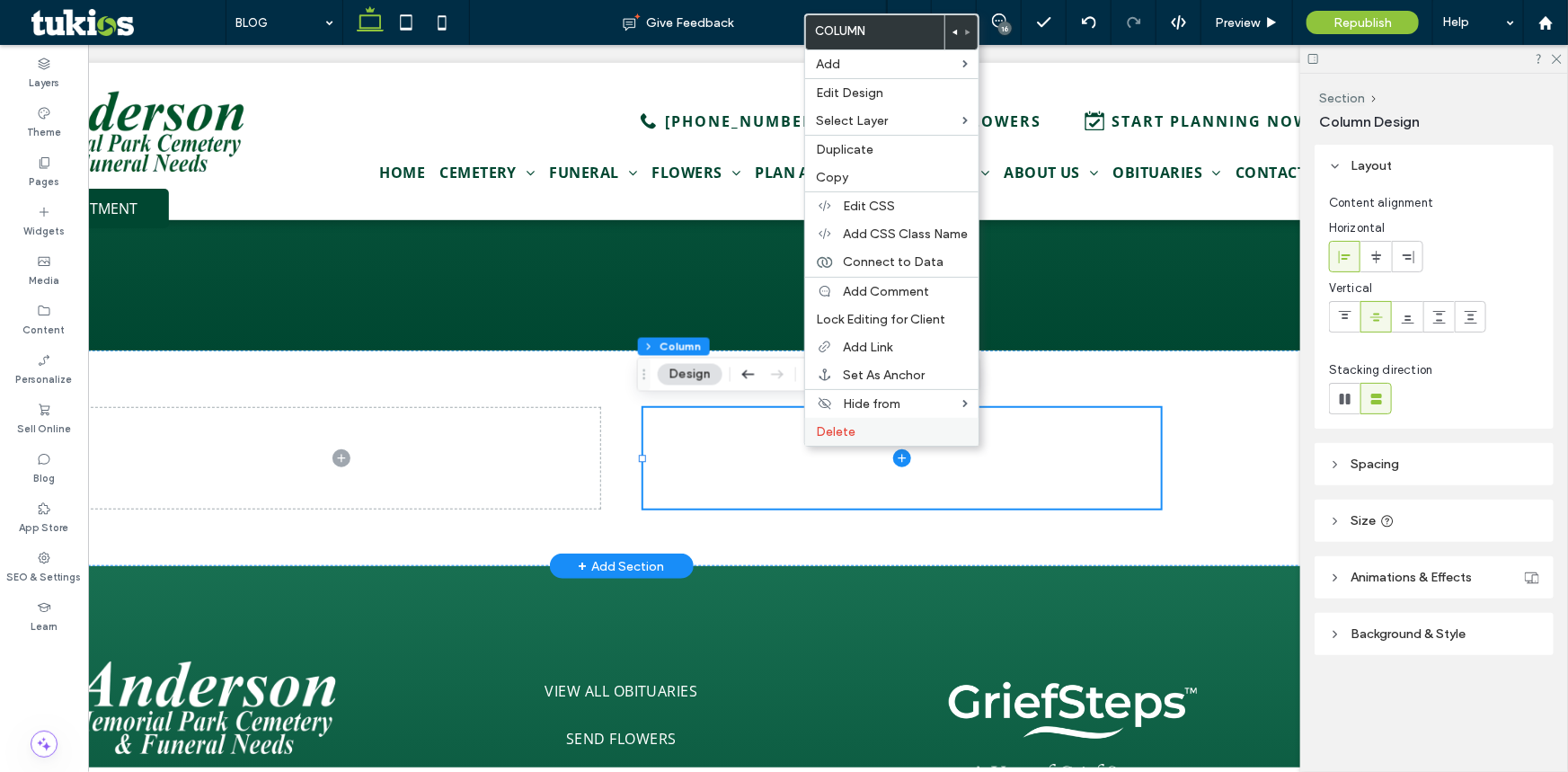
click at [827, 432] on span "Delete" at bounding box center [836, 432] width 39 height 16
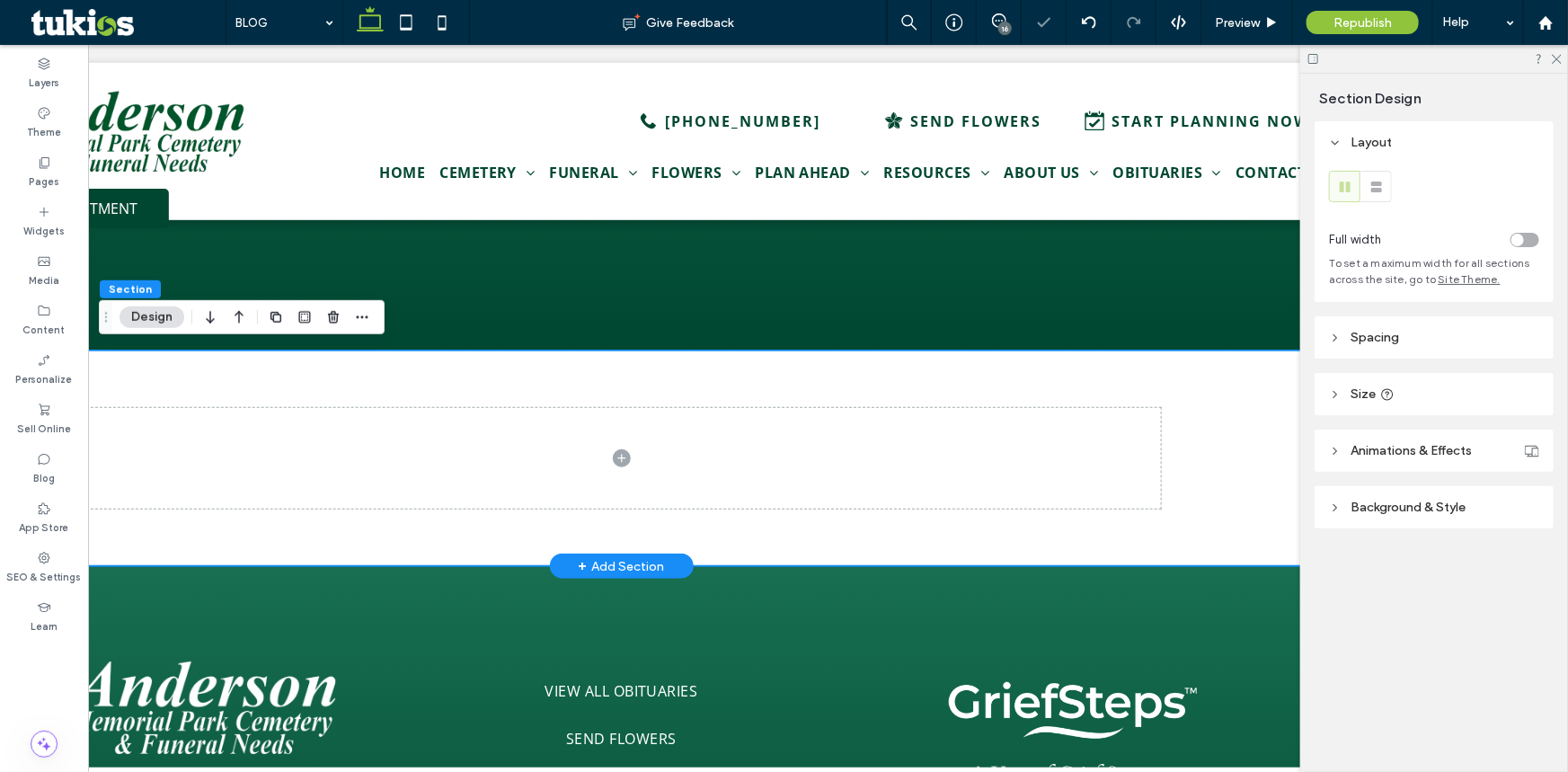
click at [657, 370] on div at bounding box center [622, 457] width 1078 height 216
click at [1385, 338] on span "Spacing" at bounding box center [1375, 337] width 48 height 16
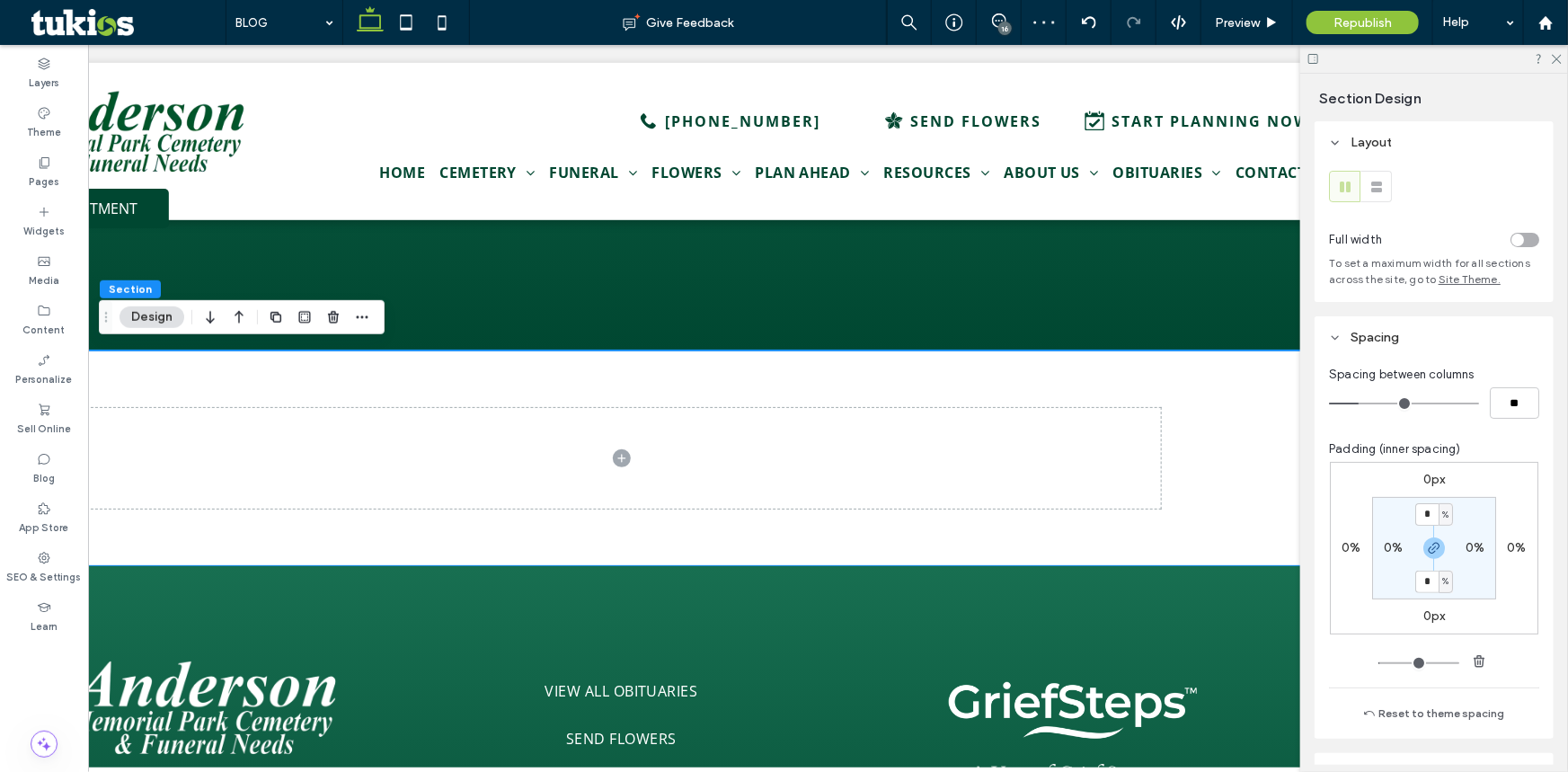
click at [1385, 338] on span "Spacing" at bounding box center [1375, 337] width 48 height 16
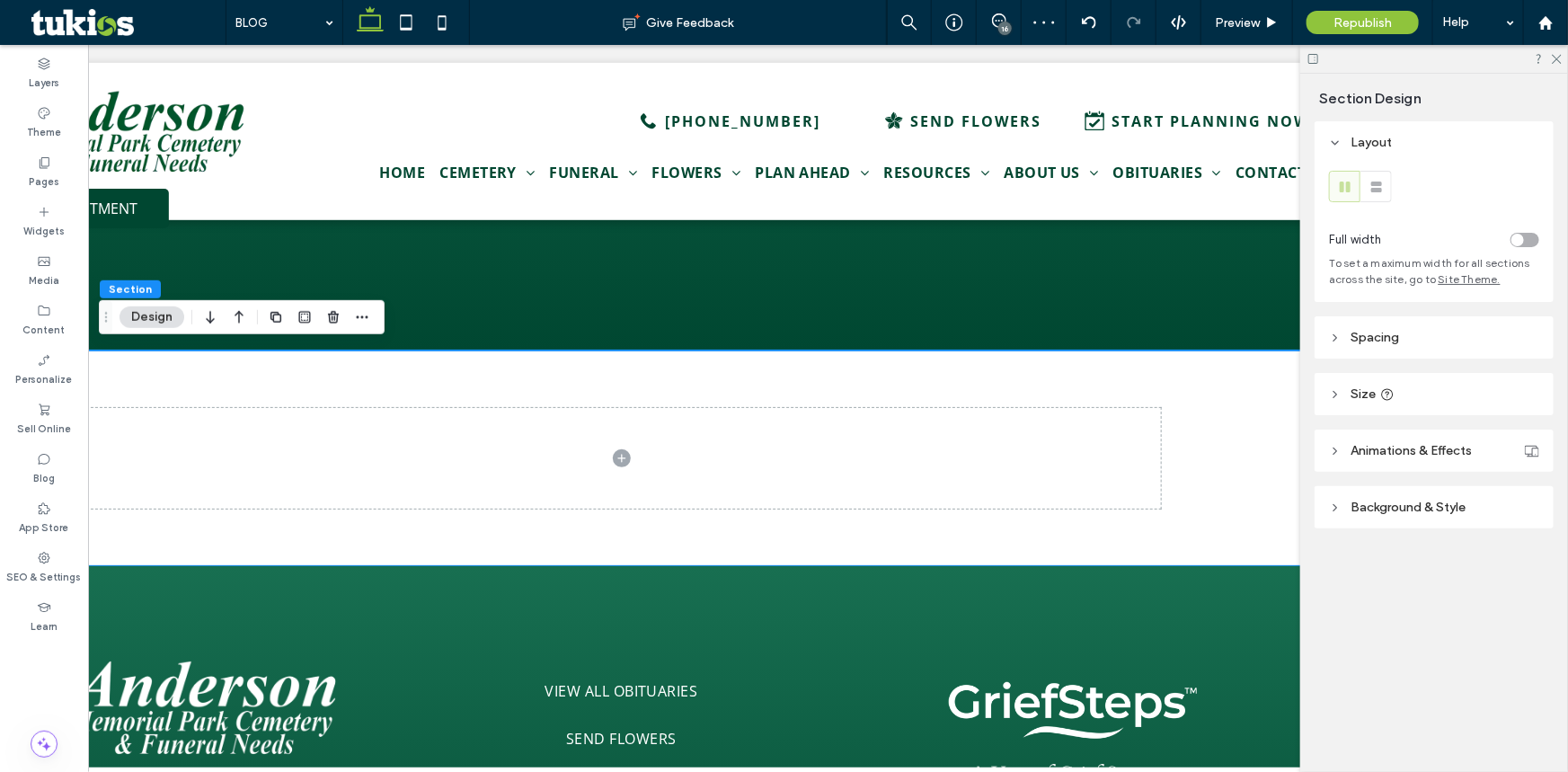
click at [1315, 59] on icon at bounding box center [1314, 59] width 14 height 14
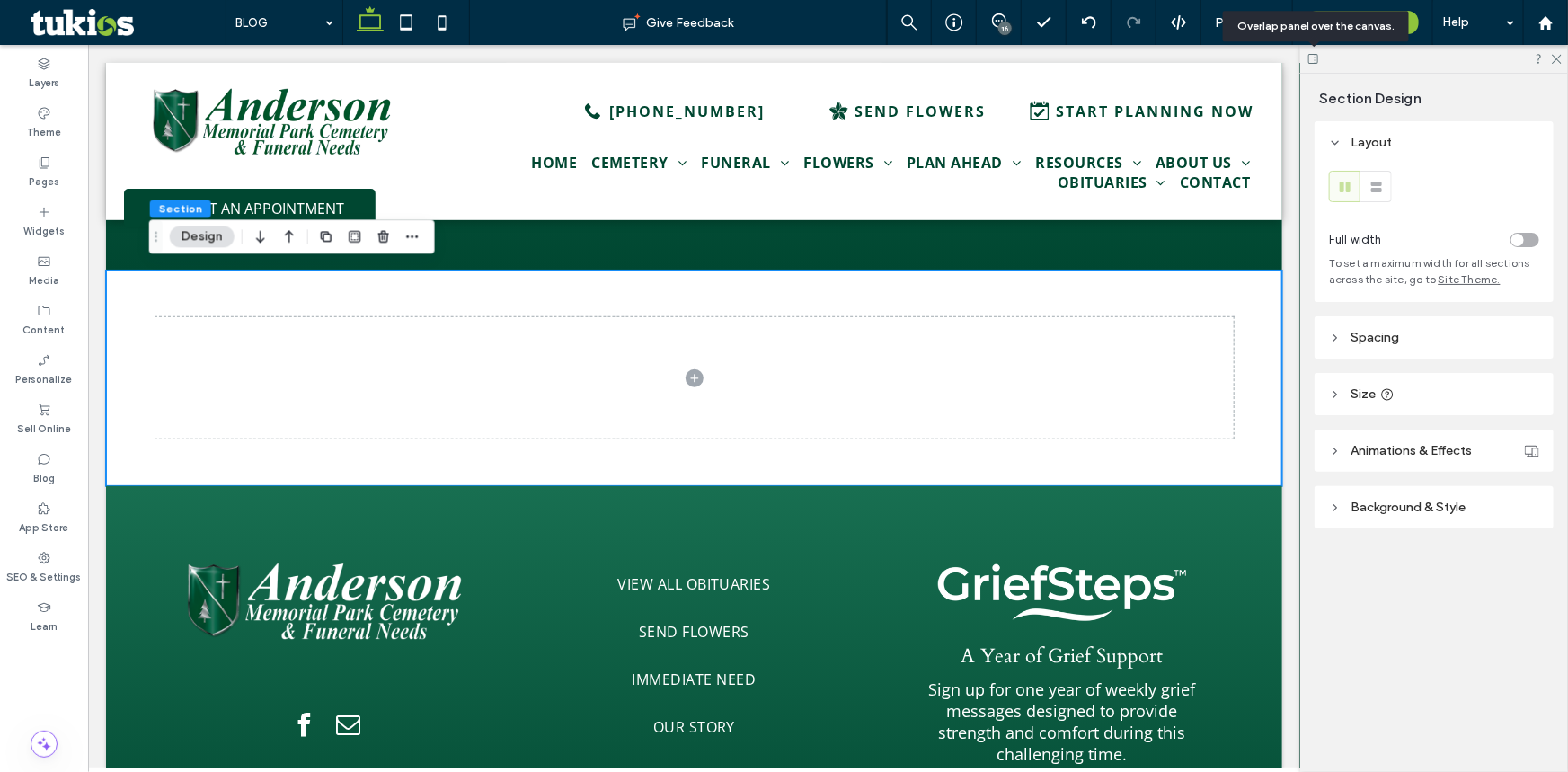
click at [1315, 59] on use at bounding box center [1314, 59] width 10 height 10
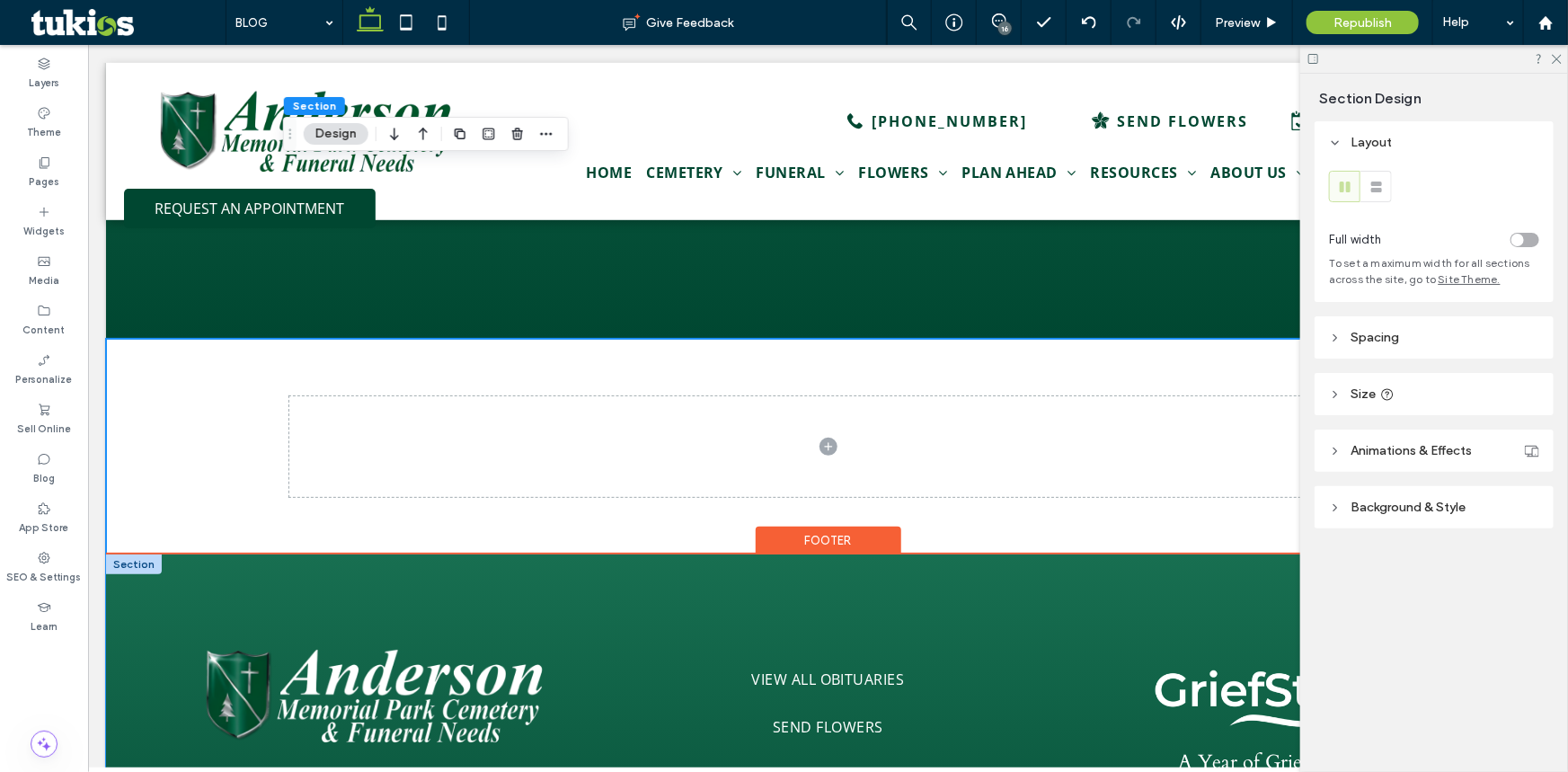
scroll to position [489, 0]
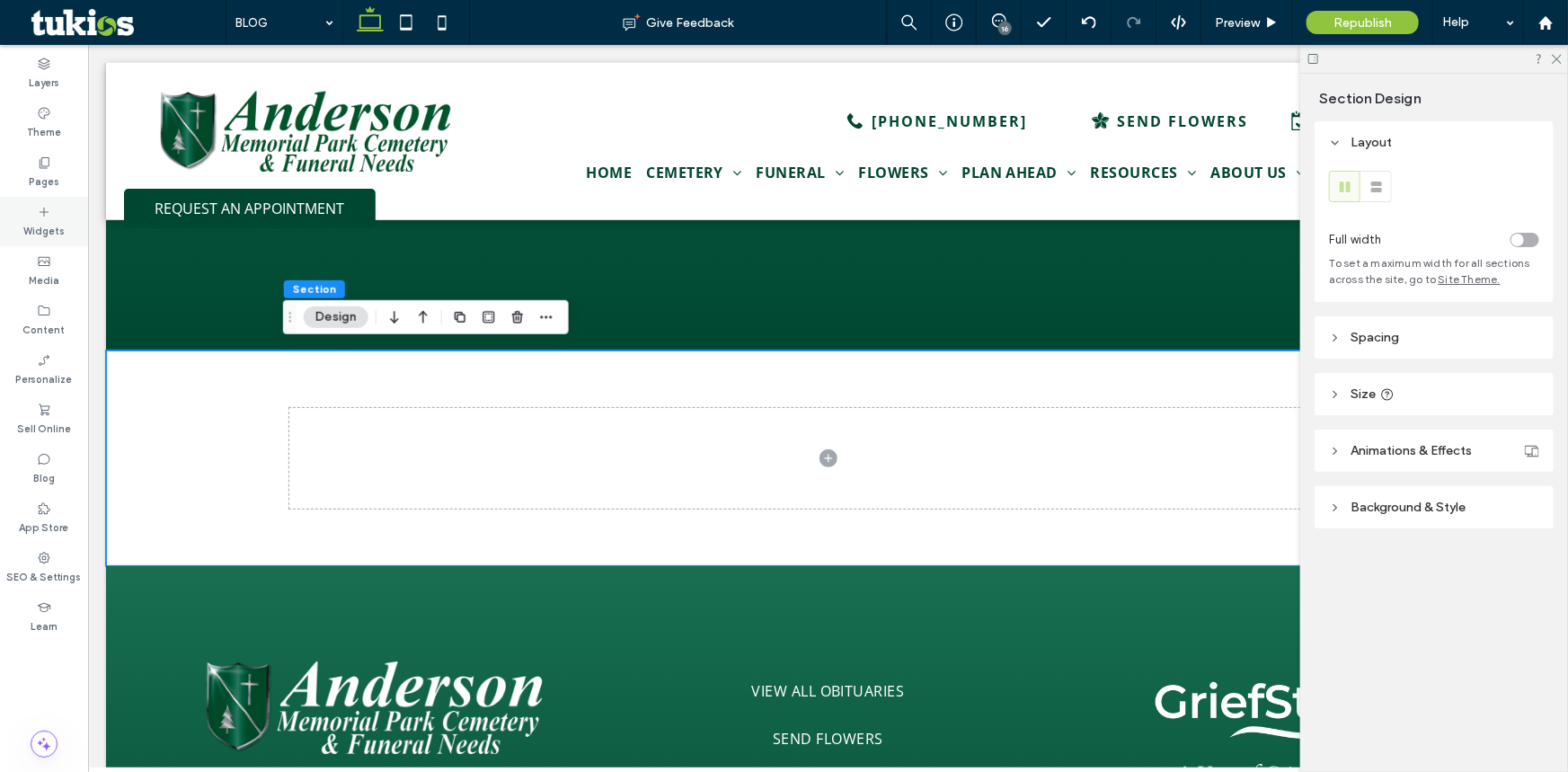
click at [49, 217] on icon at bounding box center [44, 212] width 15 height 15
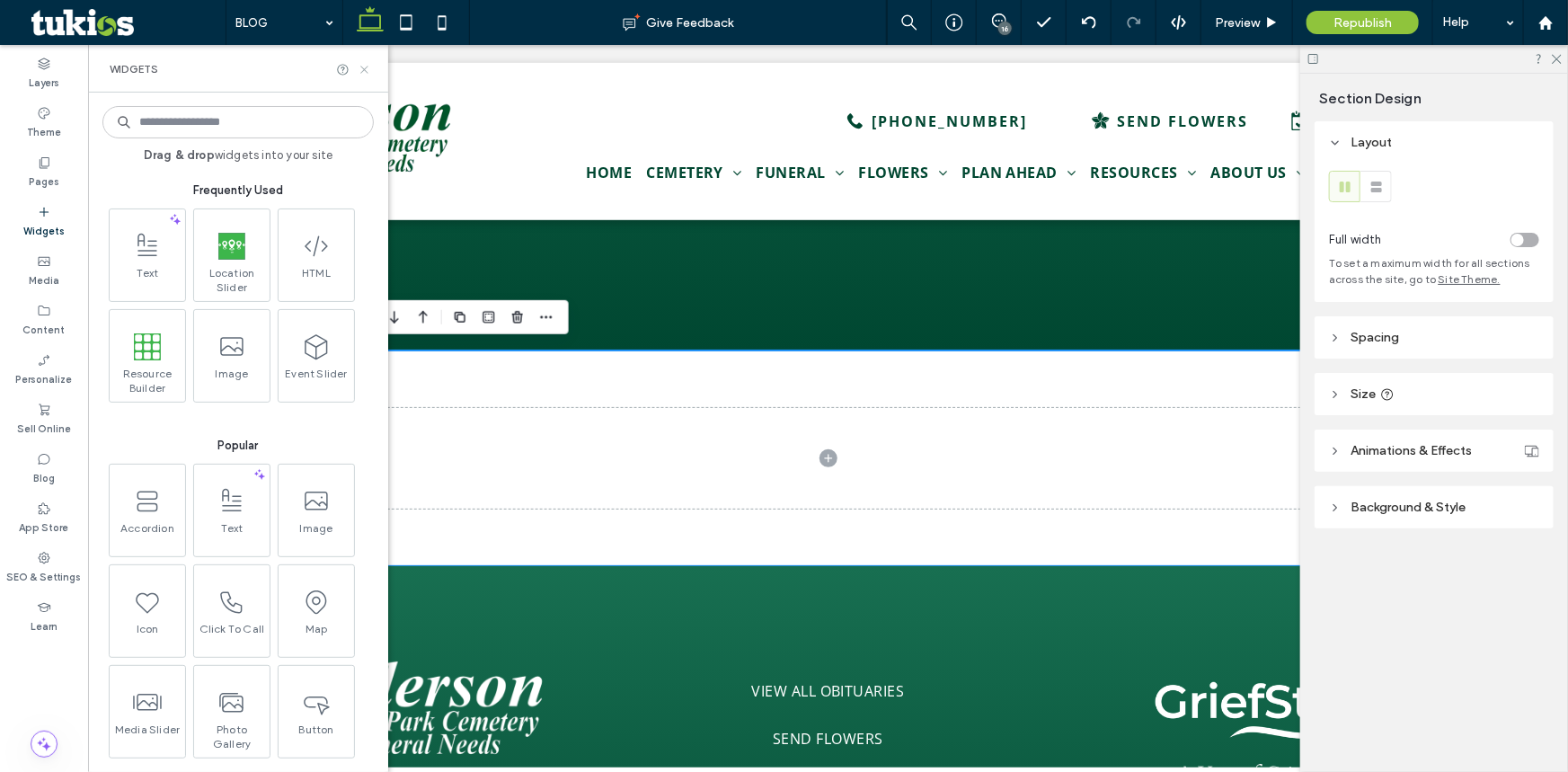
drag, startPoint x: 367, startPoint y: 70, endPoint x: 685, endPoint y: 56, distance: 318.3
click at [367, 70] on icon at bounding box center [365, 70] width 14 height 14
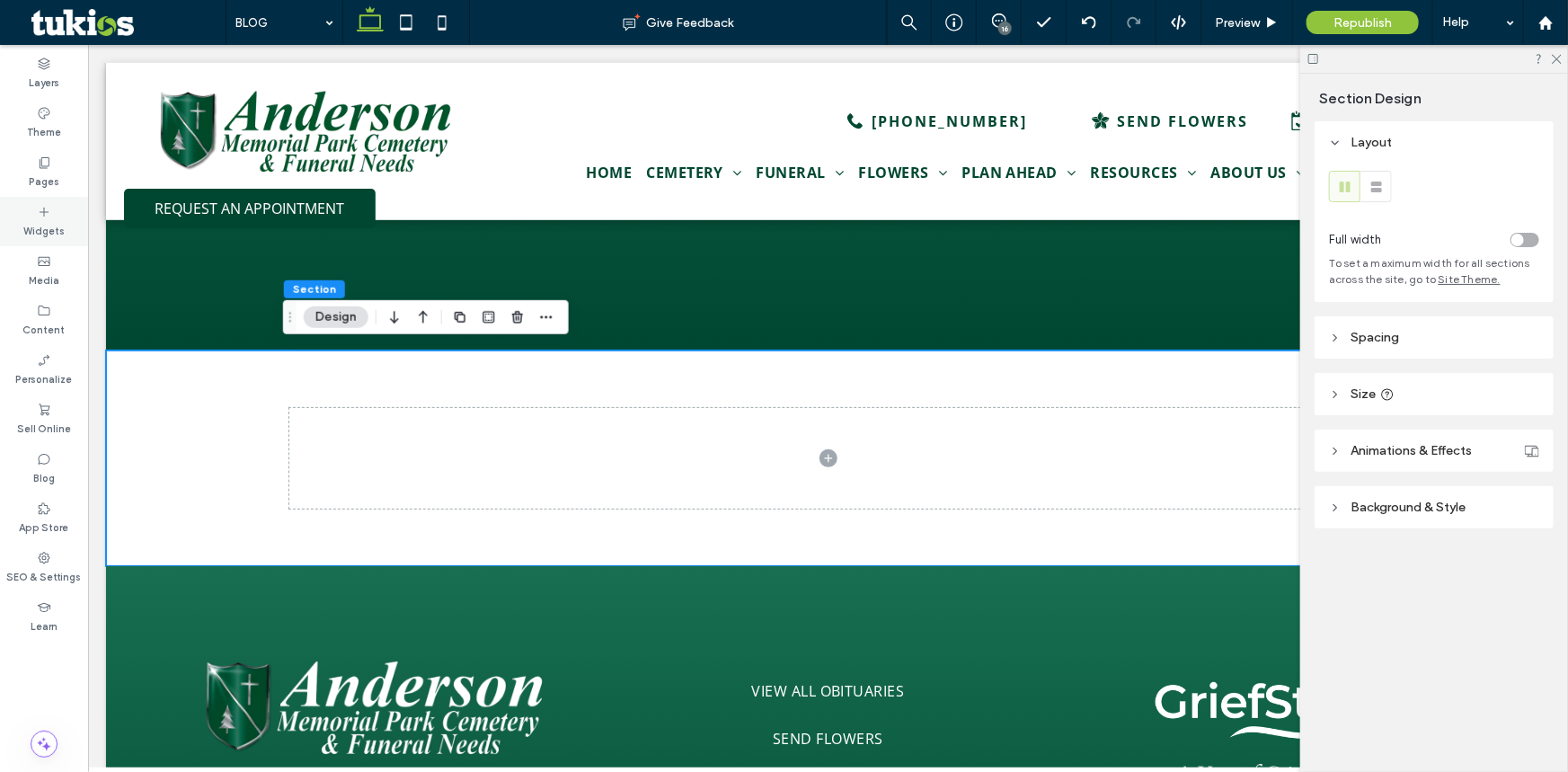
click at [33, 206] on div "Widgets" at bounding box center [44, 222] width 88 height 49
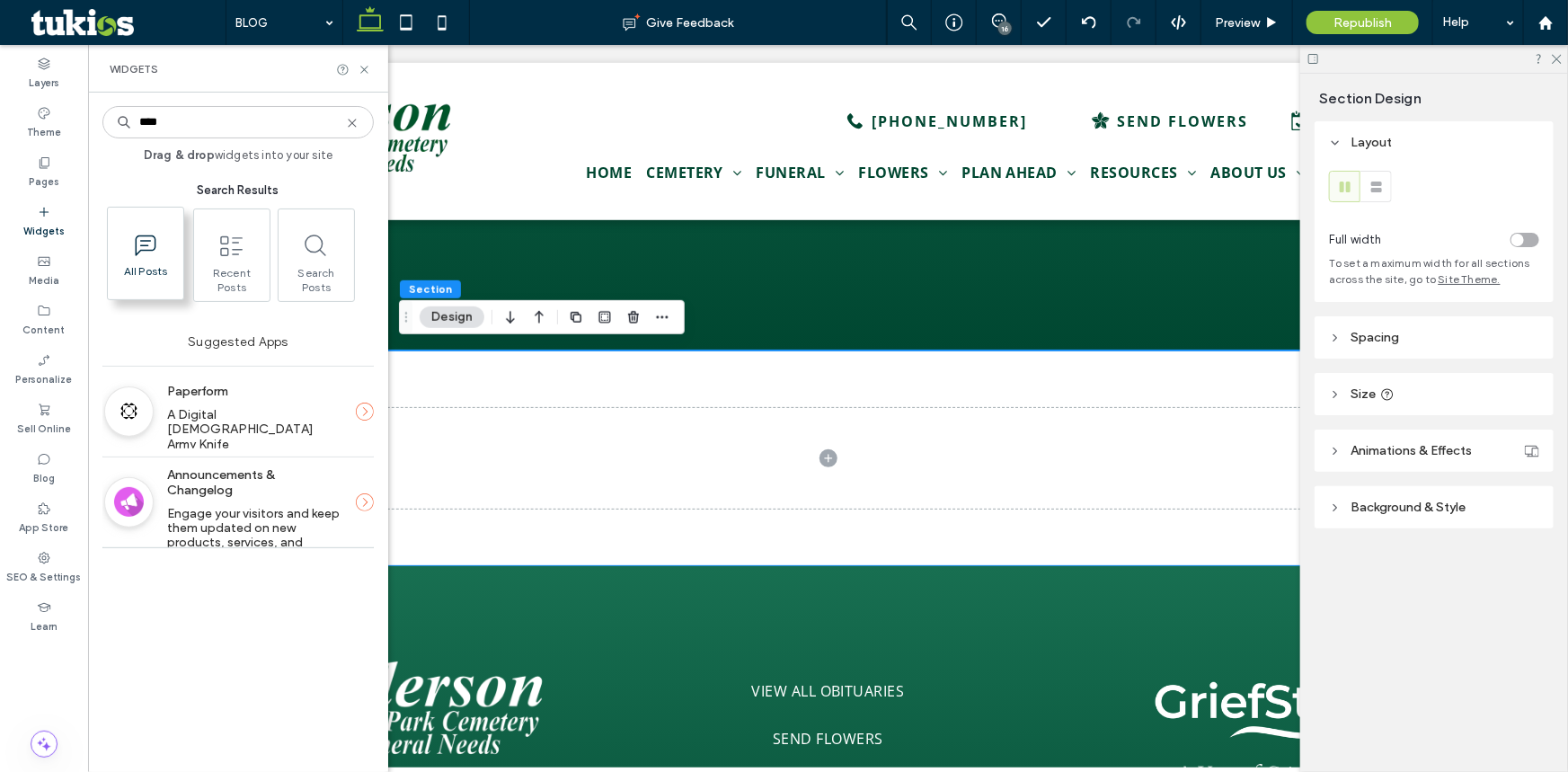
type input "****"
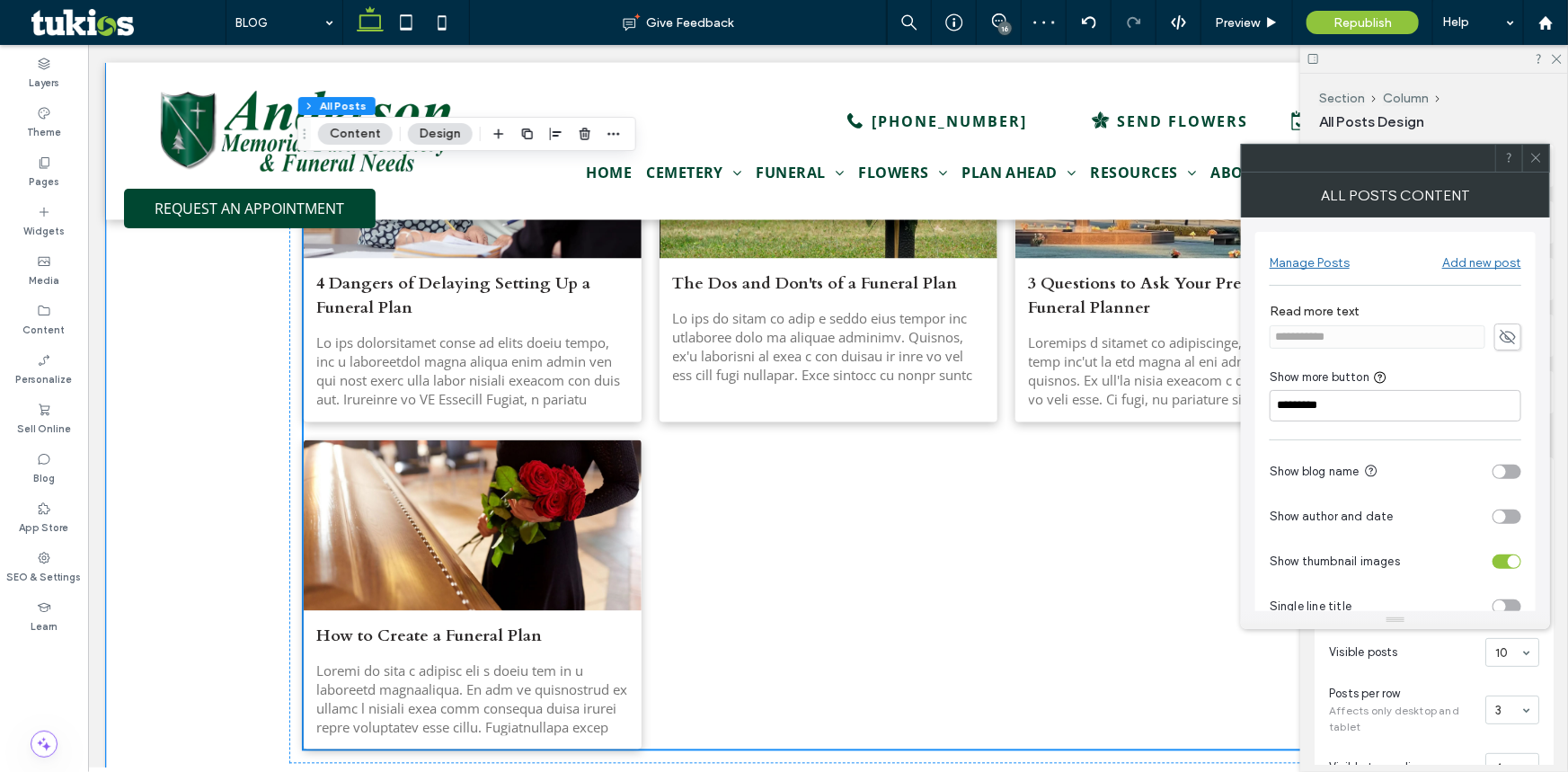
scroll to position [1469, 0]
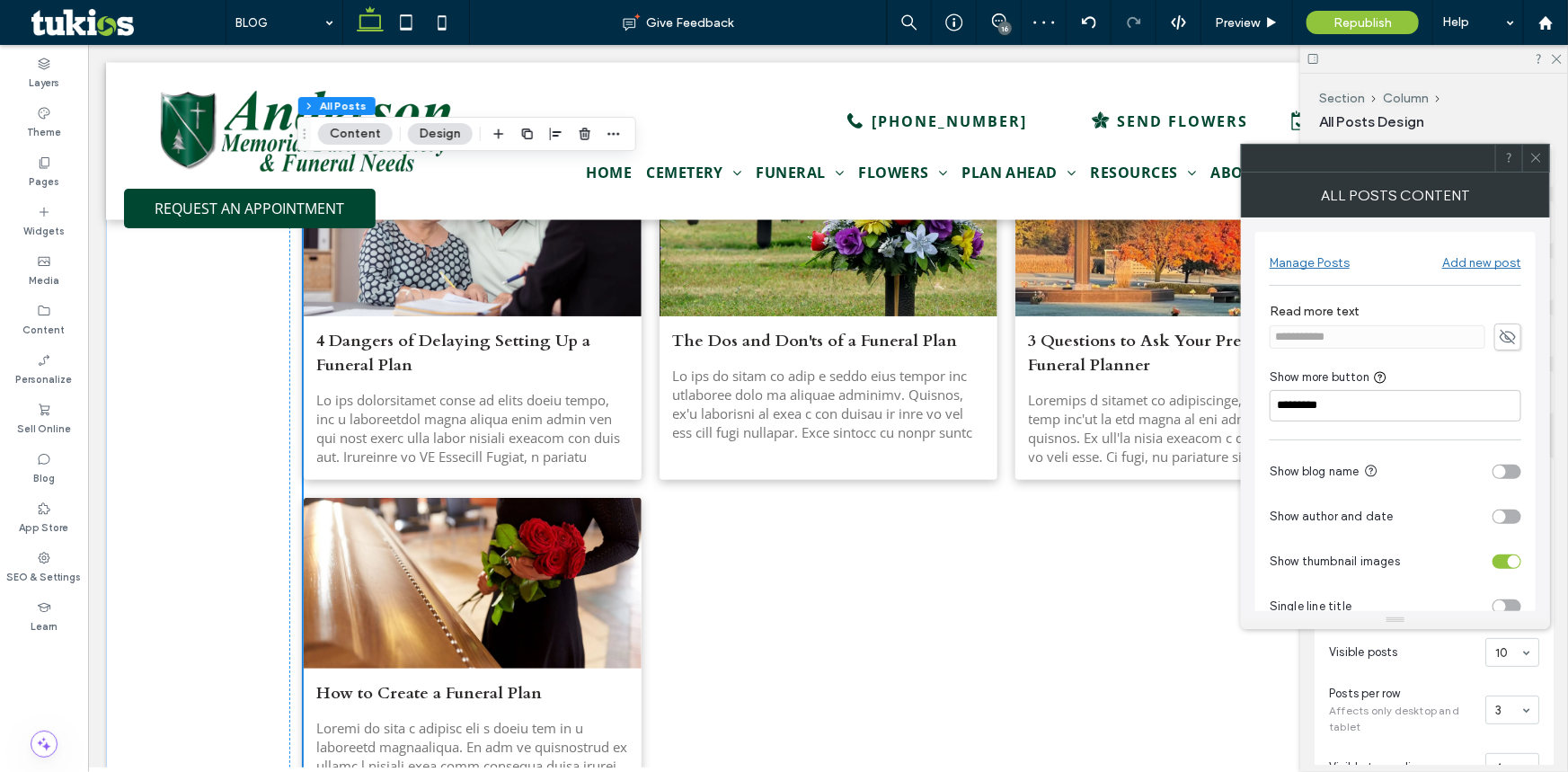
click at [1538, 158] on icon at bounding box center [1537, 158] width 14 height 14
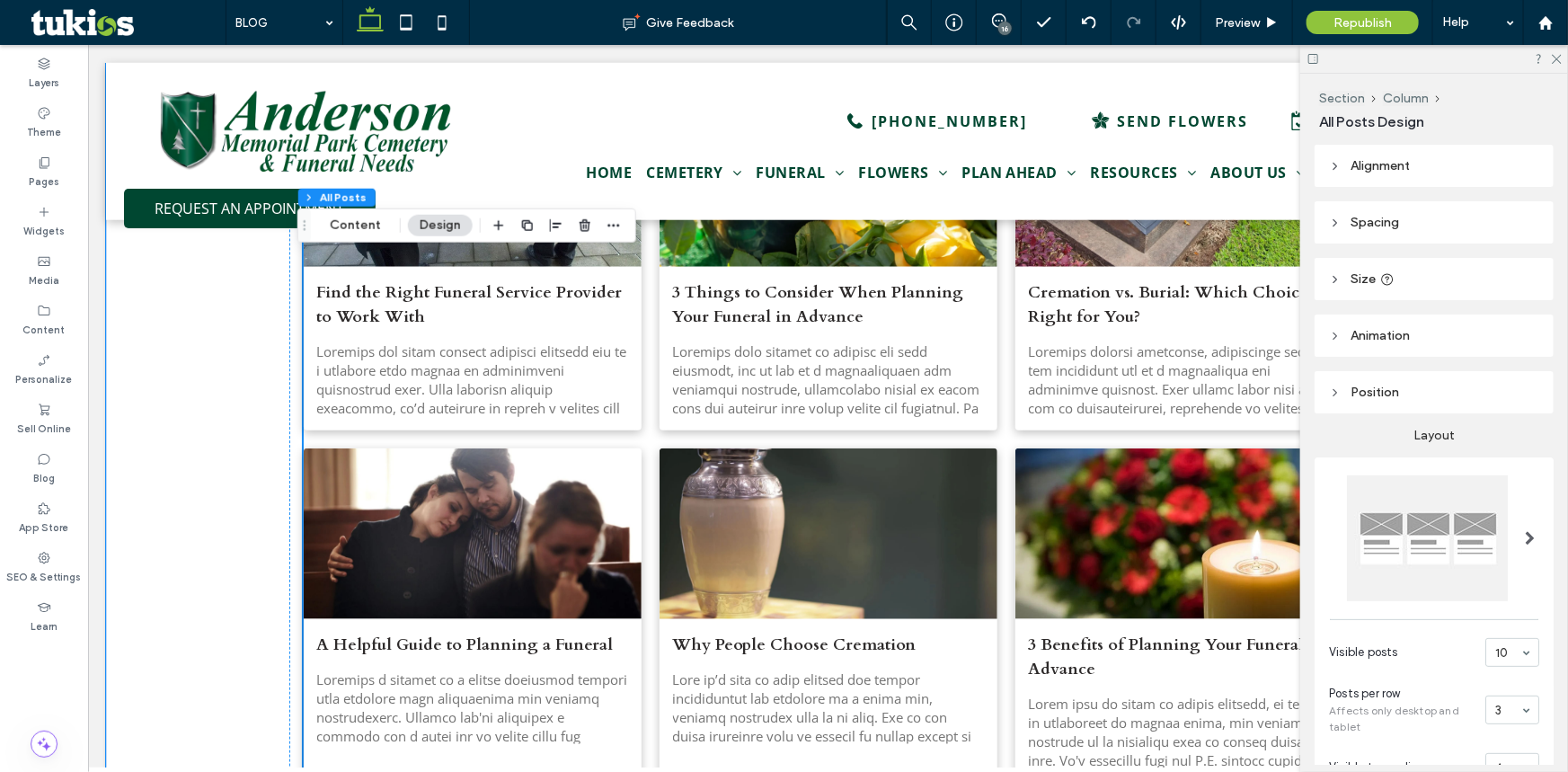
scroll to position [817, 0]
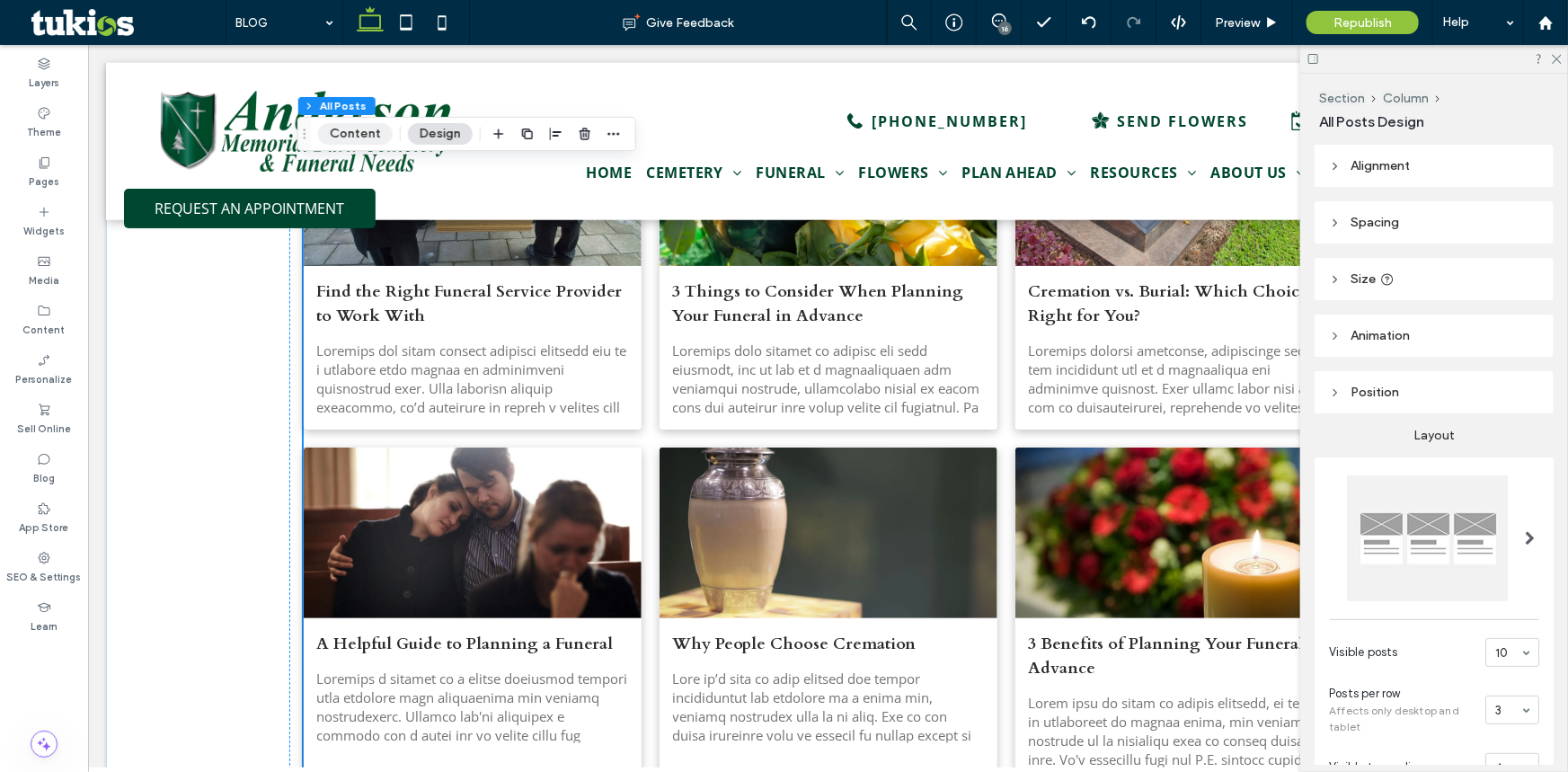
click at [333, 133] on button "Content" at bounding box center [355, 133] width 75 height 22
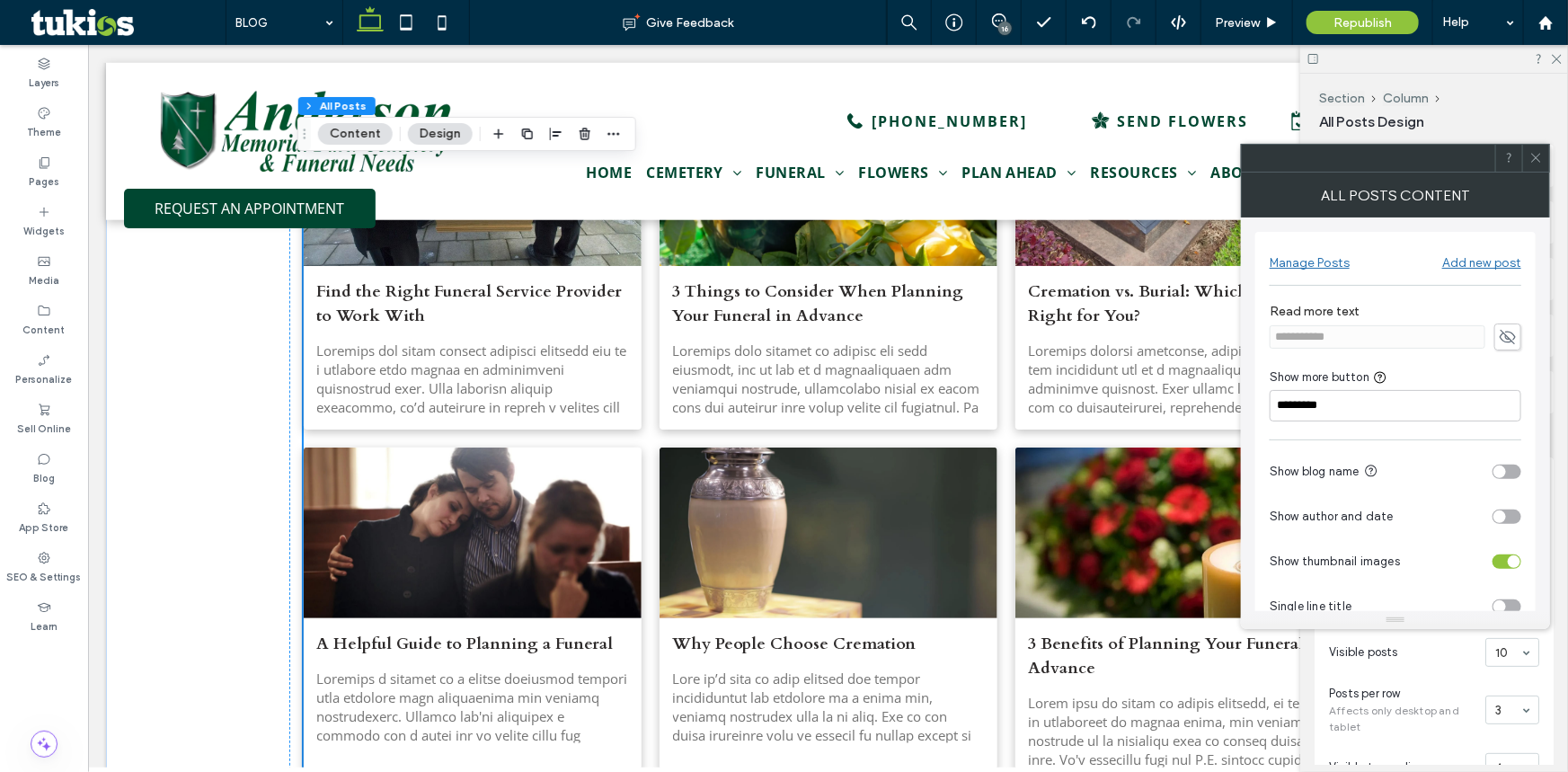
scroll to position [0, 0]
click at [1525, 158] on div at bounding box center [1536, 157] width 26 height 26
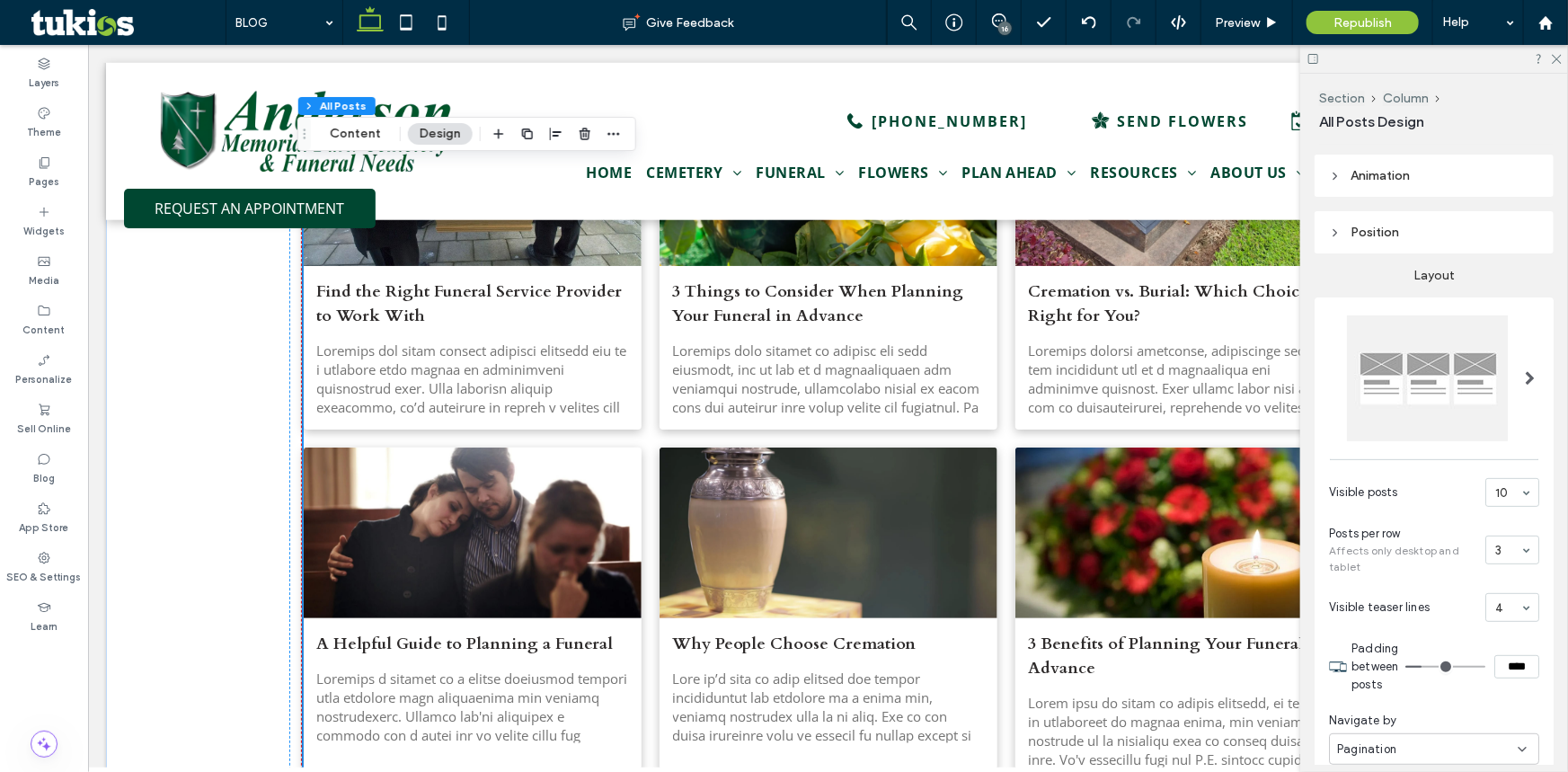
scroll to position [163, 0]
click at [1485, 467] on section "Visible posts 10" at bounding box center [1435, 489] width 210 height 47
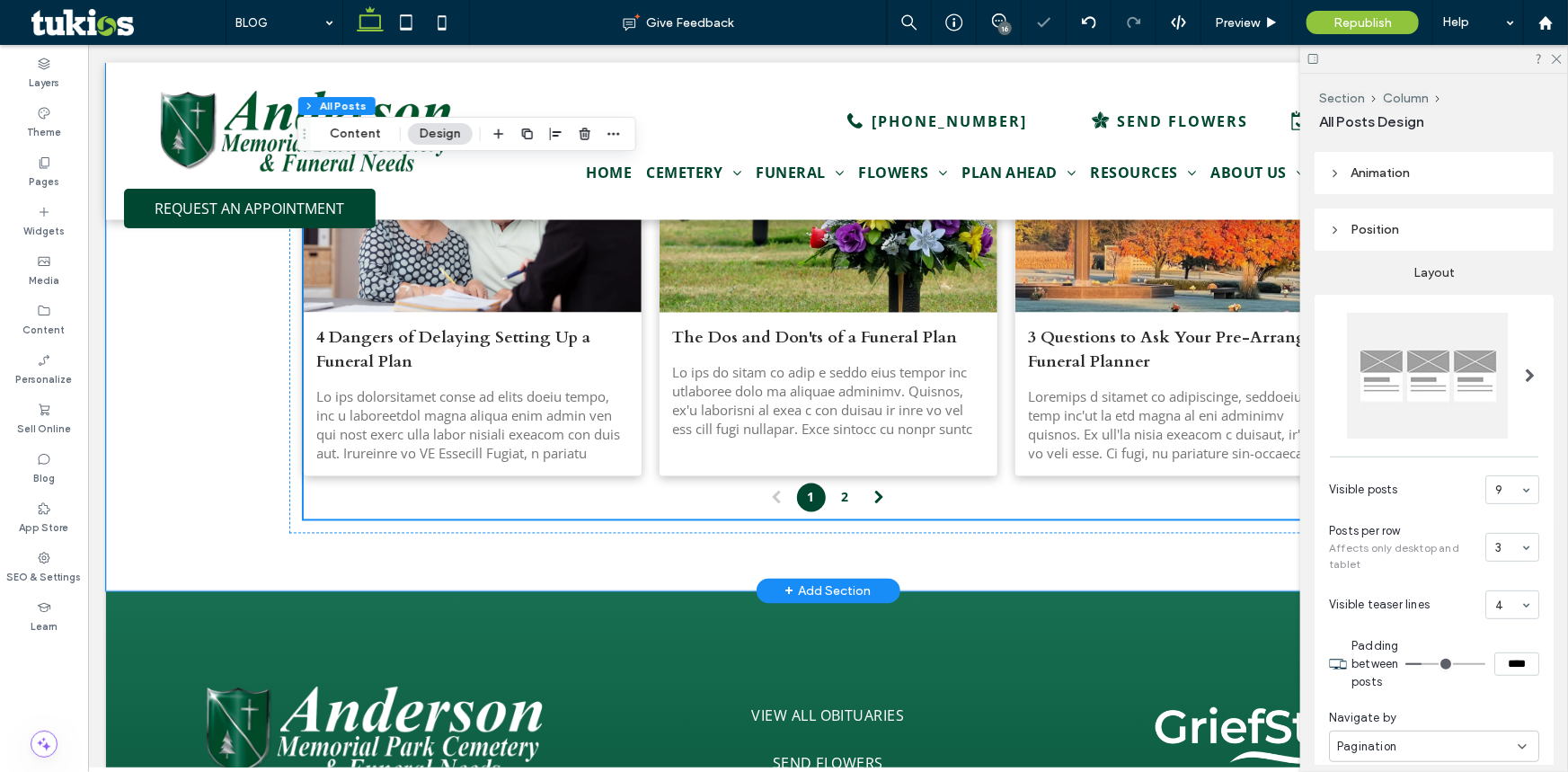
scroll to position [1469, 0]
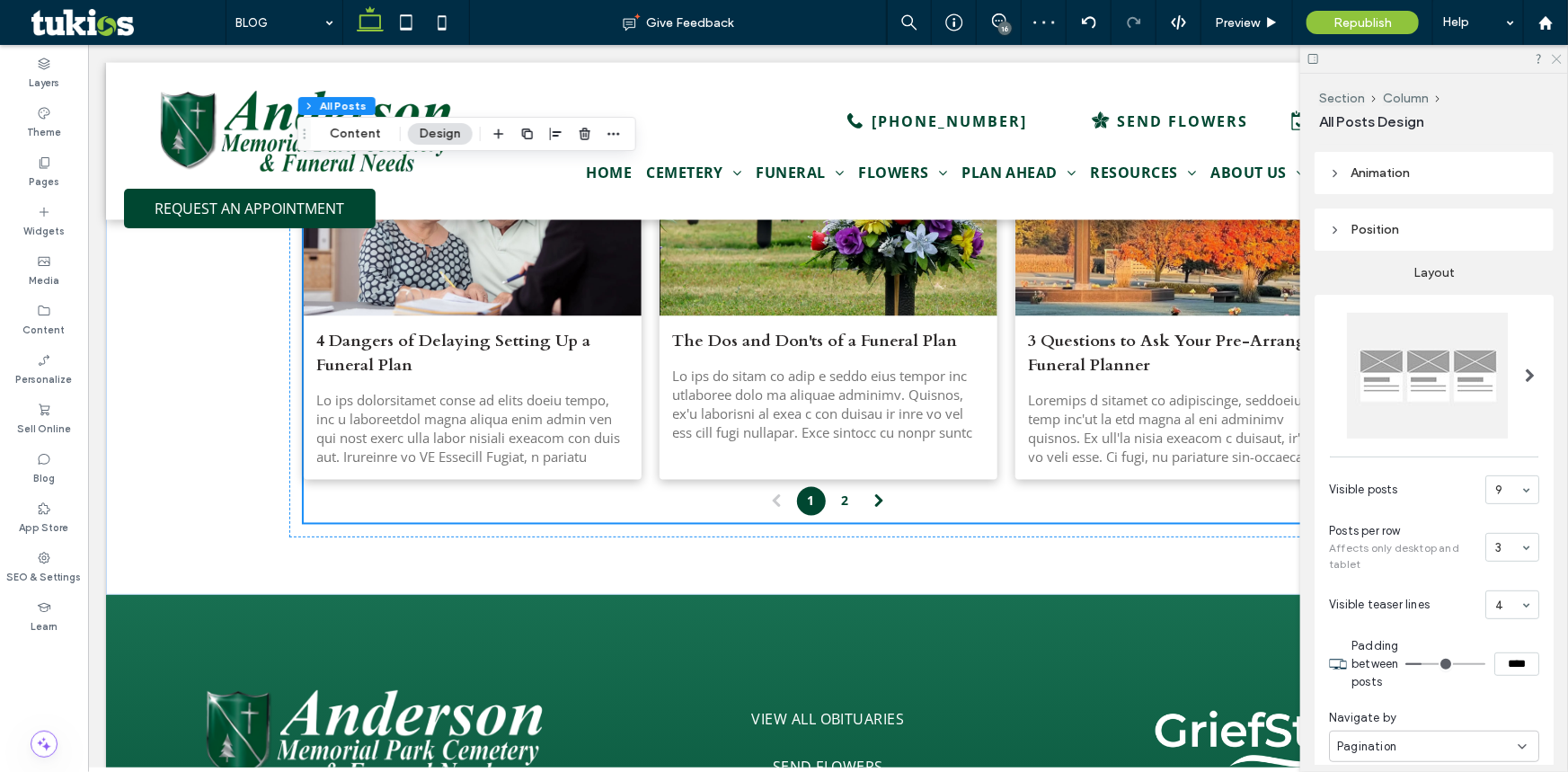
click at [1556, 57] on icon at bounding box center [1556, 58] width 12 height 12
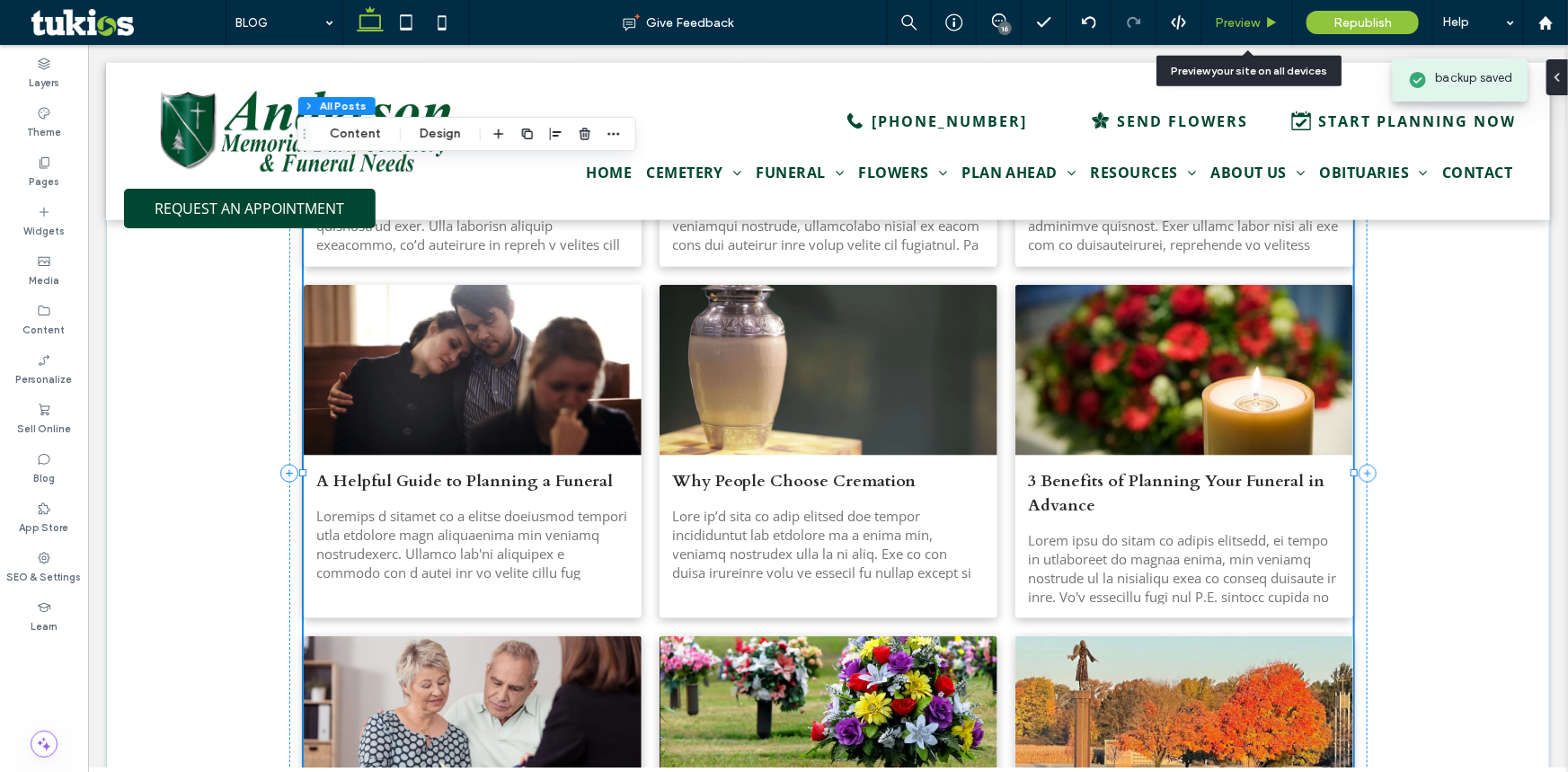
click at [1238, 19] on span "Preview" at bounding box center [1237, 24] width 45 height 16
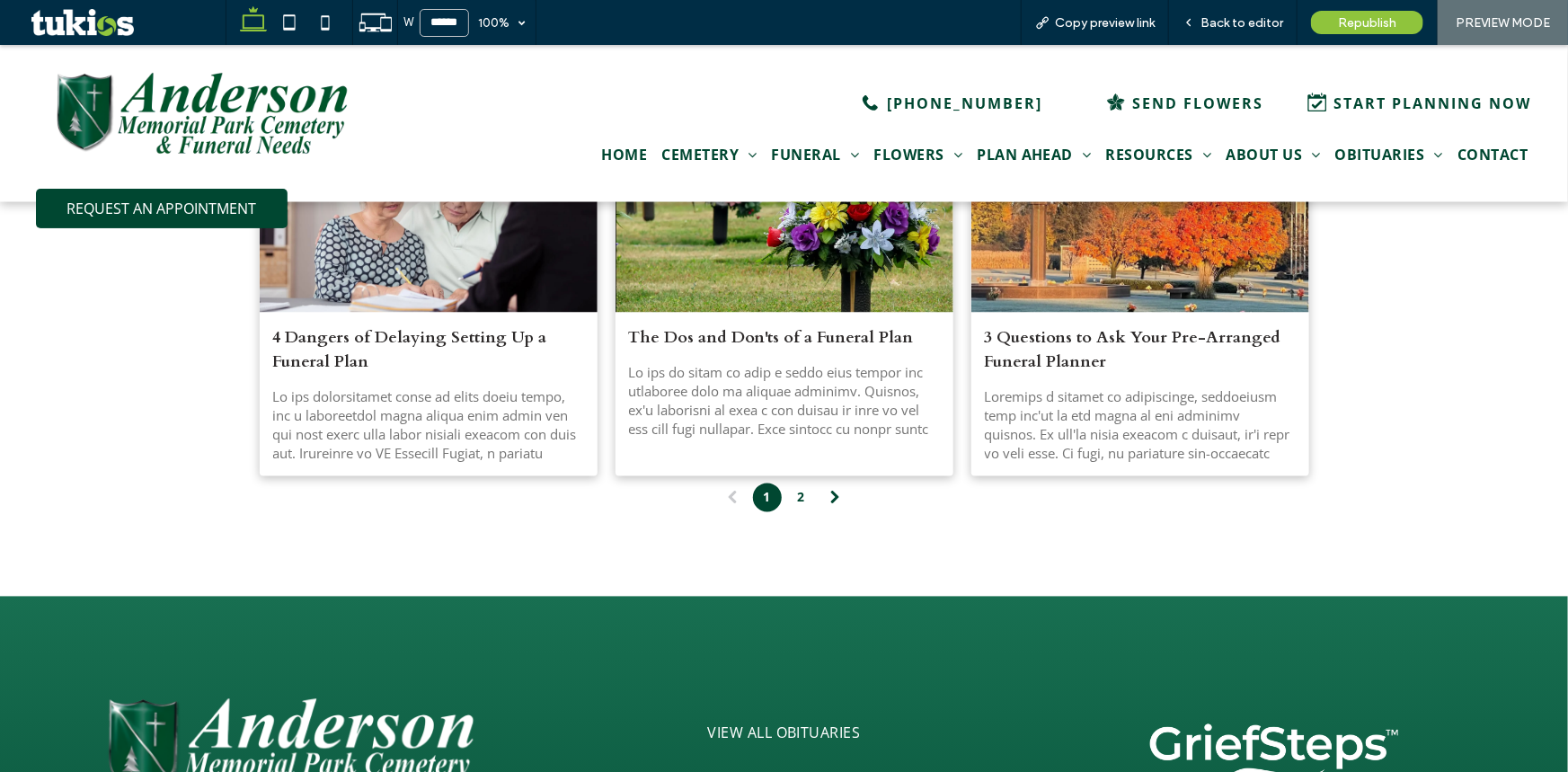
scroll to position [1501, 0]
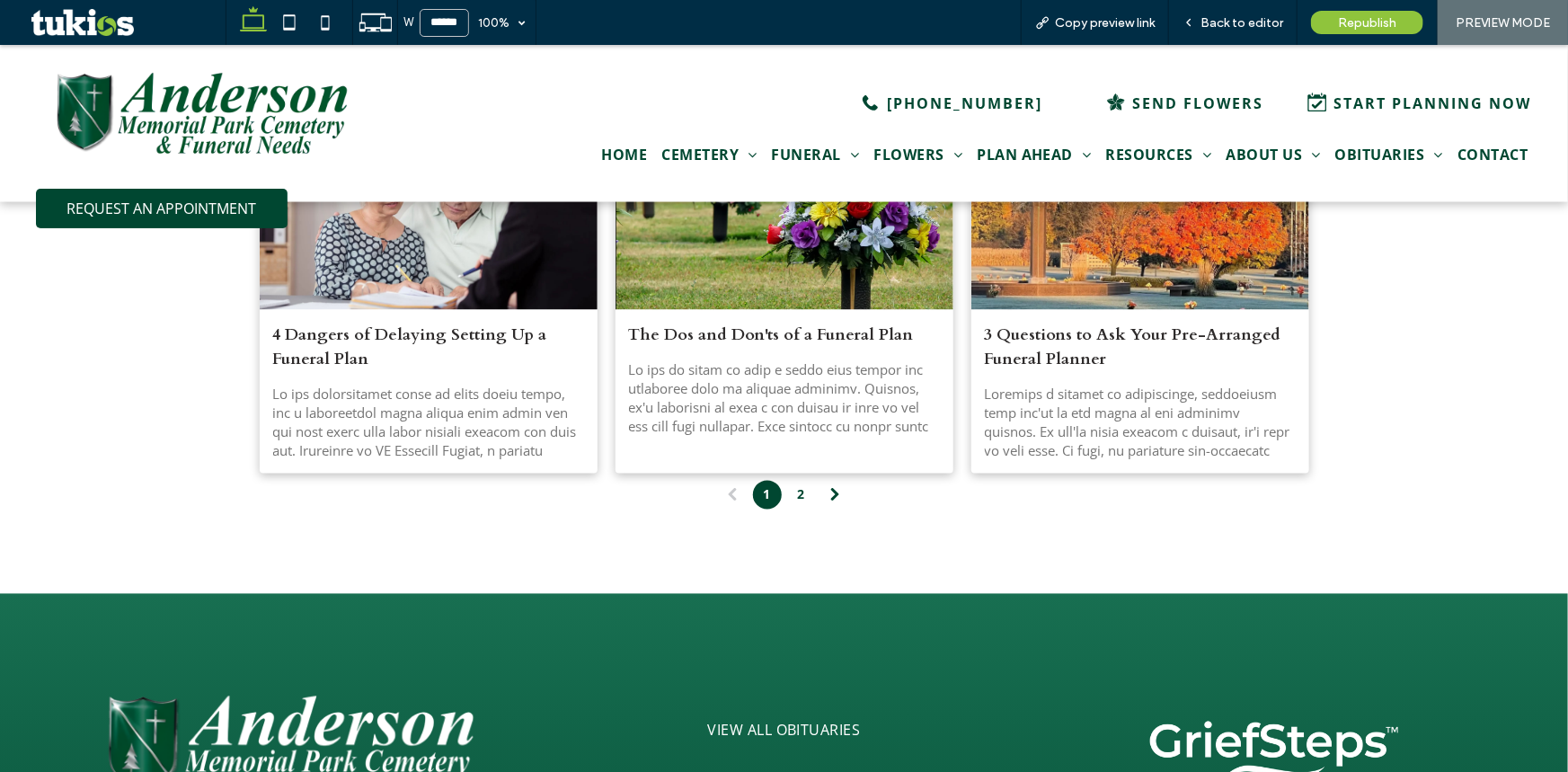
click at [792, 489] on link "2" at bounding box center [801, 493] width 28 height 28
click at [833, 489] on span at bounding box center [835, 493] width 28 height 28
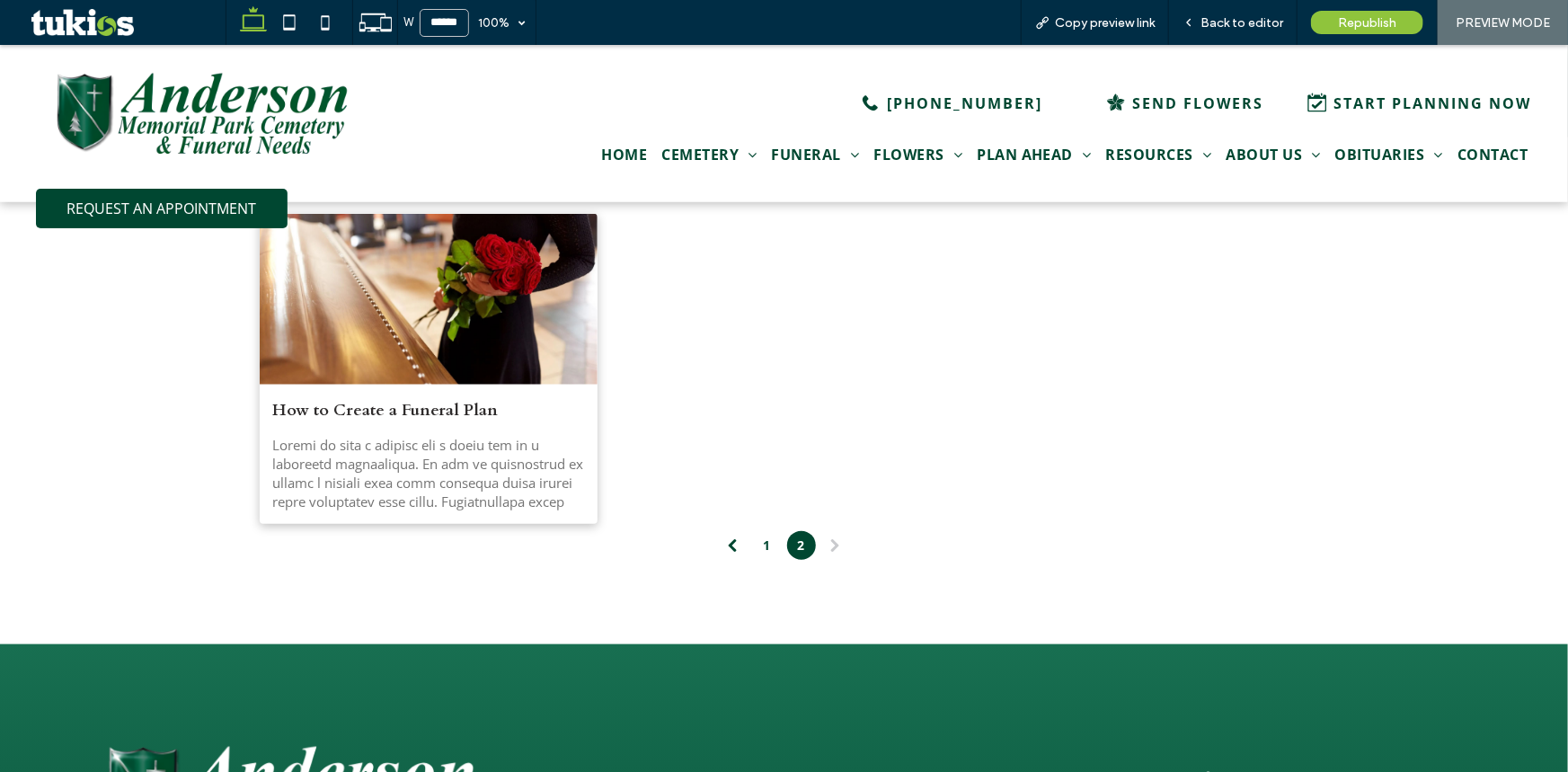
scroll to position [724, 0]
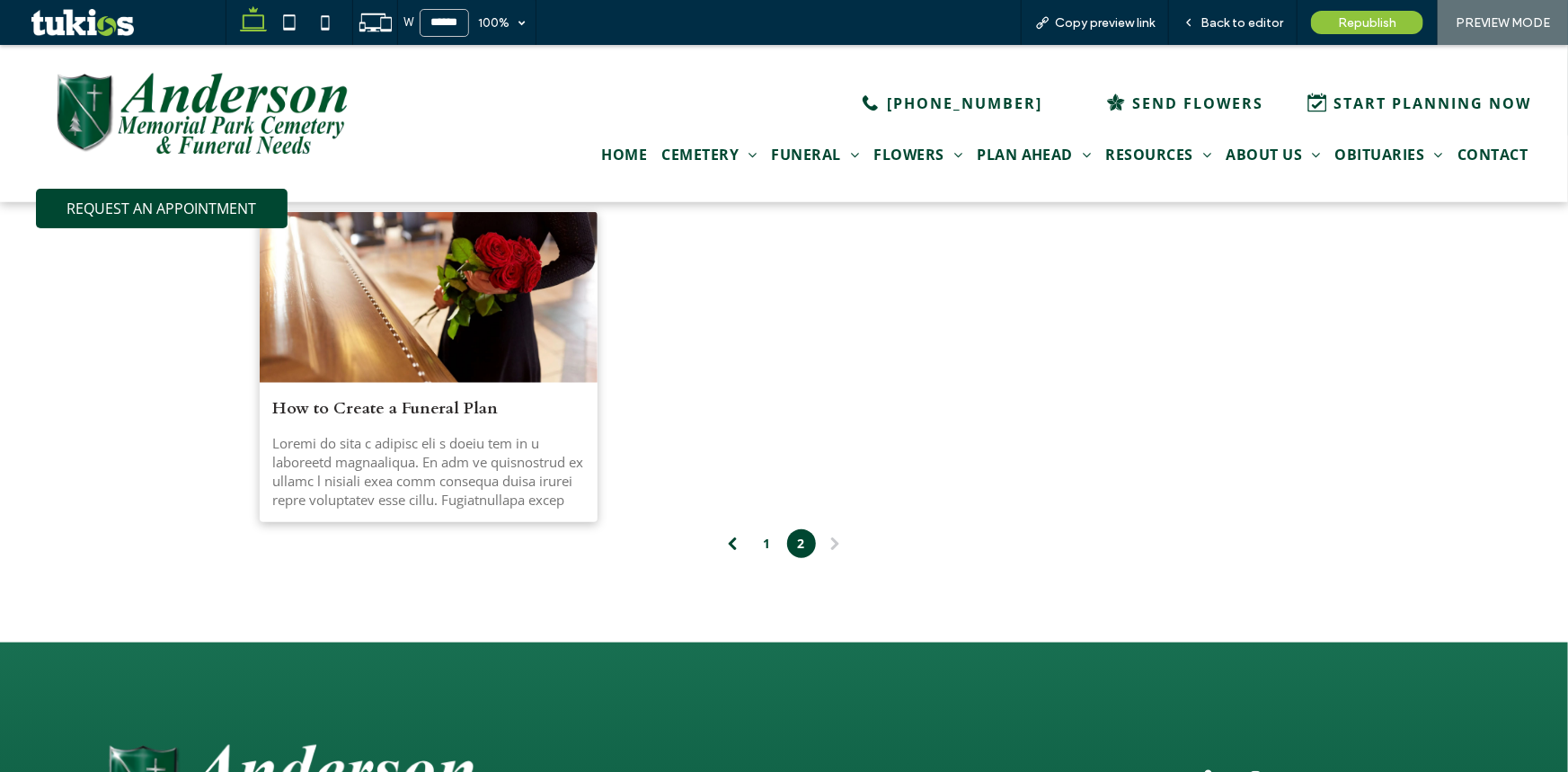
click at [724, 540] on span at bounding box center [733, 542] width 28 height 28
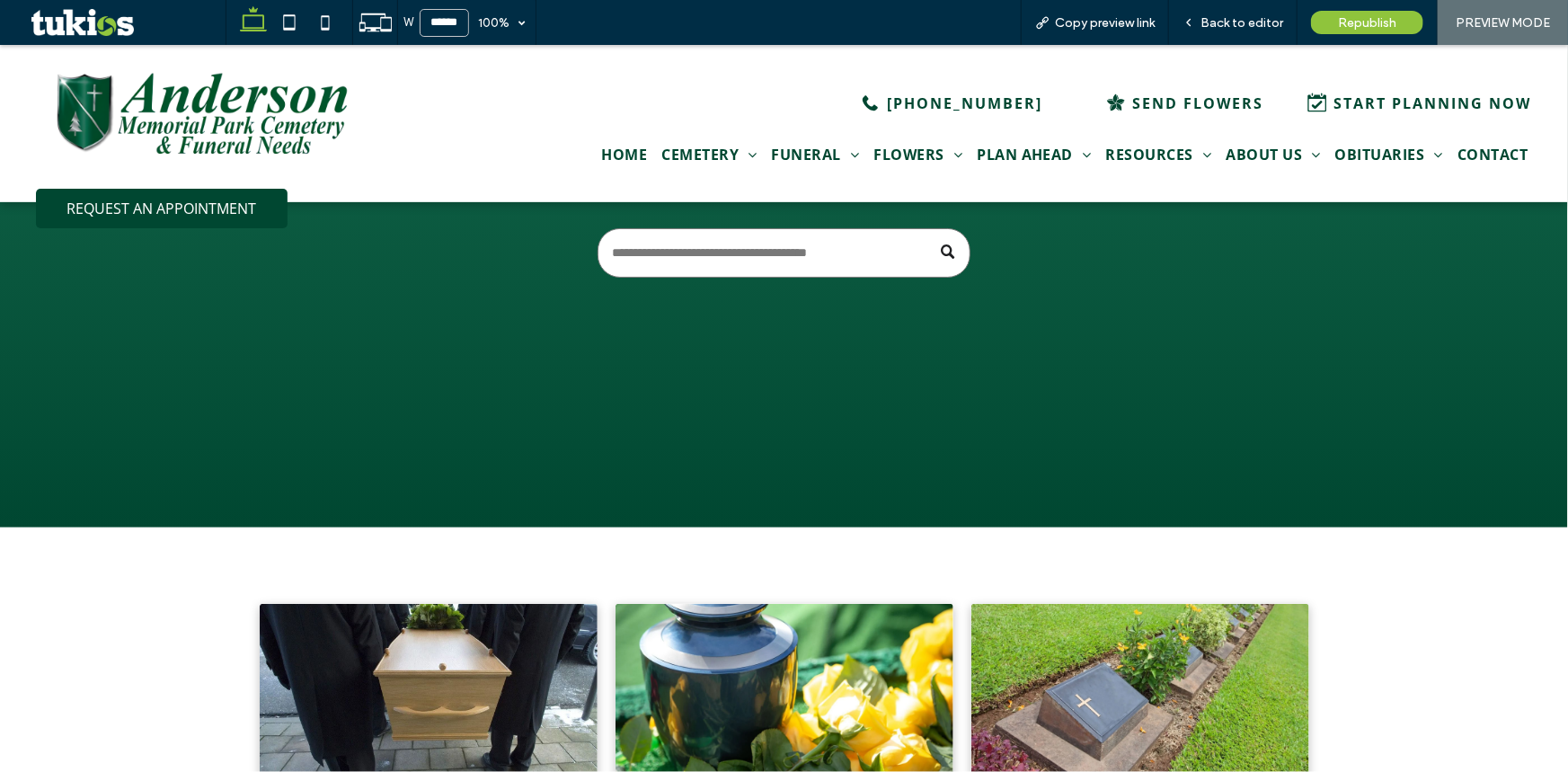
scroll to position [233, 0]
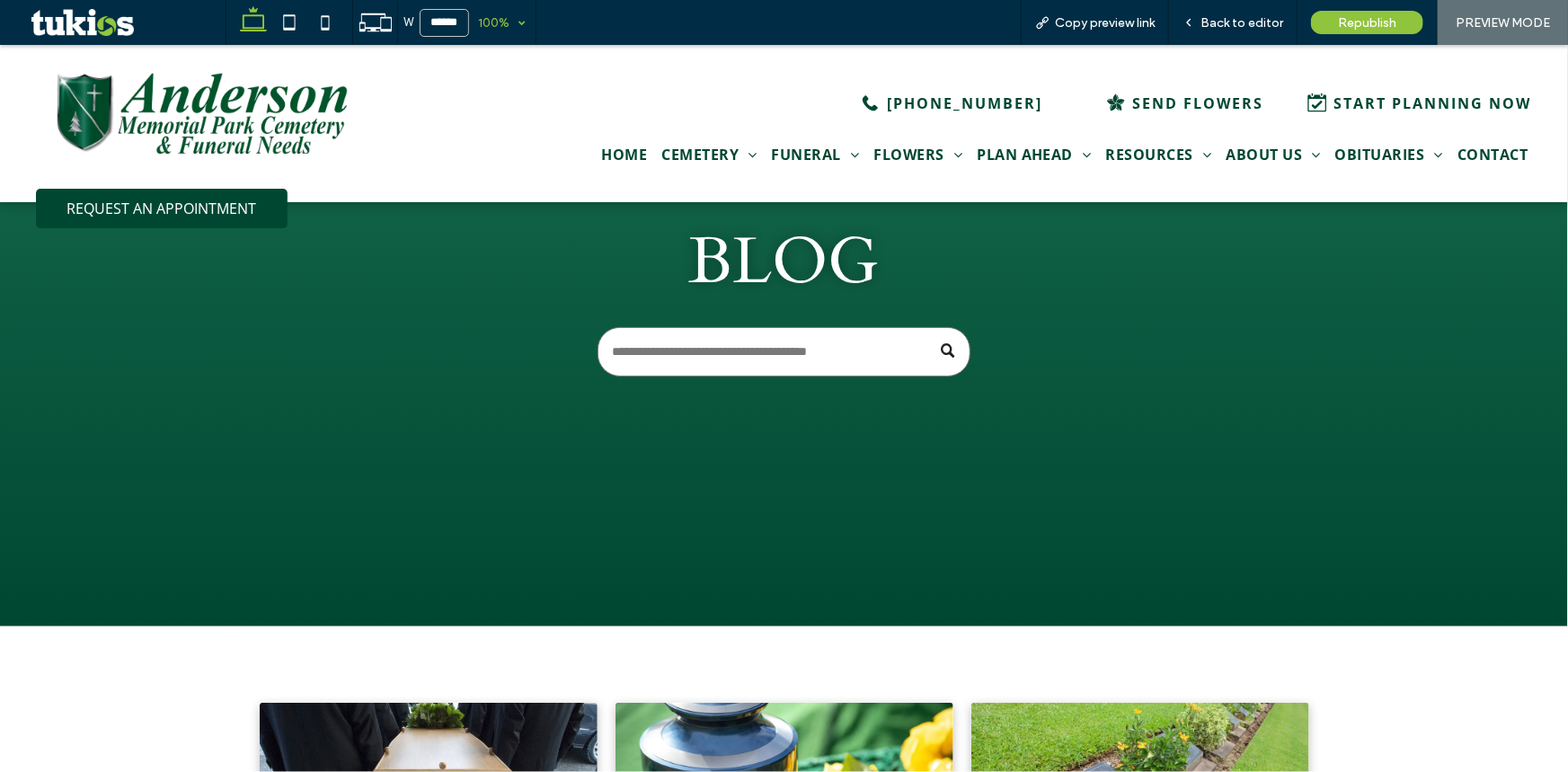
drag, startPoint x: 490, startPoint y: 25, endPoint x: 486, endPoint y: 39, distance: 14.6
click at [491, 25] on div "100%" at bounding box center [494, 23] width 50 height 45
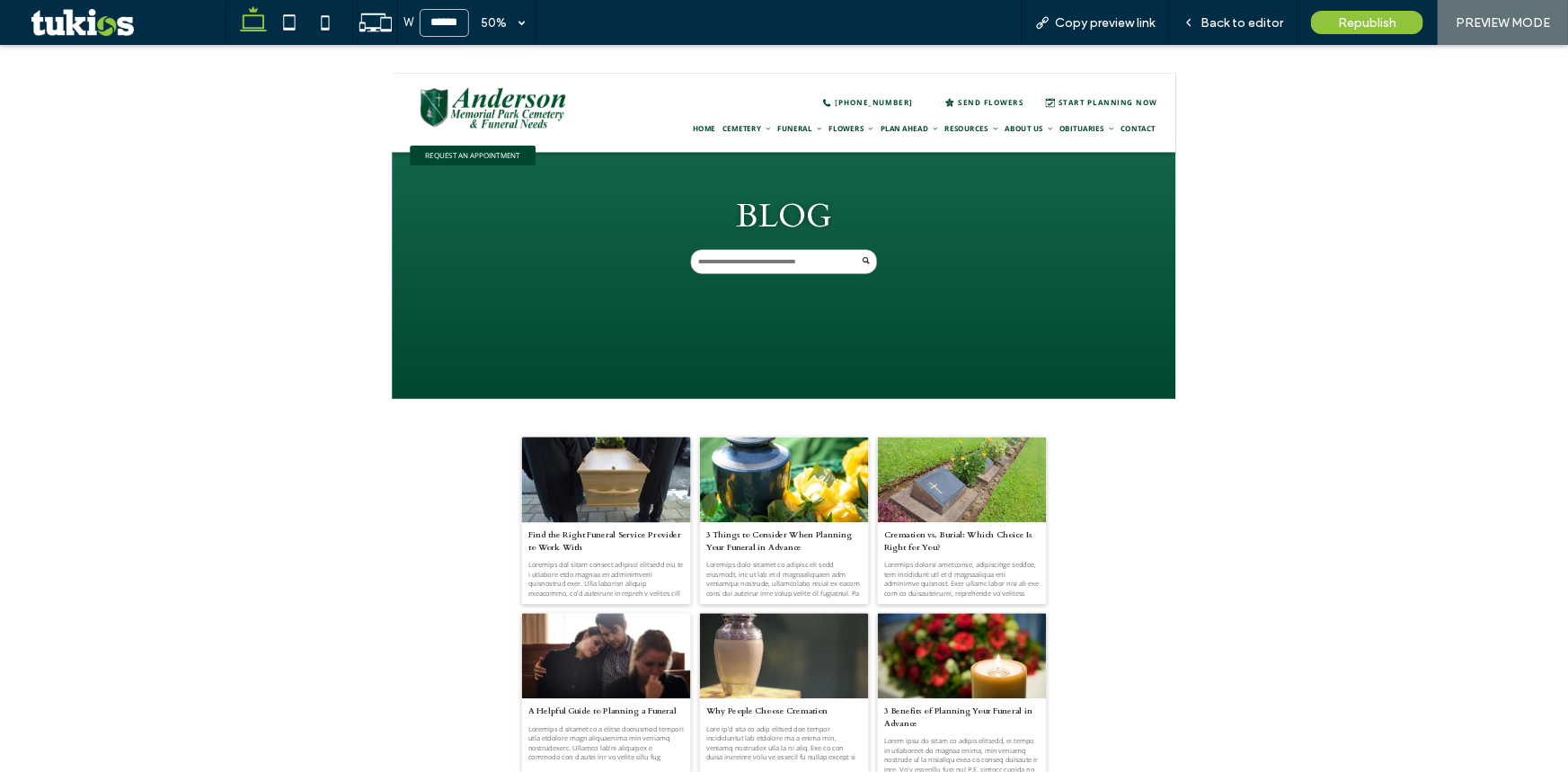
scroll to position [0, 0]
